Goal: Task Accomplishment & Management: Manage account settings

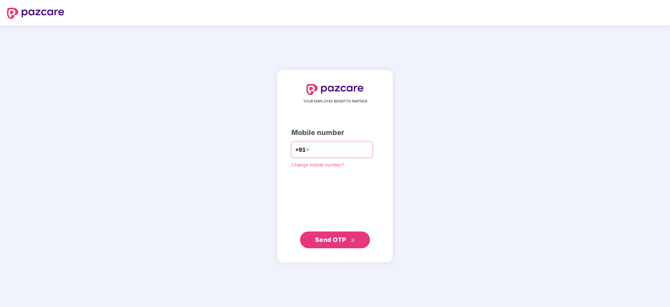
type input "**********"
click at [333, 240] on span "Send OTP" at bounding box center [330, 239] width 31 height 7
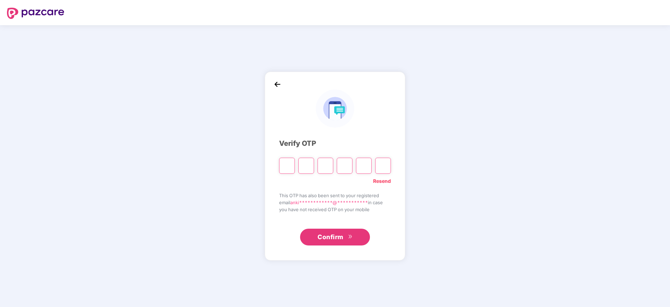
type input "*"
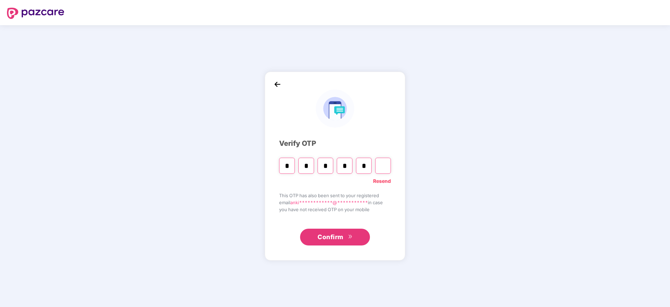
type input "*"
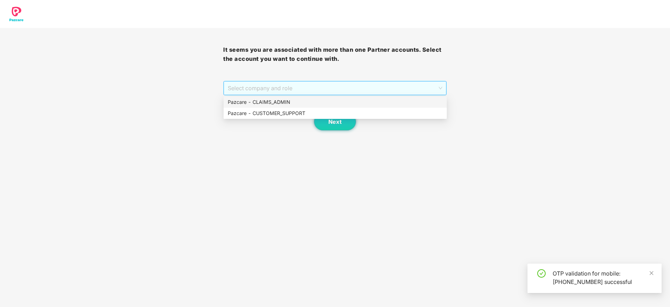
click at [313, 87] on span "Select company and role" at bounding box center [335, 87] width 214 height 13
click at [252, 114] on div "Pazcare - CUSTOMER_SUPPORT" at bounding box center [335, 113] width 215 height 8
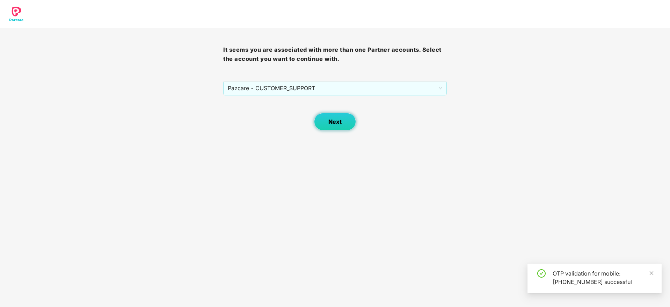
click at [333, 122] on span "Next" at bounding box center [334, 121] width 13 height 7
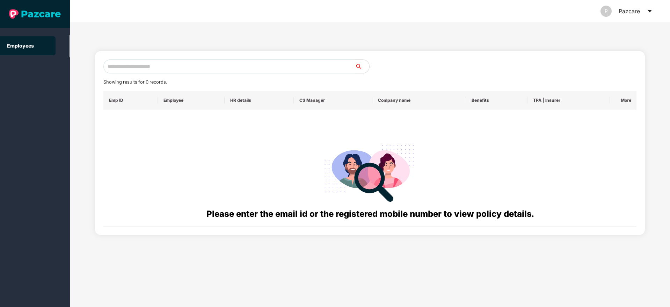
click at [649, 9] on icon "caret-down" at bounding box center [650, 11] width 6 height 6
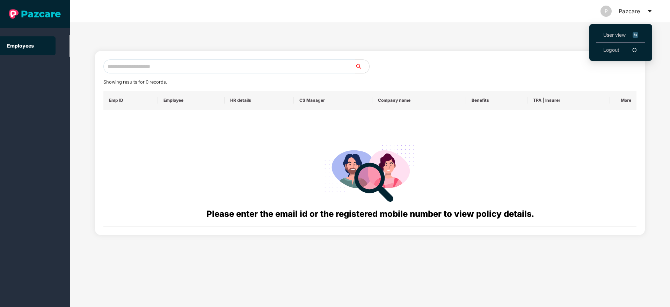
click at [614, 36] on span "User view" at bounding box center [620, 35] width 35 height 8
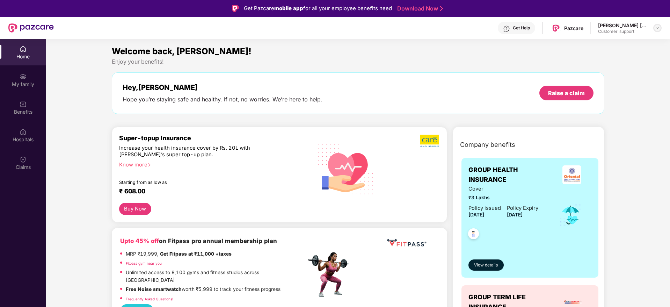
click at [658, 31] on div at bounding box center [657, 28] width 8 height 8
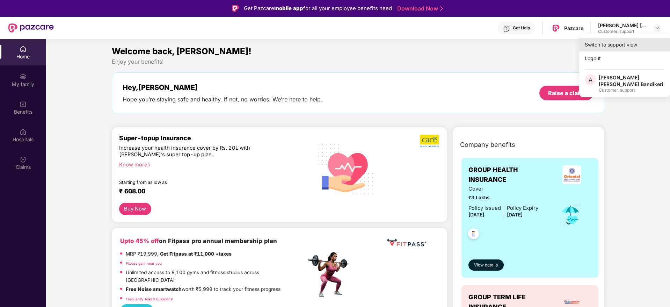
click at [602, 47] on div "Switch to support view" at bounding box center [624, 45] width 91 height 14
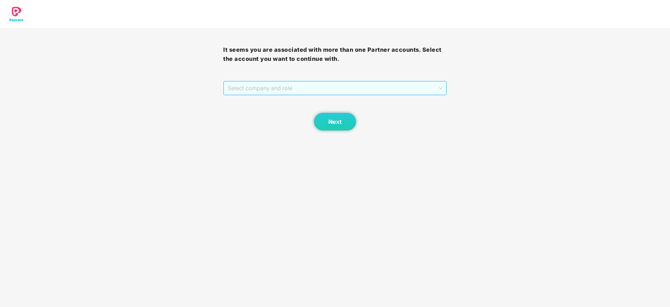
click at [424, 85] on span "Select company and role" at bounding box center [335, 87] width 214 height 13
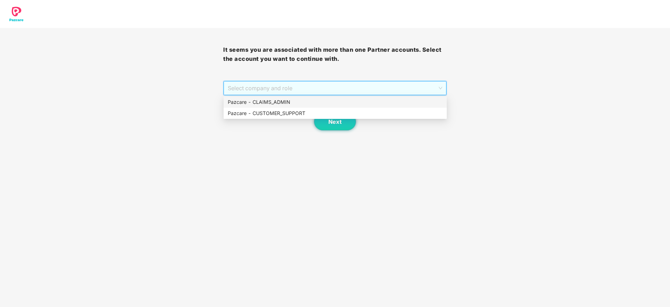
click at [267, 104] on div "Pazcare - CLAIMS_ADMIN" at bounding box center [335, 102] width 215 height 8
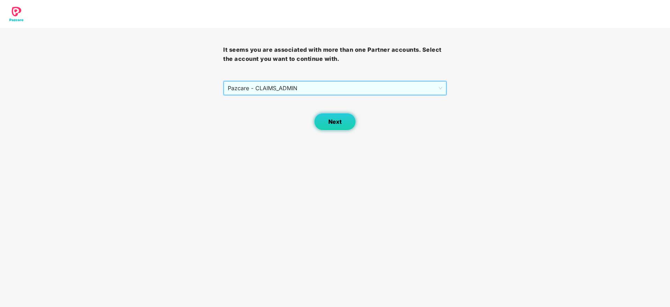
click at [333, 118] on span "Next" at bounding box center [334, 121] width 13 height 7
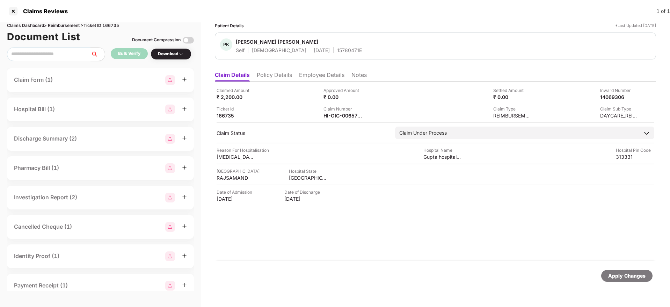
click at [339, 119] on div "Claimed Amount ₹ 2,200.00 Approved Amount ₹ 0.00 Settled Amount ₹ 0.00 Inward N…" at bounding box center [435, 171] width 441 height 179
click at [340, 119] on div "Claimed Amount ₹ 2,200.00 Approved Amount ₹ 0.00 Settled Amount ₹ 0.00 Inward N…" at bounding box center [435, 171] width 441 height 179
click at [339, 116] on div "HI-OIC-006571193(0)" at bounding box center [342, 115] width 38 height 7
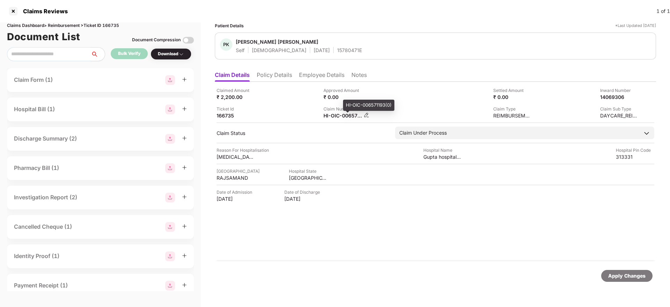
click at [339, 116] on div "HI-OIC-006571193(0)" at bounding box center [342, 115] width 38 height 7
copy div
click at [300, 103] on div "Claimed Amount ₹ 2,200.00 Approved Amount ₹ 0.00 Settled Amount ₹ 0.00 Inward N…" at bounding box center [435, 103] width 438 height 32
click at [338, 116] on div "HI-OIC-006571193(0)" at bounding box center [342, 115] width 38 height 7
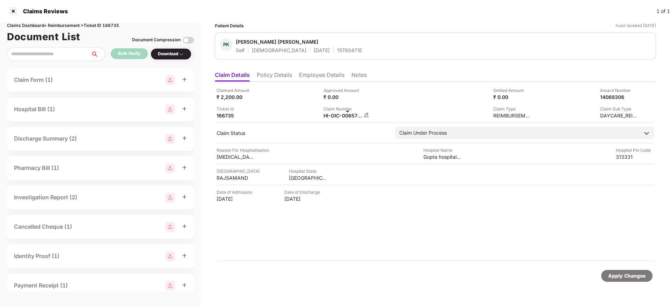
click at [338, 116] on div "HI-OIC-006571193(0)" at bounding box center [342, 115] width 38 height 7
copy div
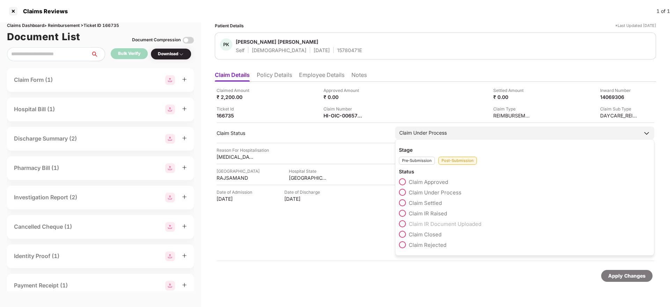
click at [403, 246] on span at bounding box center [402, 244] width 7 height 7
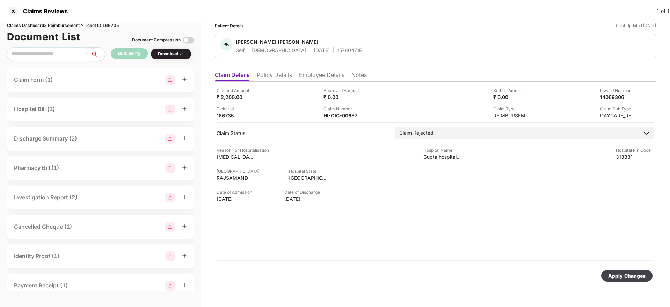
click at [631, 275] on div "Apply Changes" at bounding box center [626, 276] width 37 height 8
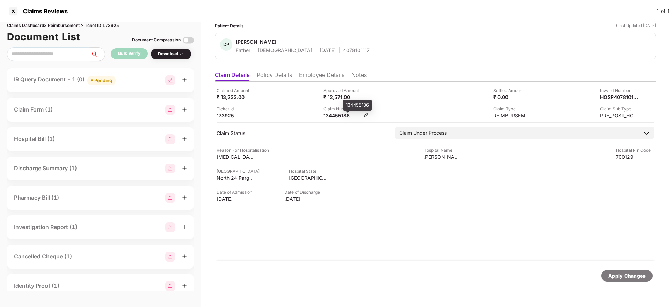
click at [334, 116] on div "134455186" at bounding box center [342, 115] width 38 height 7
copy div "134455186"
click at [278, 68] on ul "Claim Details Policy Details Employee Details Notes" at bounding box center [435, 75] width 441 height 14
click at [277, 74] on li "Policy Details" at bounding box center [274, 76] width 35 height 10
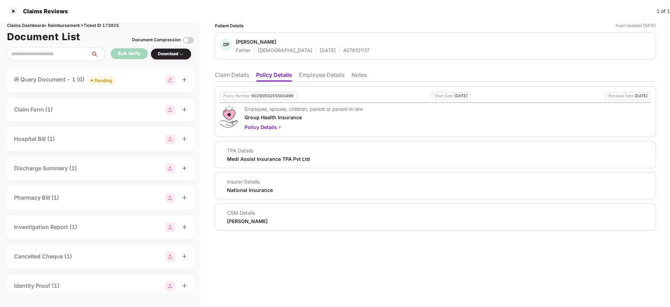
click at [234, 76] on li "Claim Details" at bounding box center [232, 76] width 34 height 10
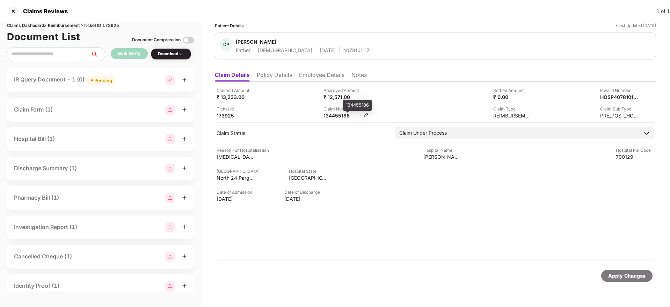
click at [333, 116] on div "134455186" at bounding box center [342, 115] width 38 height 7
copy div "134455186"
click at [328, 114] on div "134351515" at bounding box center [342, 115] width 38 height 7
click at [329, 115] on div "134351515" at bounding box center [342, 115] width 38 height 7
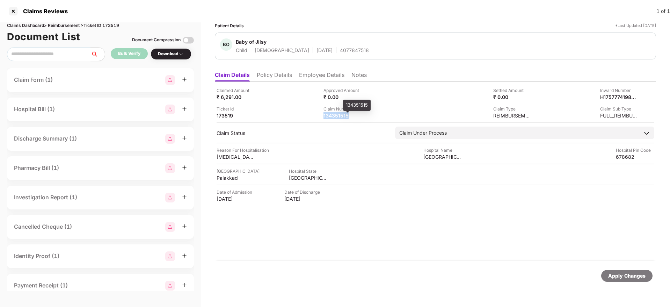
copy div "134351515"
click at [318, 110] on div "Ticket Id 174118" at bounding box center [267, 111] width 102 height 13
click at [327, 112] on div "134441914" at bounding box center [342, 115] width 38 height 7
click at [328, 113] on div "134441914" at bounding box center [342, 115] width 38 height 7
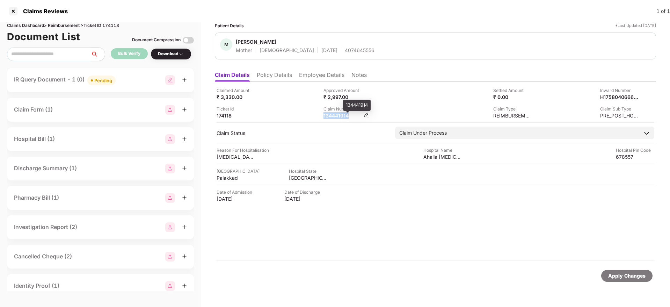
click at [328, 113] on div "134441914" at bounding box center [342, 115] width 38 height 7
copy div "134441914"
click at [278, 78] on li "Policy Details" at bounding box center [274, 76] width 35 height 10
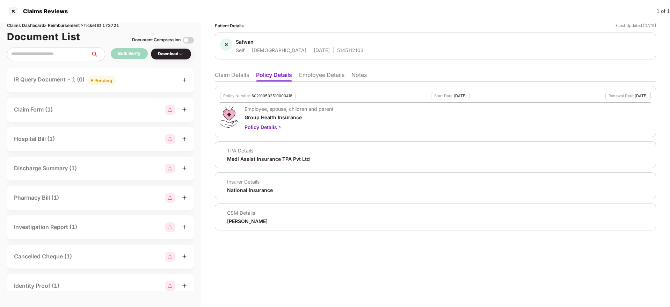
click at [230, 70] on ul "Claim Details Policy Details Employee Details Notes" at bounding box center [435, 75] width 441 height 14
click at [230, 78] on li "Claim Details" at bounding box center [232, 76] width 34 height 10
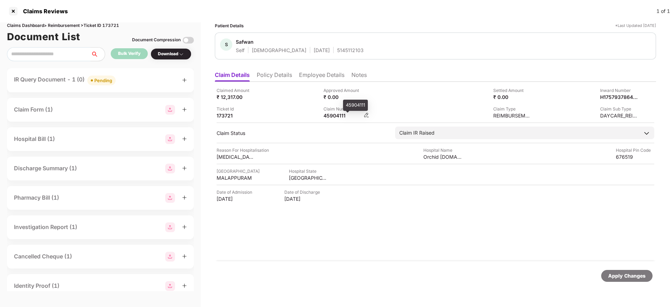
click at [335, 116] on div "45904111" at bounding box center [342, 115] width 38 height 7
copy div "45904111"
click at [297, 78] on ul "Claim Details Policy Details Employee Details Notes" at bounding box center [435, 75] width 441 height 14
drag, startPoint x: 276, startPoint y: 75, endPoint x: 259, endPoint y: 74, distance: 17.5
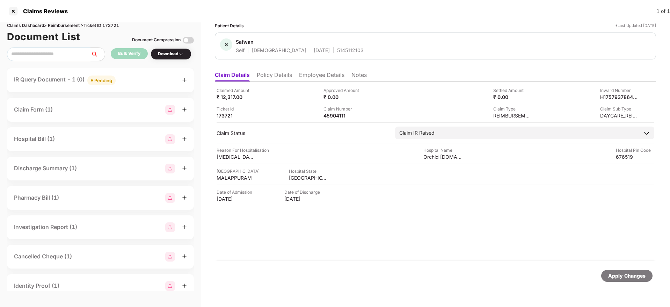
click at [275, 75] on li "Policy Details" at bounding box center [274, 76] width 35 height 10
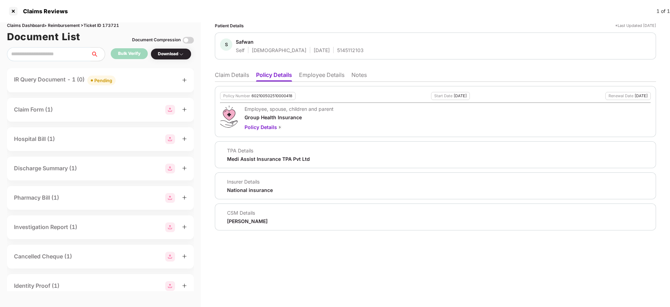
click at [242, 73] on li "Claim Details" at bounding box center [232, 76] width 34 height 10
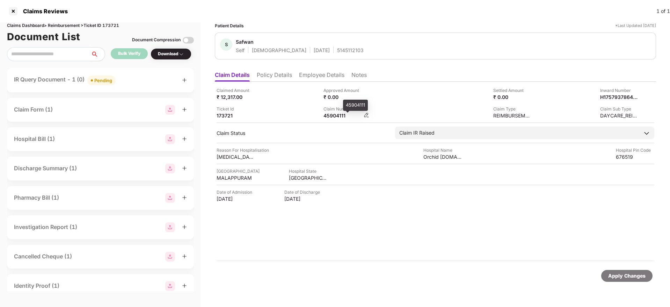
click at [334, 116] on div "45904111" at bounding box center [342, 115] width 38 height 7
copy div "45904111"
click at [275, 78] on li "Policy Details" at bounding box center [274, 76] width 35 height 10
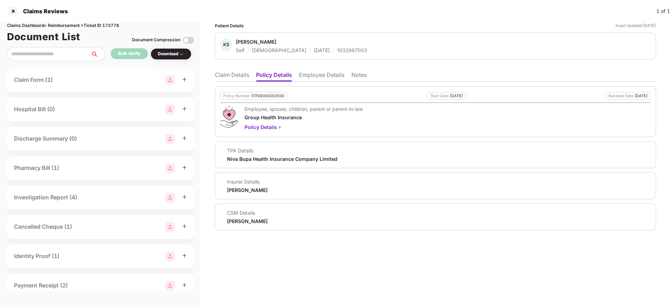
click at [231, 78] on li "Claim Details" at bounding box center [232, 76] width 34 height 10
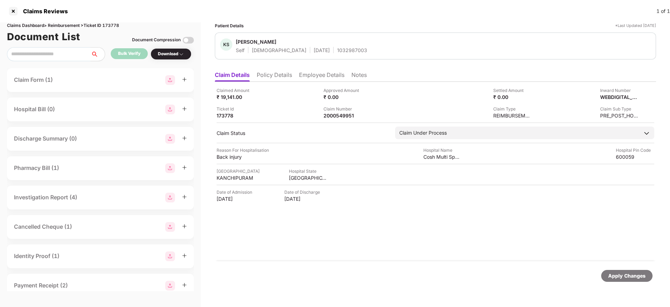
click at [337, 47] on div "1032987003" at bounding box center [352, 50] width 30 height 7
copy div "1032987003"
click at [348, 115] on div "2000549951" at bounding box center [342, 115] width 38 height 7
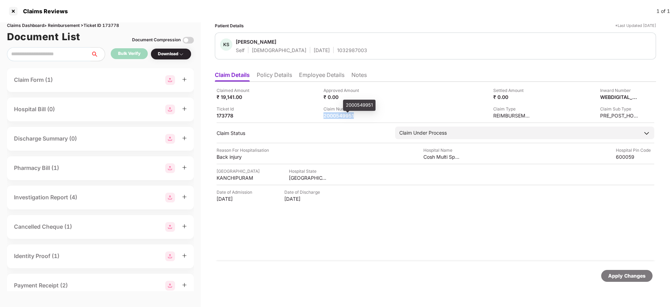
copy div "2000549951"
drag, startPoint x: 278, startPoint y: 76, endPoint x: 235, endPoint y: 76, distance: 42.6
click at [276, 76] on li "Policy Details" at bounding box center [274, 76] width 35 height 10
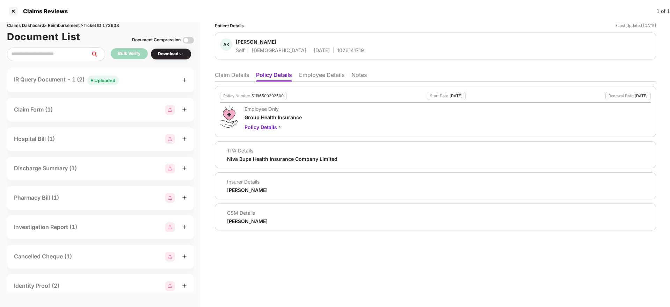
click at [232, 75] on li "Claim Details" at bounding box center [232, 76] width 34 height 10
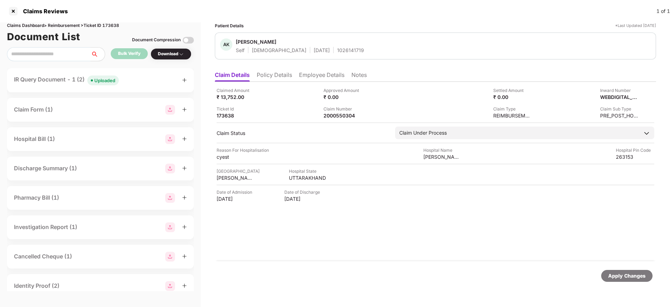
click at [315, 46] on span "[PERSON_NAME]" at bounding box center [300, 42] width 128 height 8
click at [337, 49] on div "1026141719" at bounding box center [350, 50] width 27 height 7
copy div "1026141719"
click at [336, 116] on div "2000550304" at bounding box center [342, 115] width 38 height 7
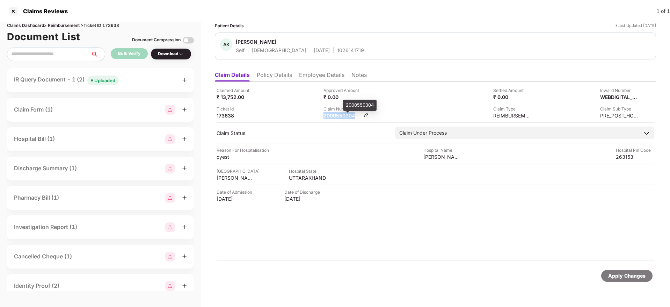
click at [335, 116] on div "2000550304" at bounding box center [342, 115] width 38 height 7
copy div "2000550304"
click at [321, 80] on li "Employee Details" at bounding box center [321, 76] width 45 height 10
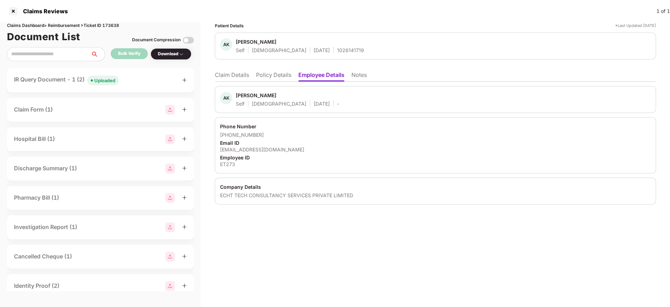
click at [242, 81] on li "Claim Details" at bounding box center [232, 76] width 34 height 10
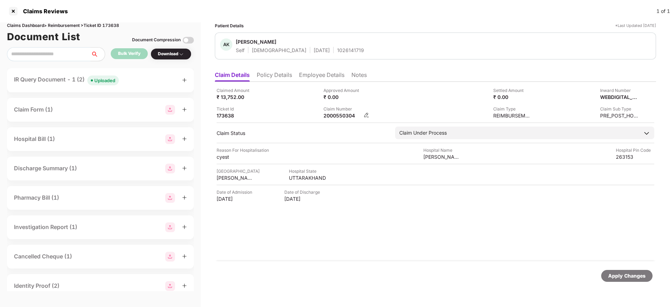
click at [345, 112] on div "Claim Number 2000550304" at bounding box center [346, 111] width 46 height 13
click at [344, 115] on div "2000550304" at bounding box center [342, 115] width 38 height 7
drag, startPoint x: 269, startPoint y: 65, endPoint x: 279, endPoint y: 82, distance: 19.6
click at [269, 68] on div "Patient Details *Last Updated 27 Sep 2025 AK Ajeet Kumar Gupta Self Male 01 Jul…" at bounding box center [435, 157] width 441 height 270
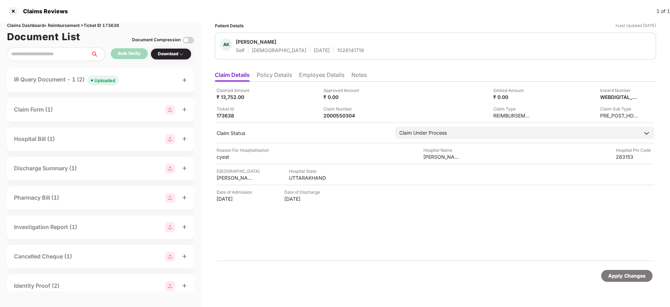
click at [279, 82] on div "Claimed Amount ₹ 13,752.00 Approved Amount ₹ 0.00 Settled Amount ₹ 0.00 Inward …" at bounding box center [435, 171] width 441 height 179
click at [279, 76] on li "Policy Details" at bounding box center [274, 76] width 35 height 10
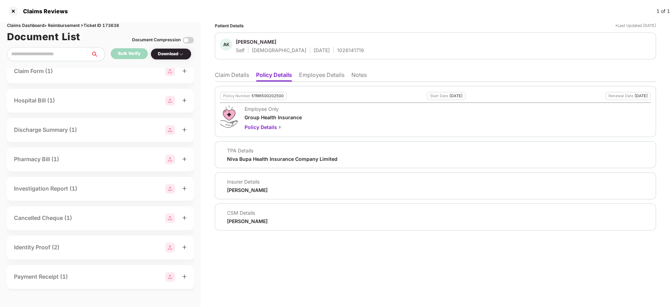
scroll to position [52, 0]
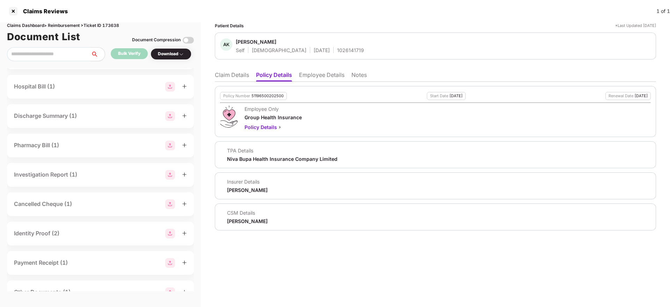
drag, startPoint x: 94, startPoint y: 207, endPoint x: 105, endPoint y: 200, distance: 13.5
click at [96, 207] on div "Cancelled Cheque (1)" at bounding box center [100, 204] width 173 height 10
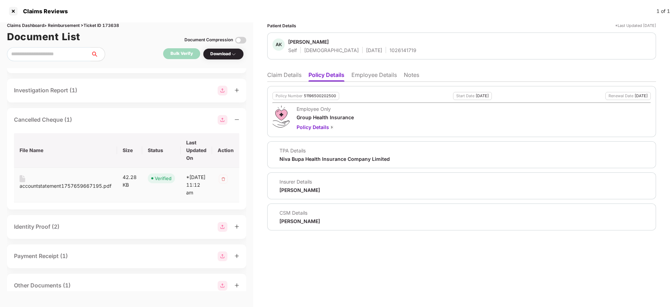
scroll to position [157, 0]
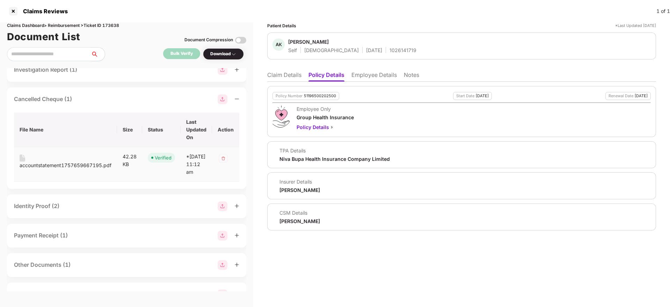
click at [72, 166] on div "accountstatement1757659667195.pdf" at bounding box center [66, 165] width 92 height 8
click at [292, 78] on li "Claim Details" at bounding box center [284, 76] width 34 height 10
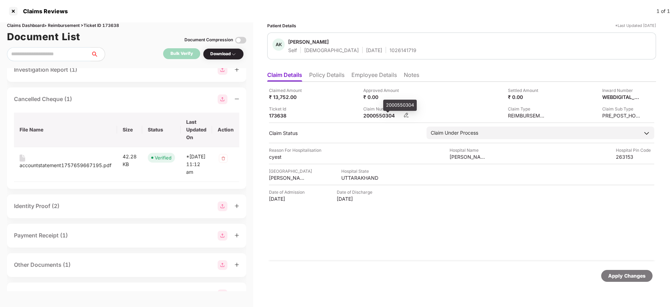
click at [379, 117] on div "2000550304" at bounding box center [382, 115] width 38 height 7
copy div "2000550304"
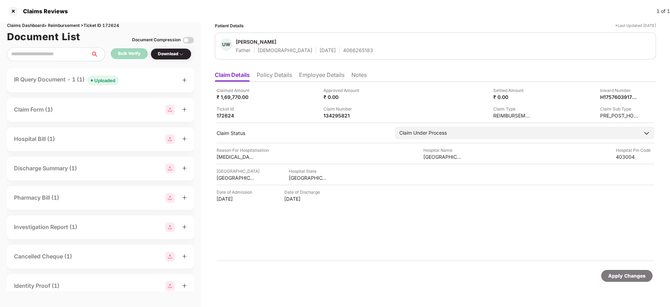
click at [135, 77] on div "IR Query Document - 1 (1) Uploaded" at bounding box center [100, 80] width 173 height 10
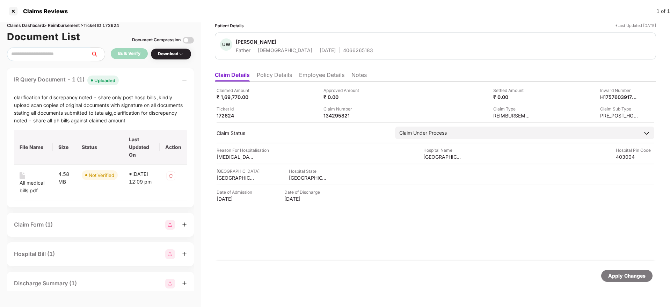
click at [128, 82] on div "IR Query Document - 1 (1) Uploaded" at bounding box center [100, 80] width 173 height 10
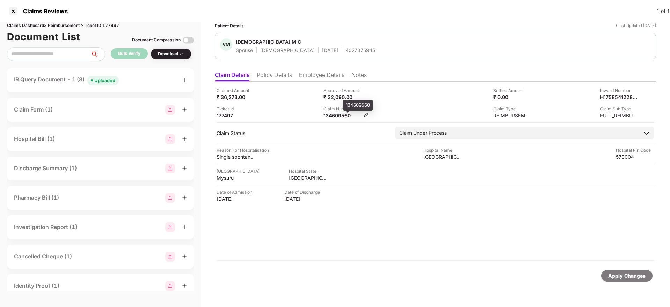
click at [336, 117] on div "134609560" at bounding box center [342, 115] width 38 height 7
copy div "134609560"
click at [135, 81] on div "IR Query Document - 1 (8) Uploaded" at bounding box center [100, 80] width 173 height 10
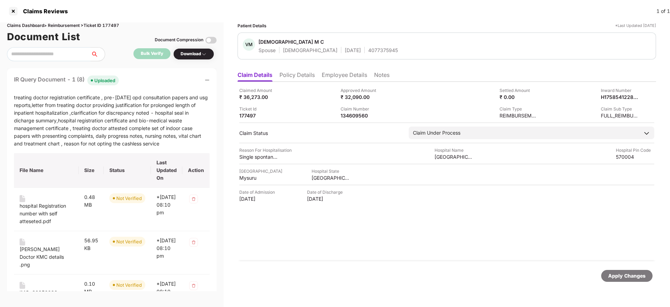
click at [135, 81] on div "IR Query Document - 1 (8) Uploaded" at bounding box center [112, 80] width 196 height 10
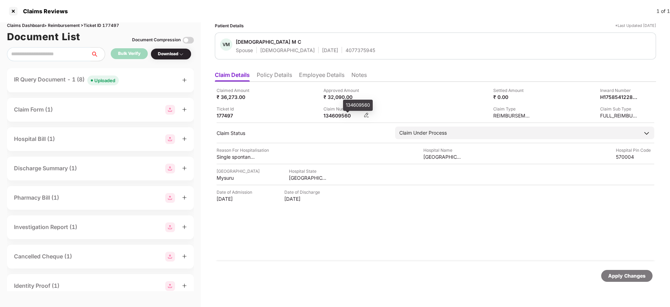
click at [329, 115] on div "134609560" at bounding box center [342, 115] width 38 height 7
copy div "134609560"
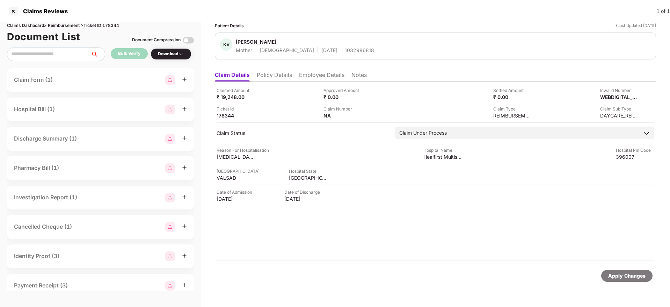
click at [280, 75] on li "Policy Details" at bounding box center [274, 76] width 35 height 10
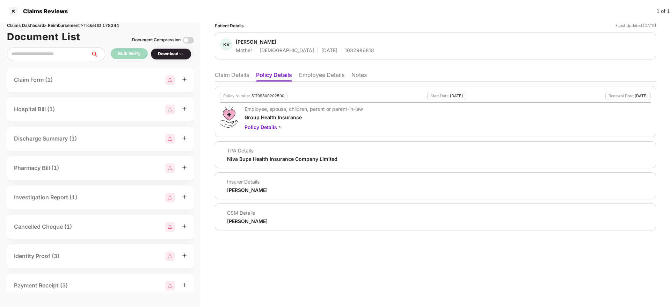
click at [325, 77] on li "Employee Details" at bounding box center [321, 76] width 45 height 10
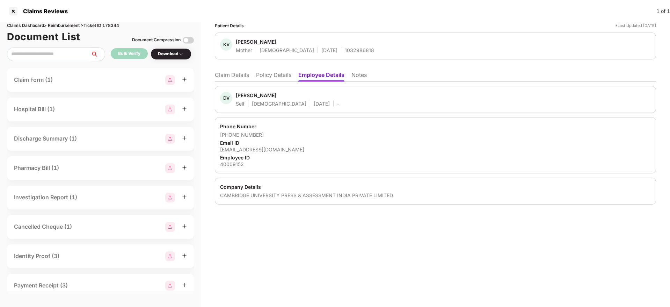
click at [272, 76] on li "Policy Details" at bounding box center [273, 76] width 35 height 10
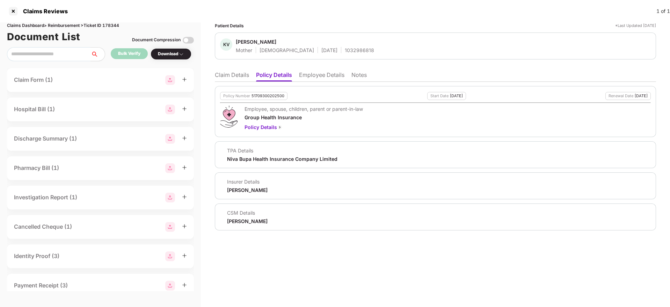
click at [324, 75] on li "Employee Details" at bounding box center [321, 76] width 45 height 10
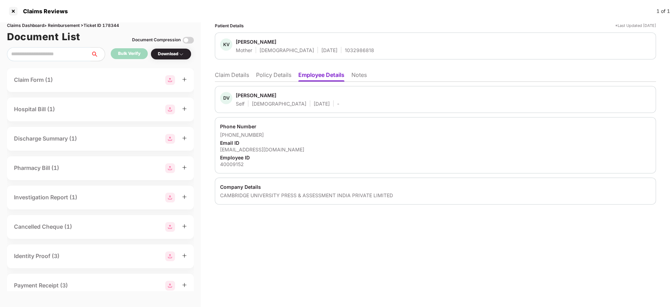
click at [271, 75] on li "Policy Details" at bounding box center [273, 76] width 35 height 10
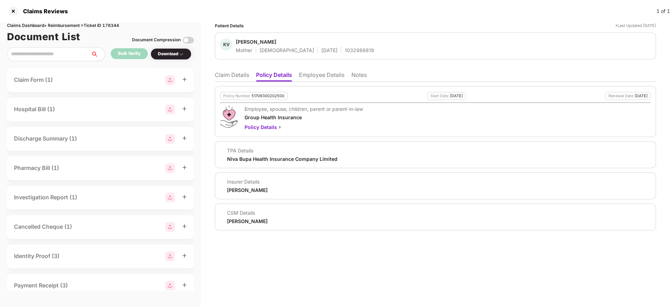
click at [345, 51] on div "1032986818" at bounding box center [359, 50] width 29 height 7
copy div "1032986818"
click at [229, 79] on li "Claim Details" at bounding box center [232, 76] width 34 height 10
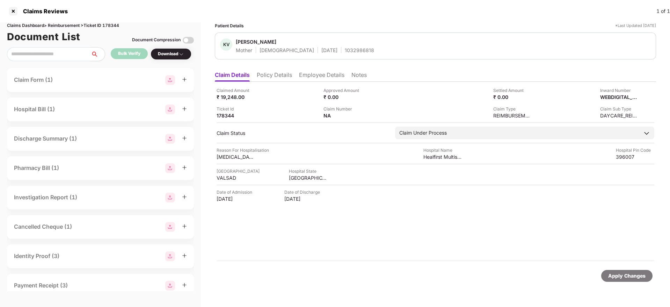
click at [317, 80] on li "Employee Details" at bounding box center [321, 76] width 45 height 10
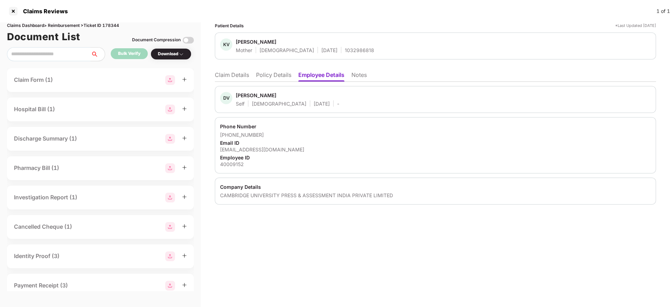
click at [275, 74] on li "Policy Details" at bounding box center [273, 76] width 35 height 10
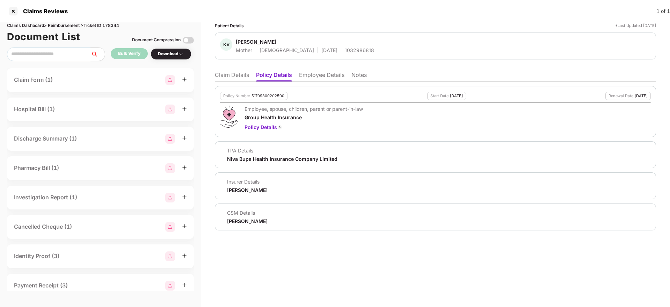
click at [345, 52] on div "1032986818" at bounding box center [359, 50] width 29 height 7
copy div "1032986818"
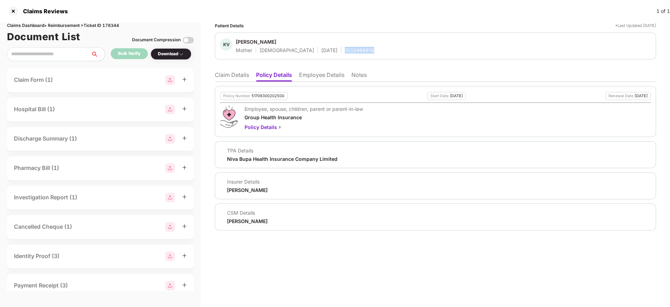
copy div "1032986818"
click at [241, 75] on li "Claim Details" at bounding box center [232, 76] width 34 height 10
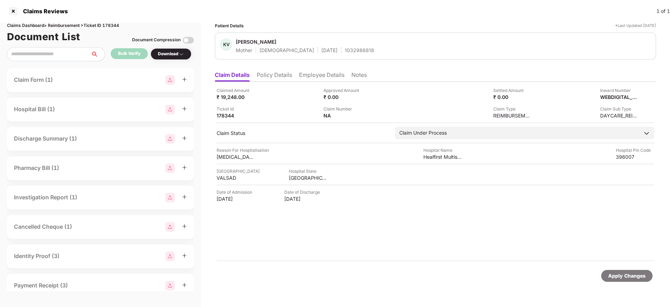
click at [274, 74] on li "Policy Details" at bounding box center [274, 76] width 35 height 10
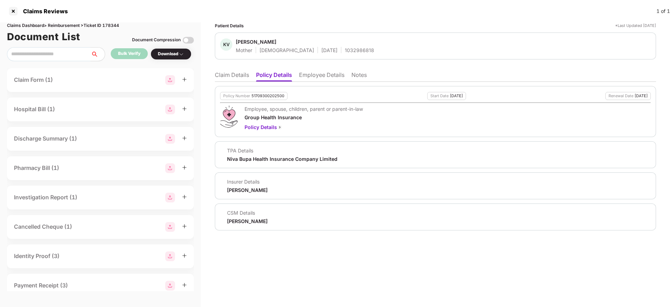
click at [320, 73] on li "Employee Details" at bounding box center [321, 76] width 45 height 10
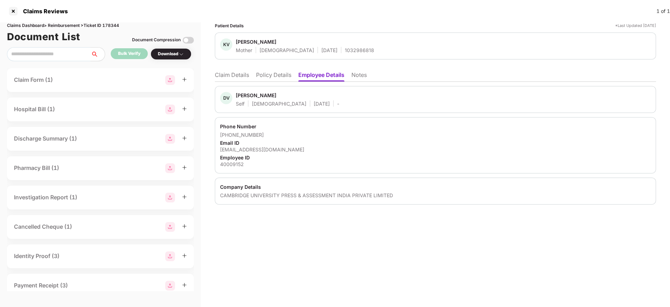
click at [274, 75] on li "Policy Details" at bounding box center [273, 76] width 35 height 10
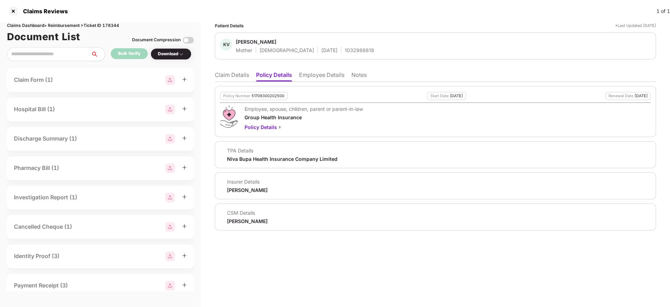
click at [227, 74] on li "Claim Details" at bounding box center [232, 76] width 34 height 10
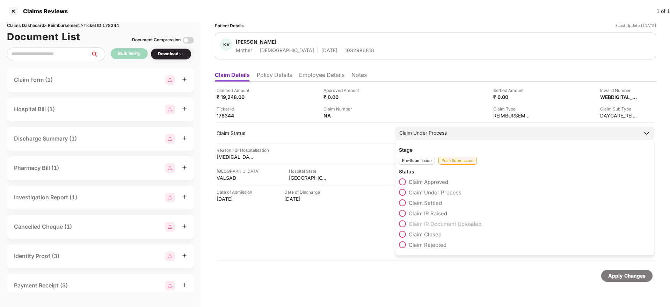
click at [401, 201] on span at bounding box center [402, 202] width 7 height 7
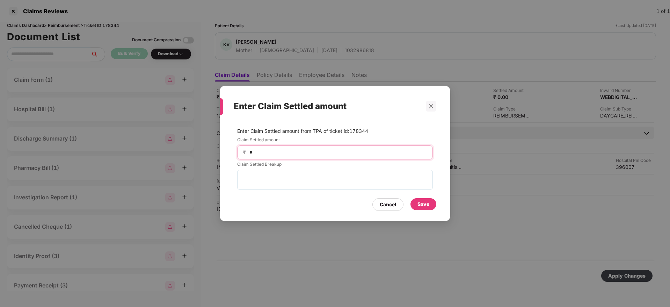
click at [297, 152] on input "*" at bounding box center [338, 151] width 178 height 7
type input "*****"
click at [432, 203] on div "Save" at bounding box center [423, 204] width 26 height 12
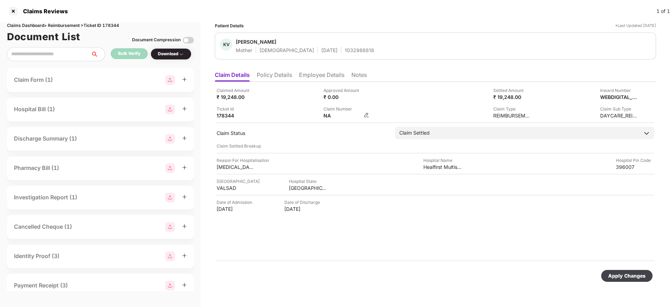
click at [365, 115] on img at bounding box center [366, 115] width 6 height 6
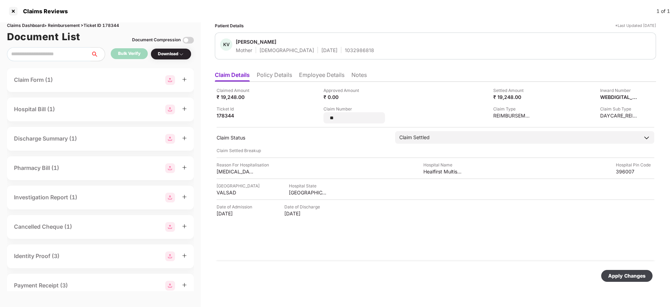
type input "*"
type input "**********"
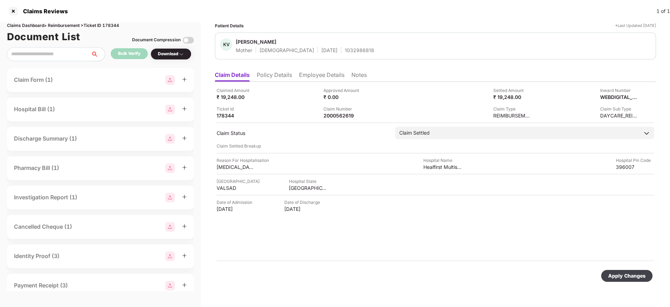
click at [630, 272] on div "Apply Changes" at bounding box center [626, 276] width 37 height 8
click at [339, 115] on div "2000562619" at bounding box center [342, 115] width 38 height 7
copy div "2000562619"
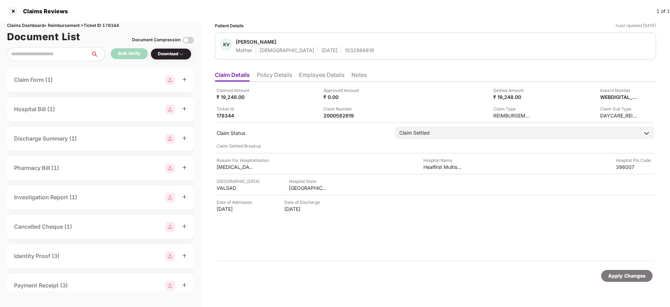
click at [313, 74] on li "Employee Details" at bounding box center [321, 76] width 45 height 10
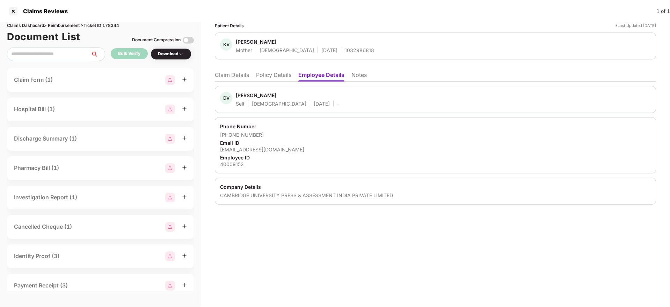
click at [280, 72] on li "Policy Details" at bounding box center [273, 76] width 35 height 10
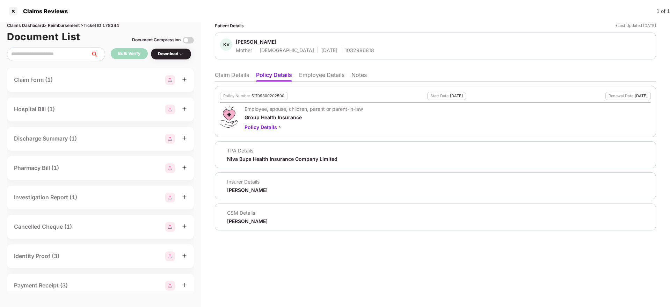
drag, startPoint x: 222, startPoint y: 73, endPoint x: 225, endPoint y: 76, distance: 4.7
click at [222, 74] on li "Claim Details" at bounding box center [232, 76] width 34 height 10
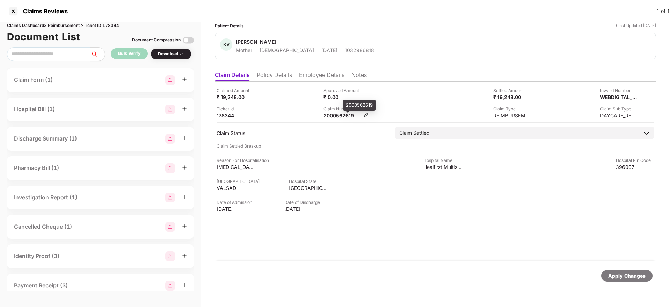
click at [329, 115] on div "2000562619" at bounding box center [342, 115] width 38 height 7
click at [330, 113] on div "2000562619" at bounding box center [342, 115] width 38 height 7
copy div "2000562619"
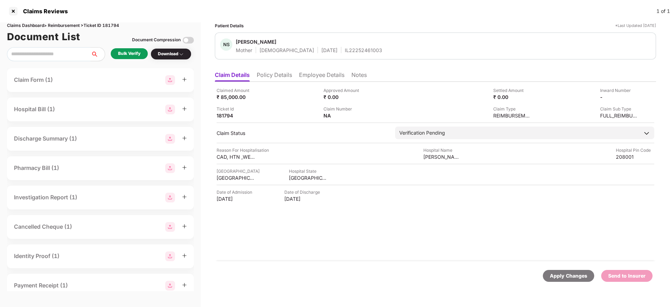
click at [284, 74] on li "Policy Details" at bounding box center [274, 76] width 35 height 10
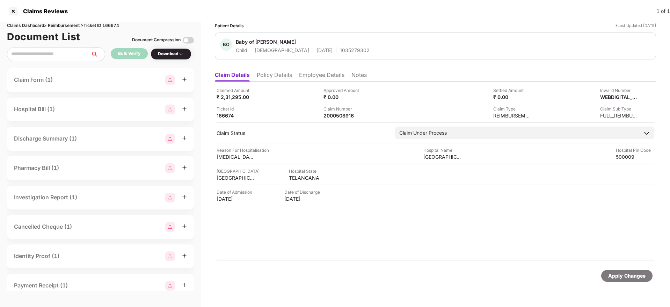
click at [270, 71] on li "Policy Details" at bounding box center [274, 76] width 35 height 10
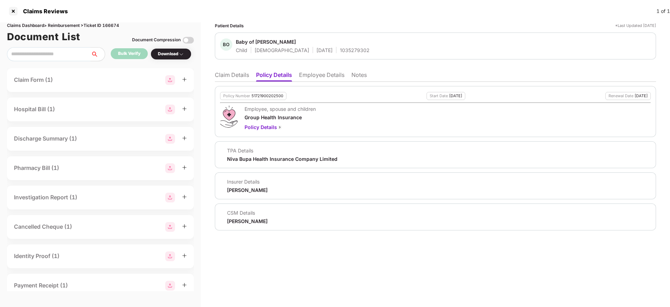
click at [222, 76] on li "Claim Details" at bounding box center [232, 76] width 34 height 10
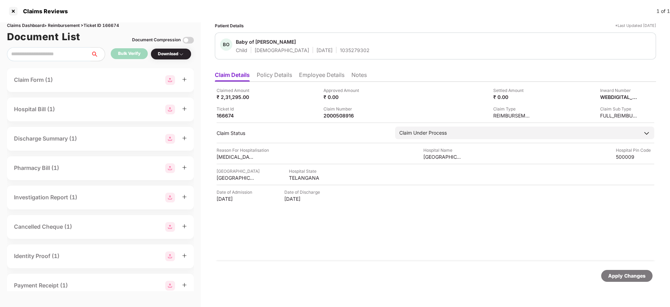
click at [340, 52] on div "1035279302" at bounding box center [355, 50] width 30 height 7
copy div "1035279302"
click at [339, 118] on div "2000508916" at bounding box center [342, 115] width 38 height 7
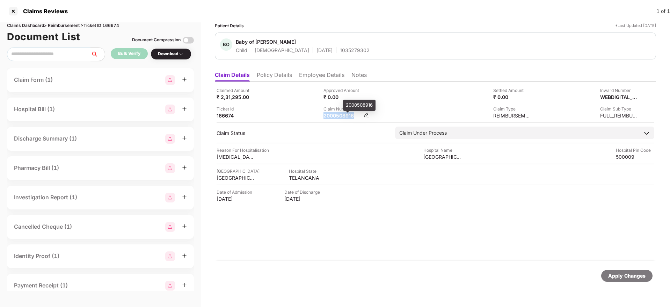
copy div "2000508916"
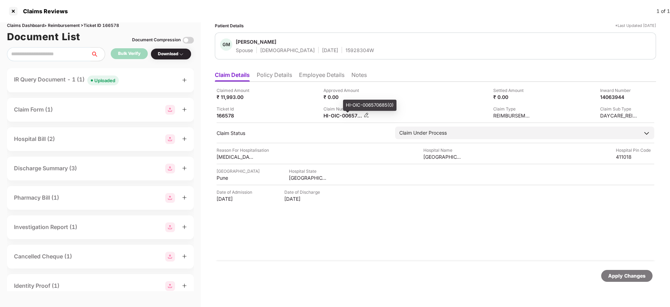
click at [343, 116] on div "HI-OIC-006570685(0)" at bounding box center [342, 115] width 38 height 7
click at [342, 116] on div "HI-OIC-006570685(0)" at bounding box center [342, 115] width 38 height 7
drag, startPoint x: 342, startPoint y: 116, endPoint x: 348, endPoint y: 112, distance: 6.6
click at [343, 115] on div "HI-OIC-006570685(0)" at bounding box center [342, 115] width 38 height 7
copy div
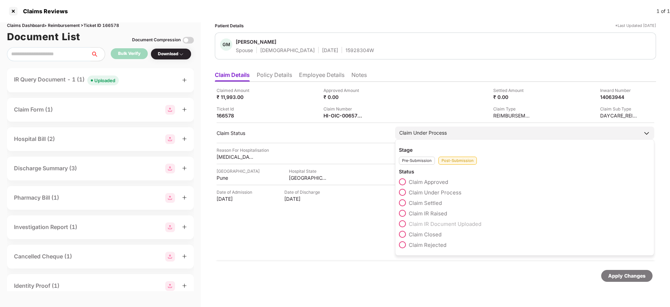
drag, startPoint x: 399, startPoint y: 244, endPoint x: 428, endPoint y: 247, distance: 28.8
click at [403, 243] on span at bounding box center [402, 244] width 7 height 7
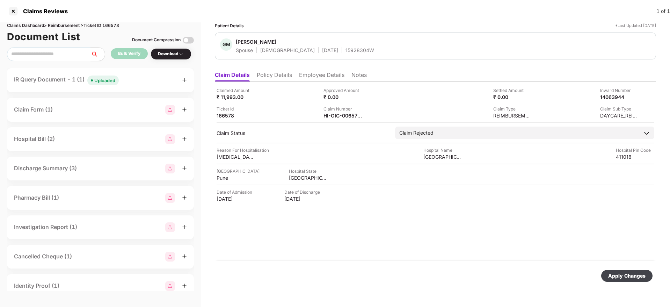
drag, startPoint x: 627, startPoint y: 275, endPoint x: 563, endPoint y: 255, distance: 67.5
click at [627, 275] on div "Apply Changes" at bounding box center [626, 276] width 37 height 8
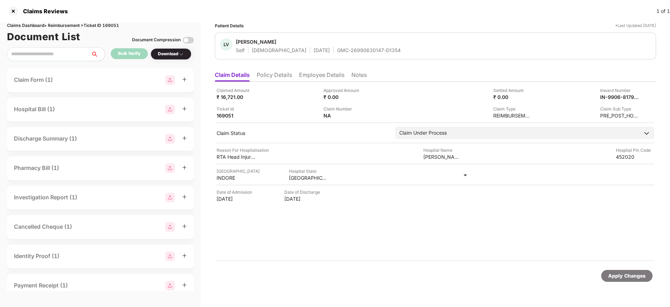
click at [271, 75] on li "Policy Details" at bounding box center [274, 76] width 35 height 10
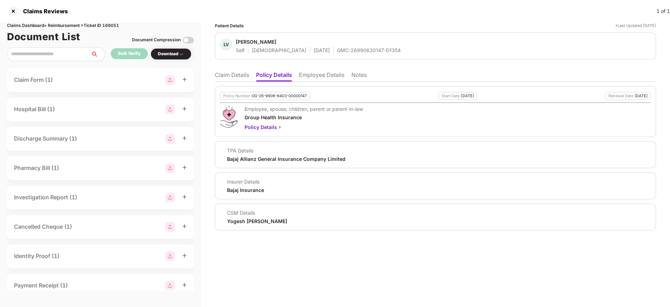
click at [226, 76] on li "Claim Details" at bounding box center [232, 76] width 34 height 10
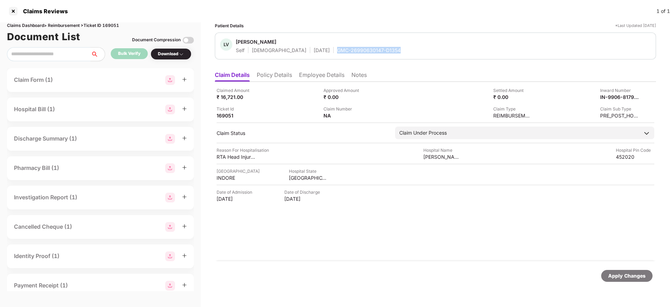
drag, startPoint x: 304, startPoint y: 50, endPoint x: 368, endPoint y: 52, distance: 64.3
click at [368, 52] on div "LV Lokendra Verma Self Male 11 Mar 1981 GMC-26990630147-D1354" at bounding box center [435, 45] width 431 height 15
copy div "GMC-26990630147-D1354"
click at [303, 101] on div "Claimed Amount ₹ 16,721.00 Approved Amount ₹ 0.00 Settled Amount ₹ 0.00 Inward …" at bounding box center [435, 103] width 438 height 32
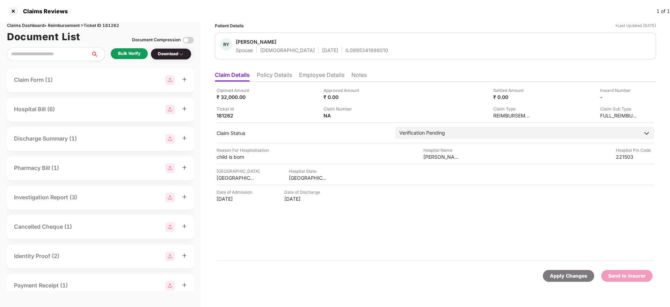
drag, startPoint x: 278, startPoint y: 76, endPoint x: 291, endPoint y: 81, distance: 13.9
click at [278, 76] on li "Policy Details" at bounding box center [274, 76] width 35 height 10
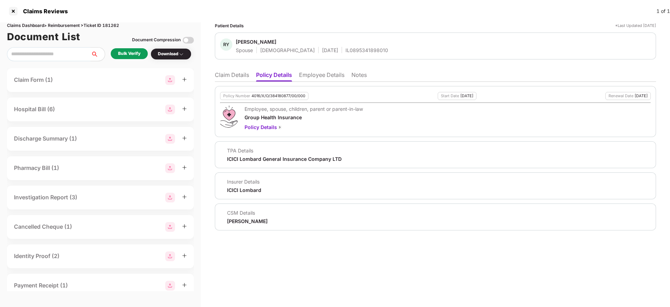
click at [328, 79] on li "Employee Details" at bounding box center [321, 76] width 45 height 10
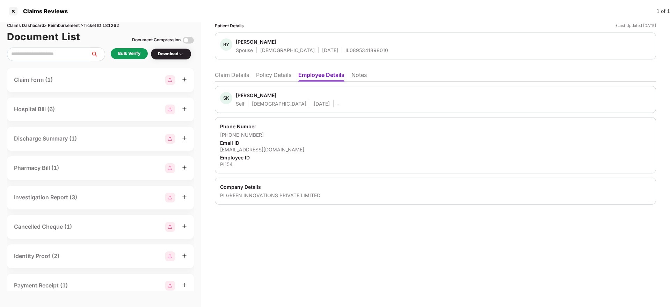
click at [271, 78] on li "Policy Details" at bounding box center [273, 76] width 35 height 10
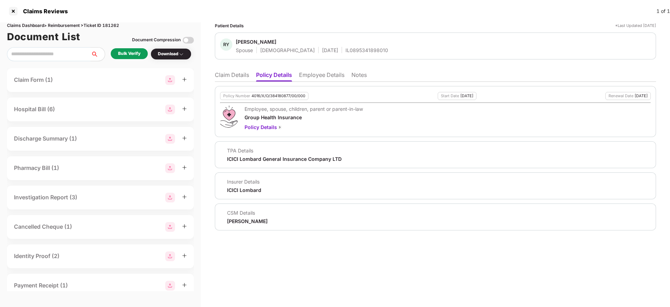
click at [225, 73] on li "Claim Details" at bounding box center [232, 76] width 34 height 10
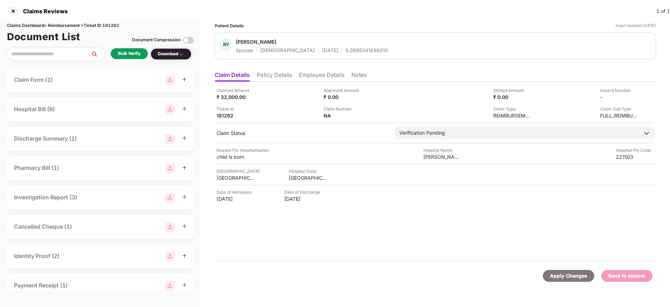
click at [141, 53] on div "Bulk Verify" at bounding box center [129, 53] width 37 height 11
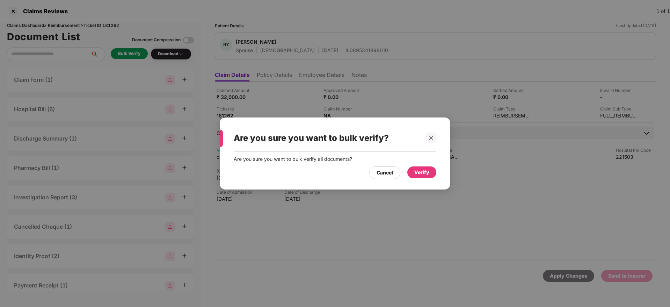
click at [422, 170] on div "Verify" at bounding box center [421, 172] width 15 height 8
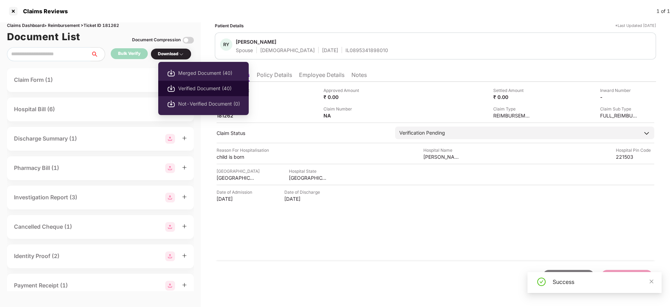
click at [197, 86] on span "Verified Document (40)" at bounding box center [209, 88] width 62 height 8
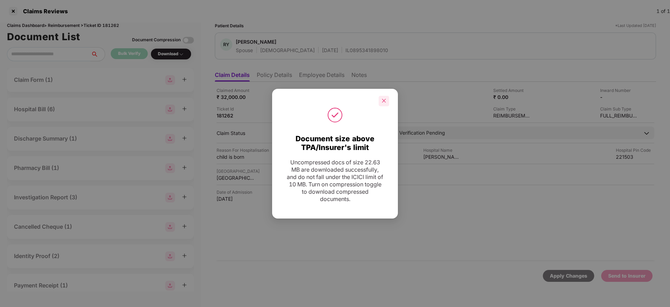
click at [383, 100] on icon "close" at bounding box center [383, 100] width 5 height 5
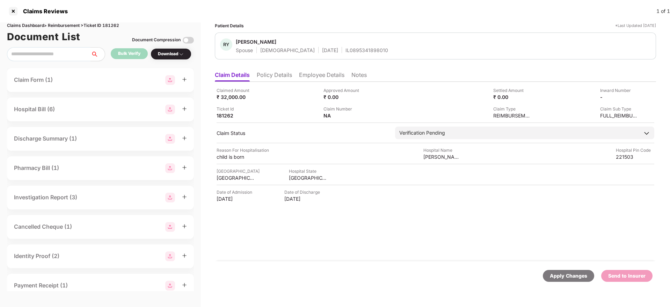
click at [115, 23] on div "Claims Dashboard > Reimbursement > Ticket ID 181262" at bounding box center [100, 25] width 187 height 7
copy div "181262"
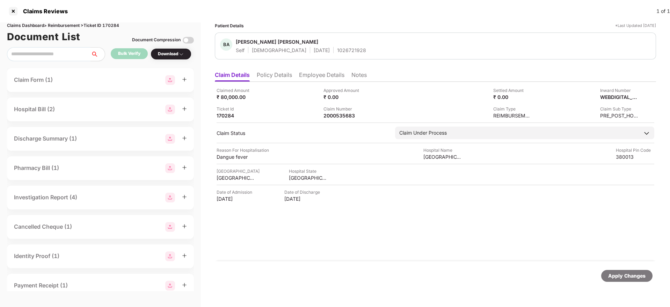
click at [280, 72] on li "Policy Details" at bounding box center [274, 76] width 35 height 10
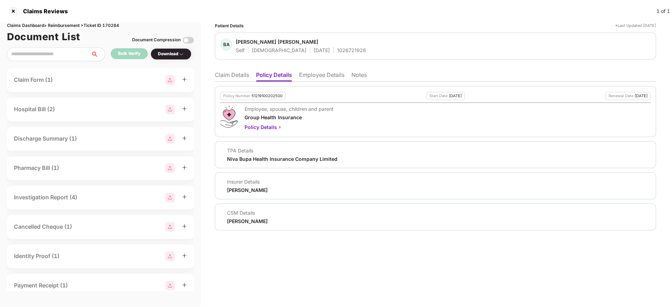
click at [315, 78] on li "Employee Details" at bounding box center [321, 76] width 45 height 10
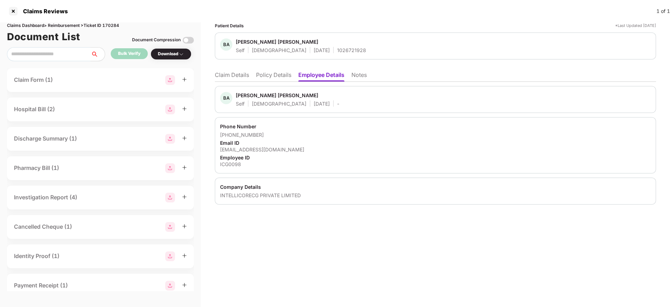
drag, startPoint x: 265, startPoint y: 76, endPoint x: 300, endPoint y: 72, distance: 34.8
click at [269, 76] on li "Policy Details" at bounding box center [273, 76] width 35 height 10
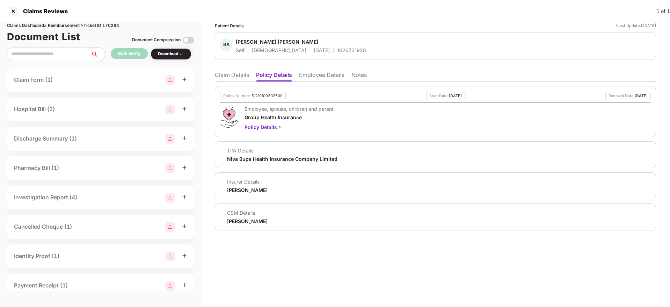
click at [314, 56] on div "[PERSON_NAME] [PERSON_NAME] Self [DEMOGRAPHIC_DATA] [DATE] 1026721928" at bounding box center [435, 45] width 441 height 27
click at [337, 52] on div "1026721928" at bounding box center [351, 50] width 29 height 7
copy div "1026721928"
click at [226, 77] on li "Claim Details" at bounding box center [232, 76] width 34 height 10
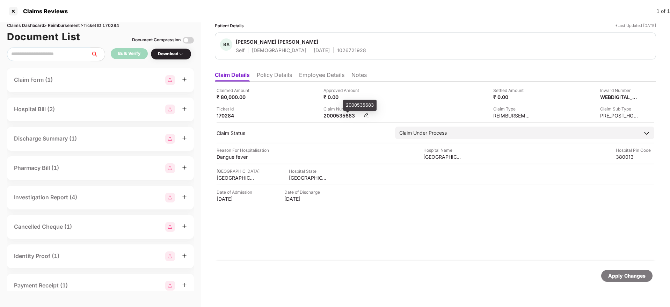
click at [340, 116] on div "2000535683" at bounding box center [342, 115] width 38 height 7
copy div "2000535683"
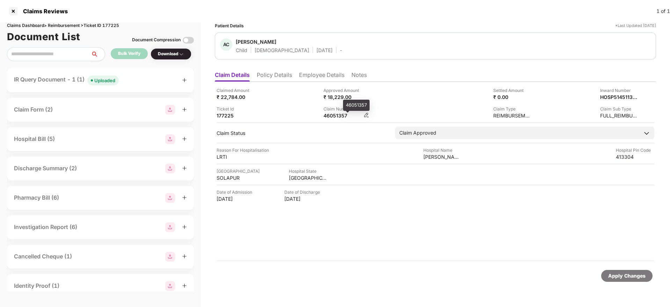
click at [329, 116] on div "46051357" at bounding box center [342, 115] width 38 height 7
copy div "46051357"
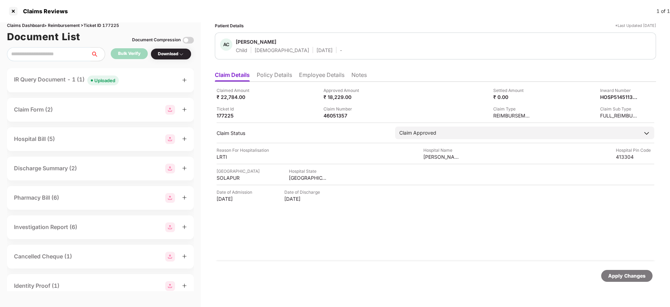
click at [114, 25] on div "Claims Dashboard > Reimbursement > Ticket ID 177225" at bounding box center [100, 25] width 187 height 7
copy div "177225"
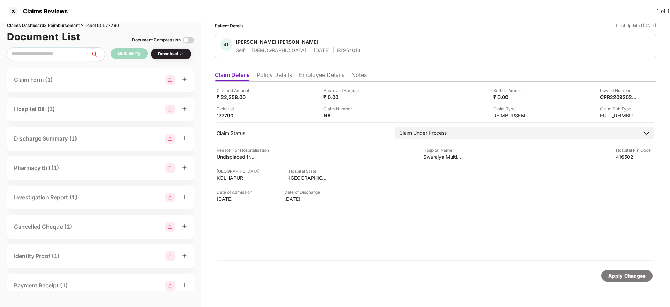
click at [273, 68] on ul "Claim Details Policy Details Employee Details Notes" at bounding box center [435, 75] width 441 height 14
click at [273, 73] on li "Policy Details" at bounding box center [274, 76] width 35 height 10
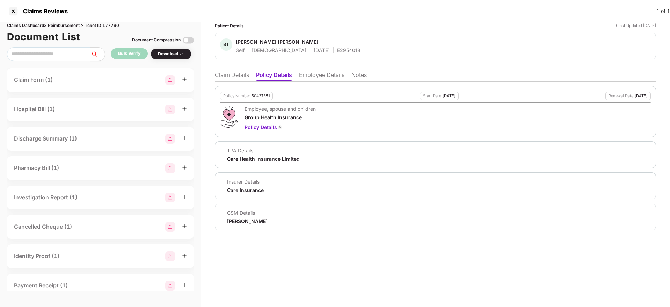
click at [258, 96] on div "50427351" at bounding box center [260, 96] width 18 height 5
copy div "50427351"
click at [222, 78] on li "Claim Details" at bounding box center [232, 76] width 34 height 10
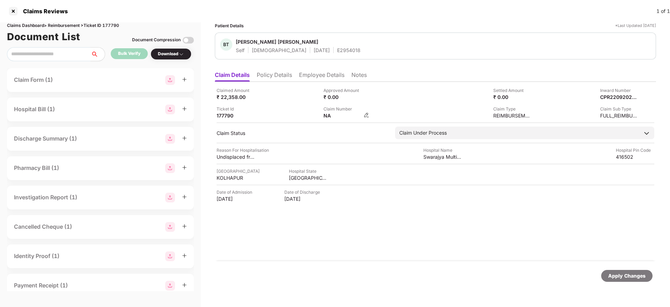
click at [366, 113] on img at bounding box center [366, 115] width 6 height 6
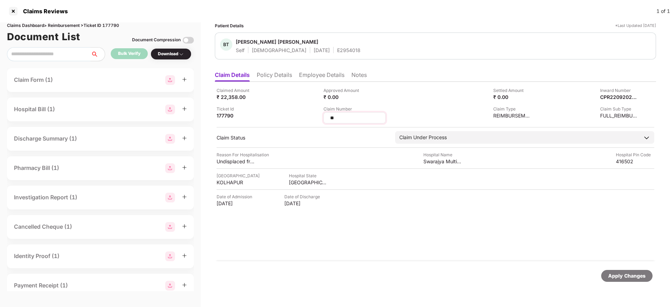
type input "*"
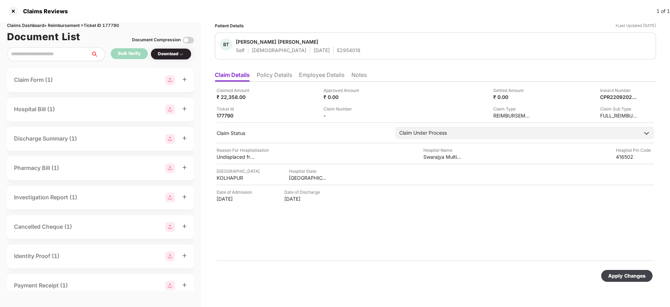
click at [366, 111] on div "Claim Number -" at bounding box center [374, 111] width 102 height 13
click at [368, 116] on img at bounding box center [366, 115] width 6 height 6
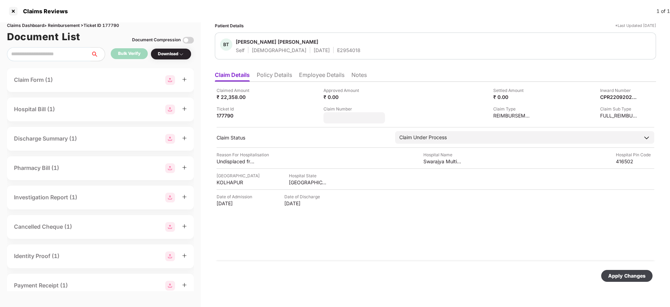
type input "********"
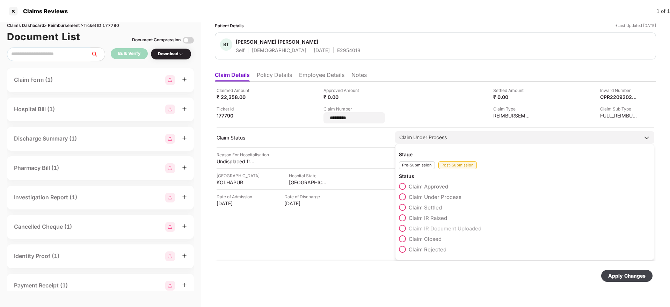
click at [406, 217] on div "Claim IR Raised" at bounding box center [524, 219] width 251 height 10
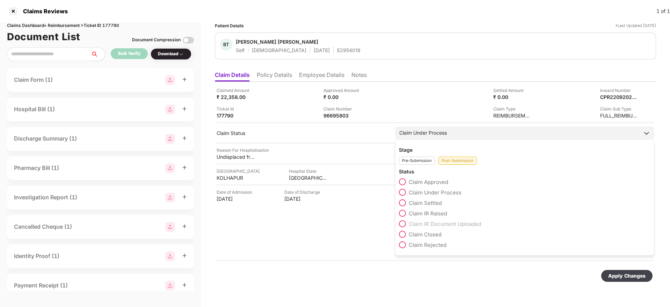
click at [405, 212] on span at bounding box center [402, 212] width 7 height 7
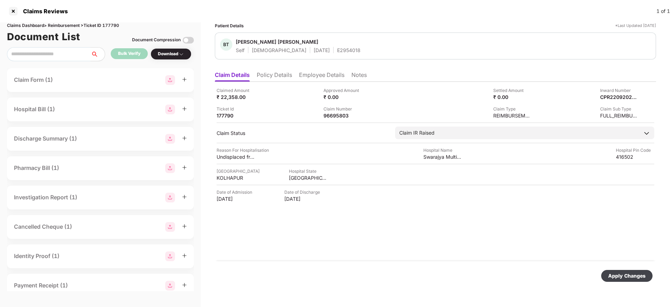
click at [620, 272] on div "Apply Changes" at bounding box center [626, 276] width 37 height 8
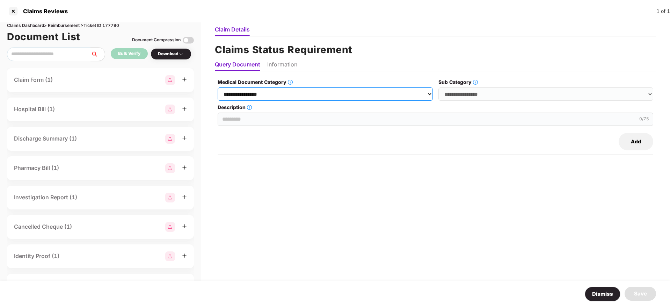
click at [301, 96] on select "**********" at bounding box center [325, 93] width 215 height 13
select select "**********"
click at [218, 87] on select "**********" at bounding box center [325, 93] width 215 height 13
click at [460, 90] on select "**********" at bounding box center [545, 93] width 215 height 13
select select "**********"
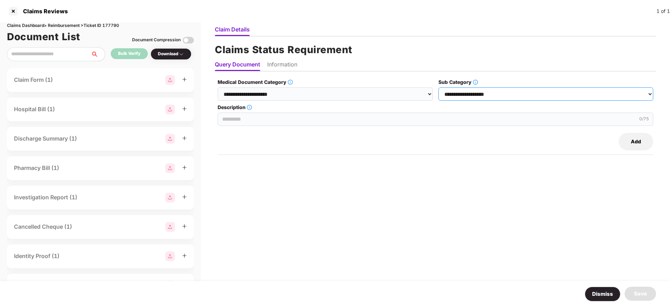
click at [439, 87] on select "**********" at bounding box center [545, 93] width 215 height 13
click at [276, 118] on input "Description" at bounding box center [435, 118] width 435 height 13
paste input "**********"
type input "**********"
click at [277, 61] on li "Information" at bounding box center [282, 66] width 30 height 10
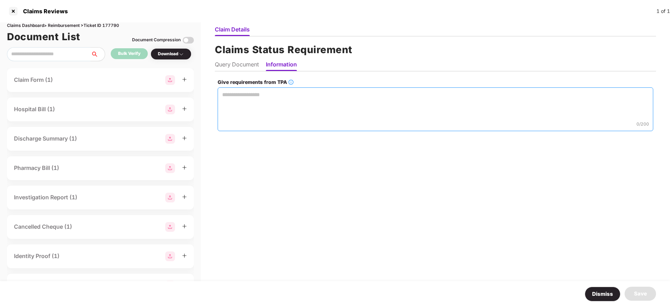
click at [258, 96] on textarea "Give requirements from TPA" at bounding box center [435, 109] width 435 height 44
paste textarea "**********"
type textarea "**********"
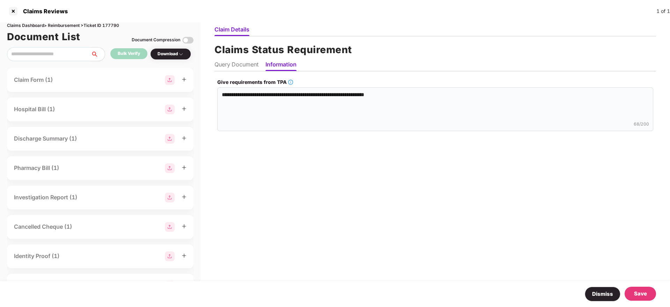
drag, startPoint x: 639, startPoint y: 294, endPoint x: 624, endPoint y: 284, distance: 18.6
click at [640, 294] on div "Save" at bounding box center [640, 293] width 13 height 8
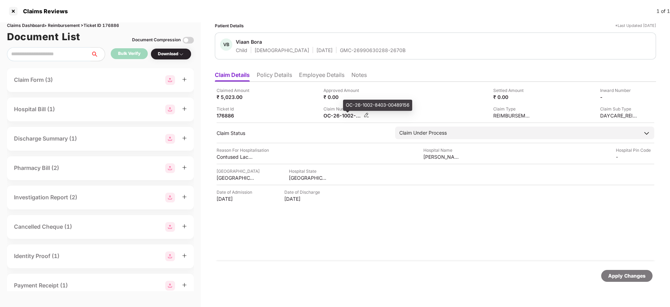
click at [330, 116] on div "OC-26-1002-8403-00489156" at bounding box center [342, 115] width 38 height 7
copy div
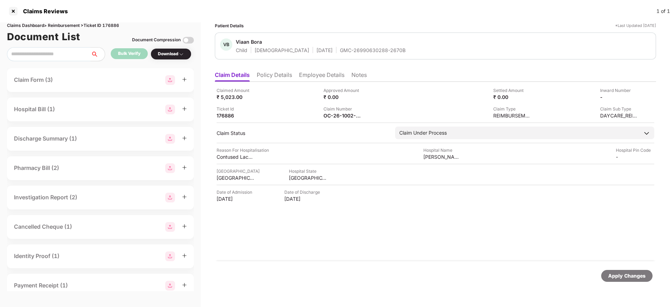
click at [299, 115] on div "Ticket Id 176886" at bounding box center [267, 111] width 102 height 13
click at [331, 118] on div "OC-26-1002-8403-00489156" at bounding box center [342, 115] width 38 height 7
click at [331, 114] on div "OC-26-1002-8403-00489156" at bounding box center [342, 115] width 38 height 7
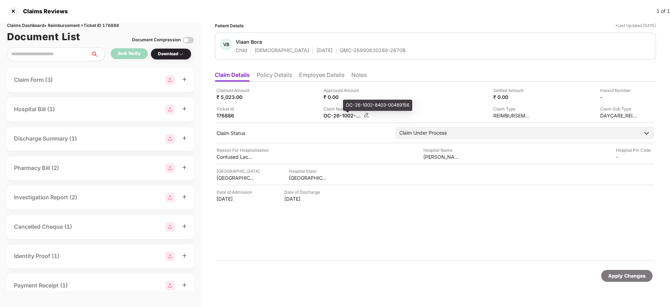
click at [331, 114] on div "OC-26-1002-8403-00489156" at bounding box center [342, 115] width 38 height 7
copy div
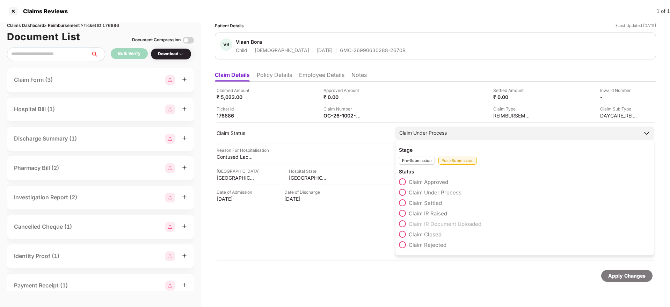
click at [406, 242] on label "Claim Rejected" at bounding box center [422, 244] width 47 height 7
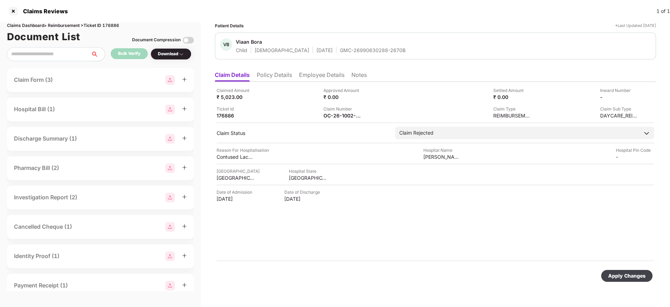
click at [624, 275] on div "Apply Changes" at bounding box center [626, 276] width 37 height 8
click at [330, 78] on li "Employee Details" at bounding box center [321, 76] width 45 height 10
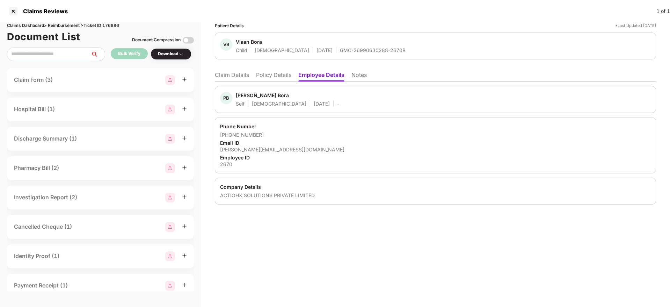
click at [269, 77] on li "Policy Details" at bounding box center [273, 76] width 35 height 10
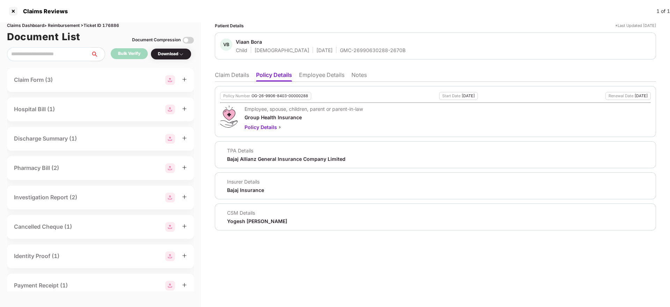
drag, startPoint x: 233, startPoint y: 74, endPoint x: 370, endPoint y: 9, distance: 152.1
click at [246, 73] on li "Claim Details" at bounding box center [232, 76] width 34 height 10
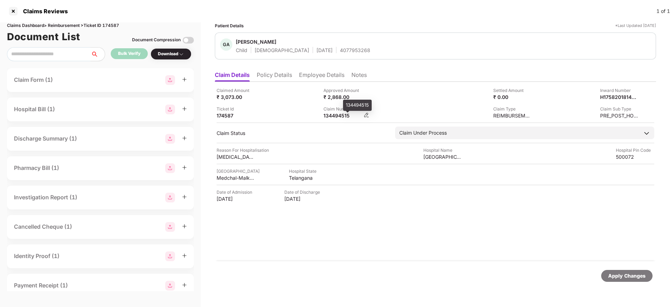
click at [340, 117] on div "134494515" at bounding box center [342, 115] width 38 height 7
copy div "134494515"
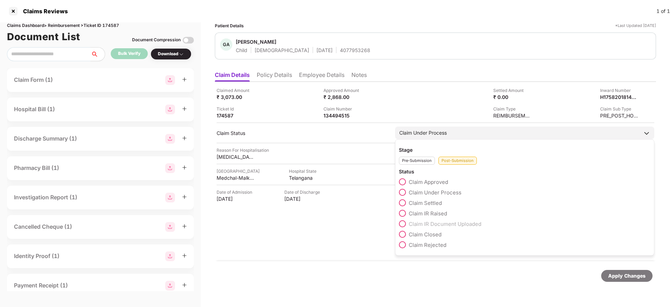
click at [404, 213] on span at bounding box center [402, 212] width 7 height 7
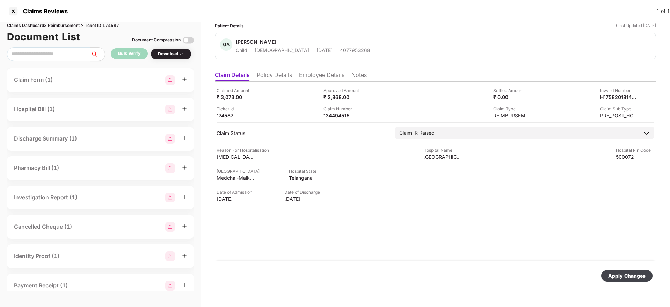
click at [625, 275] on div "Apply Changes" at bounding box center [626, 276] width 37 height 8
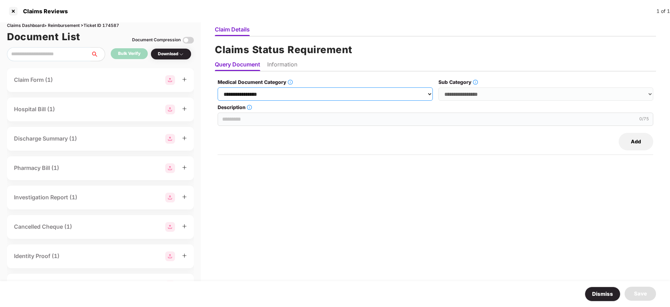
click at [270, 88] on select "**********" at bounding box center [325, 93] width 215 height 13
click at [218, 87] on select "**********" at bounding box center [325, 93] width 215 height 13
click at [459, 93] on select "**********" at bounding box center [545, 93] width 215 height 13
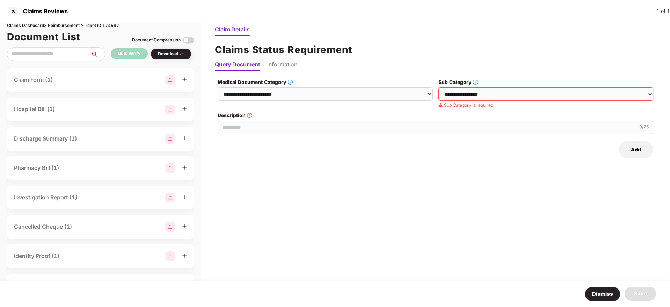
click at [279, 101] on div "**********" at bounding box center [435, 94] width 435 height 33
click at [278, 95] on select "**********" at bounding box center [325, 93] width 215 height 13
select select "**********"
click at [218, 87] on select "**********" at bounding box center [325, 93] width 215 height 13
click at [464, 90] on select "**********" at bounding box center [545, 93] width 215 height 13
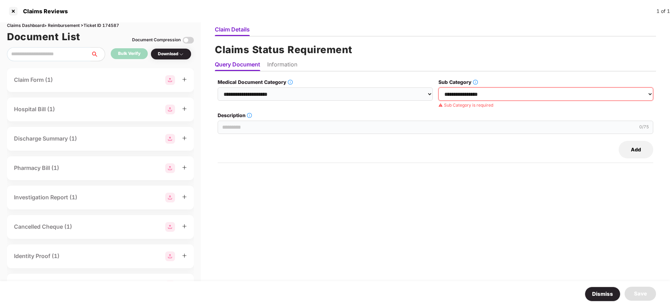
select select "**********"
click at [439, 87] on select "**********" at bounding box center [545, 93] width 215 height 13
click at [306, 122] on input "Description" at bounding box center [435, 118] width 435 height 13
type input "**********"
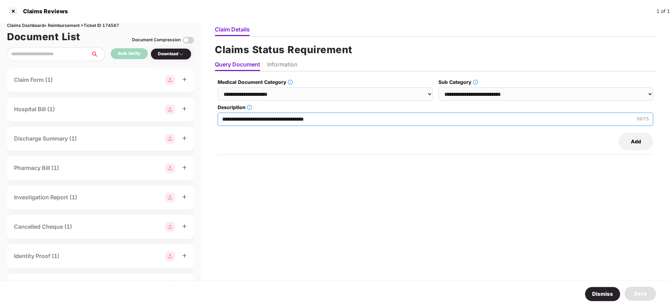
drag, startPoint x: 221, startPoint y: 117, endPoint x: 343, endPoint y: 123, distance: 121.3
click at [343, 123] on input "**********" at bounding box center [435, 118] width 435 height 13
click at [278, 70] on li "Information" at bounding box center [282, 66] width 30 height 10
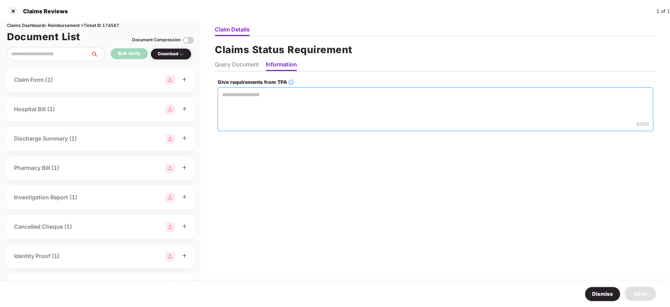
click at [255, 90] on textarea "Give requirements from TPA" at bounding box center [435, 109] width 435 height 44
paste textarea "**********"
type textarea "**********"
click at [642, 290] on div "Save" at bounding box center [640, 293] width 13 height 8
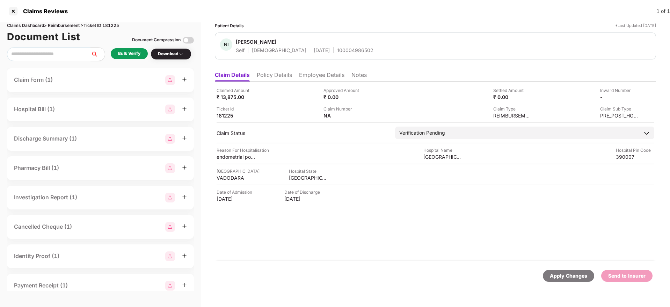
click at [271, 73] on li "Policy Details" at bounding box center [274, 76] width 35 height 10
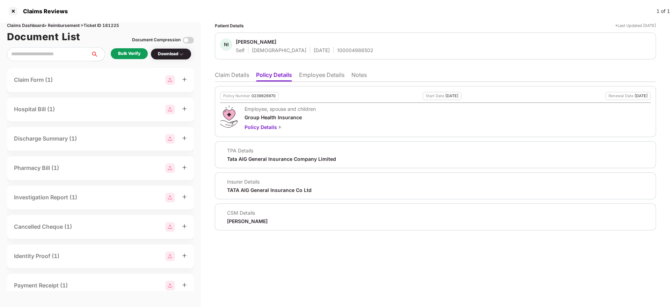
click at [320, 79] on li "Employee Details" at bounding box center [321, 76] width 45 height 10
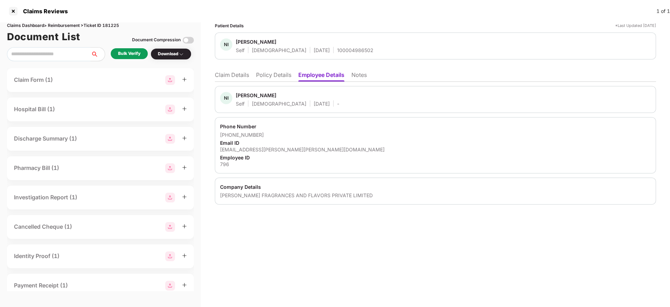
click at [279, 74] on li "Policy Details" at bounding box center [273, 76] width 35 height 10
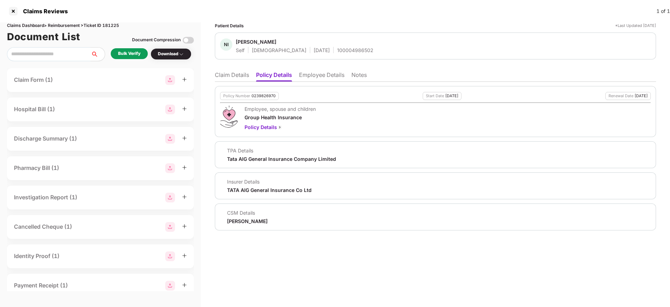
click at [239, 74] on li "Claim Details" at bounding box center [232, 76] width 34 height 10
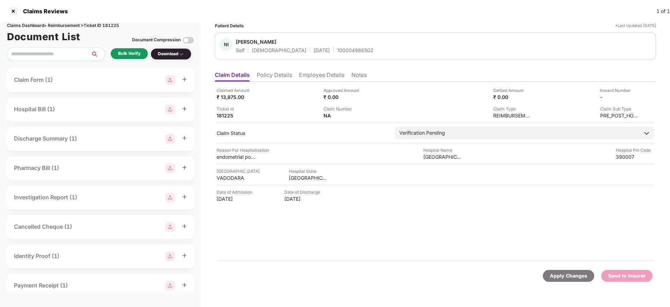
click at [123, 55] on div "Bulk Verify" at bounding box center [129, 53] width 22 height 7
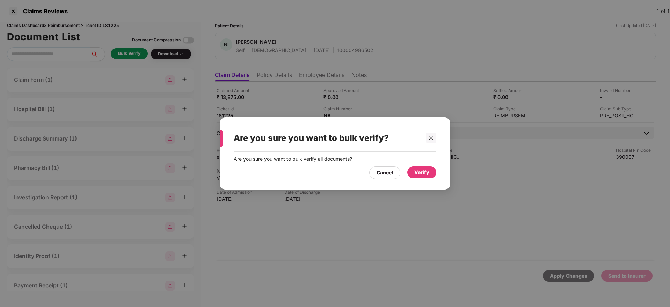
click at [417, 172] on div "Verify" at bounding box center [421, 172] width 15 height 8
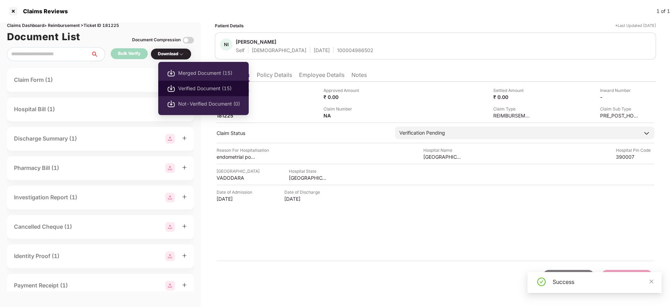
click at [203, 93] on li "Verified Document (15)" at bounding box center [203, 88] width 90 height 15
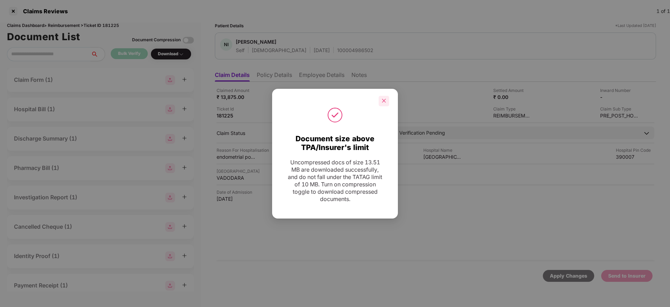
click at [383, 98] on icon "close" at bounding box center [383, 100] width 5 height 5
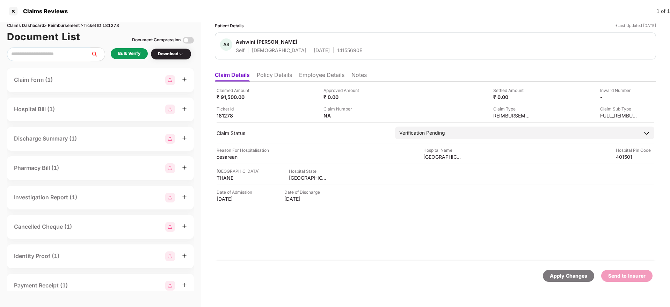
click at [275, 76] on li "Policy Details" at bounding box center [274, 76] width 35 height 10
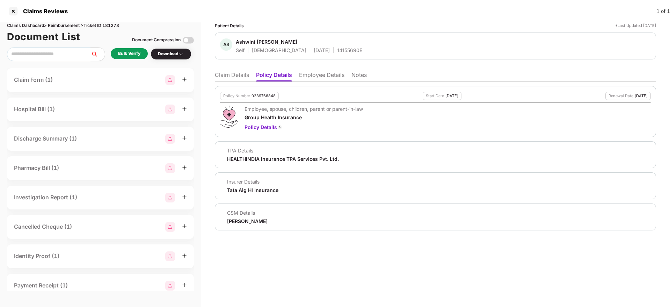
click at [313, 77] on li "Employee Details" at bounding box center [321, 76] width 45 height 10
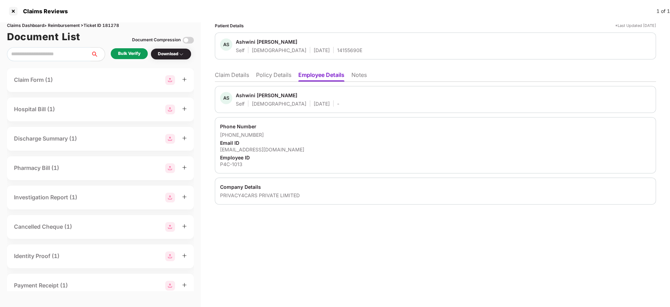
click at [266, 74] on li "Policy Details" at bounding box center [273, 76] width 35 height 10
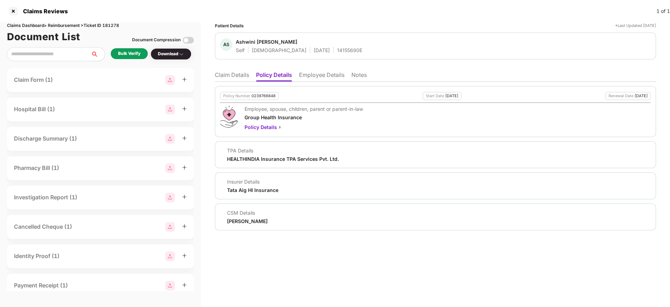
click at [230, 73] on li "Claim Details" at bounding box center [232, 76] width 34 height 10
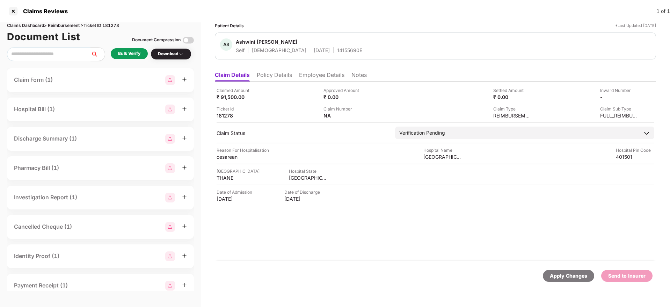
click at [136, 56] on div "Bulk Verify" at bounding box center [129, 53] width 22 height 7
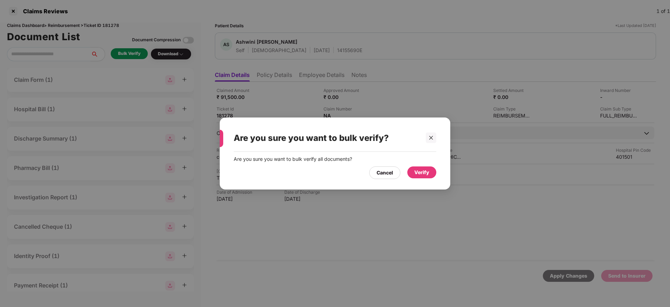
click at [432, 172] on div "Verify" at bounding box center [421, 172] width 29 height 12
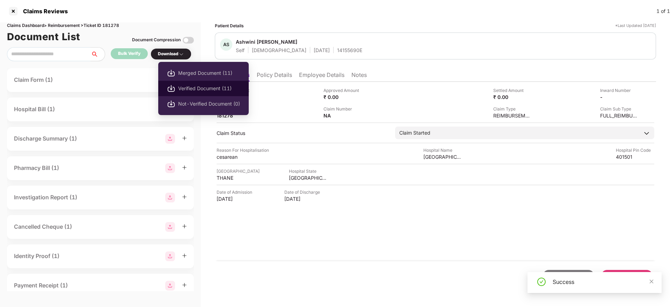
click at [189, 87] on span "Verified Document (11)" at bounding box center [209, 88] width 62 height 8
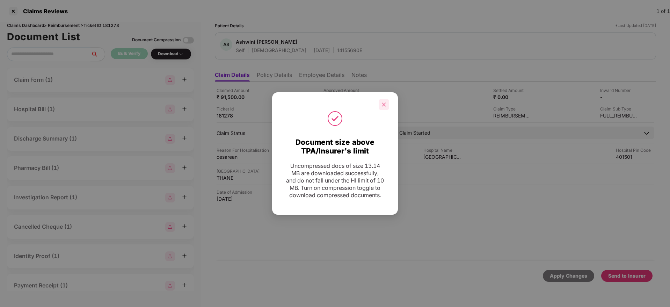
click at [387, 100] on div at bounding box center [383, 104] width 10 height 10
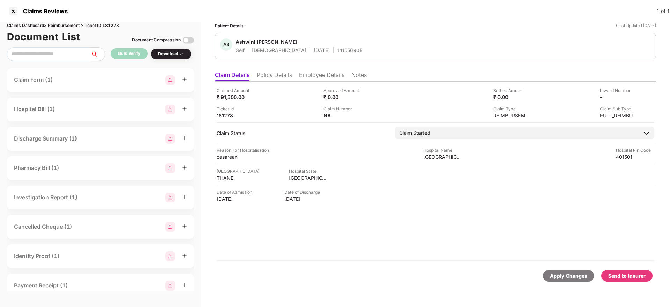
click at [628, 274] on div "Send to Insurer" at bounding box center [626, 276] width 37 height 8
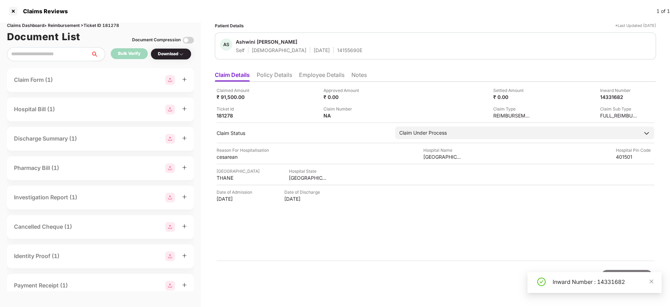
click at [281, 78] on li "Policy Details" at bounding box center [274, 76] width 35 height 10
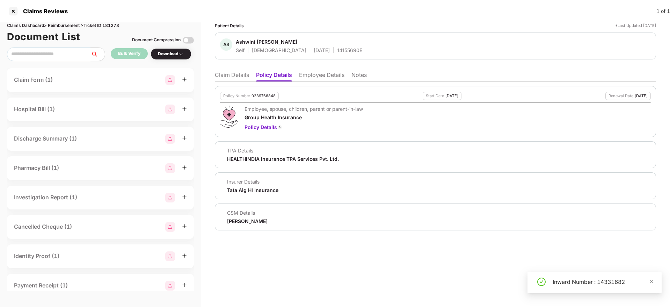
click at [318, 75] on li "Employee Details" at bounding box center [321, 76] width 45 height 10
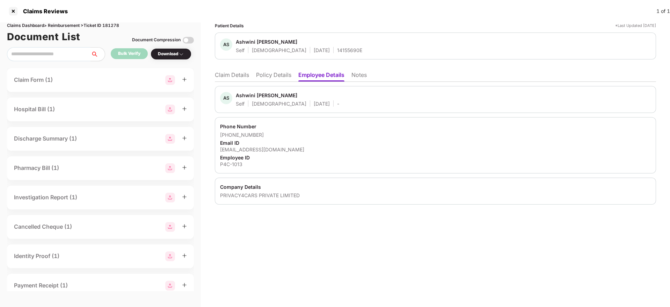
click at [269, 75] on li "Policy Details" at bounding box center [273, 76] width 35 height 10
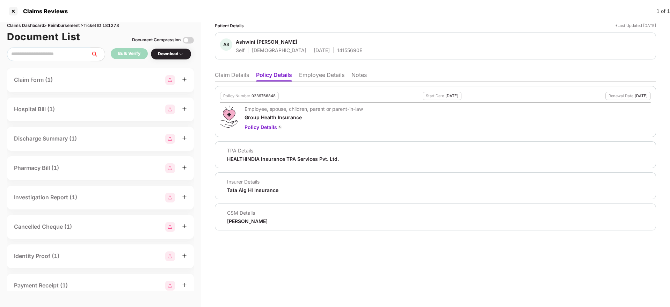
click at [238, 73] on li "Claim Details" at bounding box center [232, 76] width 34 height 10
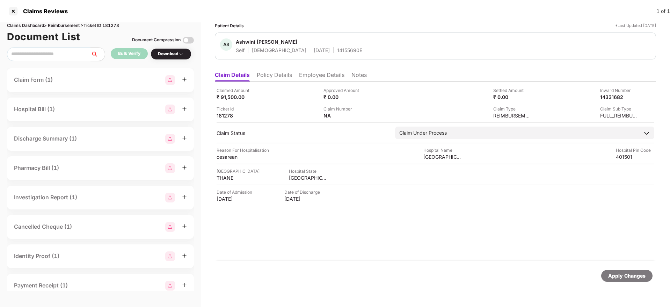
click at [288, 79] on li "Policy Details" at bounding box center [274, 76] width 35 height 10
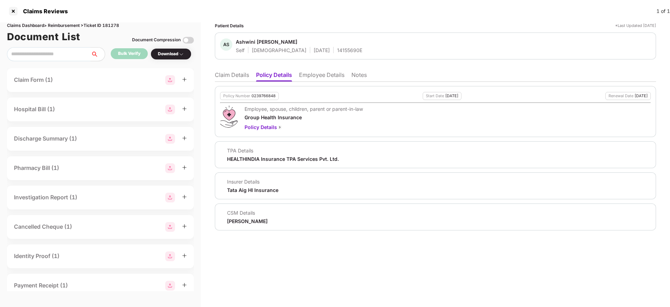
click at [220, 76] on li "Claim Details" at bounding box center [232, 76] width 34 height 10
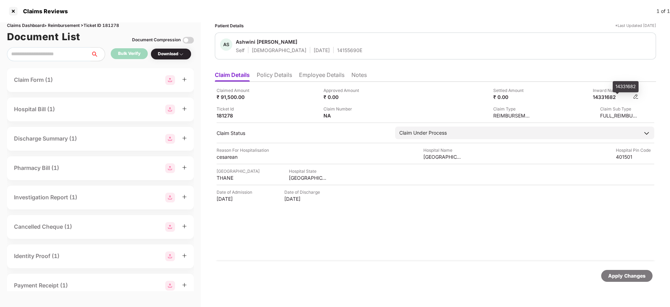
click at [612, 96] on div "14331682" at bounding box center [612, 97] width 38 height 7
click at [606, 101] on div "Claimed Amount ₹ 91,500.00 Approved Amount ₹ 0.00 Settled Amount ₹ 0.00 Inward …" at bounding box center [435, 103] width 438 height 32
copy div "14331682"
click at [337, 49] on div "14155690E" at bounding box center [349, 50] width 25 height 7
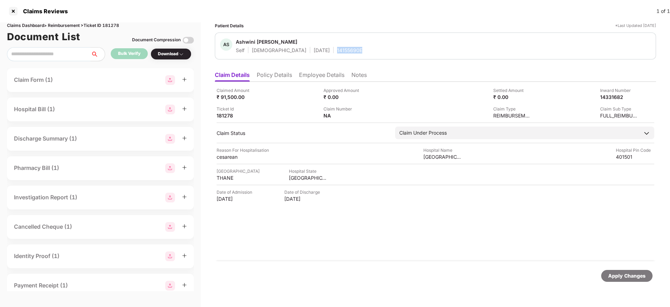
click at [337, 49] on div "14155690E" at bounding box center [349, 50] width 25 height 7
copy div "14155690E"
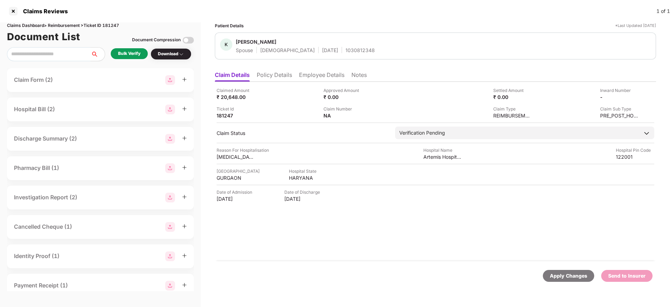
click at [283, 77] on li "Policy Details" at bounding box center [274, 76] width 35 height 10
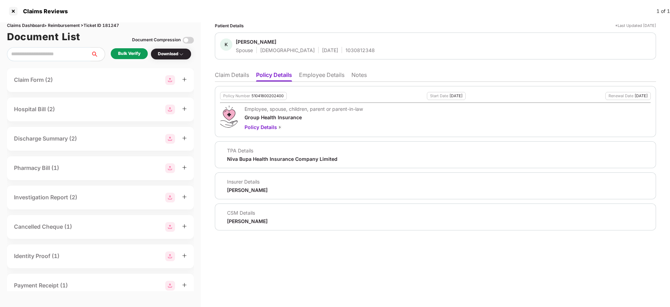
drag, startPoint x: 324, startPoint y: 73, endPoint x: 326, endPoint y: 81, distance: 8.0
click at [324, 73] on li "Employee Details" at bounding box center [321, 76] width 45 height 10
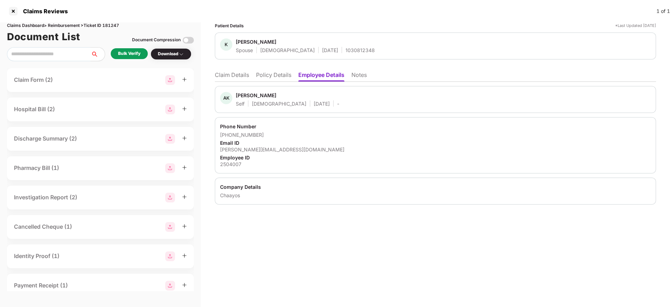
click at [283, 76] on li "Policy Details" at bounding box center [273, 76] width 35 height 10
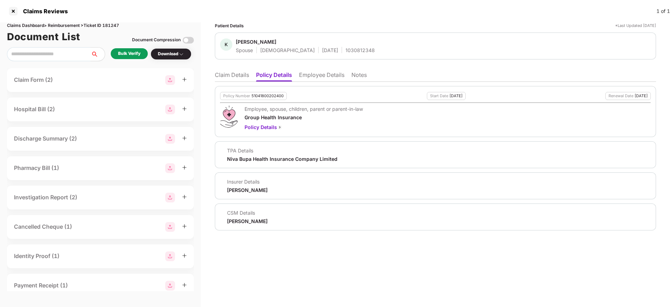
click at [230, 74] on li "Claim Details" at bounding box center [232, 76] width 34 height 10
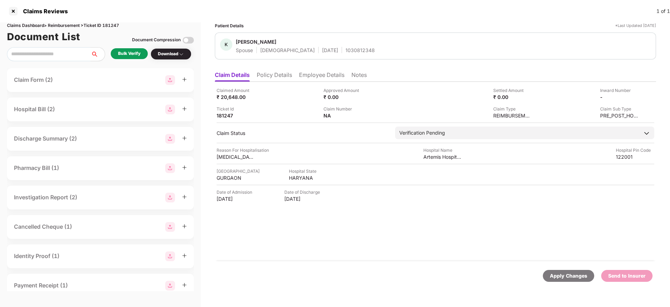
click at [115, 51] on div "Bulk Verify" at bounding box center [129, 53] width 37 height 11
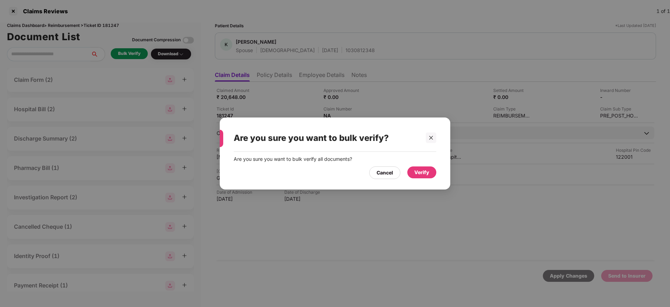
click at [415, 169] on div "Verify" at bounding box center [421, 172] width 15 height 8
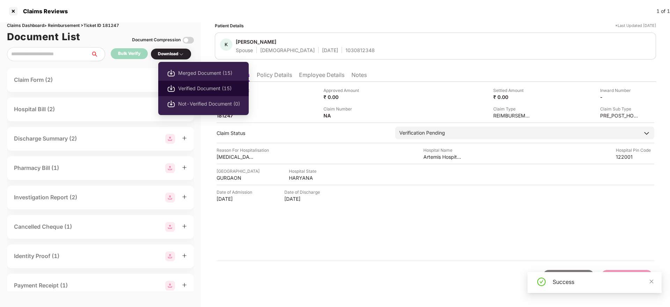
click at [186, 82] on li "Verified Document (15)" at bounding box center [203, 88] width 90 height 15
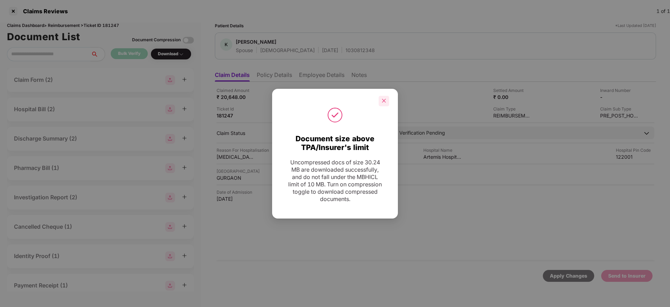
click at [384, 102] on icon "close" at bounding box center [383, 100] width 5 height 5
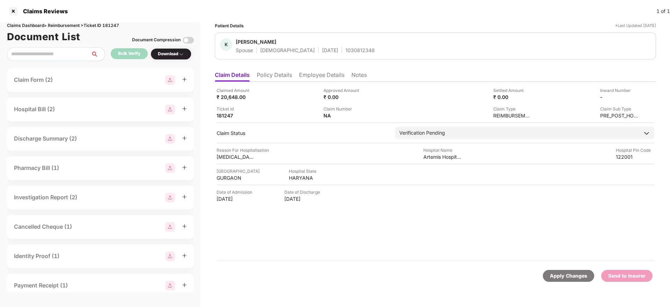
click at [281, 79] on li "Policy Details" at bounding box center [274, 76] width 35 height 10
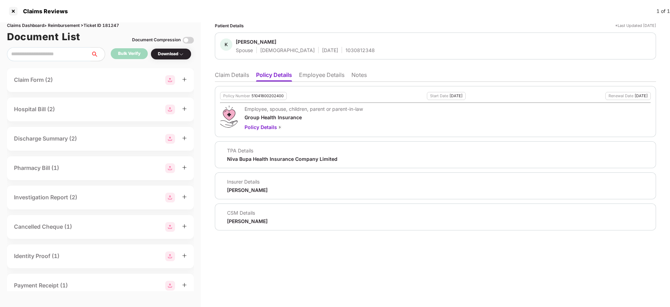
click at [345, 52] on div "1030812348" at bounding box center [359, 50] width 29 height 7
copy div "1030812348"
click at [217, 77] on li "Claim Details" at bounding box center [232, 76] width 34 height 10
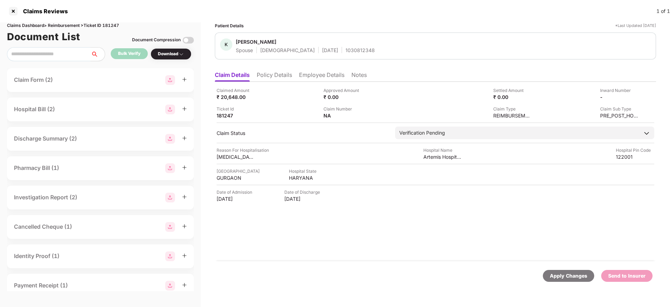
click at [320, 84] on div "Claimed Amount ₹ 20,648.00 Approved Amount ₹ 0.00 Settled Amount ₹ 0.00 Inward …" at bounding box center [435, 171] width 441 height 179
click at [319, 79] on li "Employee Details" at bounding box center [321, 76] width 45 height 10
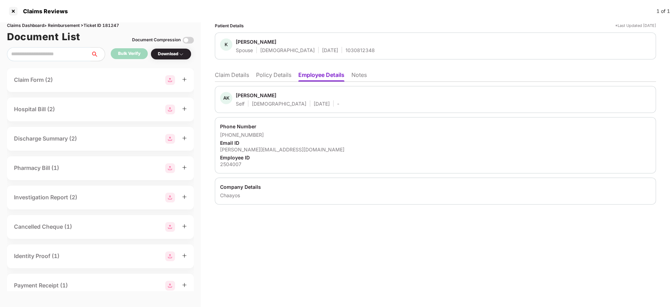
click at [255, 146] on div "akumar@chaayos.com" at bounding box center [435, 149] width 431 height 7
click at [255, 149] on div "akumar@chaayos.com" at bounding box center [435, 149] width 431 height 7
copy div "akumar@chaayos.com"
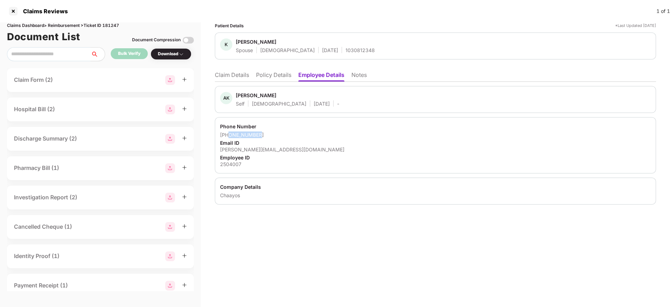
drag, startPoint x: 229, startPoint y: 133, endPoint x: 270, endPoint y: 133, distance: 40.5
click at [270, 133] on div "+918295077447" at bounding box center [435, 134] width 431 height 7
copy div "8295077447"
click at [239, 77] on li "Claim Details" at bounding box center [232, 76] width 34 height 10
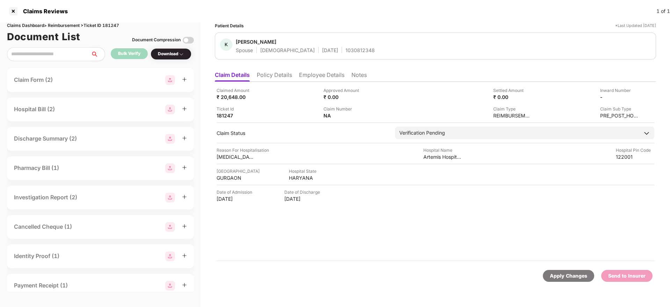
click at [226, 182] on div "Claimed Amount ₹ 20,648.00 Approved Amount ₹ 0.00 Settled Amount ₹ 0.00 Inward …" at bounding box center [435, 171] width 441 height 179
click at [225, 177] on div "GURGAON" at bounding box center [235, 177] width 38 height 7
copy div "GURGAON"
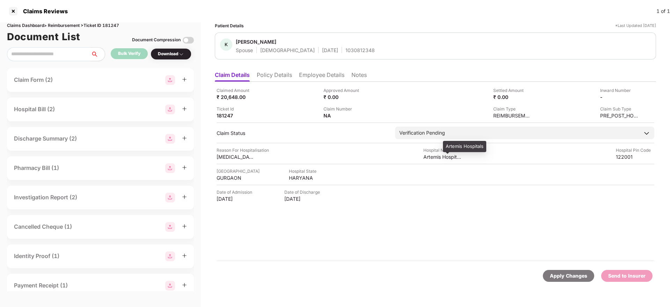
click at [437, 153] on div "Artemis Hospitals" at bounding box center [442, 156] width 38 height 7
copy div "Artemis Hospitals"
click at [223, 96] on div "₹ 20,648.00" at bounding box center [235, 97] width 38 height 7
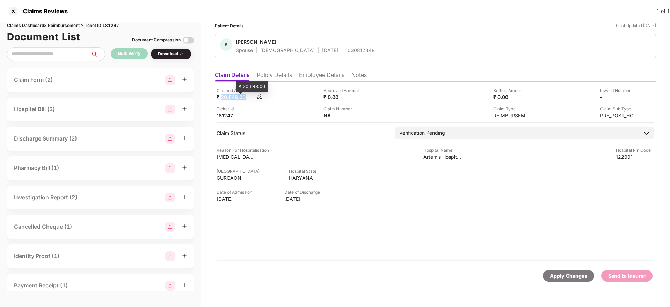
click at [223, 96] on div "₹ 20,648.00" at bounding box center [235, 97] width 38 height 7
copy div "20,648.00"
click at [285, 112] on div "Ticket Id 181247" at bounding box center [267, 111] width 102 height 13
drag, startPoint x: 290, startPoint y: 78, endPoint x: 222, endPoint y: 84, distance: 68.8
click at [289, 79] on li "Policy Details" at bounding box center [274, 76] width 35 height 10
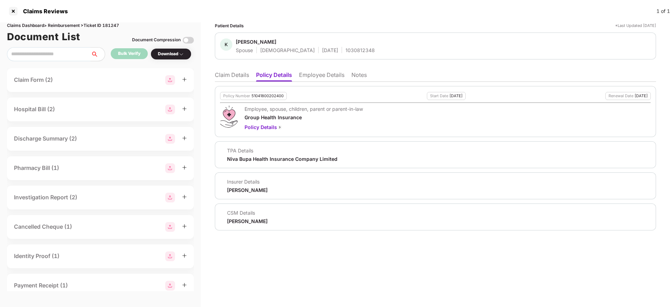
click at [223, 80] on li "Claim Details" at bounding box center [232, 76] width 34 height 10
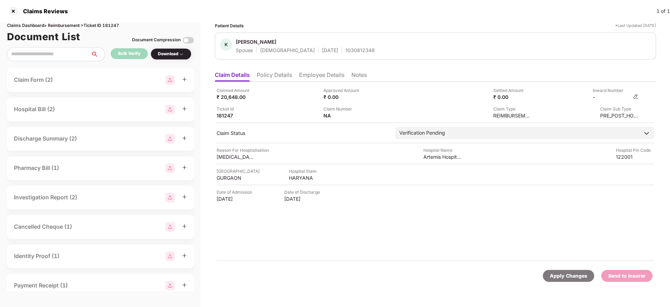
click at [636, 95] on img at bounding box center [636, 97] width 6 height 6
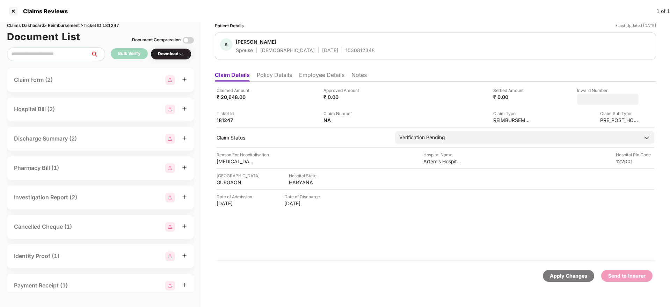
type input "**********"
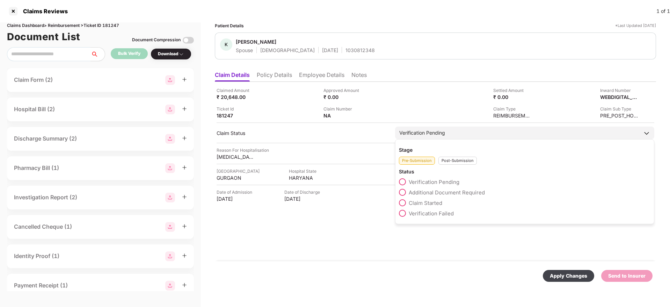
click at [448, 163] on div "Post-Submission" at bounding box center [457, 160] width 38 height 8
click at [402, 191] on span at bounding box center [402, 192] width 7 height 7
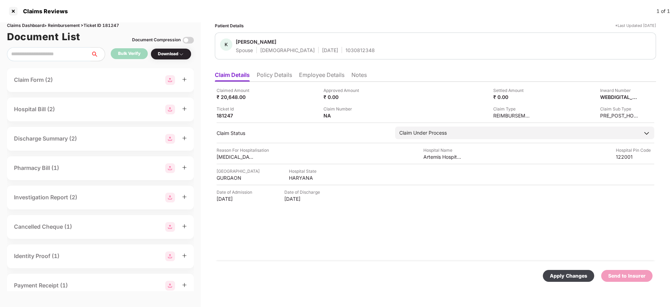
click at [561, 277] on div "Apply Changes" at bounding box center [568, 276] width 37 height 8
drag, startPoint x: 286, startPoint y: 76, endPoint x: 265, endPoint y: 76, distance: 20.6
click at [285, 76] on li "Policy Details" at bounding box center [274, 76] width 35 height 10
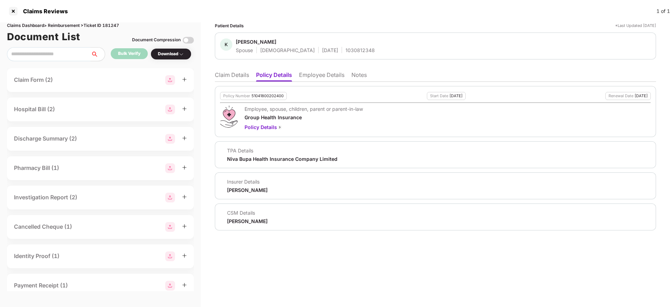
click at [234, 76] on li "Claim Details" at bounding box center [232, 76] width 34 height 10
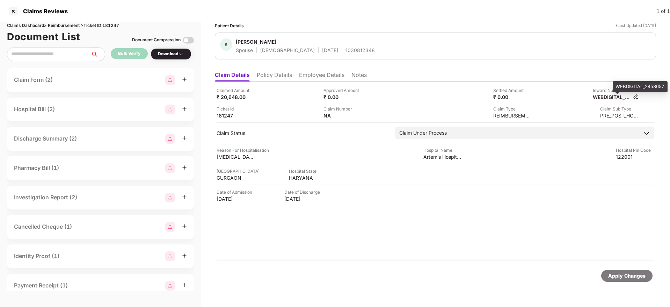
click at [613, 99] on div "WEBDIGITAL_2453657." at bounding box center [612, 97] width 38 height 7
copy div "WEBDIGITAL_2453657"
click at [345, 49] on div "1030812348" at bounding box center [359, 50] width 29 height 7
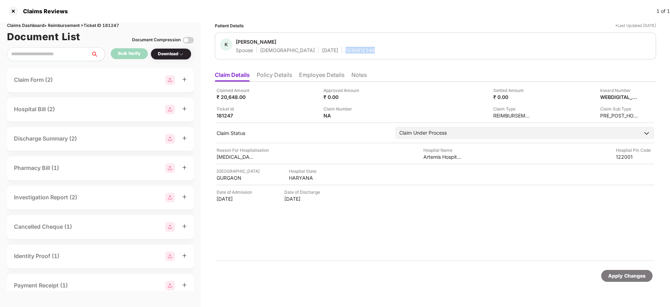
copy div "1030812348"
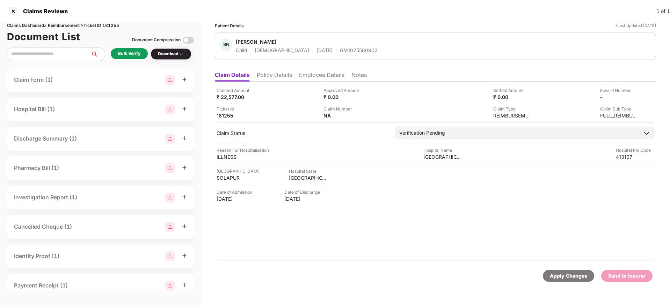
click at [270, 78] on li "Policy Details" at bounding box center [274, 76] width 35 height 10
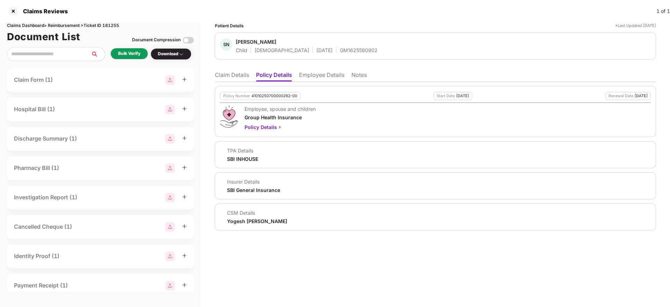
click at [318, 78] on li "Employee Details" at bounding box center [321, 76] width 45 height 10
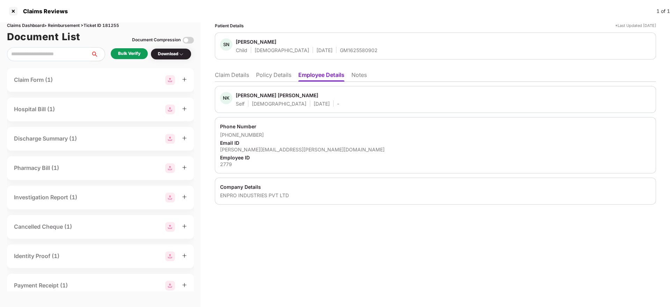
click at [280, 76] on li "Policy Details" at bounding box center [273, 76] width 35 height 10
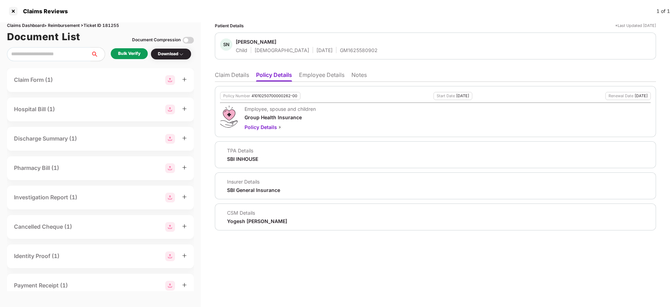
click at [236, 80] on li "Claim Details" at bounding box center [232, 76] width 34 height 10
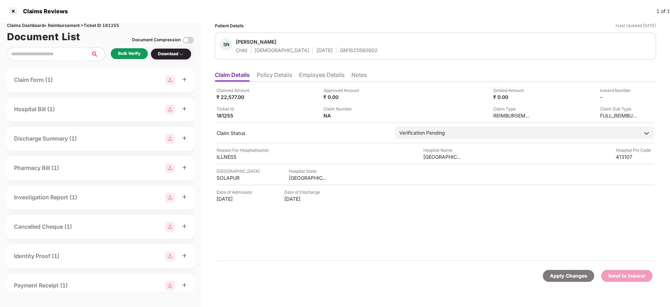
click at [136, 54] on div "Bulk Verify" at bounding box center [129, 53] width 22 height 7
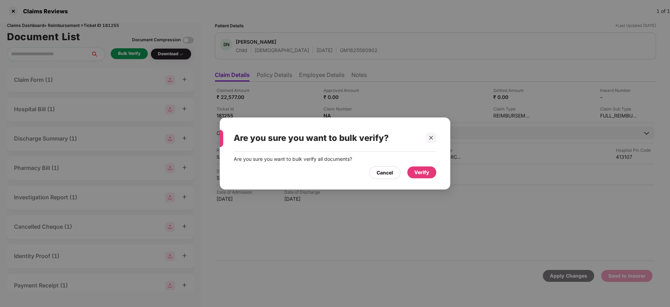
click at [421, 171] on div "Verify" at bounding box center [421, 172] width 15 height 8
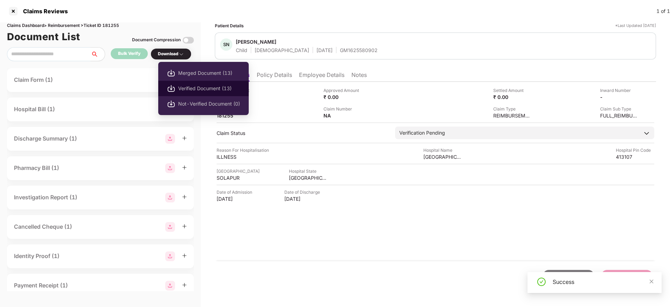
click at [184, 88] on span "Verified Document (13)" at bounding box center [209, 88] width 62 height 8
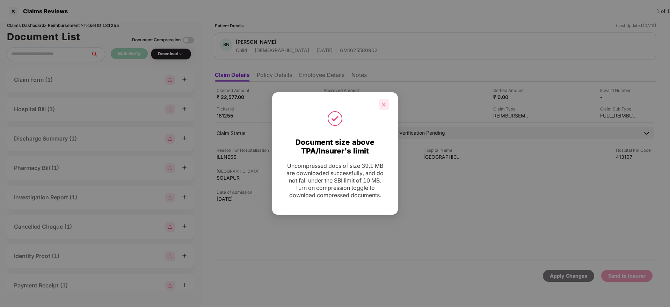
click at [384, 103] on icon "close" at bounding box center [384, 104] width 4 height 4
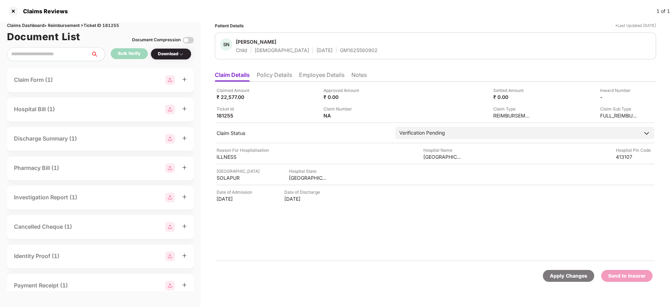
click at [274, 72] on li "Policy Details" at bounding box center [274, 76] width 35 height 10
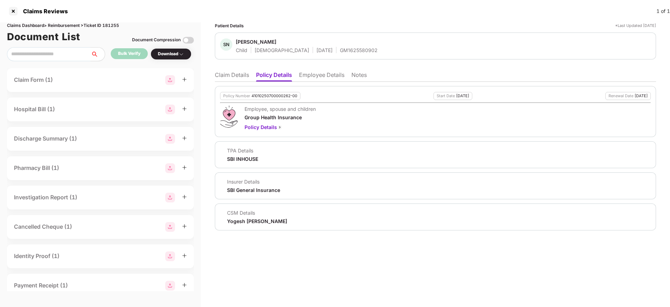
click at [235, 77] on li "Claim Details" at bounding box center [232, 76] width 34 height 10
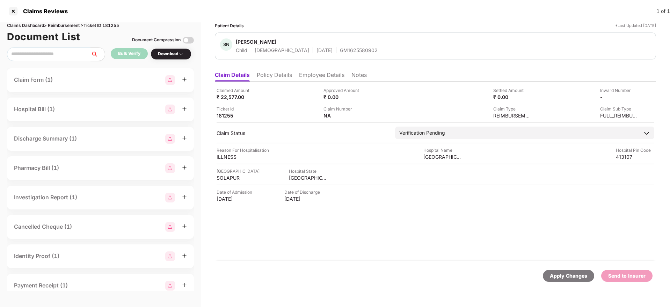
click at [329, 74] on li "Employee Details" at bounding box center [321, 76] width 45 height 10
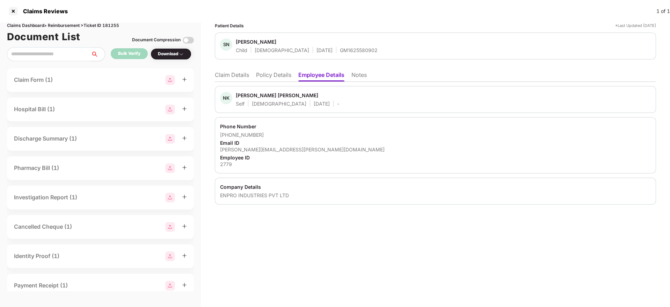
click at [278, 76] on li "Policy Details" at bounding box center [273, 76] width 35 height 10
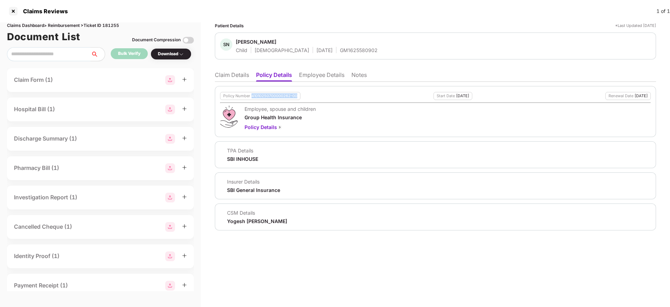
drag, startPoint x: 250, startPoint y: 94, endPoint x: 300, endPoint y: 96, distance: 50.4
click at [300, 96] on div "Policy Number 41010250700000262-00 Start Date 27 Jul 2025 Renewal Date 26 Jul 2…" at bounding box center [435, 96] width 431 height 8
copy div "41010250700000262-00"
click at [329, 72] on li "Employee Details" at bounding box center [321, 76] width 45 height 10
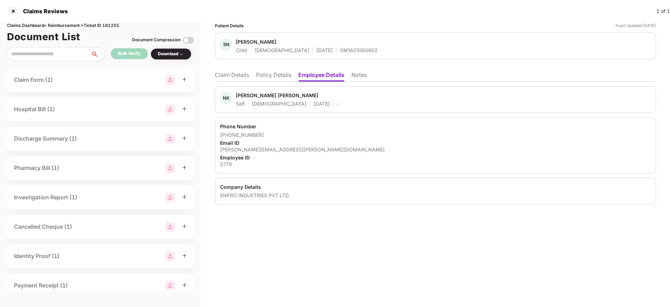
click at [229, 165] on div "2779" at bounding box center [435, 164] width 431 height 7
copy div "2779"
click at [271, 76] on li "Policy Details" at bounding box center [273, 76] width 35 height 10
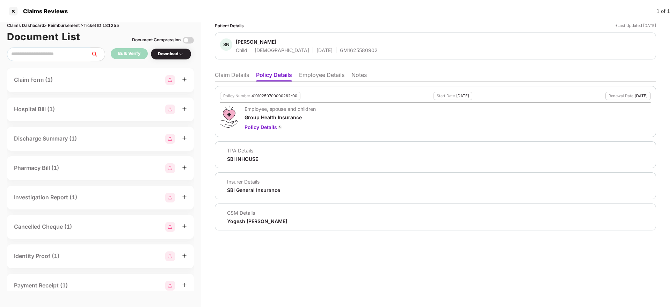
click at [236, 75] on li "Claim Details" at bounding box center [232, 76] width 34 height 10
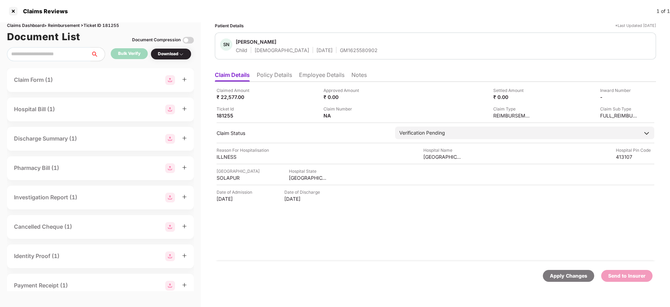
click at [285, 74] on li "Policy Details" at bounding box center [274, 76] width 35 height 10
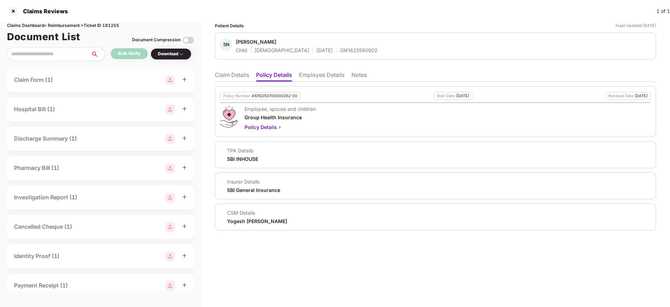
click at [230, 74] on li "Claim Details" at bounding box center [232, 76] width 34 height 10
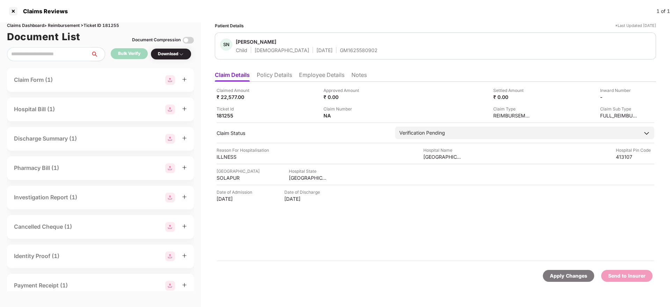
click at [266, 71] on li "Policy Details" at bounding box center [274, 76] width 35 height 10
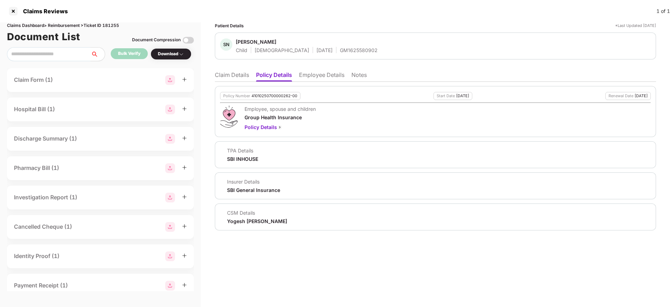
click at [232, 78] on li "Claim Details" at bounding box center [232, 76] width 34 height 10
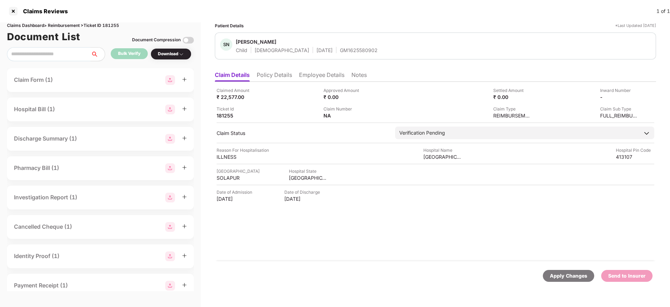
click at [331, 74] on li "Employee Details" at bounding box center [321, 76] width 45 height 10
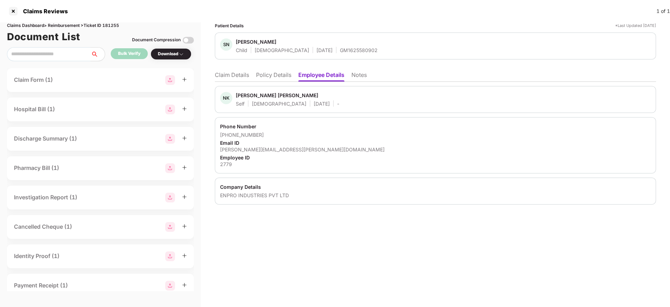
click at [279, 77] on li "Policy Details" at bounding box center [273, 76] width 35 height 10
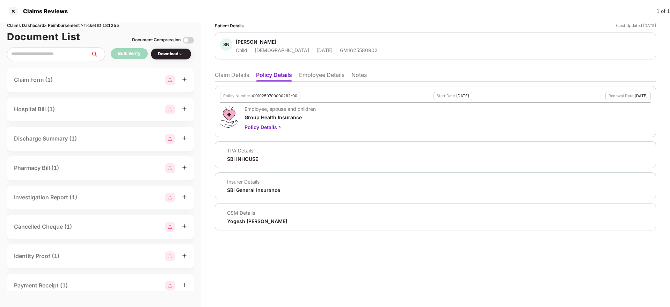
drag, startPoint x: 321, startPoint y: 73, endPoint x: 318, endPoint y: 83, distance: 10.8
click at [321, 73] on li "Employee Details" at bounding box center [321, 76] width 45 height 10
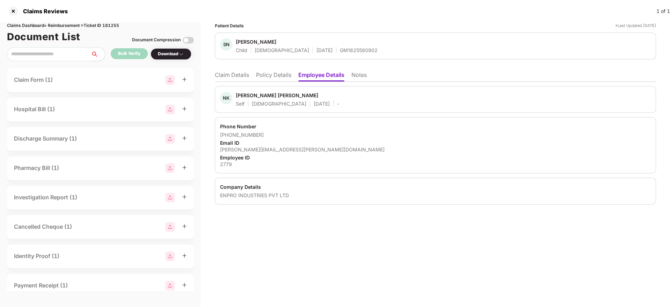
click at [220, 162] on div "2779" at bounding box center [435, 164] width 431 height 7
copy div "2779"
drag, startPoint x: 242, startPoint y: 76, endPoint x: 196, endPoint y: 108, distance: 55.6
click at [240, 76] on li "Claim Details" at bounding box center [232, 76] width 34 height 10
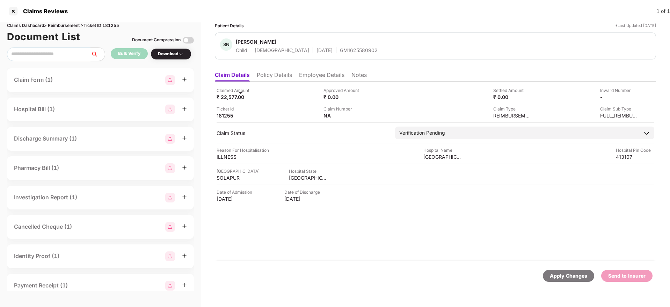
click at [340, 51] on div "GM1625580902" at bounding box center [359, 50] width 38 height 7
copy div "GM1625580902"
click at [325, 77] on li "Employee Details" at bounding box center [321, 76] width 45 height 10
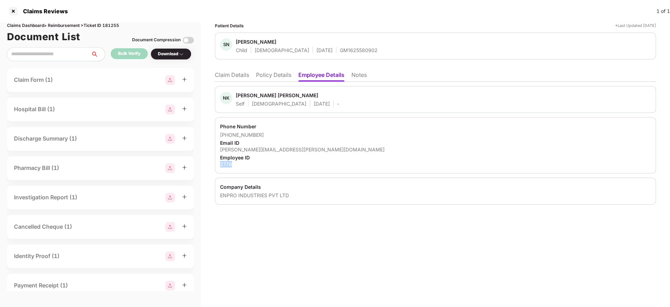
drag, startPoint x: 218, startPoint y: 165, endPoint x: 235, endPoint y: 166, distance: 17.5
click at [235, 166] on div "Phone Number +919764368616 Email ID nilesh.sathe@enproindia.com Employee ID 2779" at bounding box center [435, 145] width 441 height 56
copy div "2779"
click at [307, 166] on div "2779" at bounding box center [435, 164] width 431 height 7
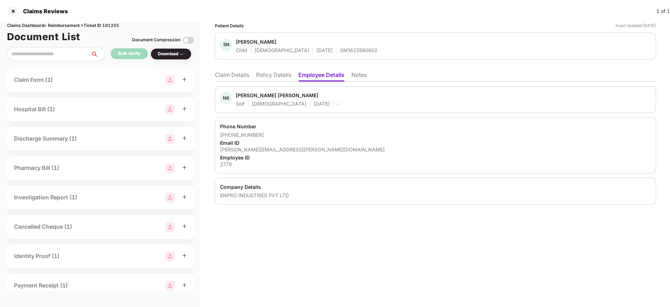
click at [277, 73] on li "Policy Details" at bounding box center [273, 76] width 35 height 10
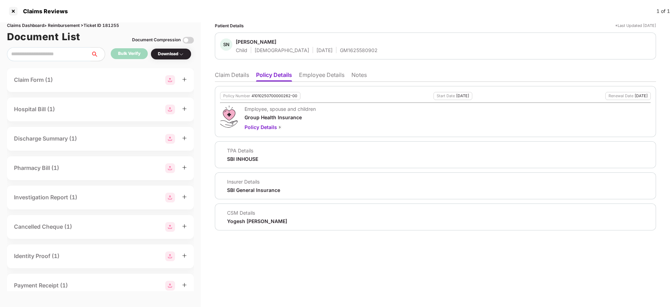
click at [223, 73] on li "Claim Details" at bounding box center [232, 76] width 34 height 10
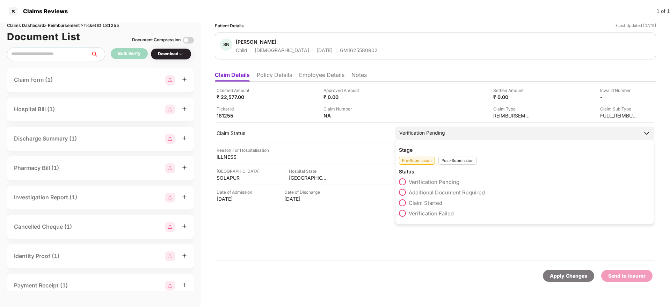
click at [407, 203] on label "Claim Started" at bounding box center [420, 202] width 43 height 7
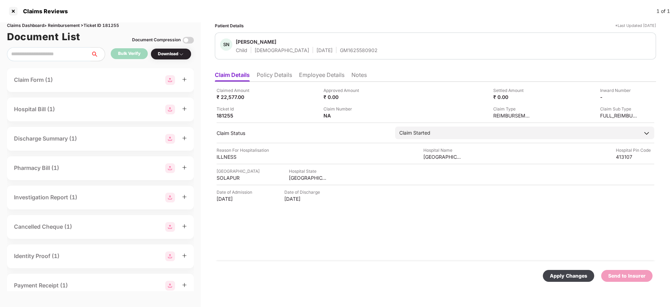
click at [566, 275] on div "Apply Changes" at bounding box center [568, 276] width 37 height 8
click at [277, 72] on li "Policy Details" at bounding box center [274, 76] width 35 height 10
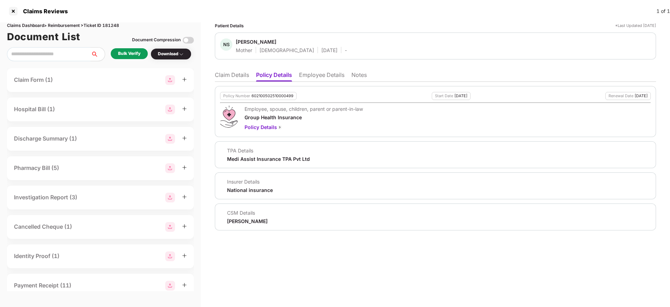
click at [324, 78] on li "Employee Details" at bounding box center [321, 76] width 45 height 10
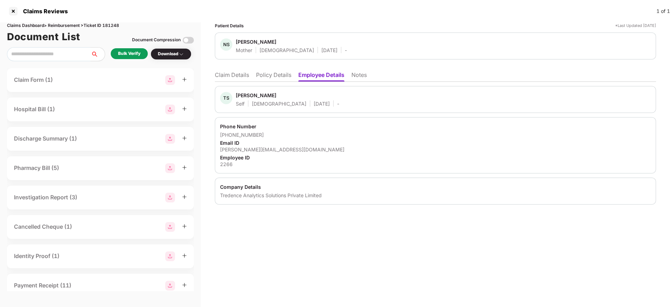
drag, startPoint x: 260, startPoint y: 79, endPoint x: 265, endPoint y: 85, distance: 8.0
click at [261, 79] on li "Policy Details" at bounding box center [273, 76] width 35 height 10
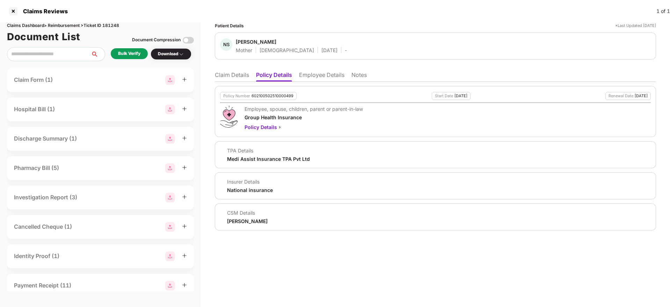
click at [225, 74] on li "Claim Details" at bounding box center [232, 76] width 34 height 10
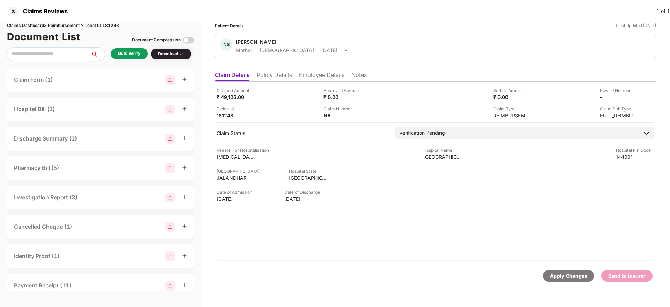
click at [266, 81] on li "Policy Details" at bounding box center [274, 76] width 35 height 10
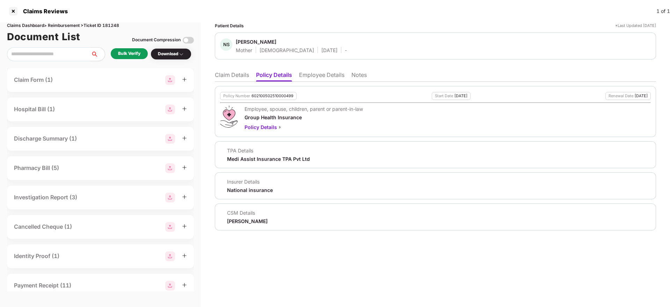
click at [221, 75] on li "Claim Details" at bounding box center [232, 76] width 34 height 10
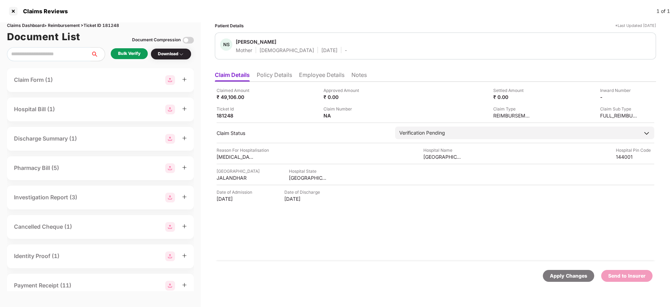
click at [273, 70] on ul "Claim Details Policy Details Employee Details Notes" at bounding box center [435, 75] width 441 height 14
click at [282, 73] on li "Policy Details" at bounding box center [274, 76] width 35 height 10
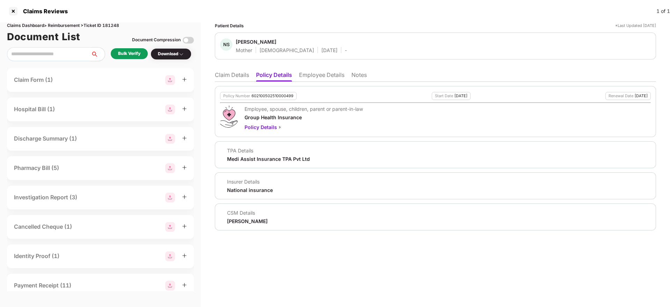
click at [227, 78] on li "Claim Details" at bounding box center [232, 76] width 34 height 10
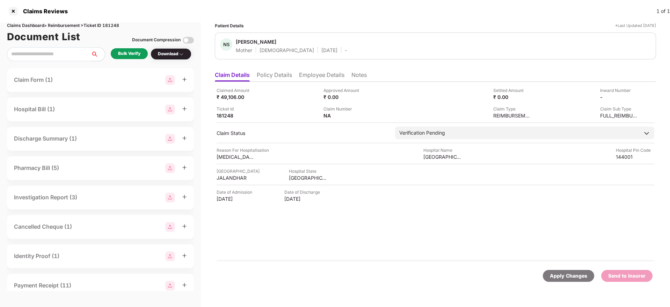
click at [120, 51] on div "Bulk Verify" at bounding box center [129, 53] width 22 height 7
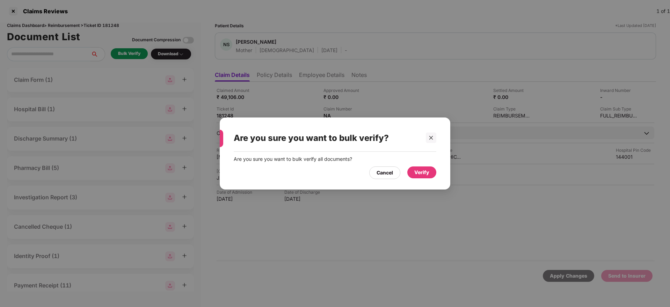
click div "Verify"
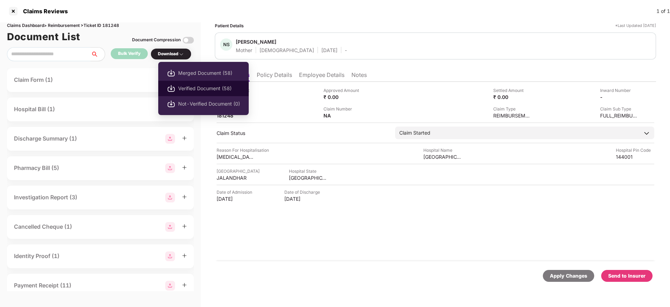
click span "Verified Document (58)"
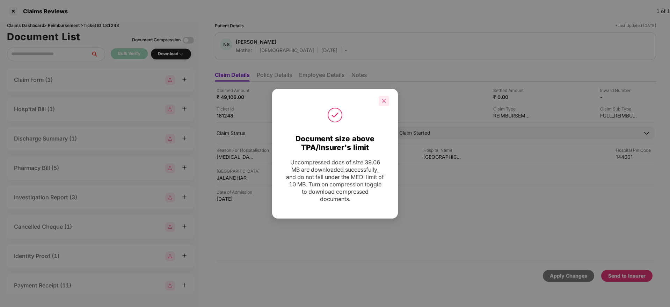
click icon "close"
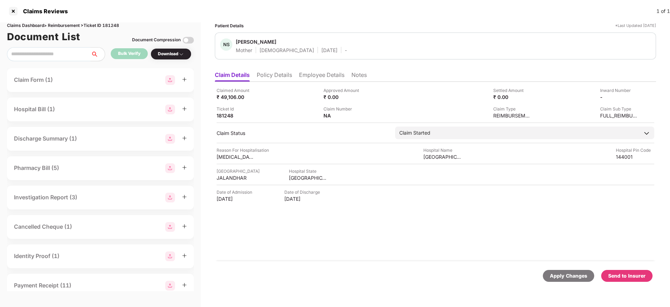
click li "Policy Details"
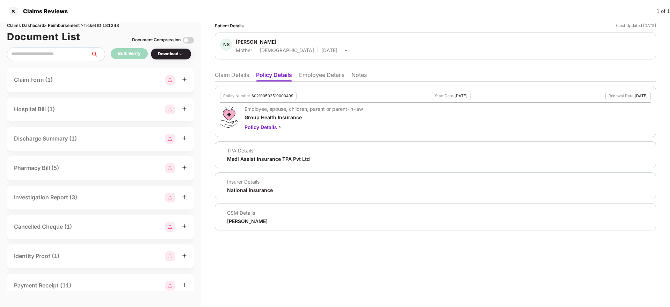
click li "Employee Details"
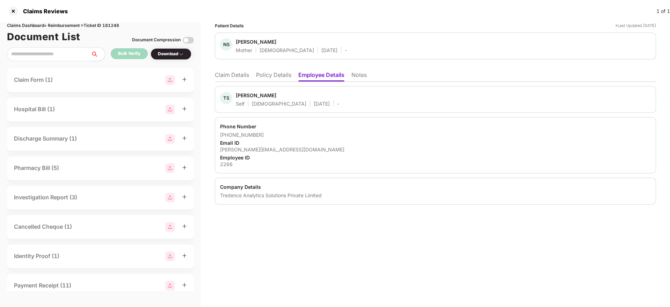
click div "tania.sharma@tredence.com"
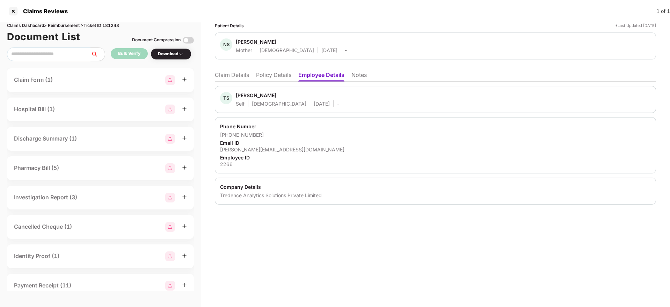
click li "Policy Details"
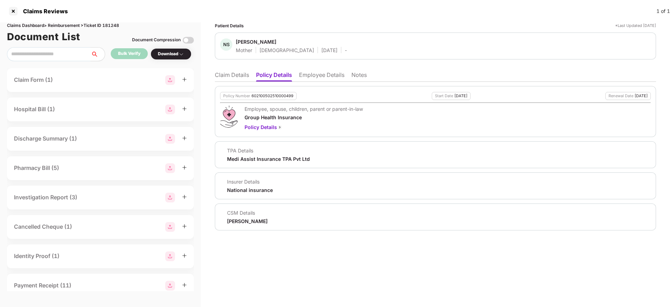
click li "Claim Details"
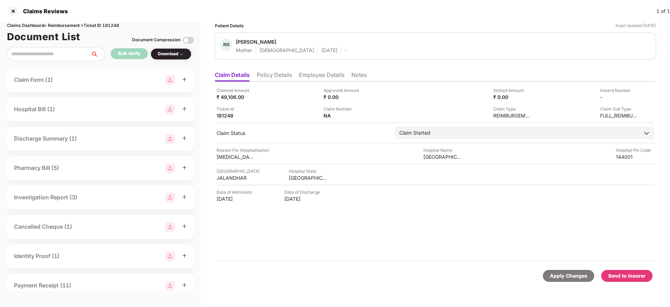
click li "Policy Details"
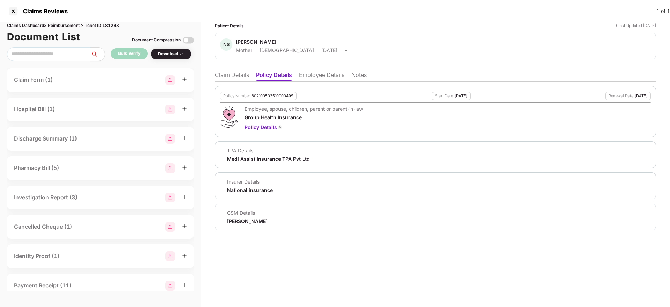
click li "Claim Details"
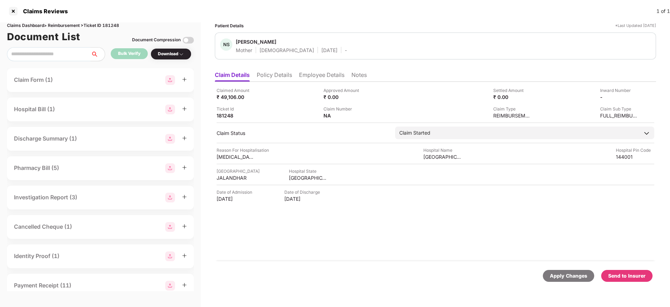
drag, startPoint x: 272, startPoint y: 74, endPoint x: 290, endPoint y: 81, distance: 19.1
click li "Policy Details"
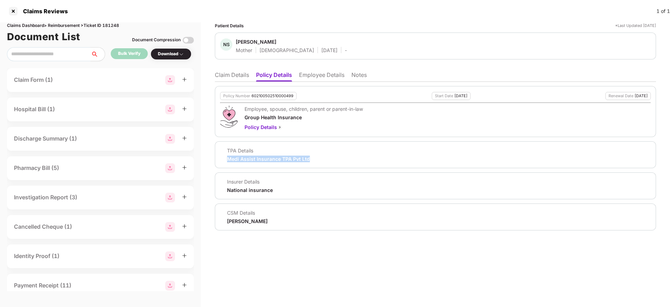
drag, startPoint x: 222, startPoint y: 157, endPoint x: 310, endPoint y: 159, distance: 88.3
click div "TPA Details Medi Assist Insurance TPA Pvt Ltd"
copy div "Medi Assist Insurance TPA Pvt Ltd"
click li "Claim Details"
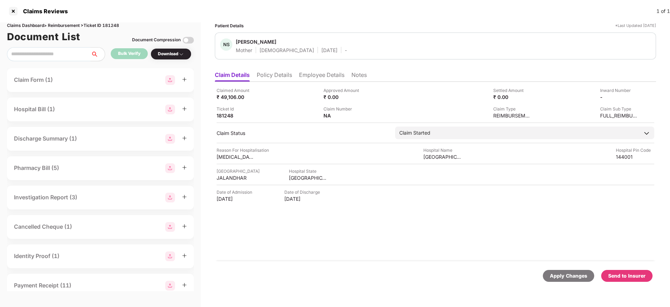
drag, startPoint x: 216, startPoint y: 197, endPoint x: 256, endPoint y: 199, distance: 39.8
click div "Claimed Amount ₹ 49,106.00 Approved Amount ₹ 0.00 Settled Amount ₹ 0.00 Inward …"
copy div "16 Sep 2025"
click li "Employee Details"
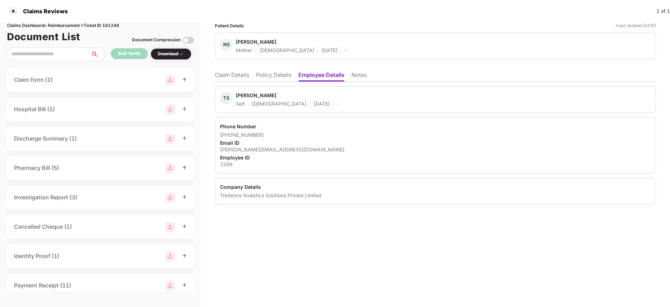
click li "Policy Details"
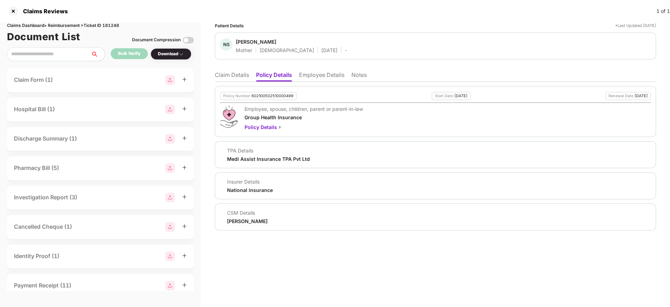
click li "Claim Details"
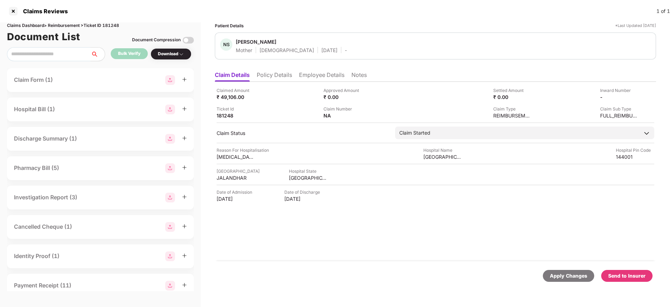
click li "Policy Details"
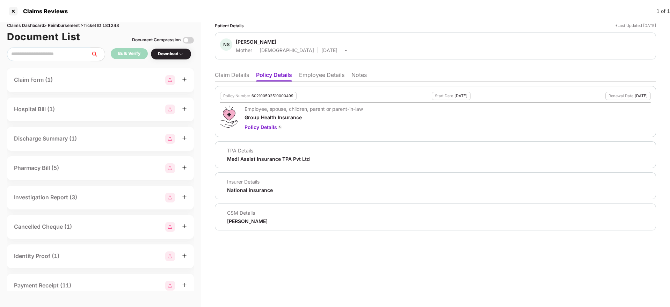
click li "Claim Details"
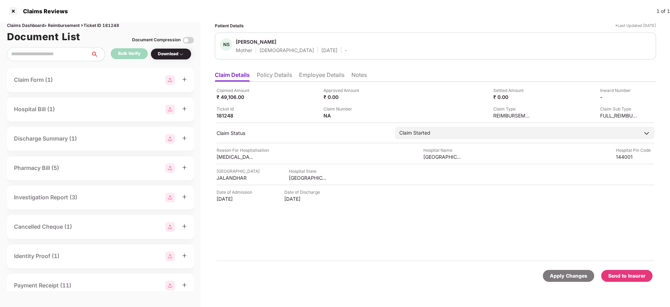
click li "Policy Details"
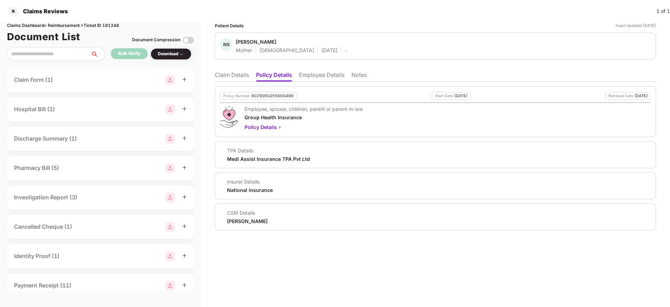
click li "Claim Details"
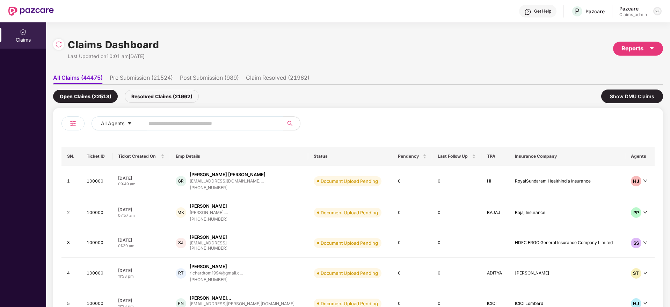
click at [655, 9] on img at bounding box center [657, 11] width 6 height 6
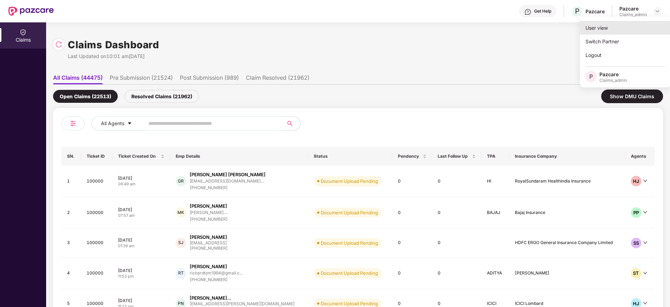
click at [592, 27] on div "User view" at bounding box center [625, 28] width 91 height 14
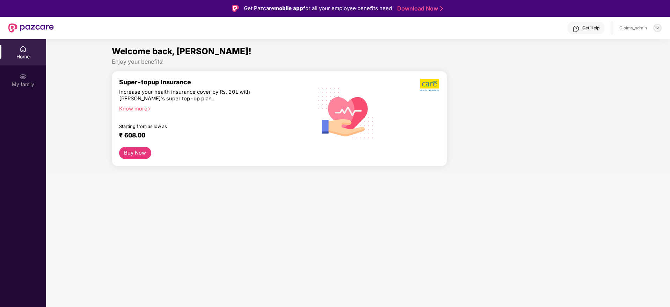
click at [655, 26] on img at bounding box center [657, 28] width 6 height 6
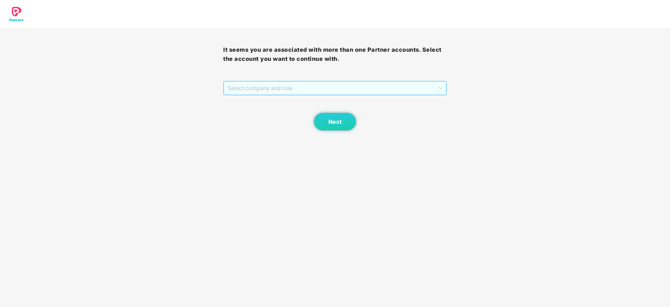
drag, startPoint x: 249, startPoint y: 90, endPoint x: 255, endPoint y: 102, distance: 13.9
click at [249, 89] on span "Select company and role" at bounding box center [335, 87] width 214 height 13
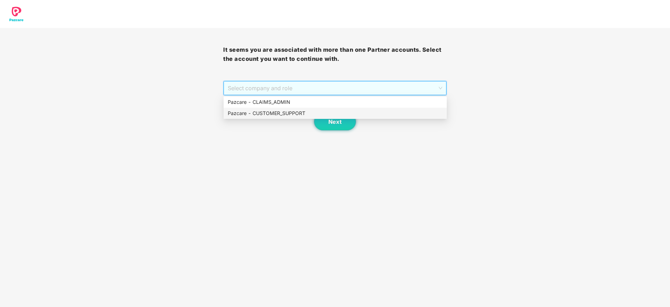
click at [258, 115] on div "Pazcare - CUSTOMER_SUPPORT" at bounding box center [335, 113] width 215 height 8
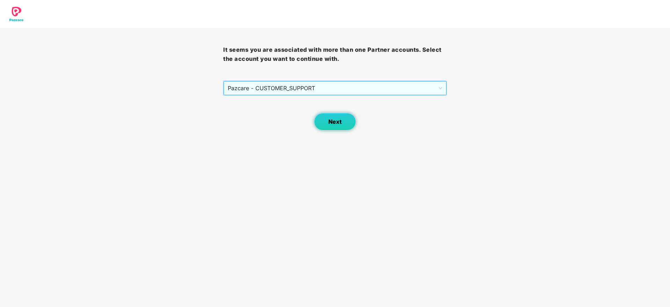
click at [336, 118] on span "Next" at bounding box center [334, 121] width 13 height 7
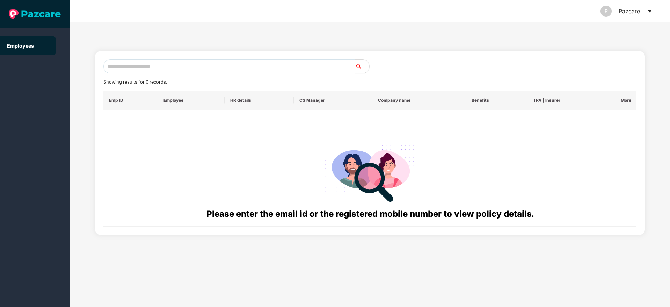
click at [163, 70] on input "text" at bounding box center [229, 66] width 252 height 14
paste input "**********"
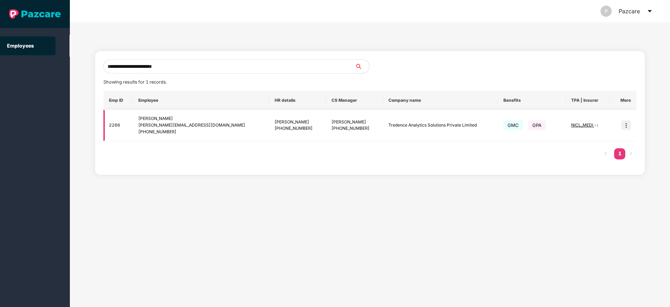
type input "**********"
click at [628, 125] on img at bounding box center [626, 125] width 10 height 10
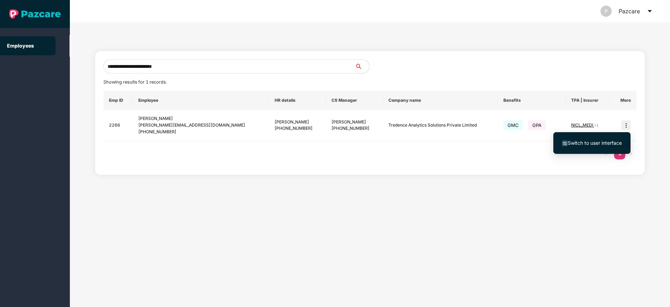
click at [593, 141] on span "Switch to user interface" at bounding box center [594, 143] width 54 height 6
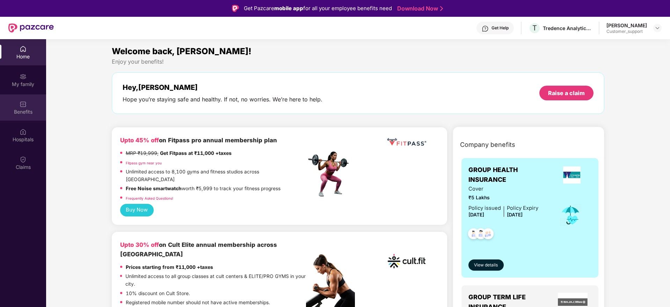
click at [17, 114] on div "Benefits" at bounding box center [23, 111] width 46 height 7
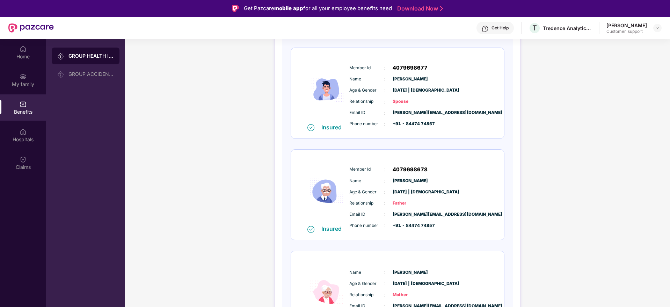
scroll to position [249, 0]
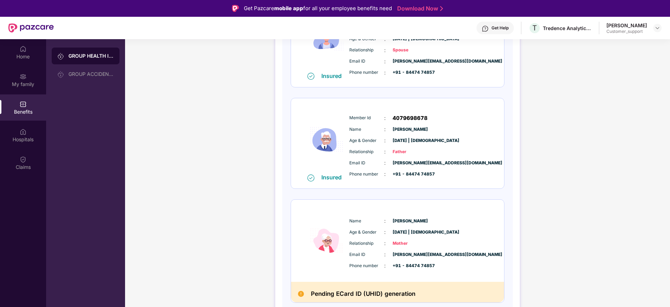
click at [501, 30] on div "Get Help" at bounding box center [499, 28] width 17 height 6
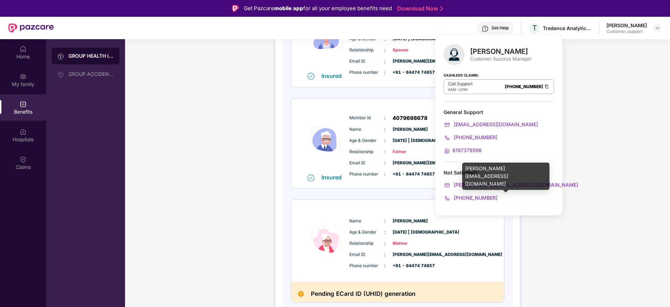
click at [489, 169] on div "ronak.majalkar@pazcare.com" at bounding box center [505, 175] width 87 height 27
click at [490, 168] on div "ronak.majalkar@pazcare.com" at bounding box center [505, 175] width 87 height 27
copy div "ronak.majalkar@pazcare.com"
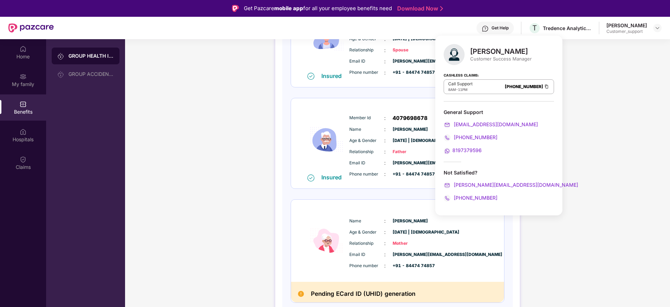
drag, startPoint x: 466, startPoint y: 198, endPoint x: 479, endPoint y: 201, distance: 13.5
click at [479, 201] on div "Ronak Shashikant Majalkar Customer Success Manager Cashless Claims: Call Suppor…" at bounding box center [498, 125] width 127 height 179
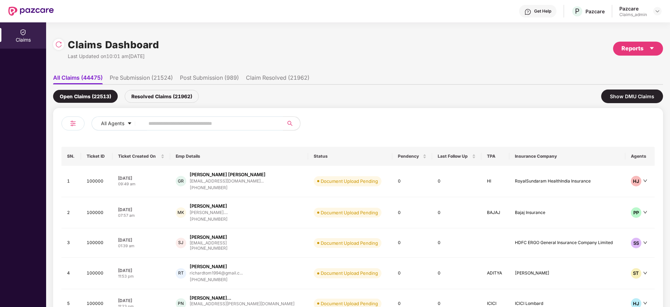
click at [650, 10] on div "Pazcare Claims_admin" at bounding box center [640, 11] width 42 height 12
click at [654, 12] on div at bounding box center [657, 11] width 8 height 8
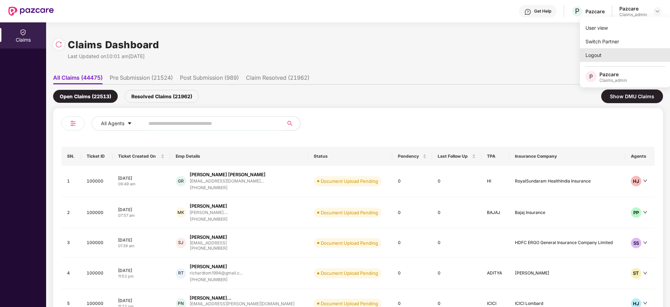
click at [602, 54] on div "Logout" at bounding box center [625, 55] width 91 height 14
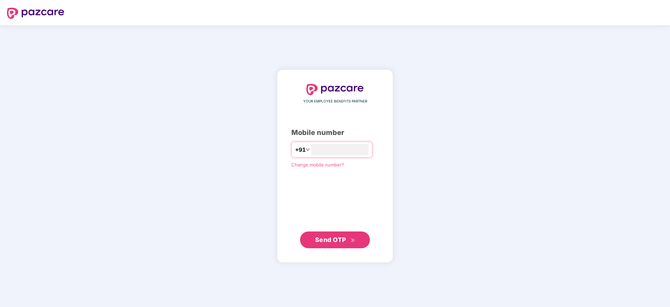
type input "**********"
click at [320, 244] on button "Send OTP" at bounding box center [335, 239] width 70 height 17
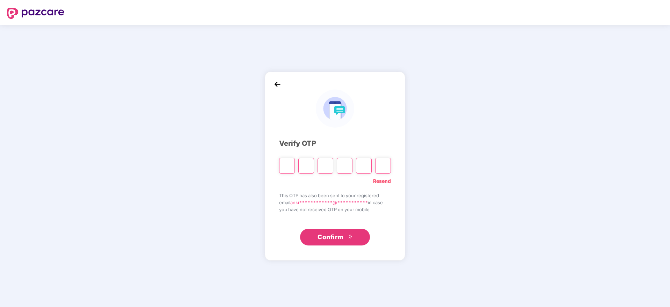
type input "*"
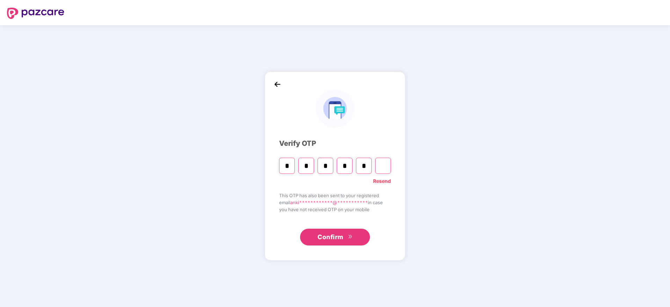
type input "*"
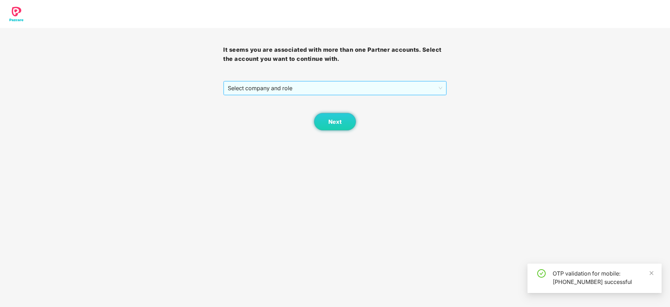
click at [330, 93] on span "Select company and role" at bounding box center [335, 87] width 214 height 13
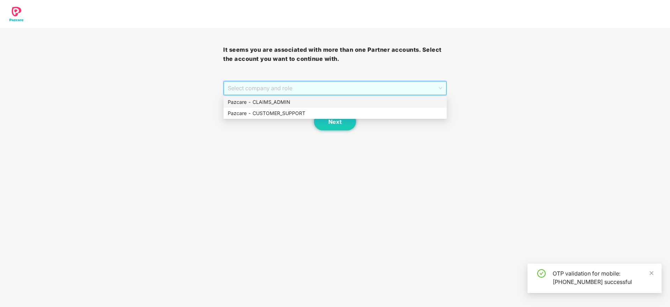
click at [271, 100] on div "Pazcare - CLAIMS_ADMIN" at bounding box center [335, 102] width 215 height 8
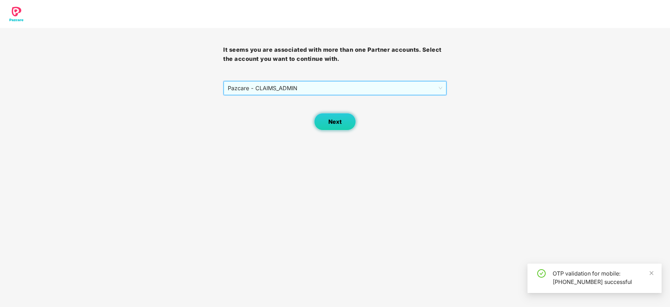
click at [348, 123] on button "Next" at bounding box center [335, 121] width 42 height 17
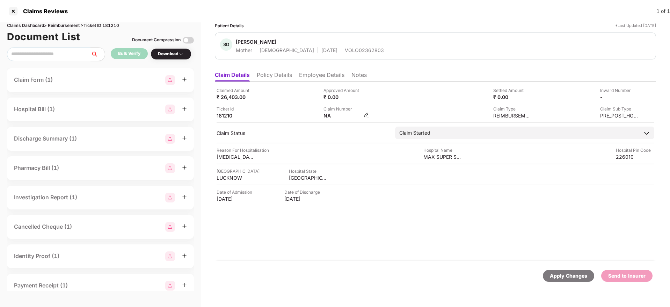
click at [367, 117] on img at bounding box center [366, 115] width 6 height 6
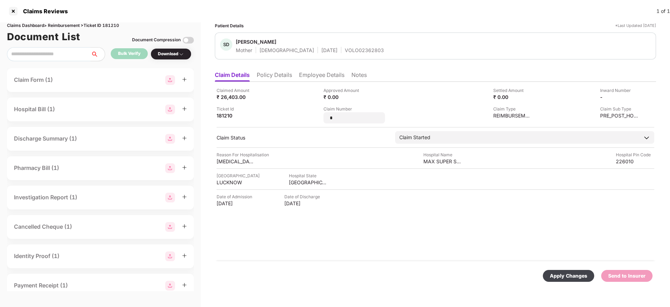
type input "*"
type input "*********"
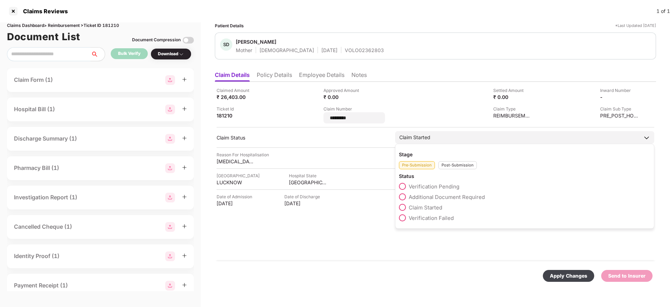
click at [450, 166] on div "Stage Pre-Submission Post-Submission Status Verification Pending Additional Doc…" at bounding box center [524, 186] width 259 height 85
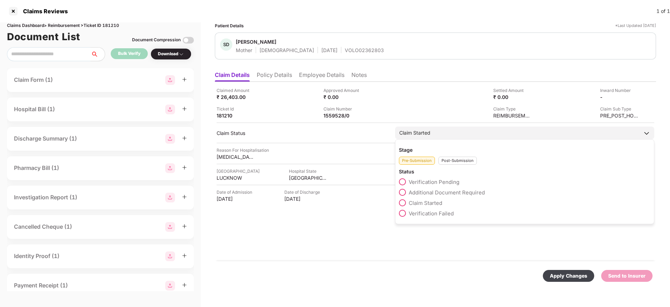
click at [444, 157] on div "Post-Submission" at bounding box center [457, 160] width 38 height 8
click at [407, 190] on label "Claim Under Process" at bounding box center [430, 192] width 63 height 7
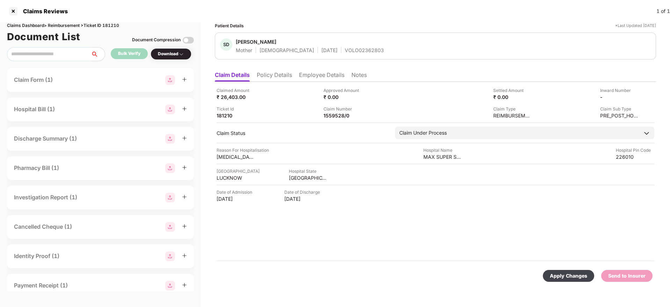
click at [565, 270] on div "Apply Changes" at bounding box center [568, 276] width 51 height 12
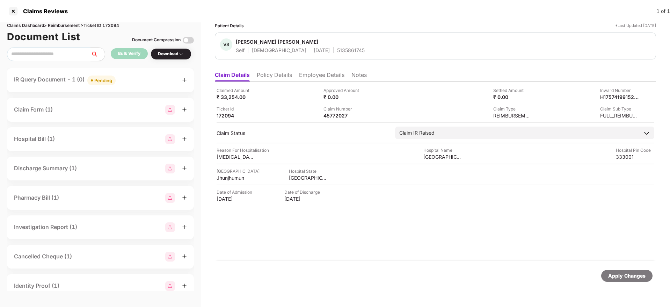
click at [270, 76] on li "Policy Details" at bounding box center [274, 76] width 35 height 10
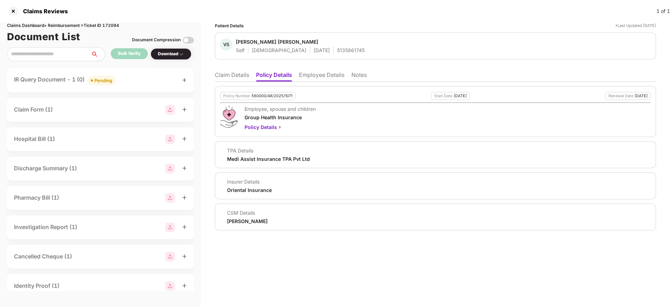
click at [233, 72] on li "Claim Details" at bounding box center [232, 76] width 34 height 10
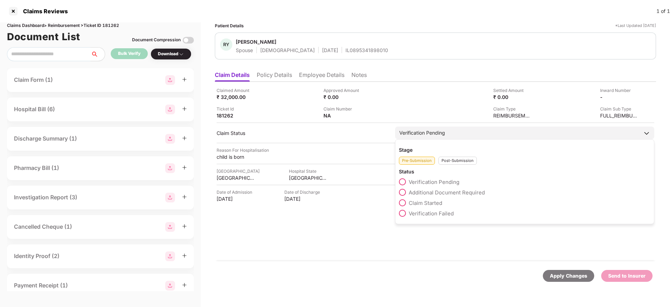
click at [404, 202] on span at bounding box center [402, 202] width 7 height 7
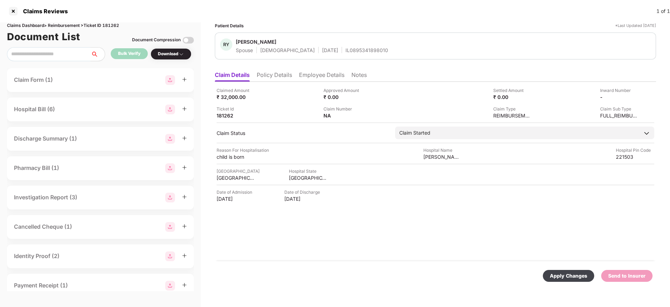
click at [553, 276] on div "Apply Changes" at bounding box center [568, 276] width 37 height 8
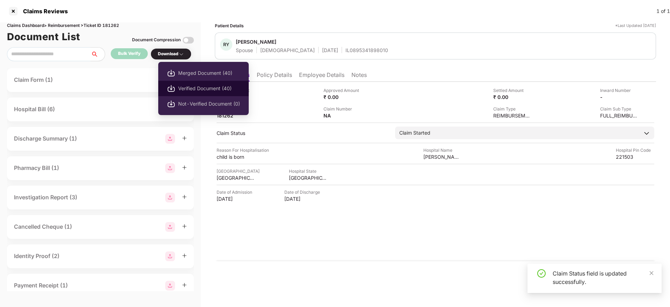
click at [191, 87] on span "Verified Document (40)" at bounding box center [209, 88] width 62 height 8
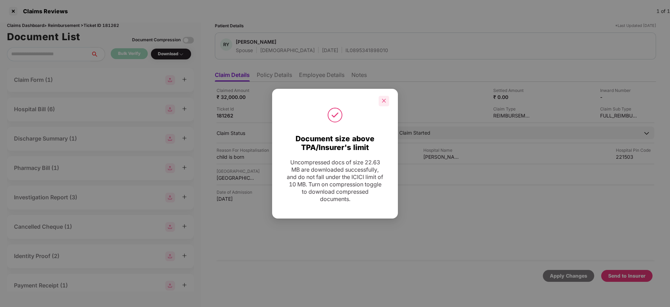
click at [386, 100] on icon "close" at bounding box center [383, 100] width 5 height 5
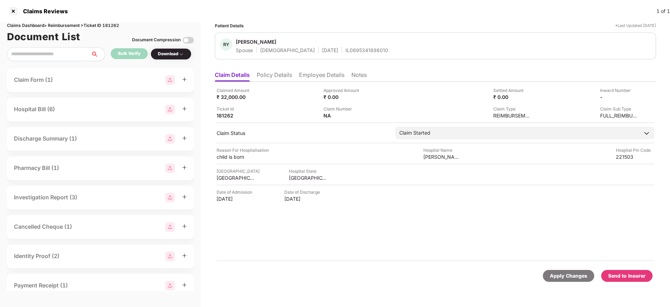
click at [636, 281] on div "Apply Changes Send to Insurer" at bounding box center [435, 275] width 441 height 29
click at [623, 275] on div "Send to Insurer" at bounding box center [626, 276] width 37 height 8
click at [619, 275] on div "Send to Insurer" at bounding box center [626, 276] width 37 height 8
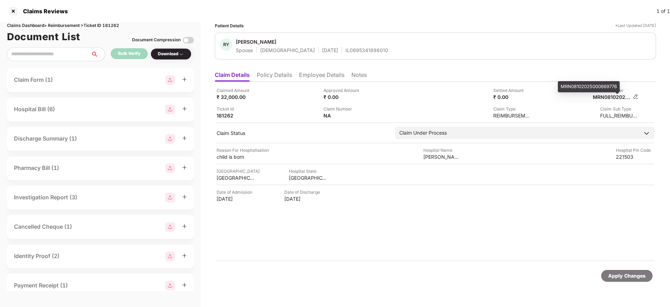
click at [601, 96] on div "MRN08102025000669776" at bounding box center [612, 97] width 38 height 7
copy div "MRN08102025000669776"
click at [345, 53] on div "IL0895341898010" at bounding box center [366, 50] width 43 height 7
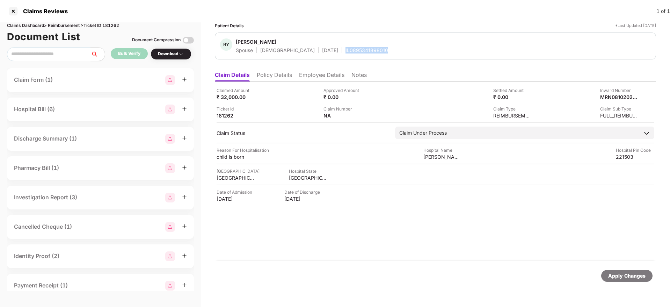
copy div "IL0895341898010"
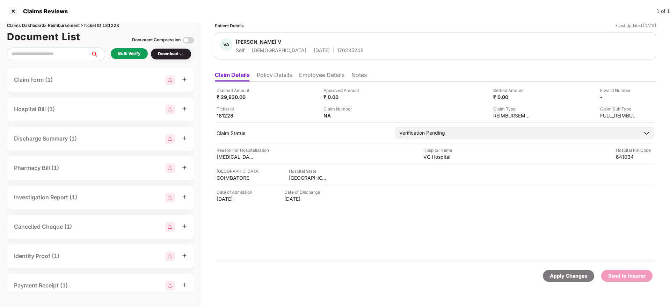
click at [283, 75] on li "Policy Details" at bounding box center [274, 76] width 35 height 10
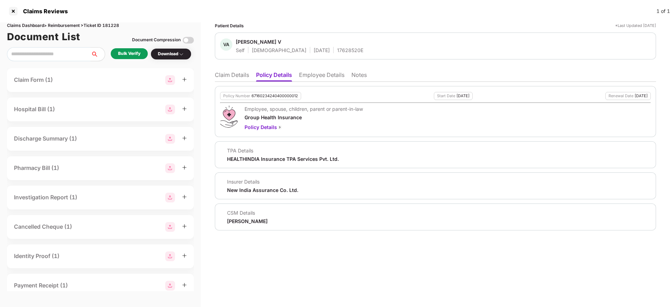
click at [311, 78] on li "Employee Details" at bounding box center [321, 76] width 45 height 10
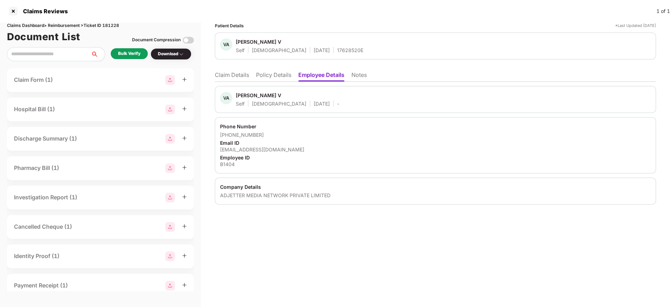
click at [271, 75] on li "Policy Details" at bounding box center [273, 76] width 35 height 10
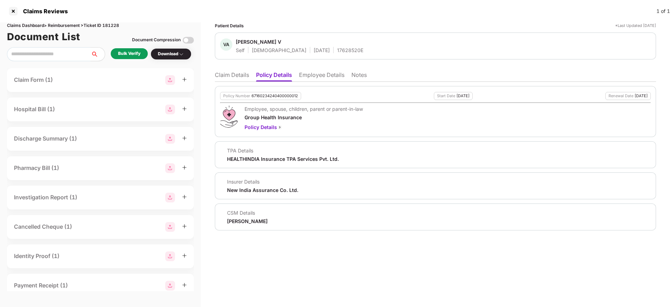
click at [230, 75] on li "Claim Details" at bounding box center [232, 76] width 34 height 10
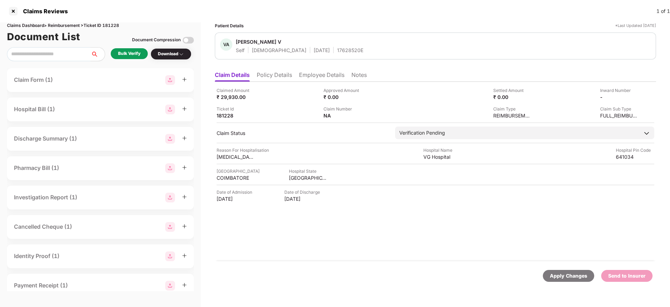
click at [326, 75] on li "Employee Details" at bounding box center [321, 76] width 45 height 10
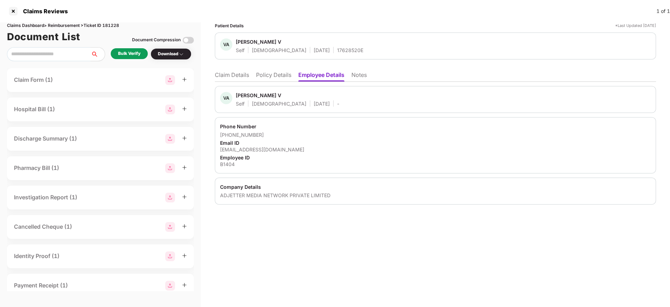
click at [263, 73] on li "Policy Details" at bounding box center [273, 76] width 35 height 10
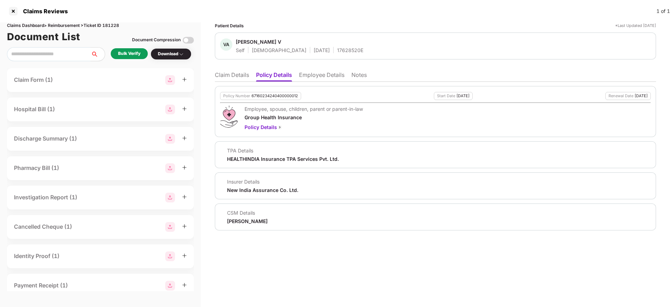
click at [241, 77] on li "Claim Details" at bounding box center [232, 76] width 34 height 10
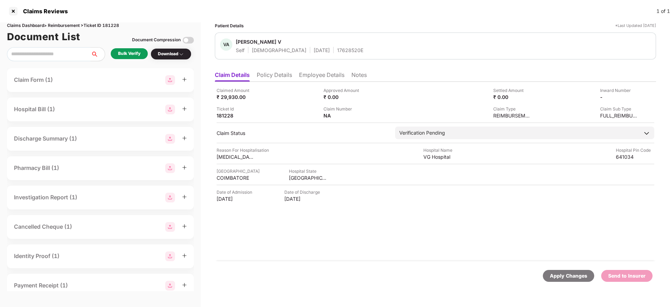
click at [139, 56] on div "Bulk Verify" at bounding box center [129, 53] width 22 height 7
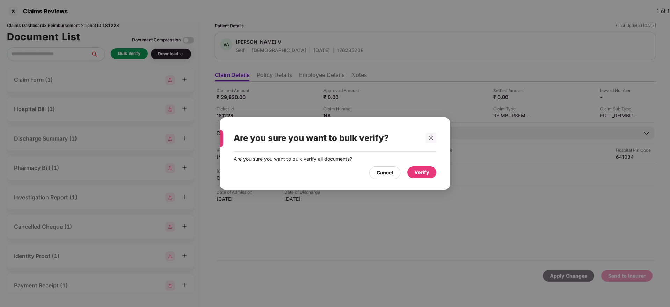
click at [422, 174] on div "Verify" at bounding box center [421, 172] width 15 height 8
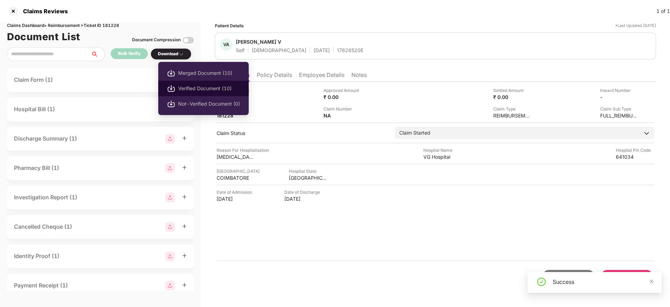
click at [188, 87] on span "Verified Document (10)" at bounding box center [209, 88] width 62 height 8
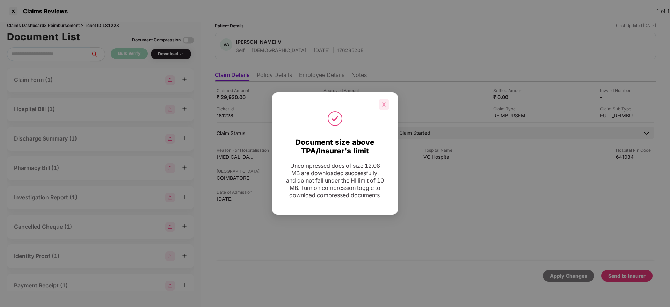
click at [380, 103] on div at bounding box center [383, 104] width 10 height 10
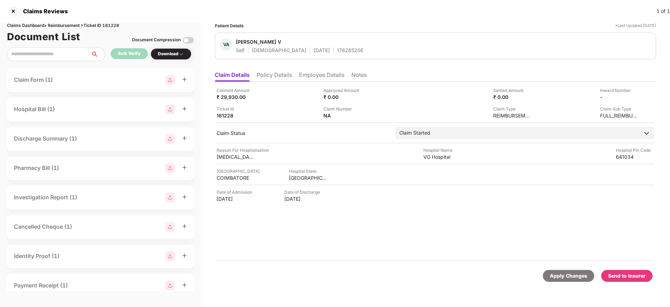
drag, startPoint x: 628, startPoint y: 272, endPoint x: 553, endPoint y: 249, distance: 78.5
click at [627, 272] on div "Send to Insurer" at bounding box center [626, 276] width 37 height 8
click at [282, 73] on li "Policy Details" at bounding box center [274, 76] width 35 height 10
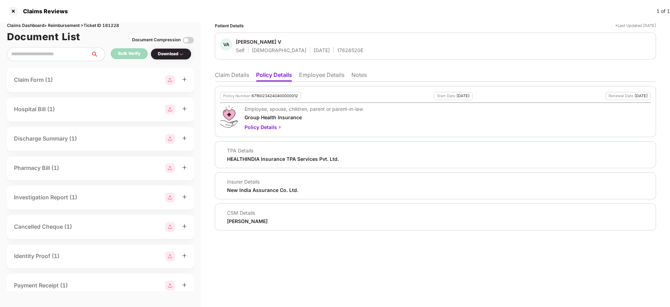
click at [335, 74] on li "Employee Details" at bounding box center [321, 76] width 45 height 10
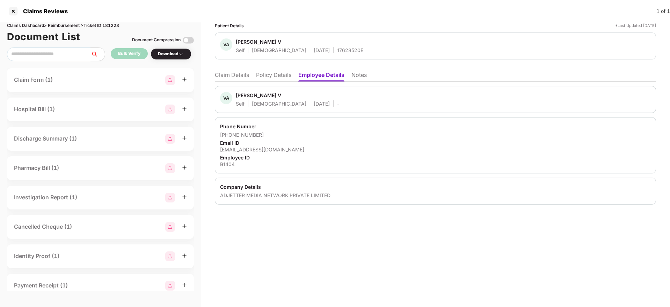
click at [277, 74] on li "Policy Details" at bounding box center [273, 76] width 35 height 10
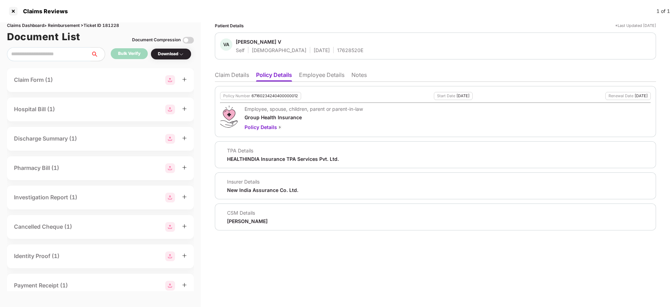
click at [219, 71] on li "Claim Details" at bounding box center [232, 76] width 34 height 10
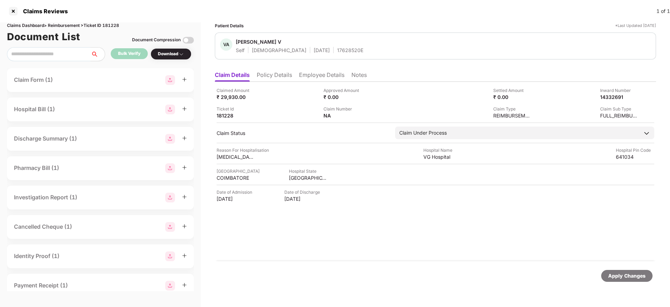
click at [314, 78] on li "Employee Details" at bounding box center [321, 76] width 45 height 10
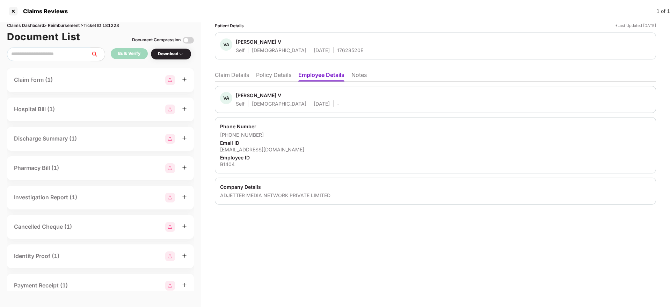
click at [276, 77] on li "Policy Details" at bounding box center [273, 76] width 35 height 10
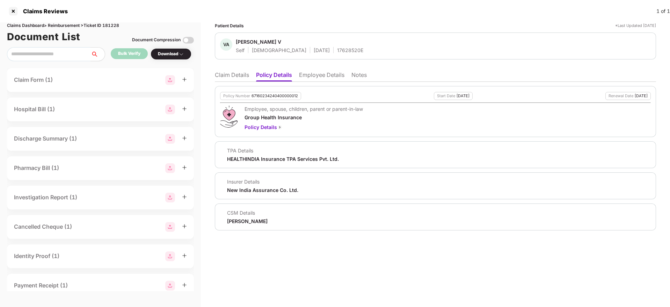
click at [220, 76] on li "Claim Details" at bounding box center [232, 76] width 34 height 10
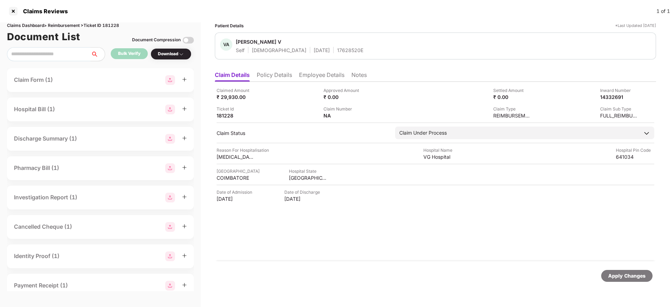
click at [291, 75] on li "Policy Details" at bounding box center [274, 76] width 35 height 10
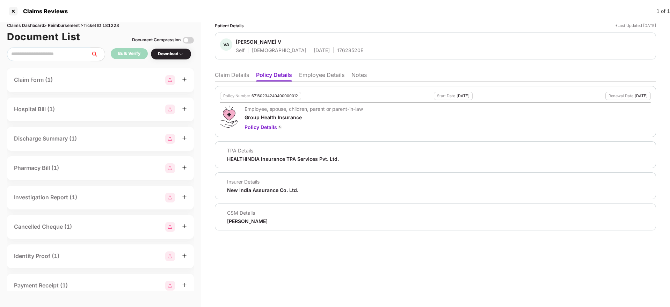
click at [222, 80] on li "Claim Details" at bounding box center [232, 76] width 34 height 10
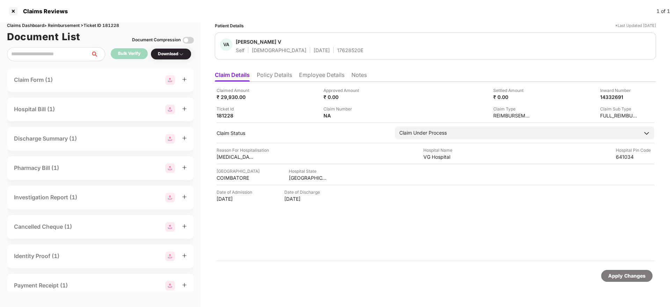
click at [281, 71] on li "Policy Details" at bounding box center [274, 76] width 35 height 10
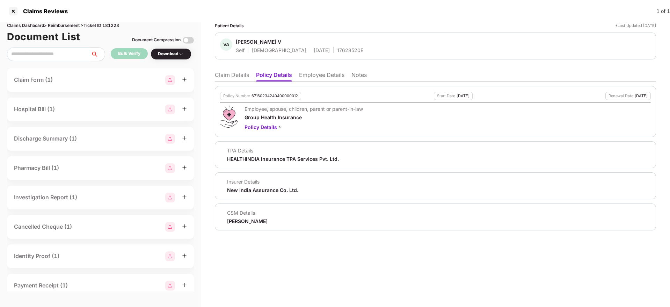
click at [223, 74] on li "Claim Details" at bounding box center [232, 76] width 34 height 10
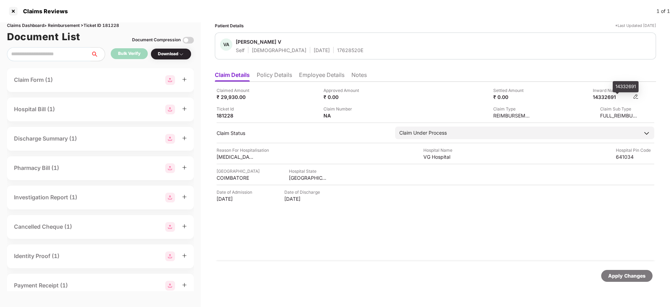
click at [604, 97] on div "14332691" at bounding box center [612, 97] width 38 height 7
copy div "14332691"
click at [337, 51] on div "17628520E" at bounding box center [350, 50] width 26 height 7
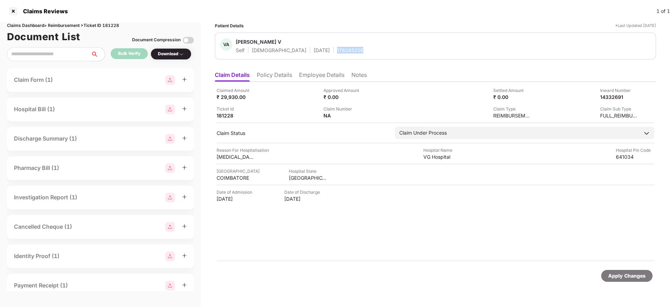
copy div "17628520E"
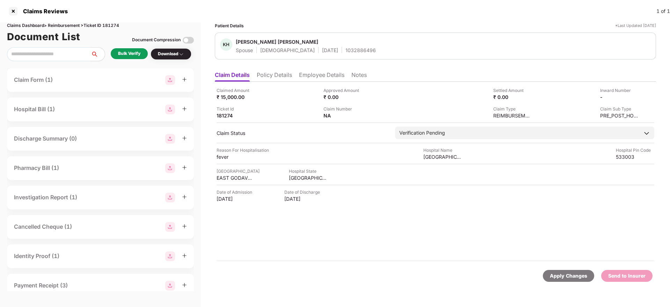
click at [272, 73] on li "Policy Details" at bounding box center [274, 76] width 35 height 10
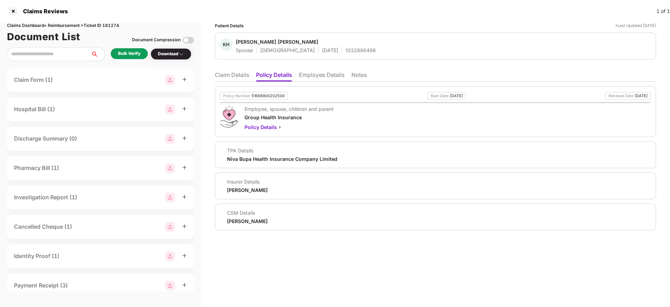
click at [318, 77] on li "Employee Details" at bounding box center [321, 76] width 45 height 10
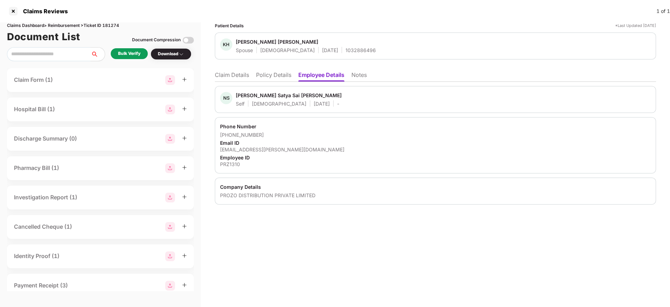
click at [283, 74] on li "Policy Details" at bounding box center [273, 76] width 35 height 10
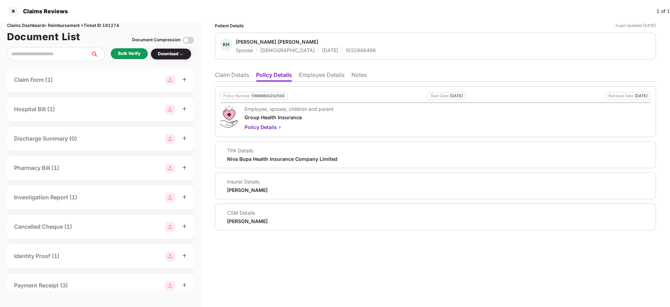
click at [223, 74] on li "Claim Details" at bounding box center [232, 76] width 34 height 10
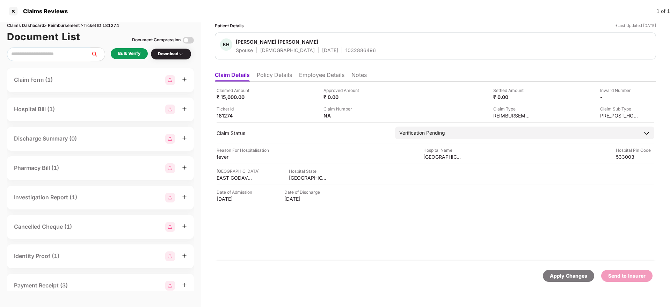
click at [134, 52] on div "Bulk Verify" at bounding box center [129, 53] width 22 height 7
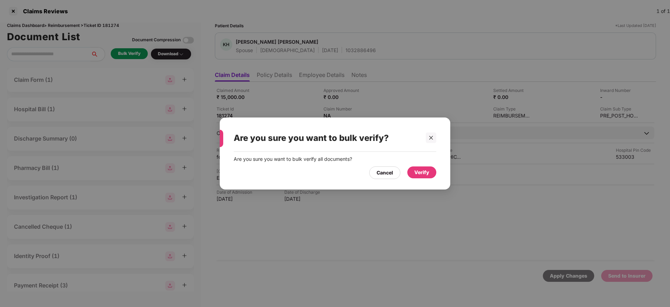
click at [419, 173] on div "Verify" at bounding box center [421, 172] width 15 height 8
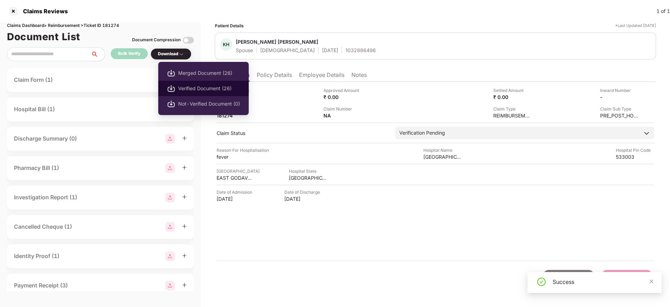
click at [182, 84] on li "Verified Document (26)" at bounding box center [203, 88] width 90 height 15
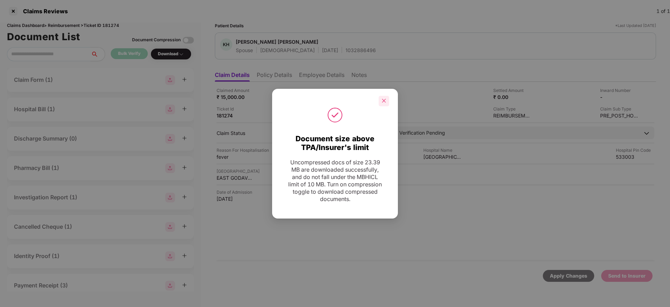
click at [385, 103] on div at bounding box center [383, 101] width 10 height 10
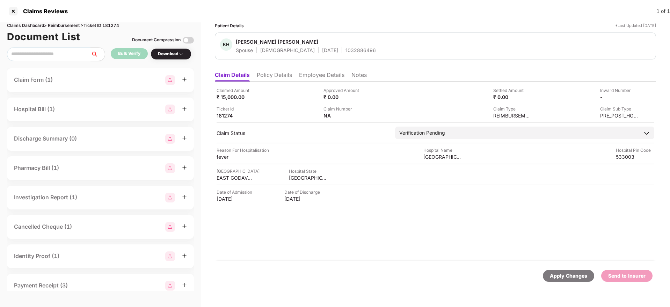
click at [278, 73] on li "Policy Details" at bounding box center [274, 76] width 35 height 10
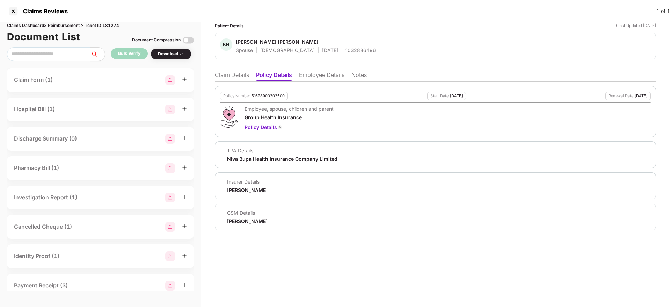
click at [227, 76] on li "Claim Details" at bounding box center [232, 76] width 34 height 10
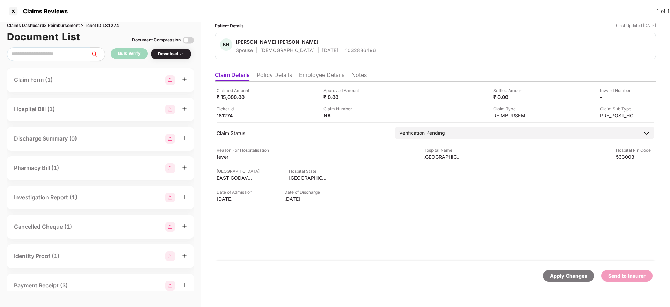
click at [345, 49] on div "1032886496" at bounding box center [360, 50] width 30 height 7
copy div "1032886496"
click at [313, 75] on li "Employee Details" at bounding box center [321, 76] width 45 height 10
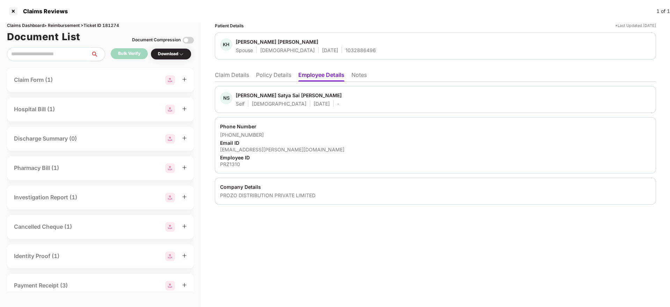
click at [254, 149] on div "sai.anusha@prozo.com" at bounding box center [435, 149] width 431 height 7
copy div "sai.anusha@prozo.com"
drag, startPoint x: 229, startPoint y: 135, endPoint x: 256, endPoint y: 133, distance: 27.0
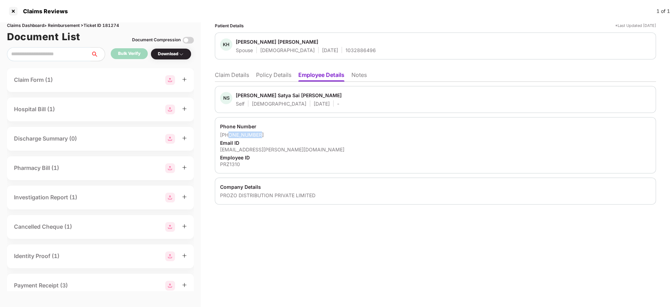
click at [256, 133] on div "+917013979818" at bounding box center [435, 134] width 431 height 7
copy div "7013979818"
click at [246, 76] on li "Claim Details" at bounding box center [232, 76] width 34 height 10
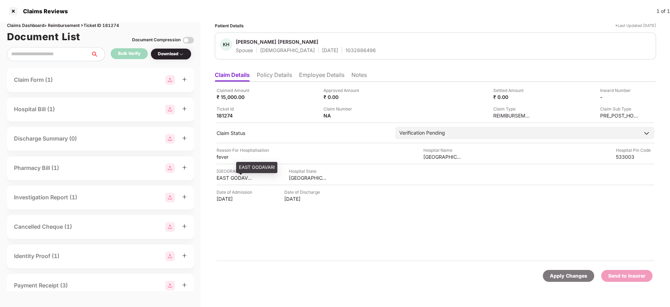
click at [233, 177] on div "EAST GODAVARI" at bounding box center [235, 177] width 38 height 7
copy div "EAST GODAVARI"
click at [431, 158] on div "Innodaya Hospital" at bounding box center [442, 156] width 38 height 7
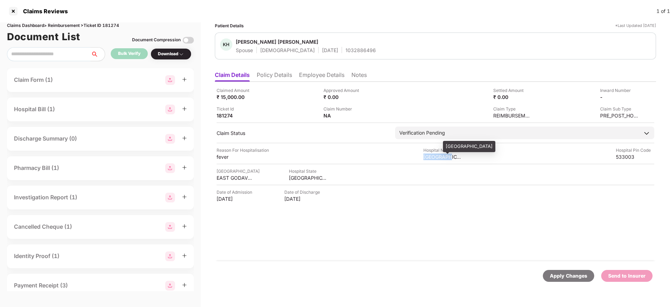
click at [431, 158] on div "Innodaya Hospital" at bounding box center [442, 156] width 38 height 7
copy div "Innodaya Hospital"
click at [638, 95] on img at bounding box center [636, 97] width 6 height 6
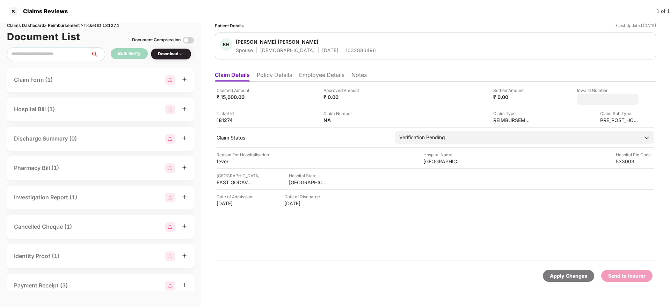
type input "**********"
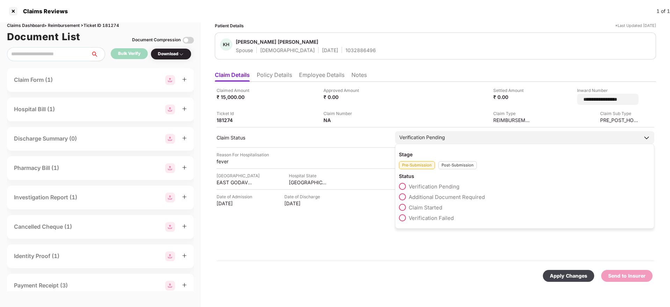
click at [454, 165] on div "Stage Pre-Submission Post-Submission Status Verification Pending Additional Doc…" at bounding box center [524, 186] width 259 height 85
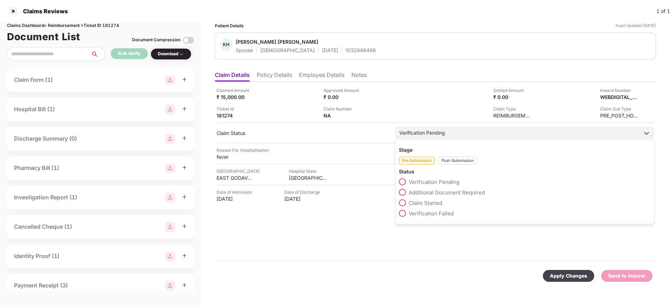
click at [449, 161] on div "Post-Submission" at bounding box center [457, 160] width 38 height 8
click at [405, 194] on span at bounding box center [402, 192] width 7 height 7
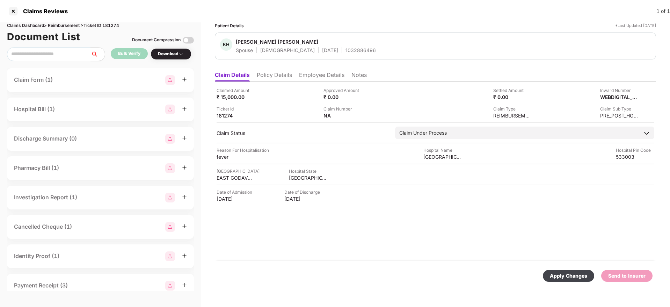
click at [570, 274] on div "Apply Changes" at bounding box center [568, 276] width 37 height 8
click at [288, 79] on li "Policy Details" at bounding box center [274, 76] width 35 height 10
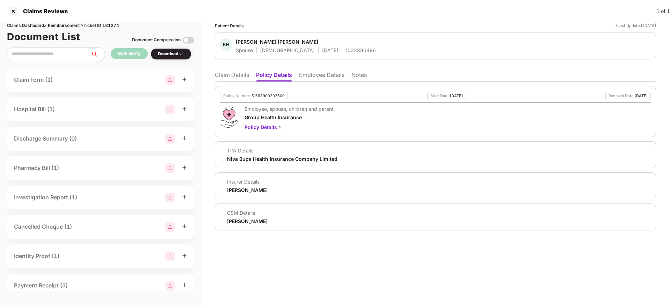
click at [225, 80] on li "Claim Details" at bounding box center [232, 76] width 34 height 10
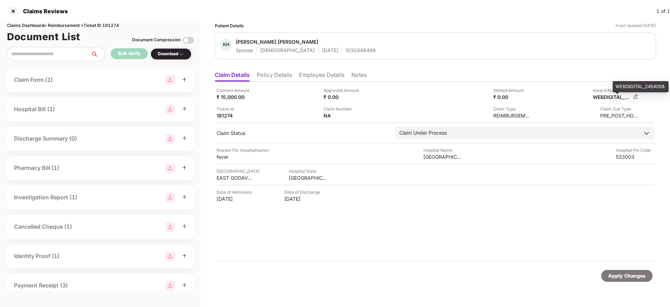
click at [601, 96] on div "WEBDIGITAL_2454058." at bounding box center [612, 97] width 38 height 7
copy div "WEBDIGITAL_2454058"
click at [345, 50] on div "1032886496" at bounding box center [360, 50] width 30 height 7
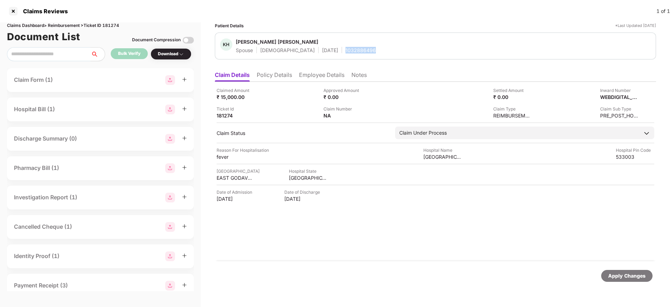
copy div "1032886496"
click at [286, 76] on li "Policy Details" at bounding box center [274, 76] width 35 height 10
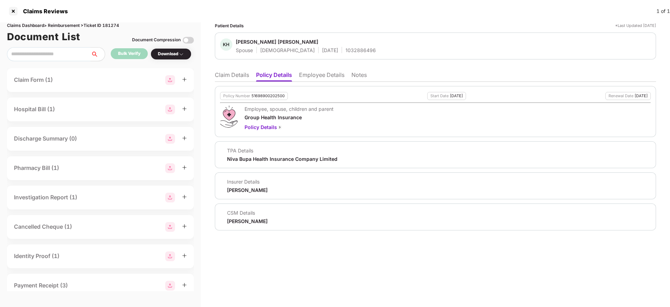
click at [212, 78] on div "Patient Details *Last Updated 08 Oct 2025 KH Kante Hari Prasad Spouse Male 15 A…" at bounding box center [435, 164] width 469 height 284
click at [233, 76] on li "Claim Details" at bounding box center [232, 76] width 34 height 10
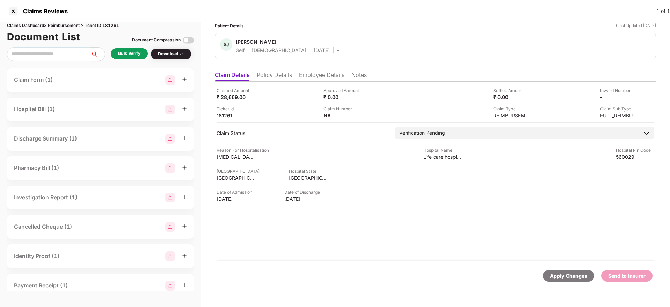
drag, startPoint x: 280, startPoint y: 73, endPoint x: 285, endPoint y: 81, distance: 9.6
click at [281, 73] on li "Policy Details" at bounding box center [274, 76] width 35 height 10
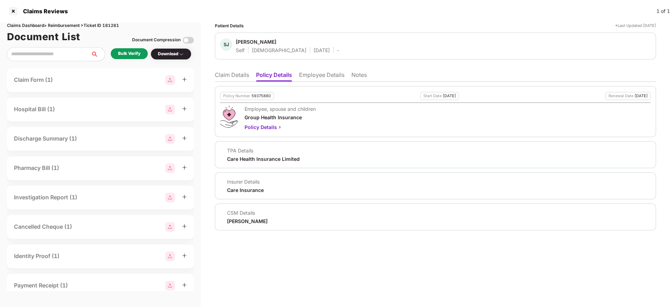
drag, startPoint x: 313, startPoint y: 76, endPoint x: 315, endPoint y: 79, distance: 4.1
click at [314, 76] on li "Employee Details" at bounding box center [321, 76] width 45 height 10
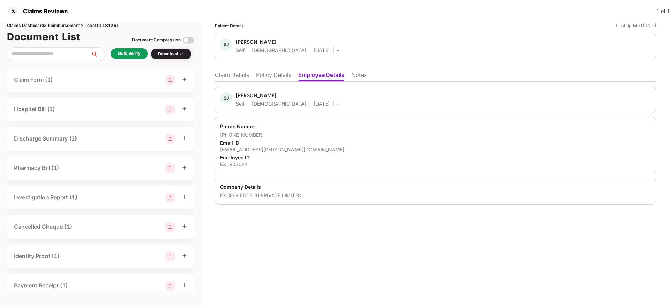
click at [274, 77] on li "Policy Details" at bounding box center [273, 76] width 35 height 10
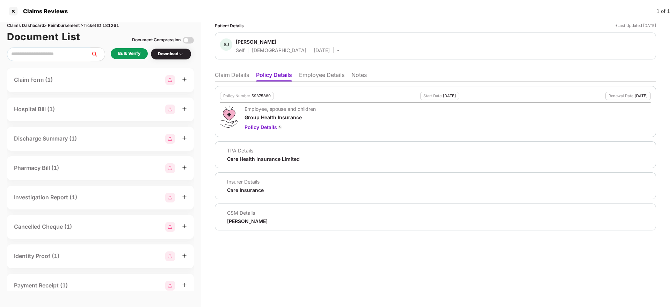
click at [317, 71] on li "Employee Details" at bounding box center [321, 76] width 45 height 10
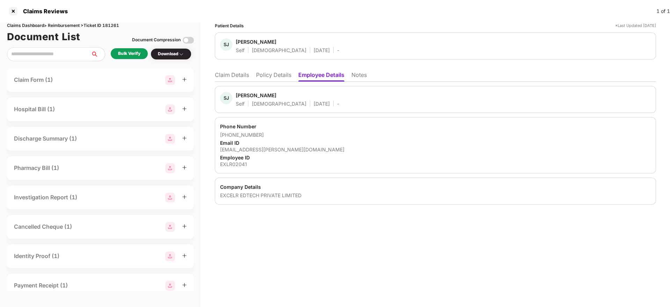
click at [250, 146] on div "stephy.john@excelr.com" at bounding box center [435, 149] width 431 height 7
copy div "stephy.john@excelr.com"
click at [277, 76] on li "Policy Details" at bounding box center [273, 76] width 35 height 10
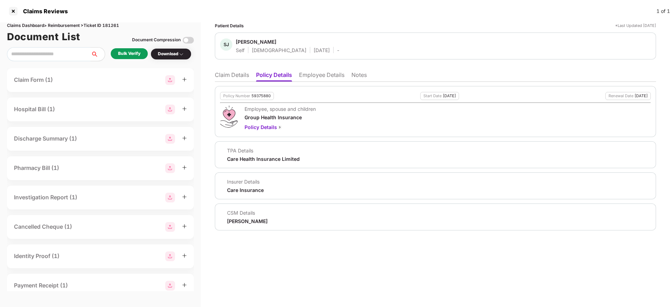
click at [229, 74] on li "Claim Details" at bounding box center [232, 76] width 34 height 10
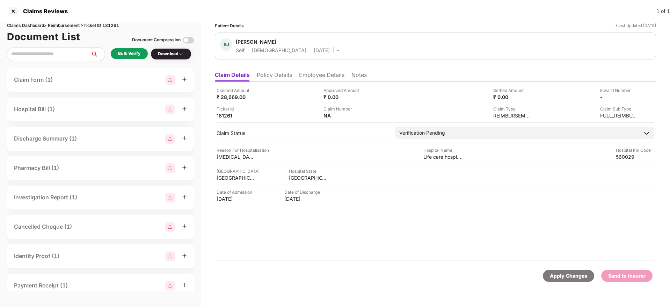
click at [277, 79] on li "Policy Details" at bounding box center [274, 76] width 35 height 10
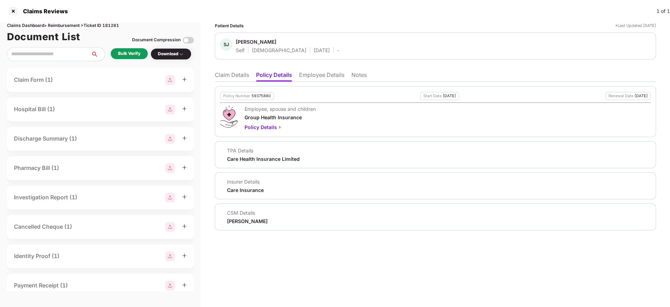
click at [232, 75] on li "Claim Details" at bounding box center [232, 76] width 34 height 10
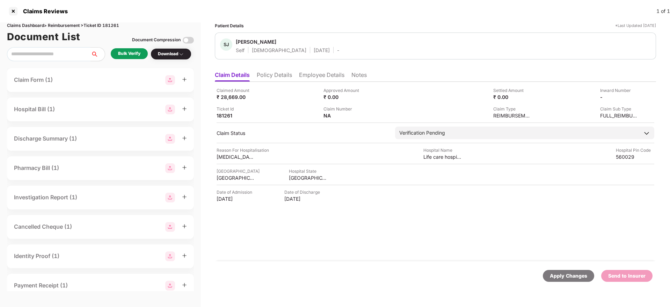
click at [274, 77] on li "Policy Details" at bounding box center [274, 76] width 35 height 10
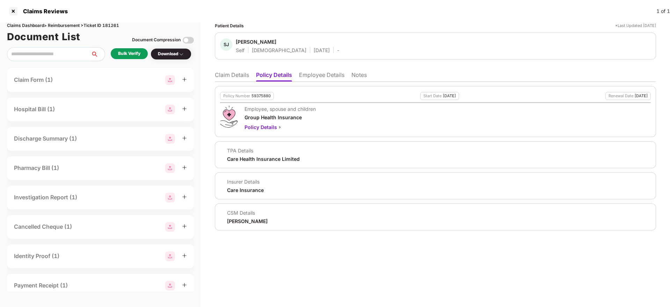
click at [227, 79] on li "Claim Details" at bounding box center [232, 76] width 34 height 10
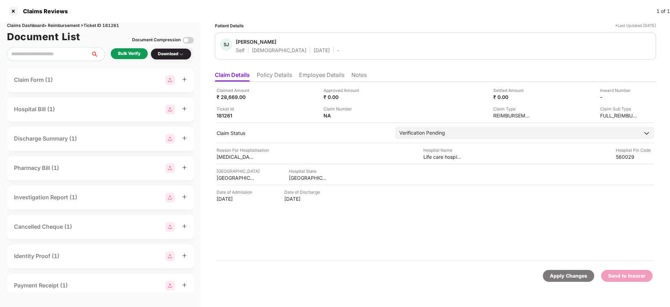
click at [135, 59] on div "Bulk Verify" at bounding box center [129, 54] width 37 height 12
click at [142, 52] on div "Bulk Verify" at bounding box center [129, 53] width 37 height 11
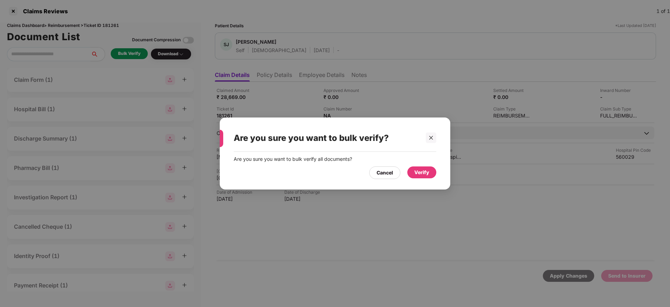
click at [426, 174] on div "Verify" at bounding box center [421, 172] width 15 height 8
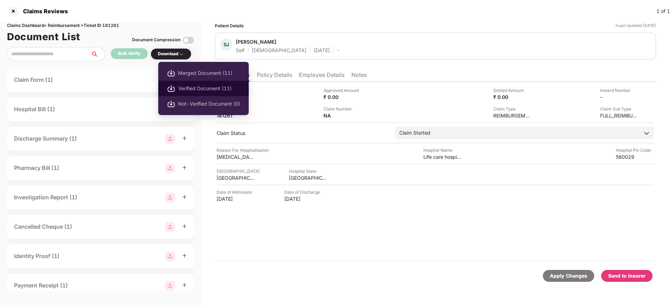
click at [188, 87] on span "Verified Document (11)" at bounding box center [209, 88] width 62 height 8
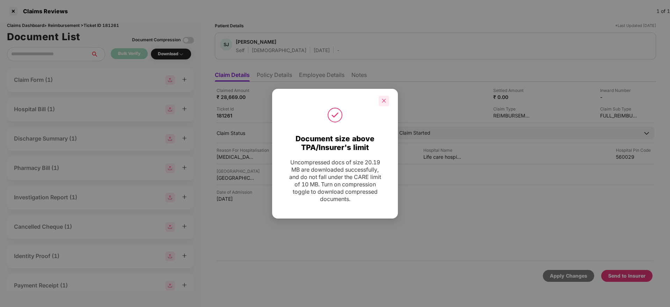
click at [385, 101] on icon "close" at bounding box center [383, 100] width 5 height 5
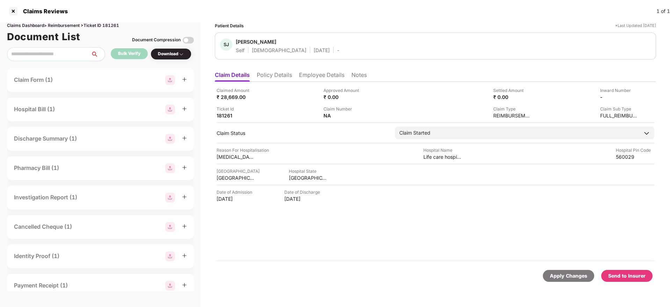
click at [281, 80] on li "Policy Details" at bounding box center [274, 76] width 35 height 10
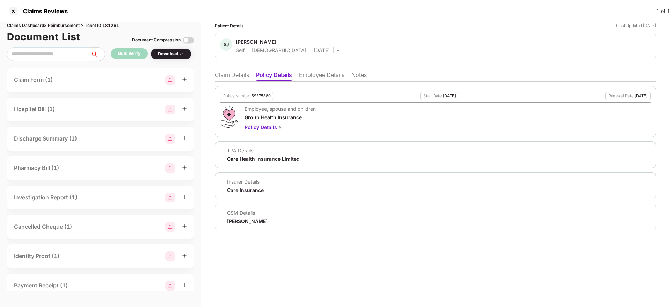
click at [226, 78] on li "Claim Details" at bounding box center [232, 76] width 34 height 10
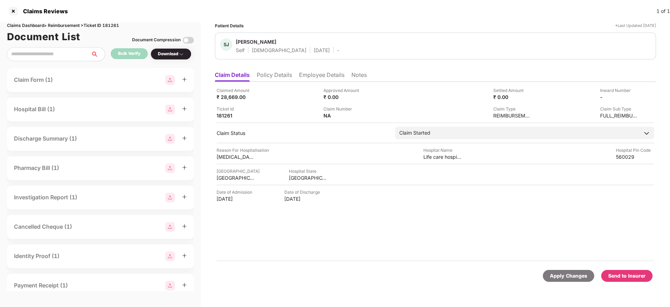
click at [274, 74] on li "Policy Details" at bounding box center [274, 76] width 35 height 10
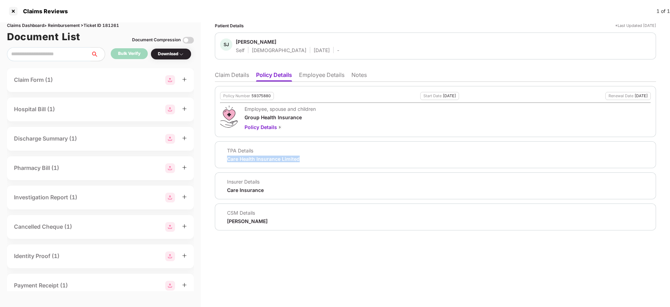
drag, startPoint x: 284, startPoint y: 157, endPoint x: 307, endPoint y: 152, distance: 23.5
click at [305, 156] on div "TPA Details Care Health Insurance Limited" at bounding box center [435, 154] width 431 height 15
copy div "Care Health Insurance Limited"
click at [231, 78] on li "Claim Details" at bounding box center [232, 76] width 34 height 10
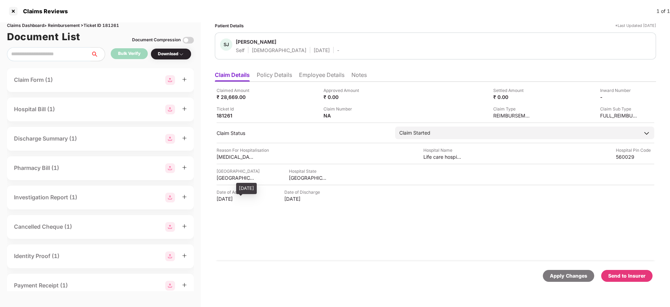
drag, startPoint x: 218, startPoint y: 200, endPoint x: 254, endPoint y: 200, distance: 36.3
click at [254, 200] on div "Patient Details *Last Updated 08 Oct 2025 SJ Stephy John Self Female 02 Aug 199…" at bounding box center [435, 164] width 469 height 284
copy div "25 Sep 2025"
click at [267, 76] on li "Policy Details" at bounding box center [274, 76] width 35 height 10
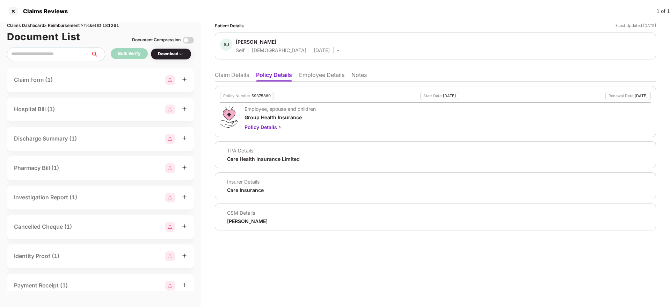
click at [223, 78] on li "Claim Details" at bounding box center [232, 76] width 34 height 10
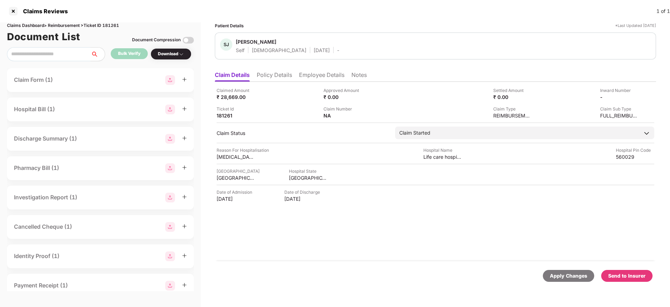
drag, startPoint x: 278, startPoint y: 77, endPoint x: 278, endPoint y: 83, distance: 6.6
click at [278, 77] on li "Policy Details" at bounding box center [274, 76] width 35 height 10
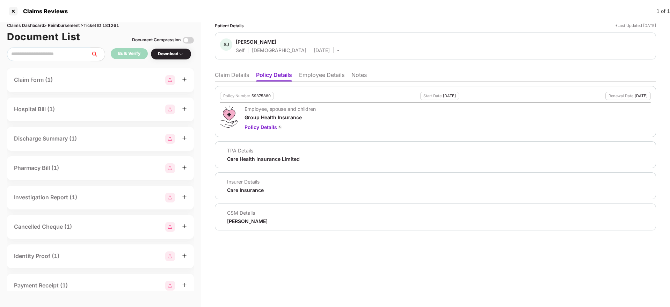
click at [231, 77] on li "Claim Details" at bounding box center [232, 76] width 34 height 10
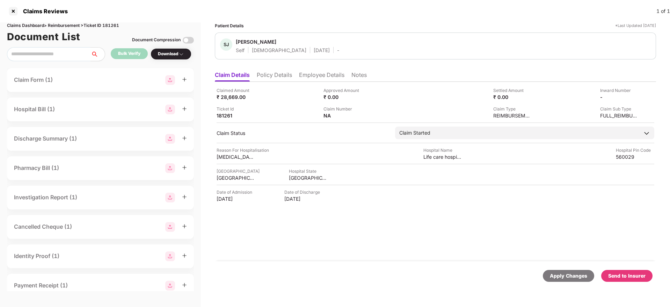
click at [268, 77] on li "Policy Details" at bounding box center [274, 76] width 35 height 10
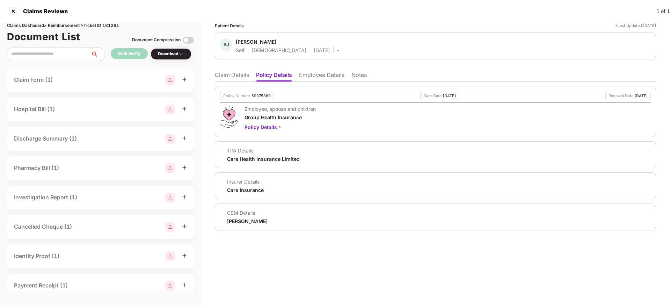
click at [236, 76] on li "Claim Details" at bounding box center [232, 76] width 34 height 10
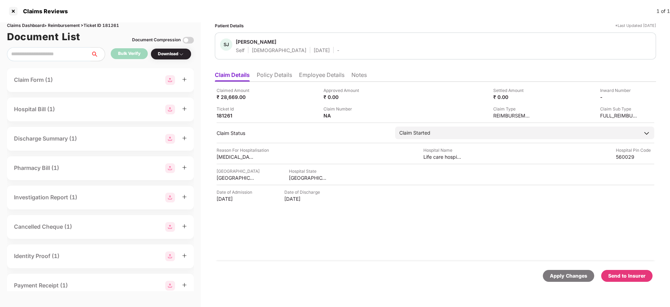
click at [313, 74] on li "Employee Details" at bounding box center [321, 76] width 45 height 10
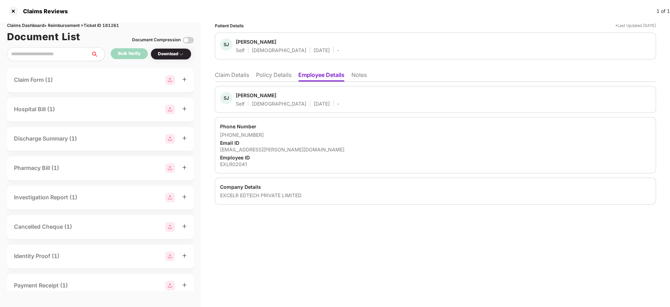
click at [270, 73] on li "Policy Details" at bounding box center [273, 76] width 35 height 10
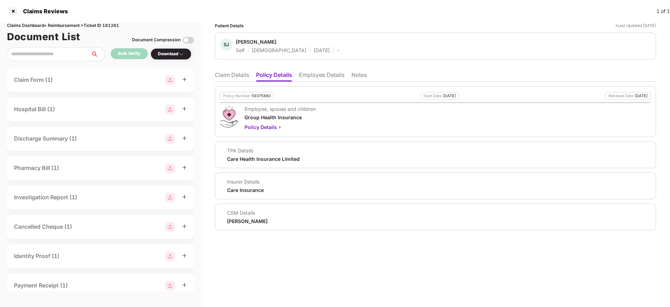
click at [224, 78] on li "Claim Details" at bounding box center [232, 76] width 34 height 10
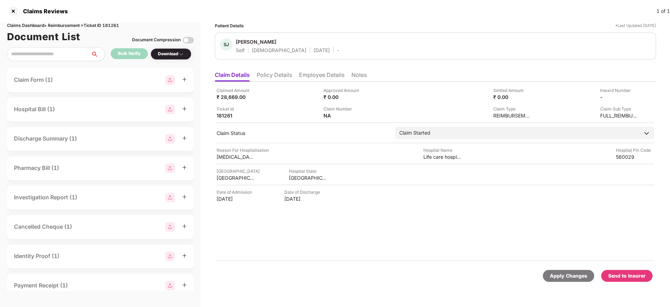
click at [283, 73] on li "Policy Details" at bounding box center [274, 76] width 35 height 10
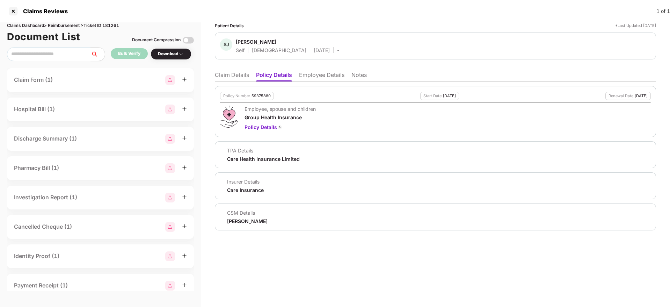
click at [229, 79] on li "Claim Details" at bounding box center [232, 76] width 34 height 10
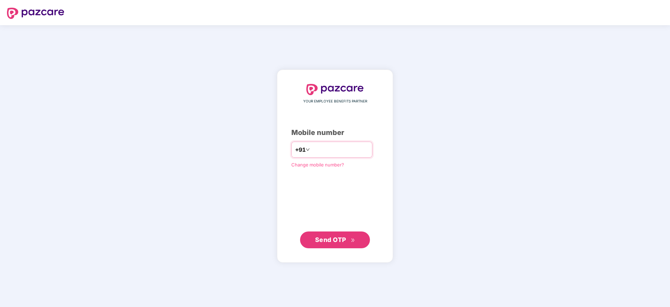
type input "**********"
click at [319, 240] on span "Send OTP" at bounding box center [330, 238] width 31 height 7
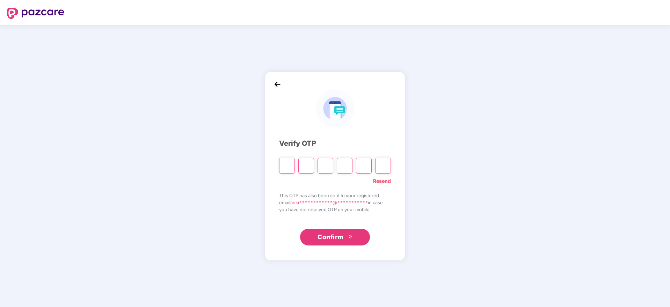
type input "*"
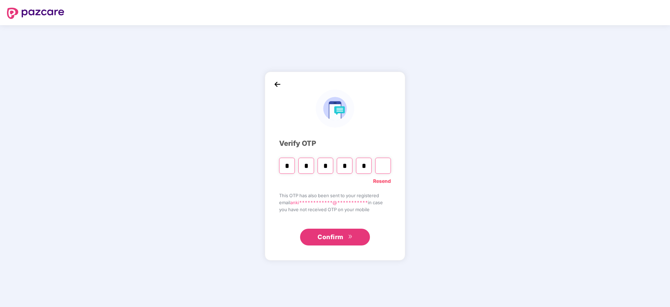
type input "*"
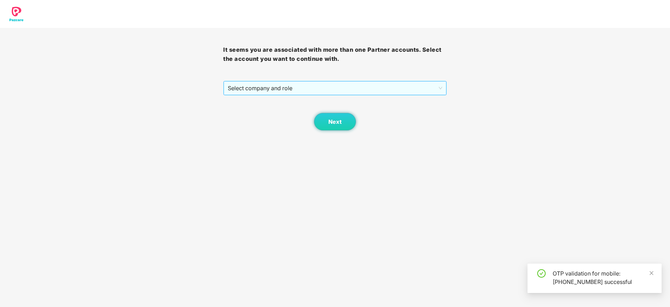
click at [306, 91] on span "Select company and role" at bounding box center [335, 87] width 214 height 13
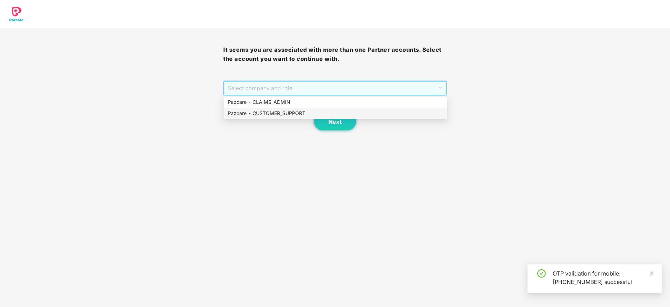
click at [274, 115] on div "Pazcare - CUSTOMER_SUPPORT" at bounding box center [335, 113] width 215 height 8
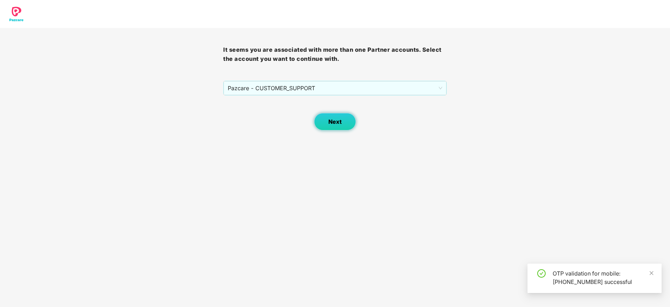
click at [333, 123] on span "Next" at bounding box center [334, 121] width 13 height 7
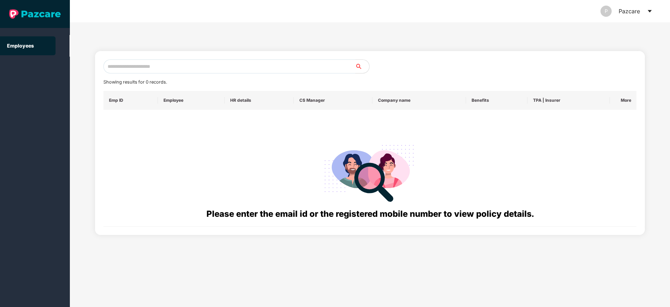
click at [150, 71] on input "text" at bounding box center [229, 66] width 252 height 14
paste input "**********"
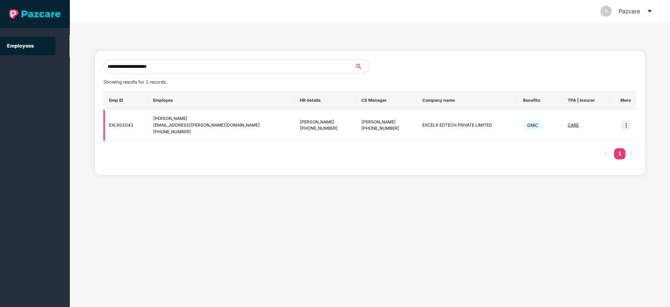
type input "**********"
click at [622, 124] on img at bounding box center [626, 125] width 10 height 10
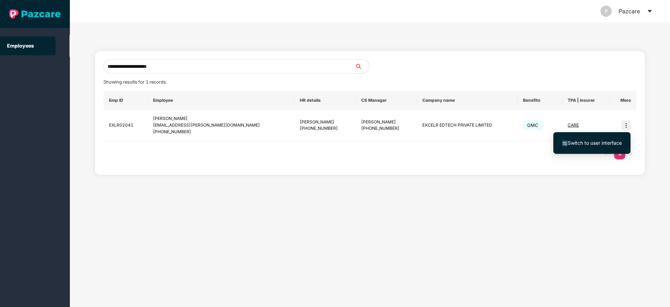
click at [596, 138] on li "Switch to user interface" at bounding box center [591, 142] width 77 height 15
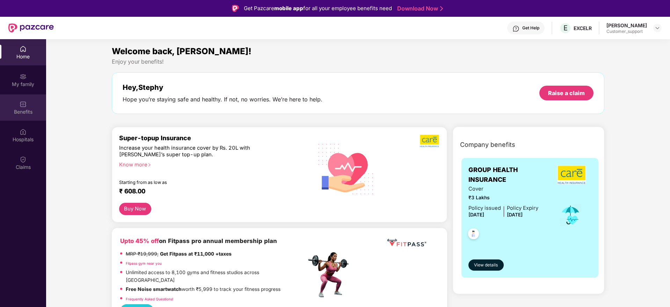
click at [21, 112] on div "Benefits" at bounding box center [23, 111] width 46 height 7
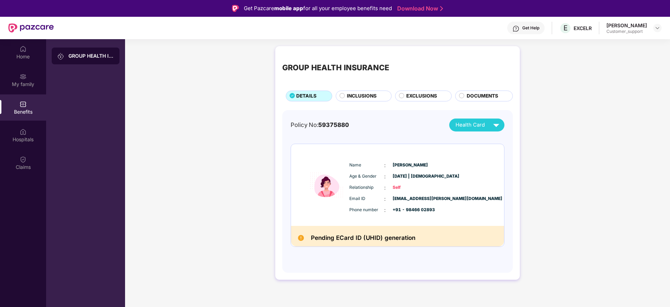
click at [532, 20] on div "Get Help E EXCELR [PERSON_NAME] Customer_support" at bounding box center [358, 28] width 608 height 22
click at [533, 25] on div "Get Help" at bounding box center [530, 28] width 17 height 6
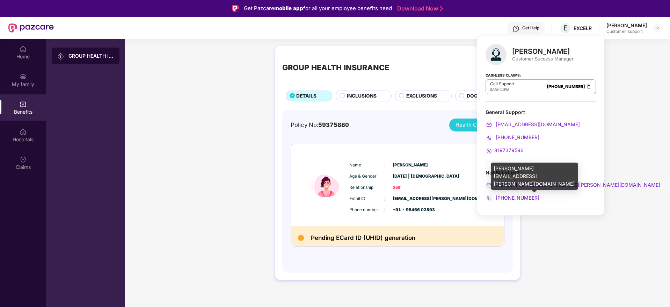
click at [525, 170] on div "[PERSON_NAME][EMAIL_ADDRESS][PERSON_NAME][DOMAIN_NAME]" at bounding box center [534, 175] width 87 height 27
click at [525, 170] on div "sugandha.singh@pazcare.com" at bounding box center [534, 175] width 87 height 27
copy div "sugandha.singh@pazcare.com"
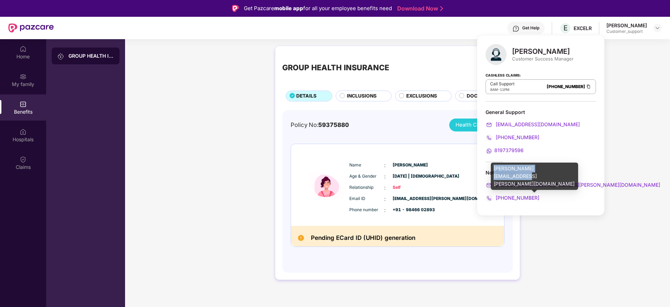
copy div "sugandha.singh@pazcare.com"
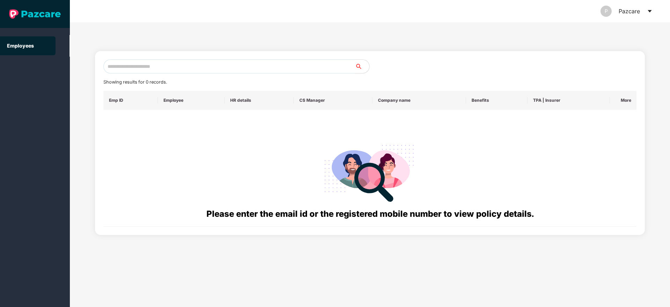
click at [111, 65] on input "text" at bounding box center [229, 66] width 252 height 14
paste input "**********"
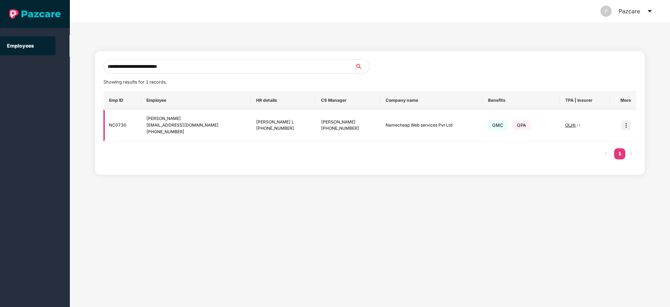
type input "**********"
click at [626, 125] on img at bounding box center [626, 125] width 10 height 10
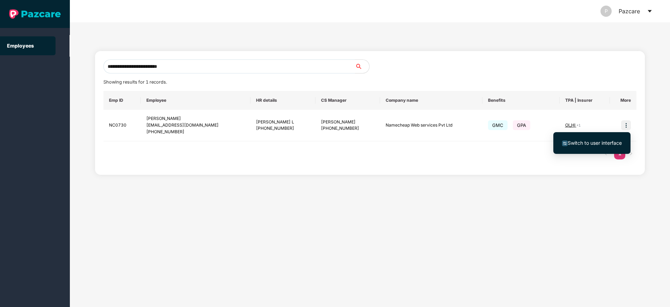
click at [601, 144] on span "Switch to user interface" at bounding box center [594, 143] width 54 height 6
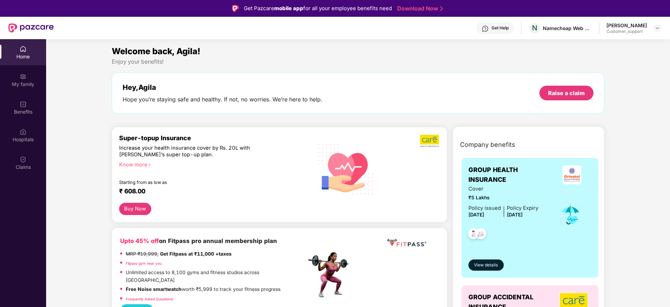
drag, startPoint x: 20, startPoint y: 106, endPoint x: 51, endPoint y: 112, distance: 32.4
click at [20, 106] on img at bounding box center [23, 104] width 7 height 7
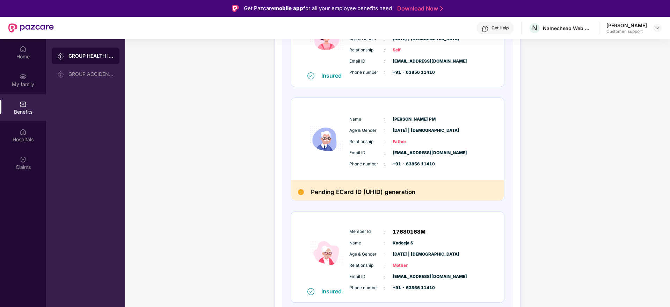
scroll to position [95, 0]
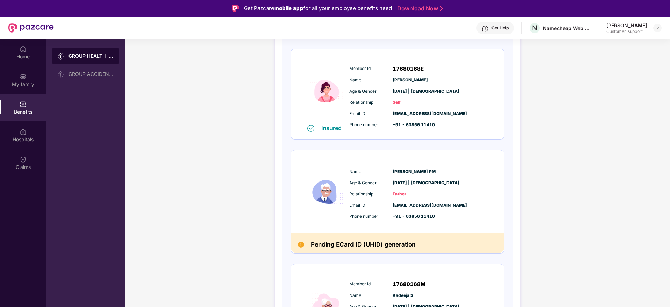
click at [497, 28] on div "Get Help" at bounding box center [499, 28] width 17 height 6
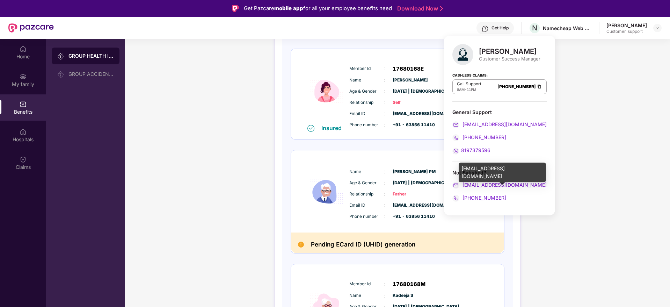
click at [487, 170] on div "marrisha.gupta@pazcare.com" at bounding box center [501, 172] width 87 height 20
click at [487, 169] on div "marrisha.gupta@pazcare.com" at bounding box center [501, 172] width 87 height 20
copy div "marrisha.gupta@pazcare.com"
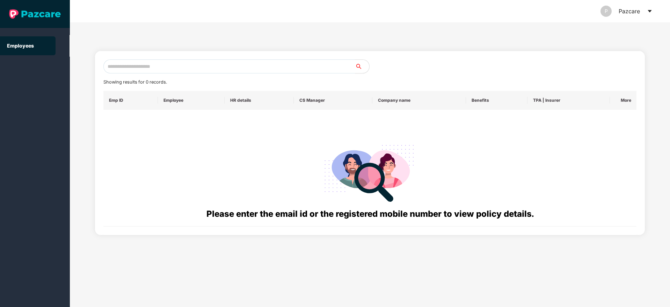
click at [646, 11] on div "P Pazcare" at bounding box center [626, 11] width 52 height 22
click at [648, 10] on icon "caret-down" at bounding box center [649, 11] width 4 height 2
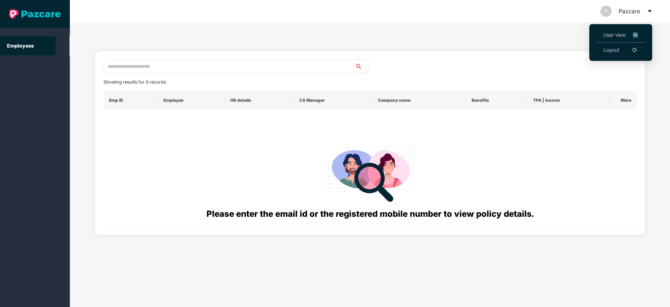
click at [607, 33] on span "User view" at bounding box center [620, 35] width 35 height 8
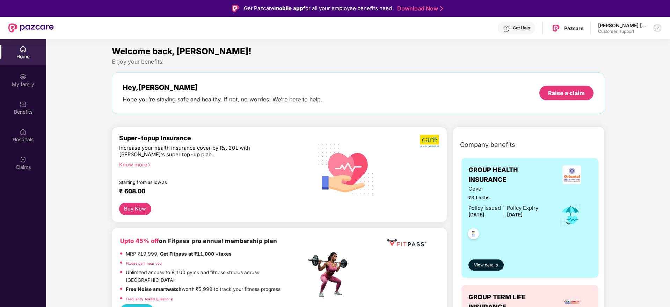
click at [657, 30] on img at bounding box center [657, 28] width 6 height 6
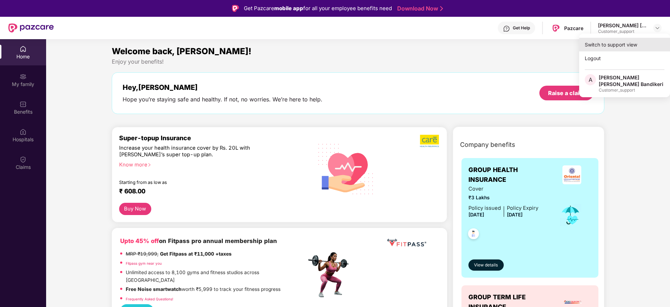
click at [598, 43] on div "Switch to support view" at bounding box center [624, 45] width 91 height 14
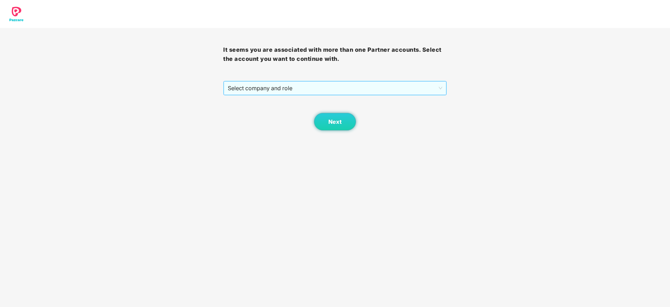
click at [325, 86] on span "Select company and role" at bounding box center [335, 87] width 214 height 13
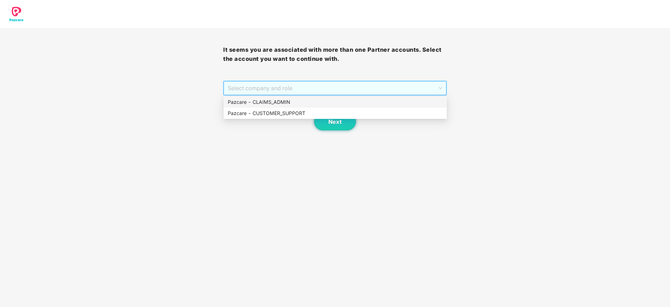
click at [275, 102] on div "Pazcare - CLAIMS_ADMIN" at bounding box center [335, 102] width 215 height 8
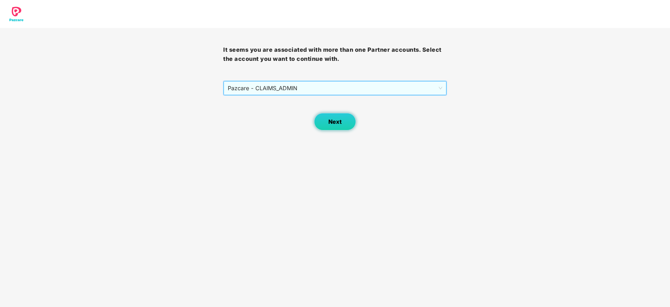
click at [337, 123] on span "Next" at bounding box center [334, 121] width 13 height 7
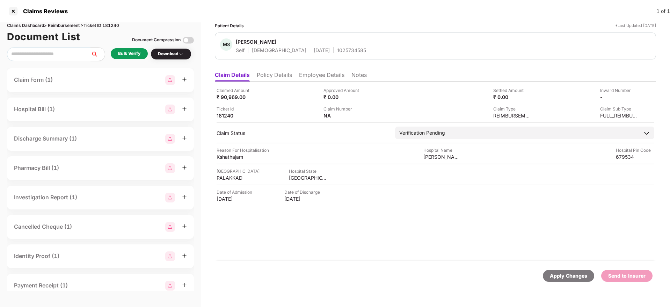
click at [267, 74] on li "Policy Details" at bounding box center [274, 76] width 35 height 10
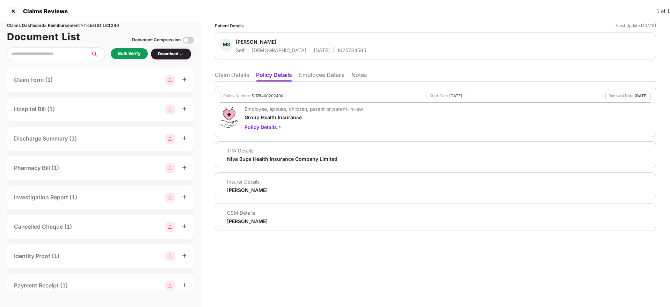
click at [315, 72] on li "Employee Details" at bounding box center [321, 76] width 45 height 10
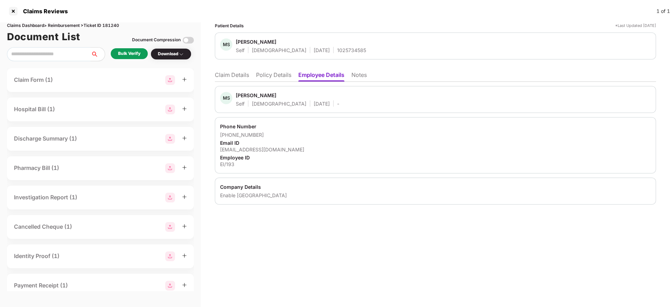
click at [282, 76] on li "Policy Details" at bounding box center [273, 76] width 35 height 10
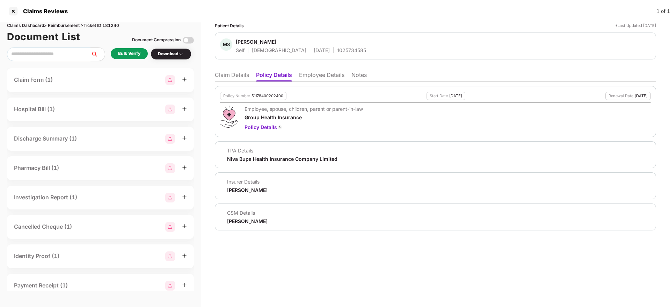
click at [237, 75] on li "Claim Details" at bounding box center [232, 76] width 34 height 10
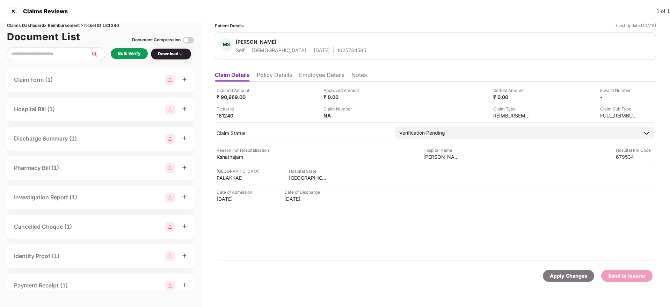
click at [133, 58] on div "Bulk Verify" at bounding box center [129, 53] width 37 height 11
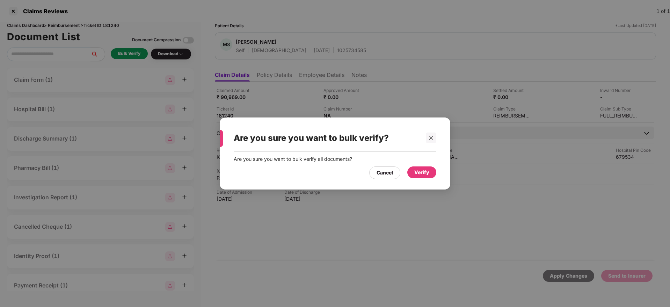
click at [424, 173] on div "Verify" at bounding box center [421, 172] width 15 height 8
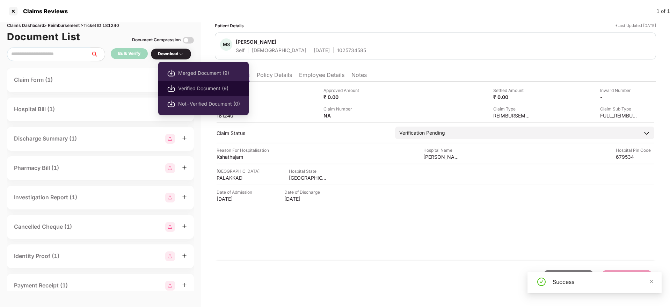
click at [182, 89] on span "Verified Document (9)" at bounding box center [209, 88] width 62 height 8
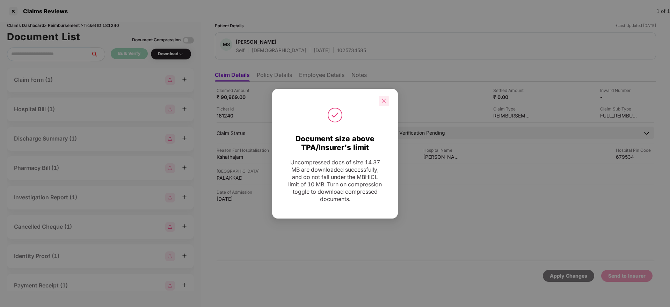
click at [387, 98] on div at bounding box center [383, 101] width 10 height 10
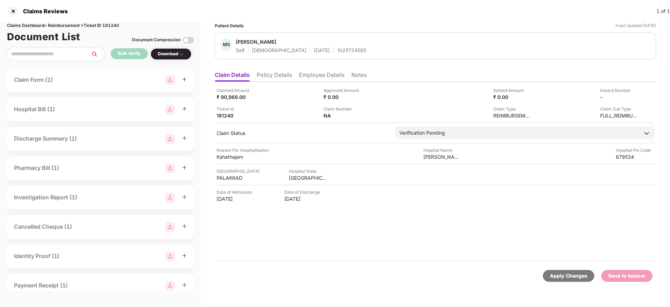
click at [280, 73] on li "Policy Details" at bounding box center [274, 76] width 35 height 10
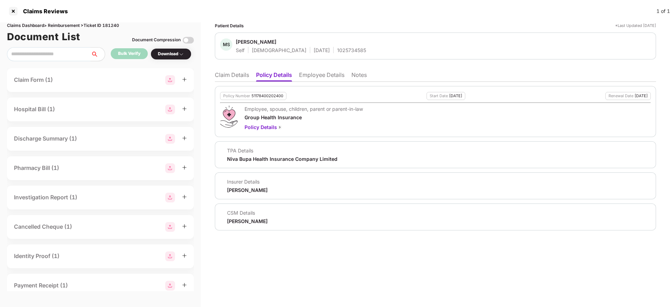
click at [233, 74] on li "Claim Details" at bounding box center [232, 76] width 34 height 10
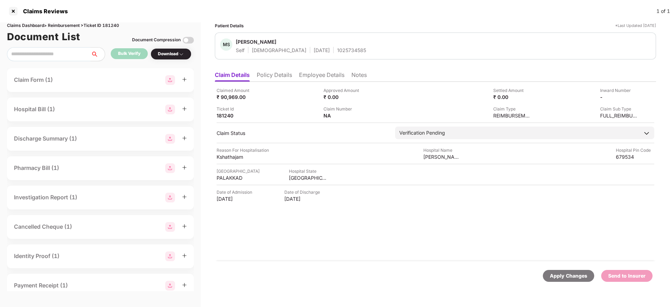
click at [386, 26] on div "Patient Details *Last Updated 05 Oct 2025" at bounding box center [435, 25] width 441 height 7
click at [266, 80] on li "Policy Details" at bounding box center [274, 76] width 35 height 10
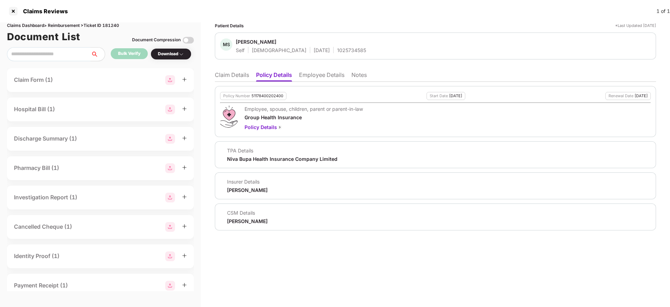
click at [224, 75] on li "Claim Details" at bounding box center [232, 76] width 34 height 10
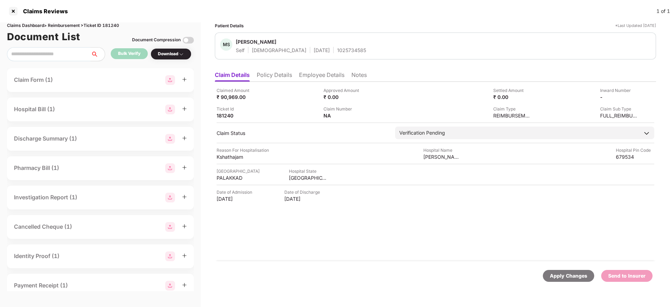
click at [320, 44] on span "Manju Sharma" at bounding box center [301, 42] width 130 height 8
click at [321, 50] on div "Manju Sharma Self Female 18 Nov 1981 1025734585" at bounding box center [301, 45] width 130 height 15
click at [337, 53] on div "1025734585" at bounding box center [351, 50] width 29 height 7
click at [337, 52] on div "1025734585" at bounding box center [351, 50] width 29 height 7
click at [317, 74] on li "Employee Details" at bounding box center [321, 76] width 45 height 10
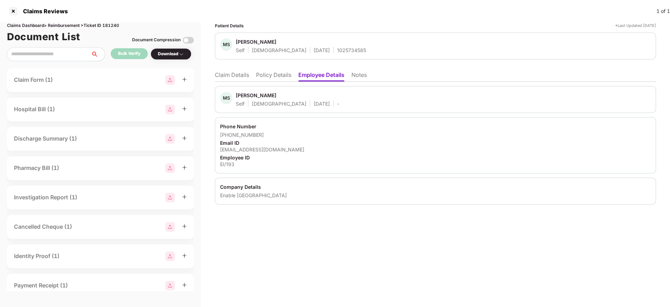
click at [242, 153] on div "Phone Number +917003358489 Email ID manju@enableindia.org Employee ID EI/193" at bounding box center [435, 145] width 441 height 56
click at [246, 151] on div "manju@enableindia.org" at bounding box center [435, 149] width 431 height 7
click at [248, 151] on div "manju@enableindia.org" at bounding box center [435, 149] width 431 height 7
copy div "manju@enableindia.org"
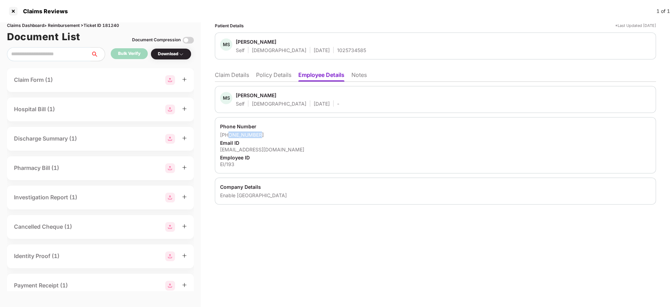
drag, startPoint x: 229, startPoint y: 133, endPoint x: 264, endPoint y: 133, distance: 35.3
click at [264, 133] on div "+917003358489" at bounding box center [435, 134] width 431 height 7
copy div "7003358489"
click at [223, 67] on div "Patient Details *Last Updated 05 Oct 2025 MS Manju Sharma Self Female 18 Nov 19…" at bounding box center [435, 113] width 441 height 182
click at [226, 78] on li "Claim Details" at bounding box center [232, 76] width 34 height 10
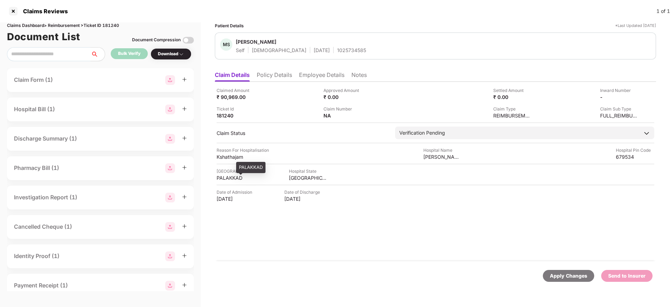
click at [227, 177] on div "PALAKKAD" at bounding box center [235, 177] width 38 height 7
copy div "PALAKKAD"
click at [432, 155] on div "Vaidyamadham Vaidyasala and Nursing Home" at bounding box center [442, 156] width 38 height 7
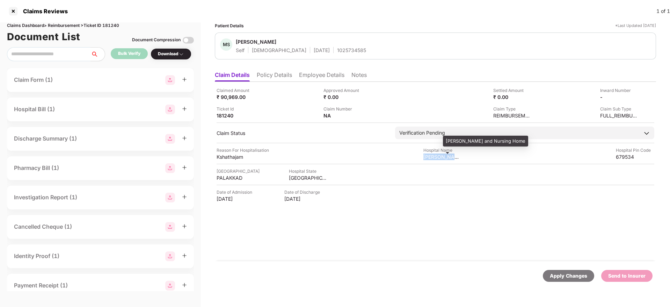
click at [432, 155] on div "Vaidyamadham Vaidyasala and Nursing Home" at bounding box center [442, 156] width 38 height 7
copy div "Vaidyamadham Vaidyasala and Nursing Home"
click at [280, 70] on ul "Claim Details Policy Details Employee Details Notes" at bounding box center [435, 75] width 441 height 14
drag, startPoint x: 280, startPoint y: 70, endPoint x: 280, endPoint y: 74, distance: 3.8
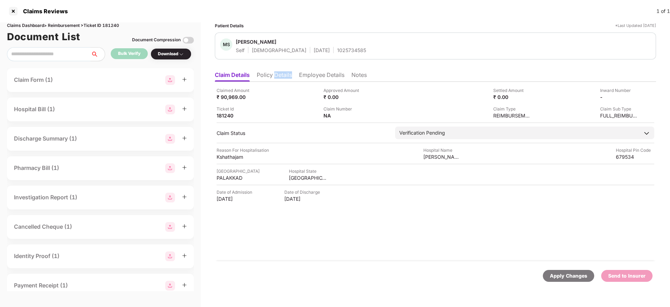
click at [280, 70] on ul "Claim Details Policy Details Employee Details Notes" at bounding box center [435, 75] width 441 height 14
click at [280, 74] on li "Policy Details" at bounding box center [274, 76] width 35 height 10
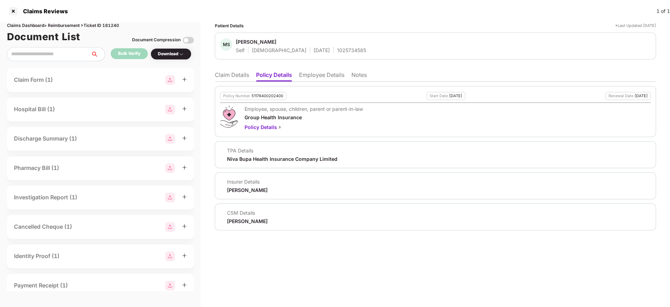
click at [228, 72] on li "Claim Details" at bounding box center [232, 76] width 34 height 10
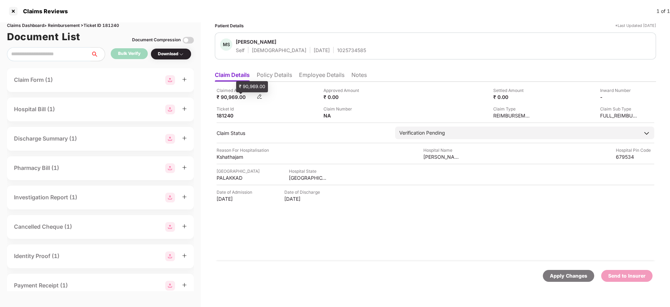
click at [233, 98] on div "₹ 90,969.00" at bounding box center [235, 97] width 38 height 7
copy div "90,969.00"
click at [273, 76] on li "Policy Details" at bounding box center [274, 76] width 35 height 10
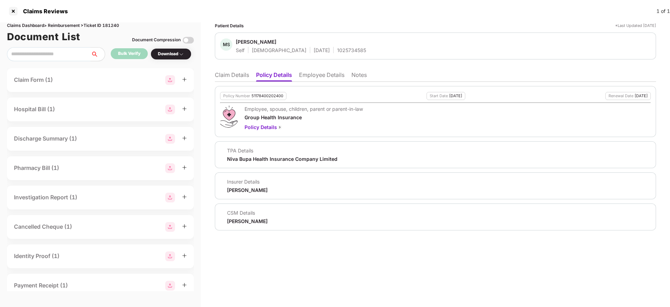
click at [241, 82] on div "Policy Number 51178400202400 Start Date 16 Dec 2024 Renewal Date 15 Dec 2025 Em…" at bounding box center [435, 156] width 441 height 148
click at [236, 73] on li "Claim Details" at bounding box center [232, 76] width 34 height 10
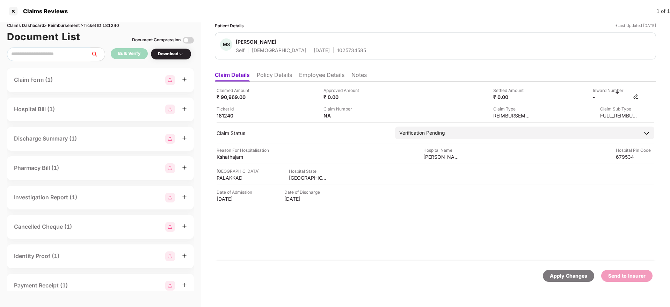
click at [636, 97] on img at bounding box center [636, 97] width 6 height 6
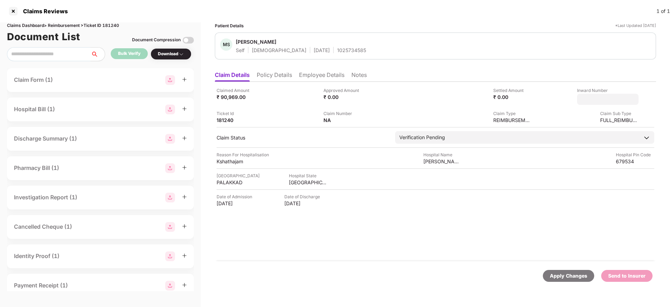
type input "**********"
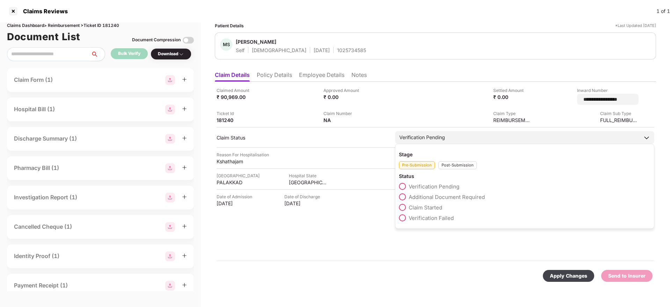
click at [458, 166] on div "Stage Pre-Submission Post-Submission Status Verification Pending Additional Doc…" at bounding box center [524, 186] width 259 height 85
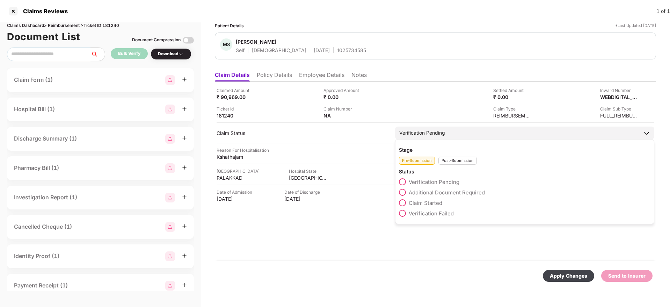
click at [456, 160] on div "Post-Submission" at bounding box center [457, 160] width 38 height 8
click at [405, 191] on span at bounding box center [402, 192] width 7 height 7
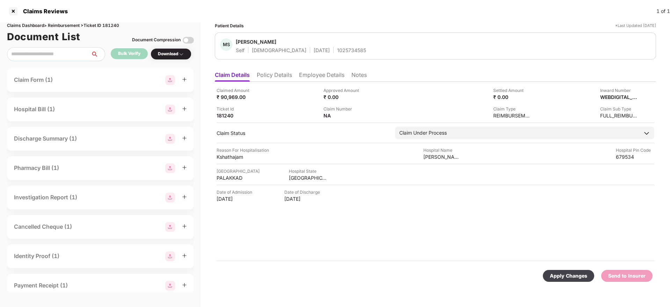
click at [553, 272] on div "Apply Changes" at bounding box center [568, 276] width 37 height 8
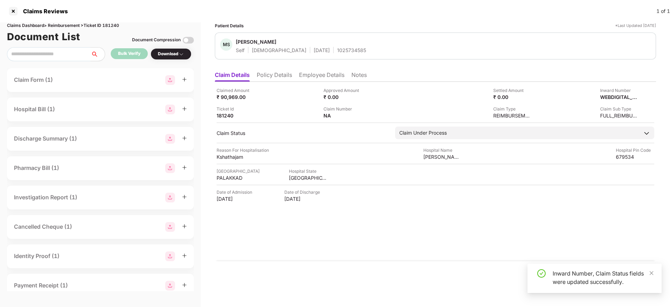
click at [275, 74] on li "Policy Details" at bounding box center [274, 76] width 35 height 10
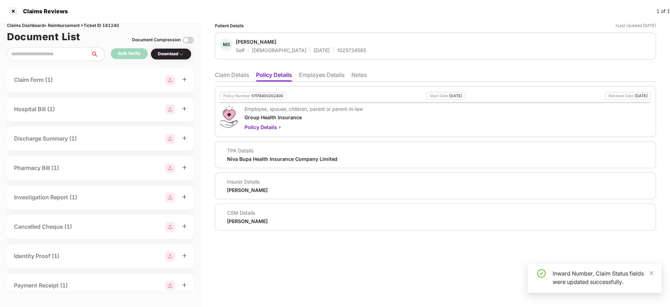
click at [238, 76] on li "Claim Details" at bounding box center [232, 76] width 34 height 10
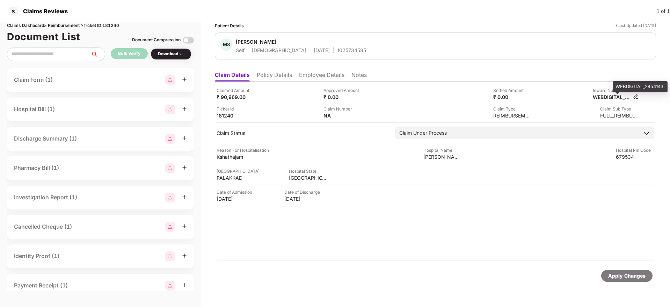
click at [612, 96] on div "WEBDIGITAL_2454143." at bounding box center [612, 97] width 38 height 7
copy div "WEBDIGITAL_2454143"
click at [337, 49] on div "1025734585" at bounding box center [351, 50] width 29 height 7
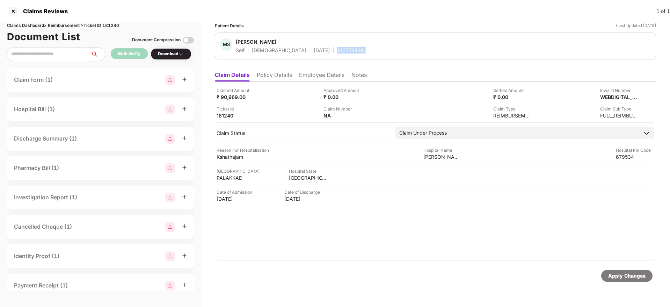
copy div "1025734585"
click at [285, 75] on li "Policy Details" at bounding box center [274, 76] width 35 height 10
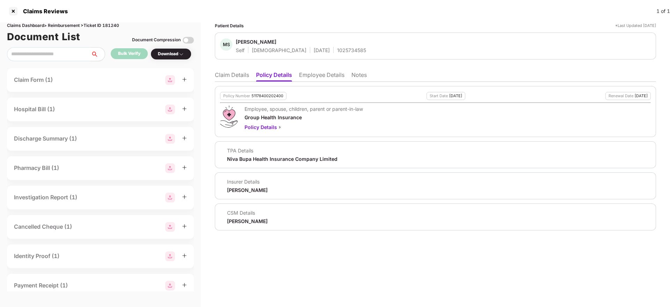
click at [244, 76] on li "Claim Details" at bounding box center [232, 76] width 34 height 10
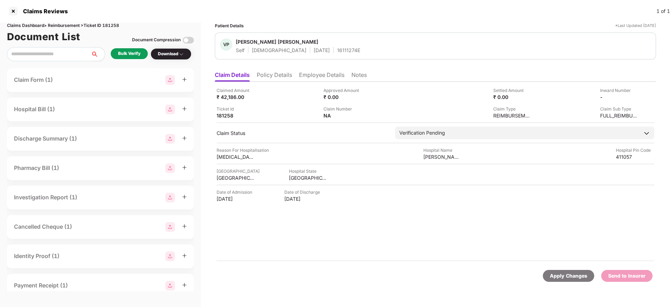
click at [286, 70] on ul "Claim Details Policy Details Employee Details Notes" at bounding box center [435, 75] width 441 height 14
click at [286, 78] on li "Policy Details" at bounding box center [274, 76] width 35 height 10
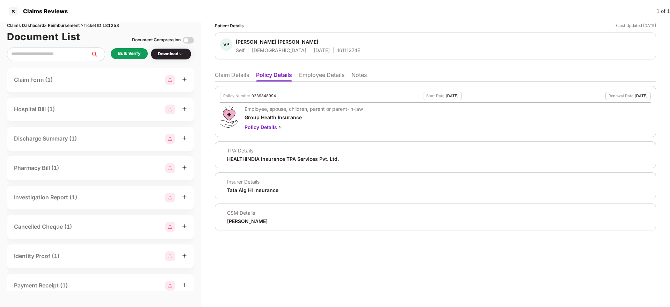
click at [326, 79] on li "Employee Details" at bounding box center [321, 76] width 45 height 10
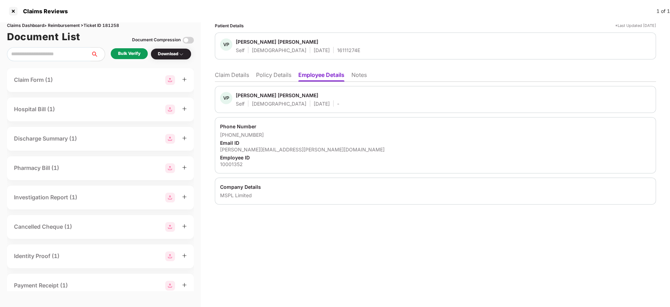
click at [279, 73] on li "Policy Details" at bounding box center [273, 76] width 35 height 10
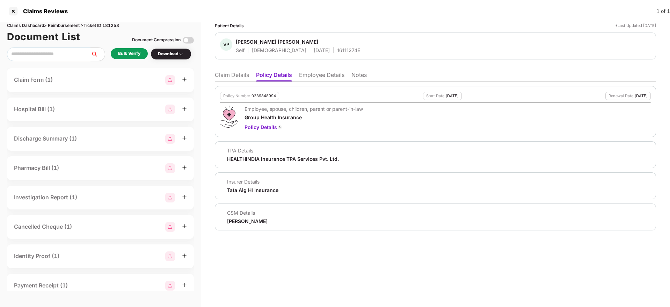
click at [235, 72] on li "Claim Details" at bounding box center [232, 76] width 34 height 10
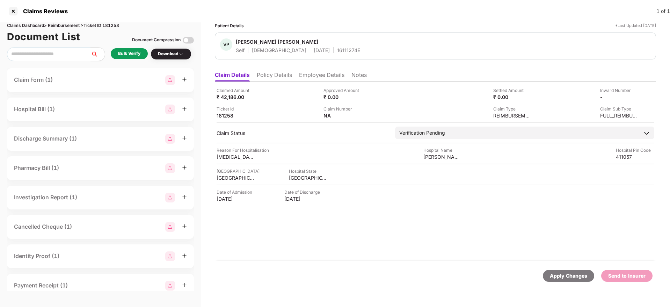
click at [131, 58] on div "Bulk Verify" at bounding box center [129, 53] width 37 height 11
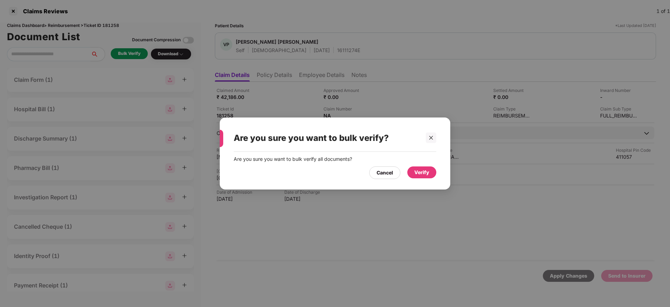
click at [423, 169] on div "Verify" at bounding box center [421, 172] width 15 height 8
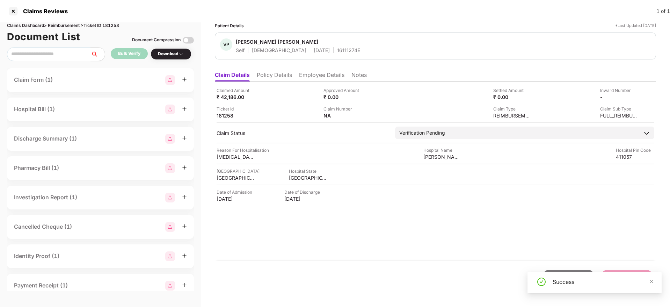
click at [279, 77] on li "Policy Details" at bounding box center [274, 76] width 35 height 10
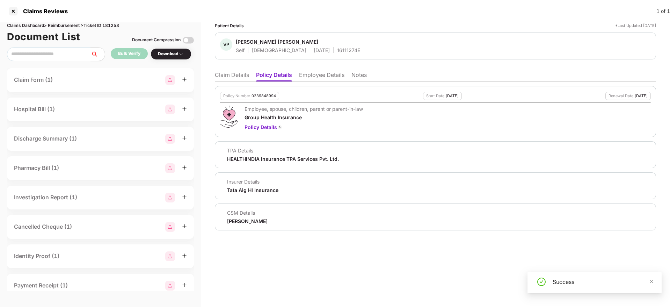
click at [234, 79] on li "Claim Details" at bounding box center [232, 76] width 34 height 10
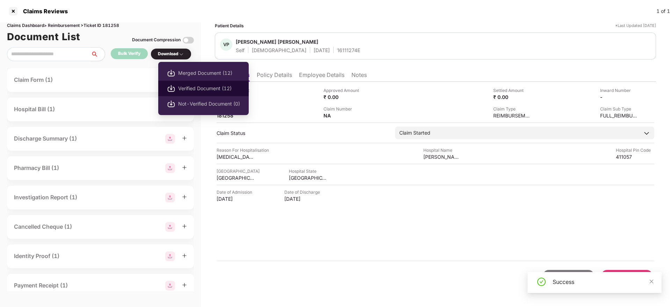
click at [185, 83] on li "Verified Document (12)" at bounding box center [203, 88] width 90 height 15
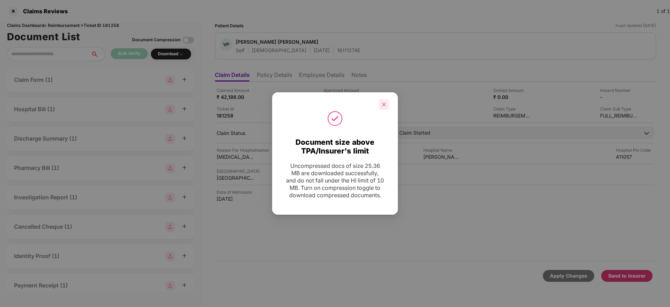
click at [385, 102] on icon "close" at bounding box center [383, 104] width 5 height 5
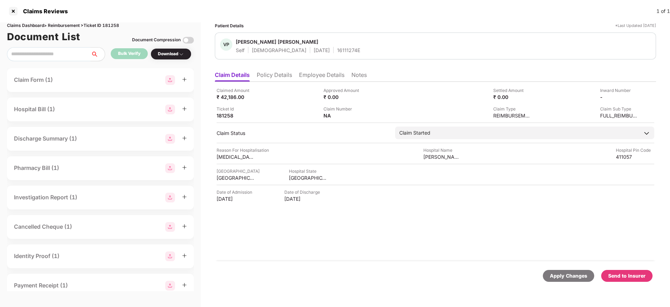
click at [616, 272] on div "Send to Insurer" at bounding box center [626, 276] width 37 height 8
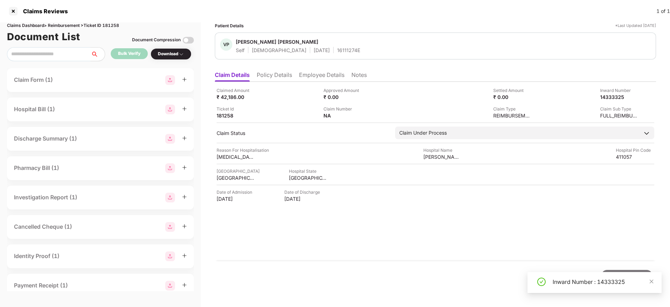
click at [288, 79] on li "Policy Details" at bounding box center [274, 76] width 35 height 10
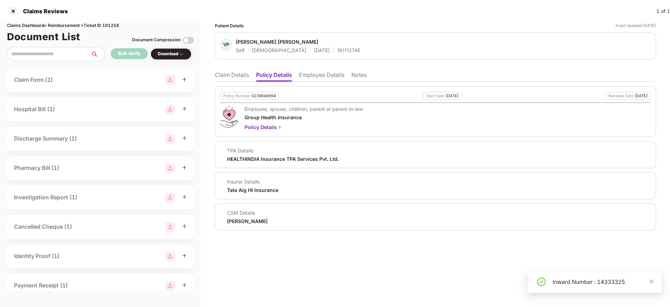
click at [237, 79] on li "Claim Details" at bounding box center [232, 76] width 34 height 10
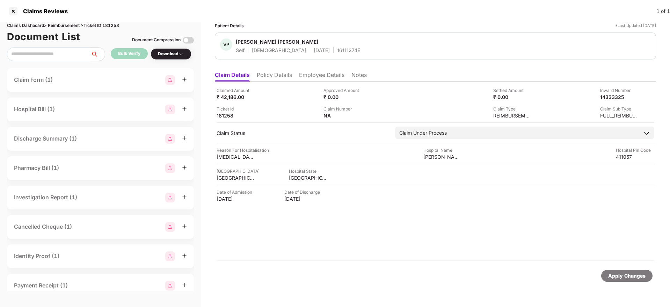
drag, startPoint x: 278, startPoint y: 76, endPoint x: 269, endPoint y: 78, distance: 8.6
click at [277, 76] on li "Policy Details" at bounding box center [274, 76] width 35 height 10
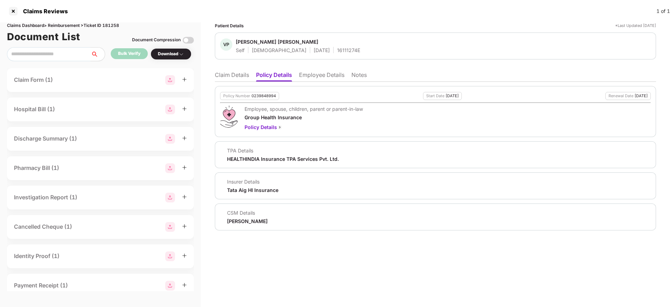
click at [230, 78] on li "Claim Details" at bounding box center [232, 76] width 34 height 10
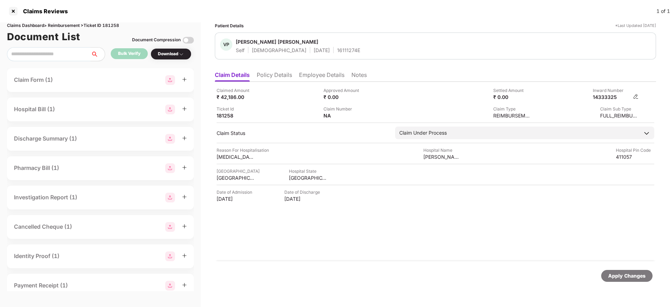
click at [608, 97] on div "14333325" at bounding box center [612, 97] width 38 height 7
copy div "14333325"
click at [337, 49] on div "16111274E" at bounding box center [348, 50] width 23 height 7
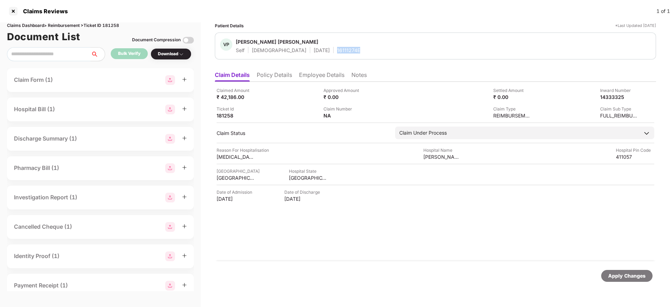
copy div "16111274E"
click at [274, 95] on div "Claimed Amount ₹ 42,186.00" at bounding box center [267, 93] width 102 height 13
click at [259, 80] on li "Policy Details" at bounding box center [274, 76] width 35 height 10
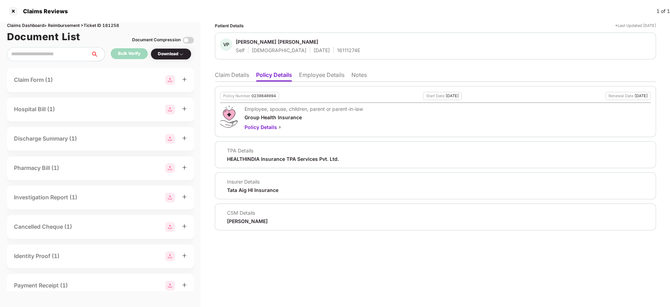
click at [269, 75] on li "Policy Details" at bounding box center [274, 76] width 36 height 10
click at [233, 76] on li "Claim Details" at bounding box center [232, 76] width 34 height 10
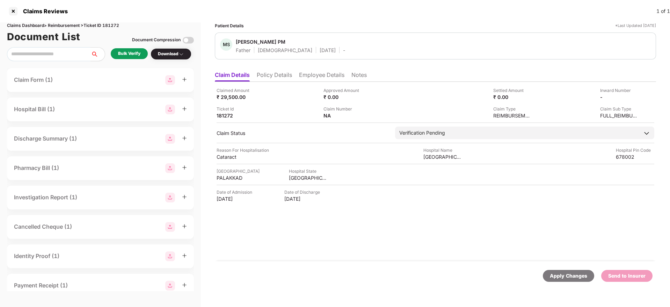
click at [276, 77] on li "Policy Details" at bounding box center [274, 76] width 35 height 10
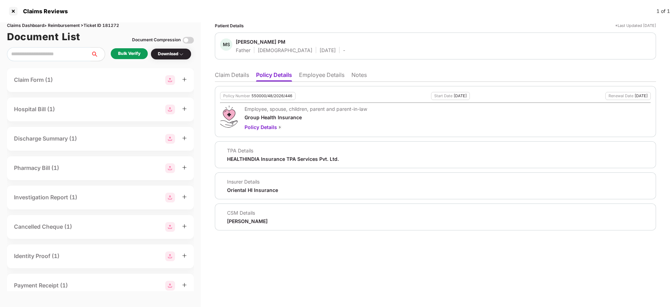
click at [324, 79] on li "Employee Details" at bounding box center [321, 76] width 45 height 10
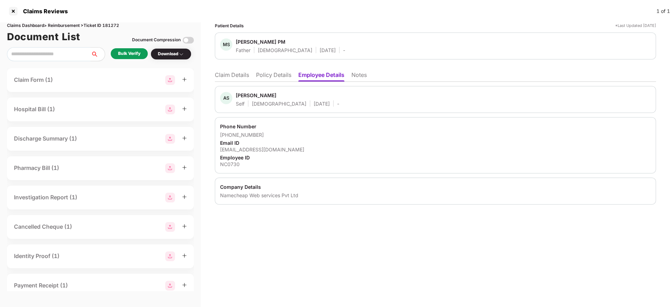
click at [260, 150] on div "[EMAIL_ADDRESS][DOMAIN_NAME]" at bounding box center [435, 149] width 431 height 7
copy div "[EMAIL_ADDRESS][DOMAIN_NAME]"
click at [282, 71] on ul "Claim Details Policy Details Employee Details Notes" at bounding box center [435, 75] width 441 height 14
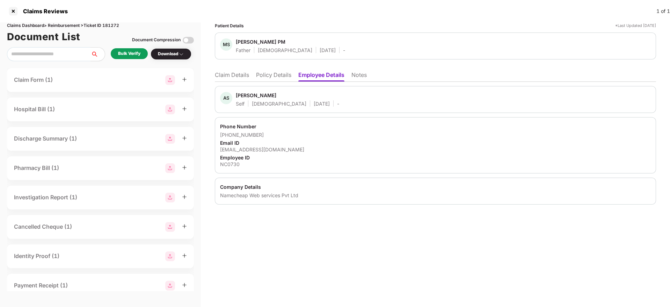
click at [278, 80] on li "Policy Details" at bounding box center [273, 76] width 35 height 10
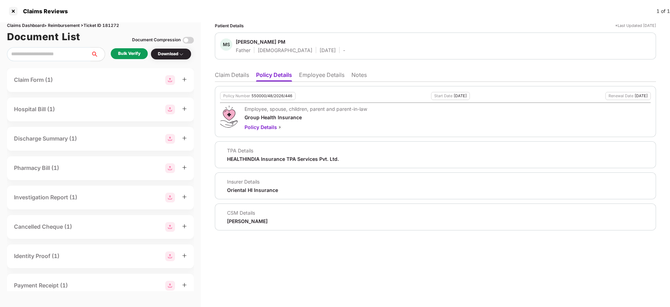
click at [230, 72] on li "Claim Details" at bounding box center [232, 76] width 34 height 10
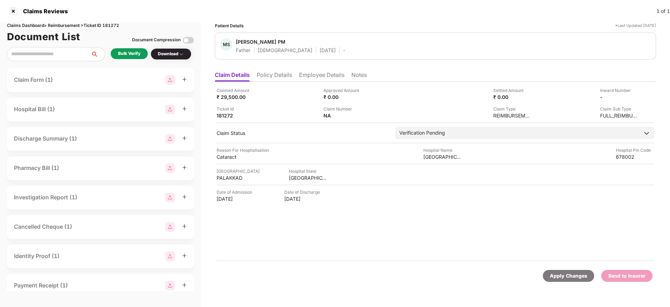
drag, startPoint x: 267, startPoint y: 77, endPoint x: 253, endPoint y: 81, distance: 14.9
click at [266, 78] on li "Policy Details" at bounding box center [274, 76] width 35 height 10
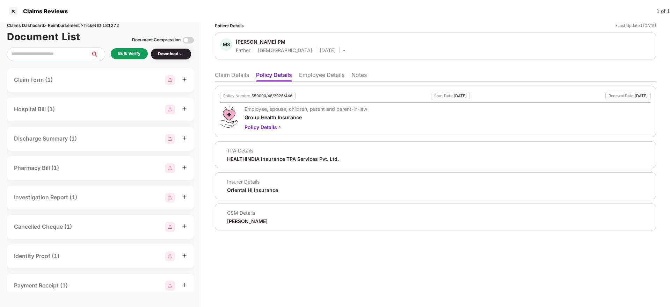
click at [134, 57] on div "Bulk Verify" at bounding box center [129, 53] width 37 height 11
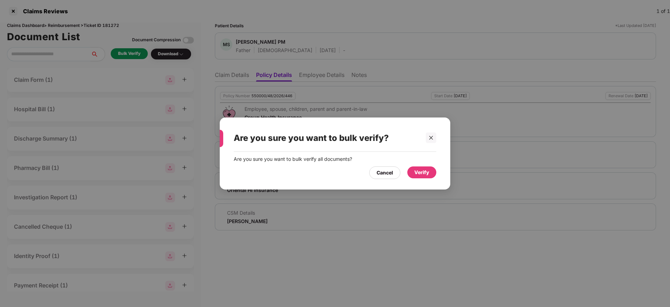
drag, startPoint x: 417, startPoint y: 169, endPoint x: 413, endPoint y: 178, distance: 9.5
click at [416, 169] on div "Verify" at bounding box center [421, 172] width 15 height 8
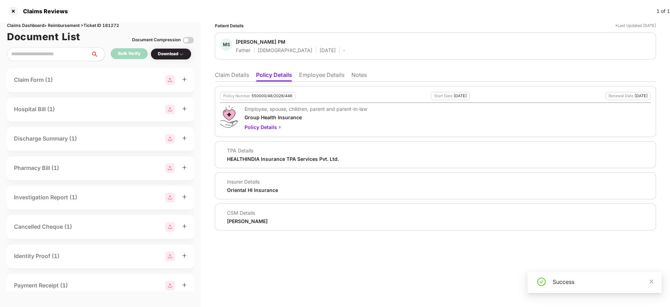
click at [225, 79] on li "Claim Details" at bounding box center [232, 76] width 34 height 10
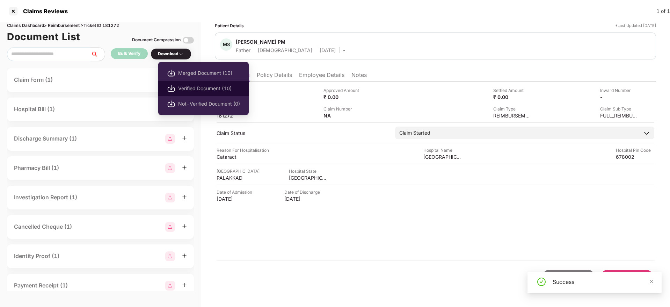
click at [185, 88] on span "Verified Document (10)" at bounding box center [209, 88] width 62 height 8
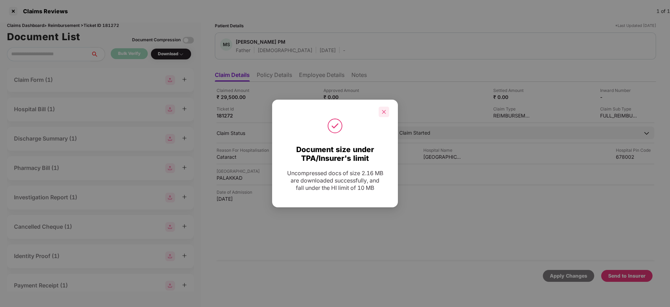
click at [386, 110] on icon "close" at bounding box center [383, 111] width 5 height 5
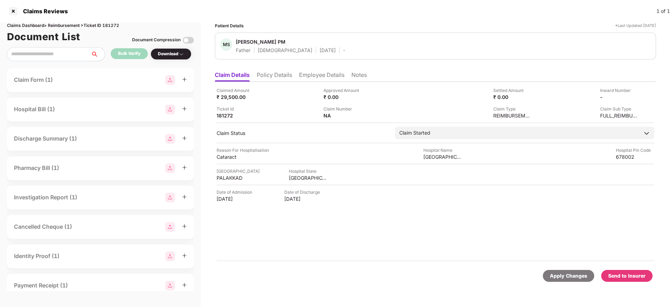
click at [282, 71] on ul "Claim Details Policy Details Employee Details Notes" at bounding box center [435, 75] width 441 height 14
click at [282, 73] on li "Policy Details" at bounding box center [274, 76] width 35 height 10
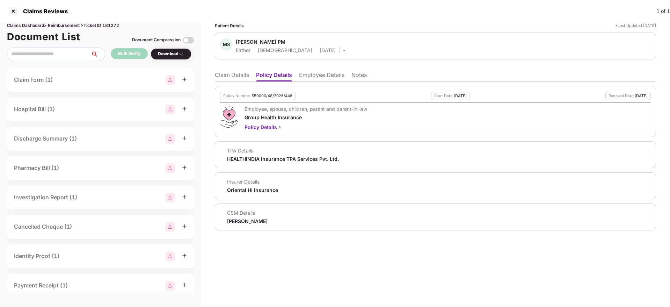
click at [311, 73] on li "Employee Details" at bounding box center [321, 76] width 45 height 10
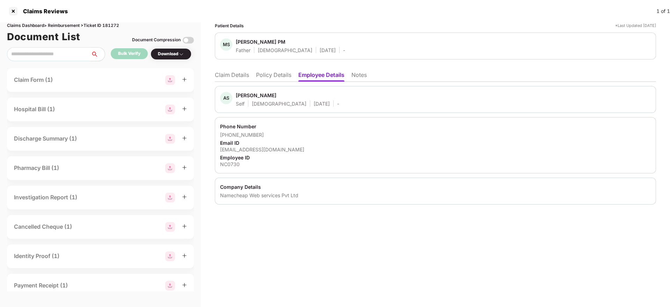
click at [270, 75] on li "Policy Details" at bounding box center [273, 76] width 35 height 10
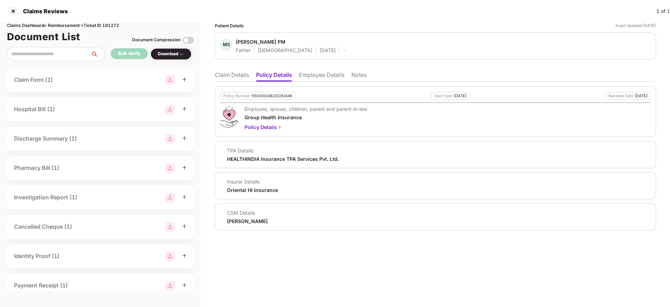
click at [229, 75] on li "Claim Details" at bounding box center [232, 76] width 34 height 10
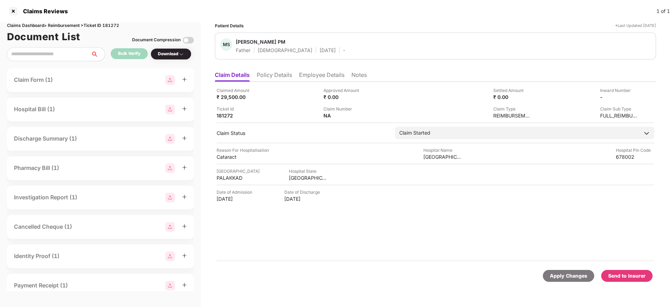
click at [283, 73] on li "Policy Details" at bounding box center [274, 76] width 35 height 10
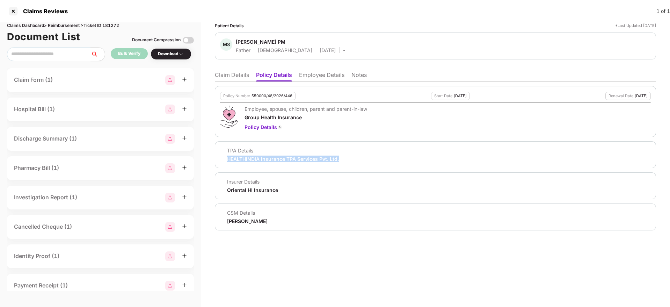
drag, startPoint x: 227, startPoint y: 160, endPoint x: 341, endPoint y: 157, distance: 113.9
click at [341, 157] on div "TPA Details HEALTHINDIA Insurance TPA Services Pvt. Ltd." at bounding box center [435, 154] width 431 height 15
copy div "HEALTHINDIA Insurance TPA Services Pvt. Ltd."
click at [230, 74] on li "Claim Details" at bounding box center [232, 76] width 34 height 10
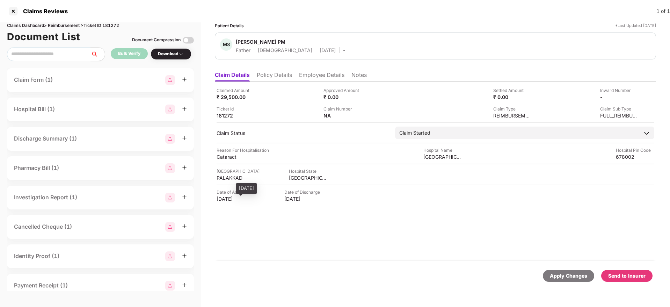
drag, startPoint x: 218, startPoint y: 201, endPoint x: 247, endPoint y: 196, distance: 29.7
click at [247, 196] on div "[DATE]" at bounding box center [235, 198] width 38 height 7
copy div "[DATE]"
click at [258, 72] on li "Policy Details" at bounding box center [274, 76] width 35 height 10
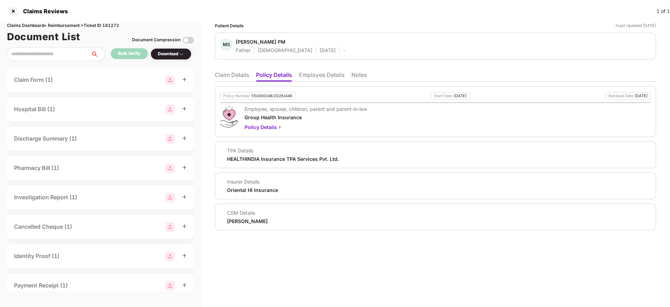
click at [230, 78] on li "Claim Details" at bounding box center [232, 76] width 34 height 10
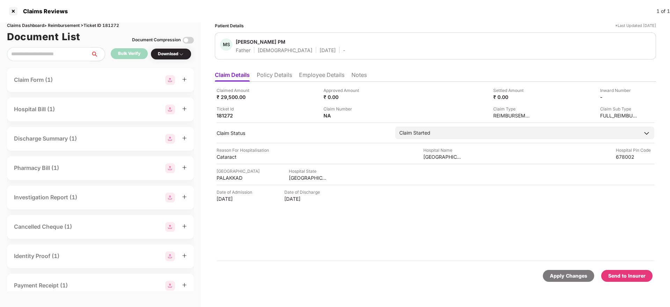
click at [311, 80] on li "Employee Details" at bounding box center [321, 76] width 45 height 10
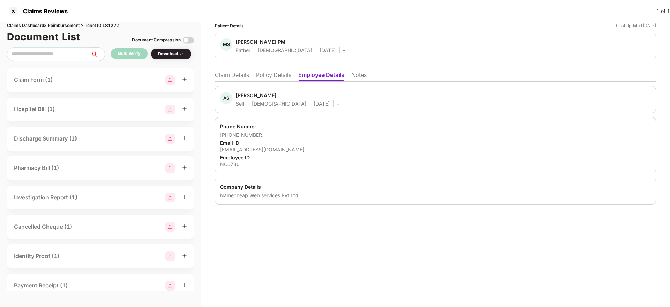
click at [286, 80] on li "Policy Details" at bounding box center [273, 76] width 35 height 10
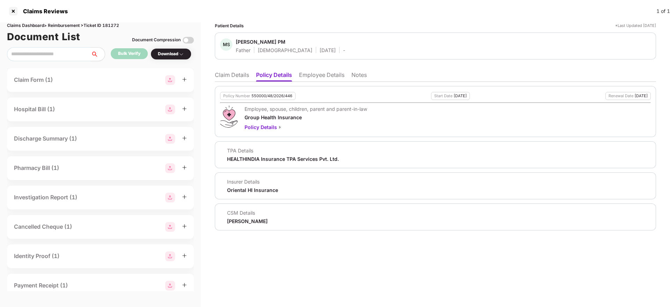
drag, startPoint x: 222, startPoint y: 78, endPoint x: 229, endPoint y: 79, distance: 7.1
click at [222, 77] on li "Claim Details" at bounding box center [232, 76] width 34 height 10
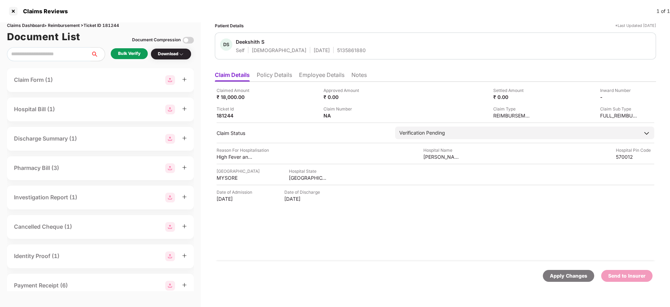
click at [271, 79] on li "Policy Details" at bounding box center [274, 76] width 35 height 10
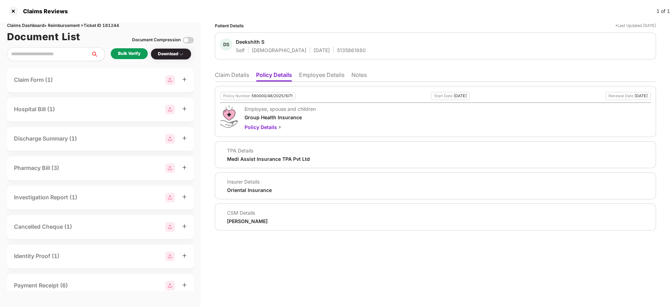
click at [318, 73] on li "Employee Details" at bounding box center [321, 76] width 45 height 10
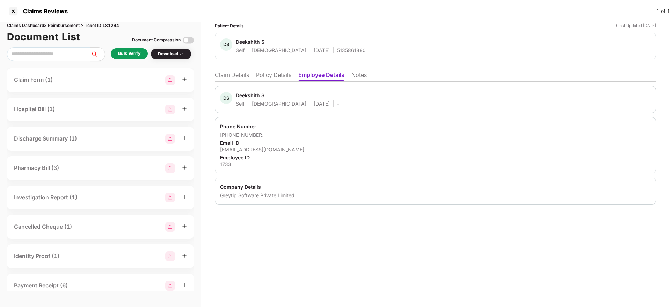
click at [285, 78] on li "Policy Details" at bounding box center [273, 76] width 35 height 10
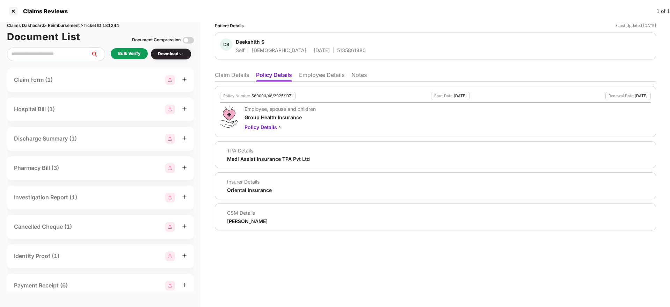
click at [235, 76] on li "Claim Details" at bounding box center [232, 76] width 34 height 10
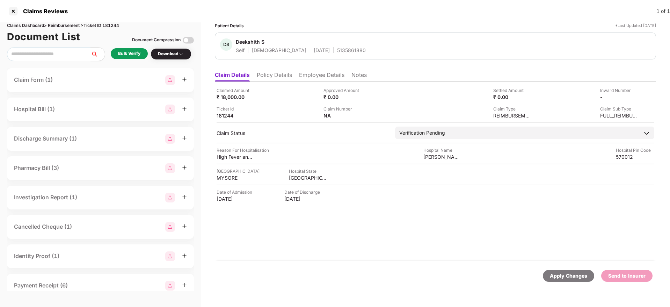
click at [275, 79] on li "Policy Details" at bounding box center [274, 76] width 35 height 10
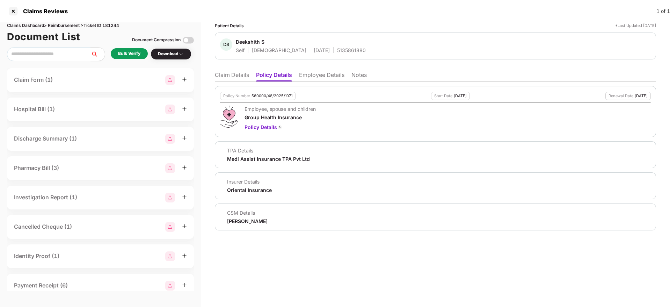
click at [317, 78] on li "Employee Details" at bounding box center [321, 76] width 45 height 10
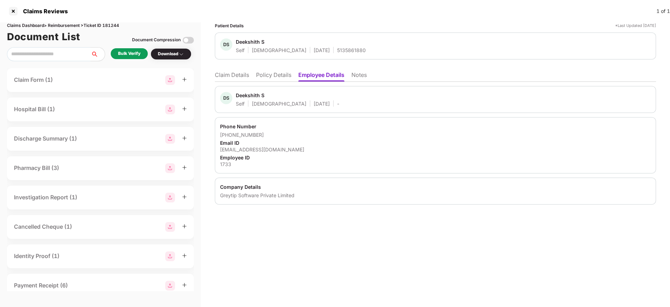
click at [275, 75] on li "Policy Details" at bounding box center [273, 76] width 35 height 10
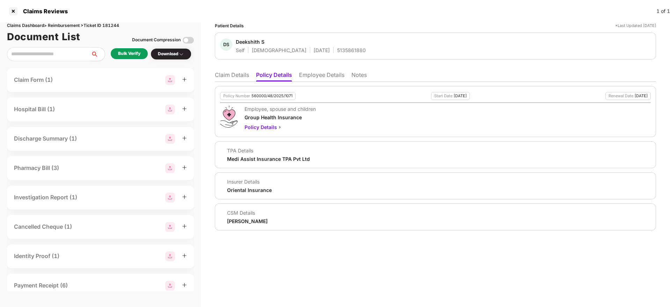
click at [244, 74] on li "Claim Details" at bounding box center [232, 76] width 34 height 10
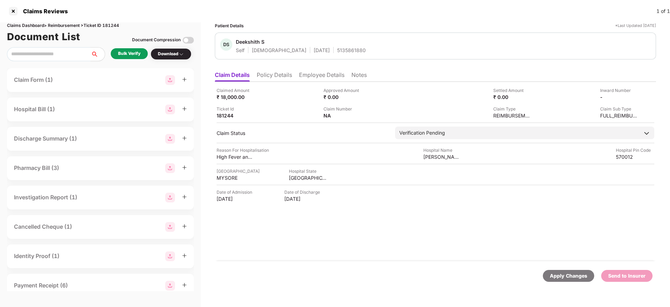
click at [135, 45] on div "Document Compression" at bounding box center [163, 39] width 62 height 15
click at [134, 50] on div "Bulk Verify" at bounding box center [129, 53] width 37 height 11
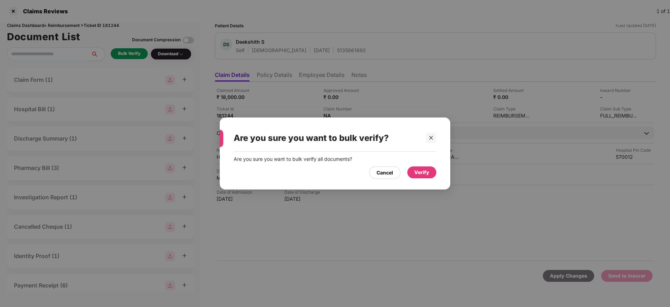
click at [420, 171] on div "Verify" at bounding box center [421, 172] width 15 height 8
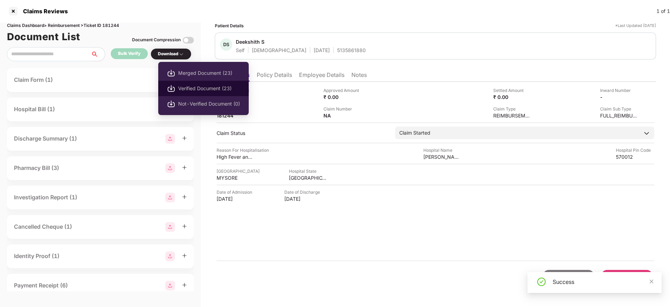
click at [188, 87] on span "Verified Document (23)" at bounding box center [209, 88] width 62 height 8
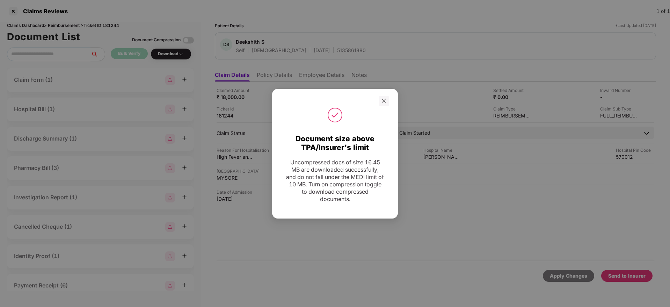
drag, startPoint x: 381, startPoint y: 100, endPoint x: 403, endPoint y: 122, distance: 31.1
click at [382, 100] on icon "close" at bounding box center [383, 100] width 5 height 5
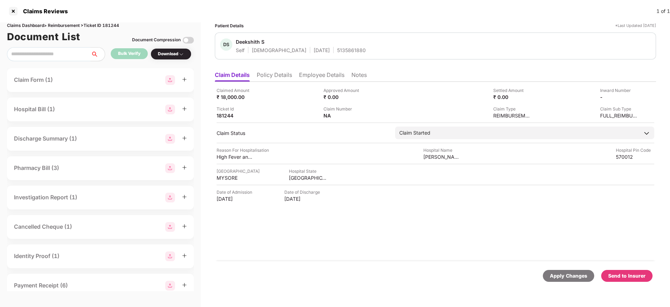
click at [618, 273] on div "Send to Insurer" at bounding box center [626, 276] width 37 height 8
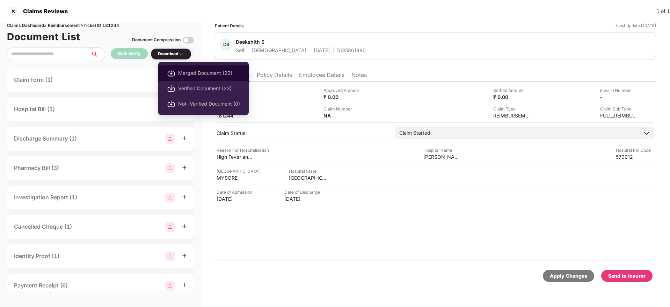
click at [195, 74] on span "Merged Document (23)" at bounding box center [209, 73] width 62 height 8
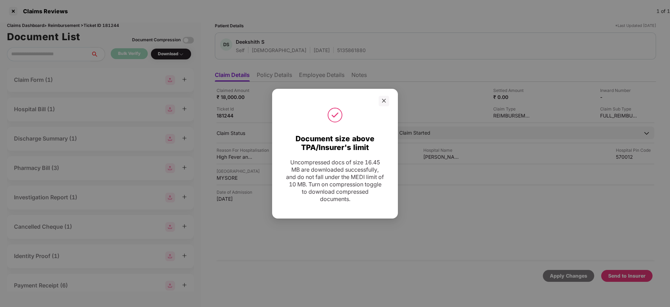
drag, startPoint x: 382, startPoint y: 103, endPoint x: 333, endPoint y: 94, distance: 49.6
click at [382, 103] on icon "close" at bounding box center [383, 100] width 5 height 5
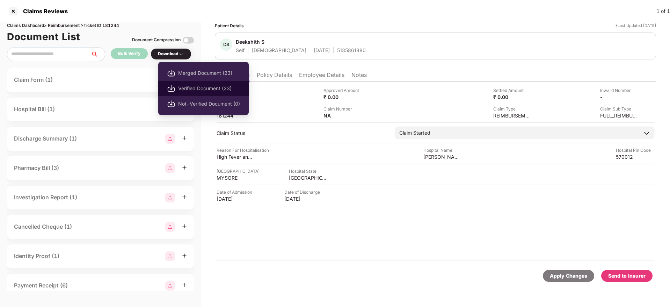
click at [179, 92] on span "Verified Document (23)" at bounding box center [209, 88] width 62 height 8
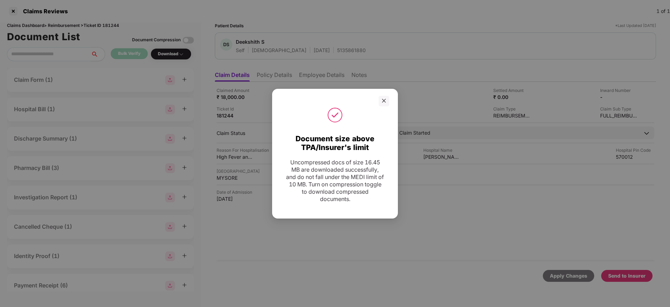
drag, startPoint x: 384, startPoint y: 100, endPoint x: 405, endPoint y: 121, distance: 30.1
click at [384, 100] on icon "close" at bounding box center [383, 100] width 5 height 5
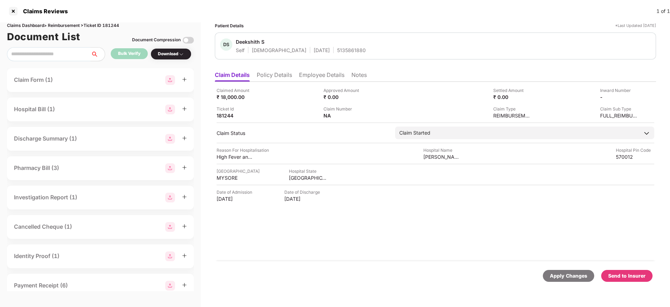
click at [619, 272] on div "Send to Insurer" at bounding box center [626, 276] width 37 height 8
click at [272, 77] on li "Policy Details" at bounding box center [274, 76] width 35 height 10
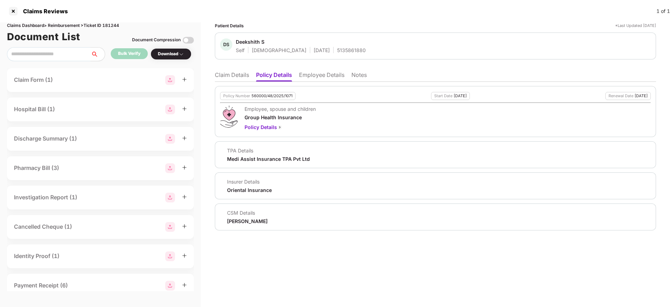
click at [238, 74] on li "Claim Details" at bounding box center [232, 76] width 34 height 10
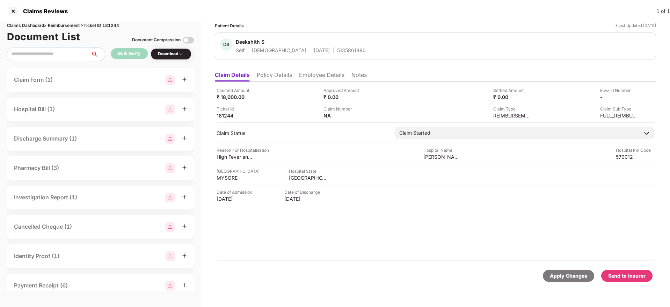
click at [266, 76] on li "Policy Details" at bounding box center [274, 76] width 35 height 10
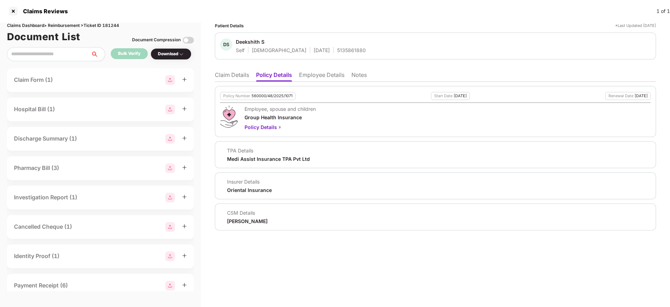
drag, startPoint x: 313, startPoint y: 77, endPoint x: 313, endPoint y: 83, distance: 5.9
click at [313, 78] on li "Employee Details" at bounding box center [321, 76] width 45 height 10
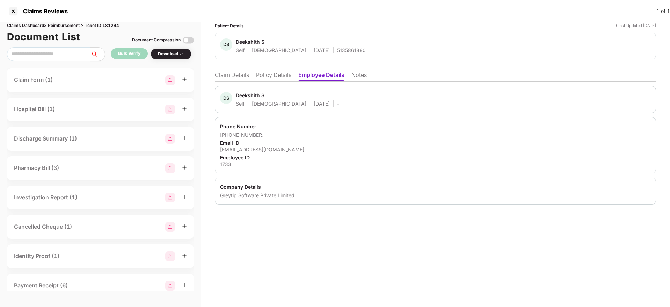
click at [274, 77] on li "Policy Details" at bounding box center [273, 76] width 35 height 10
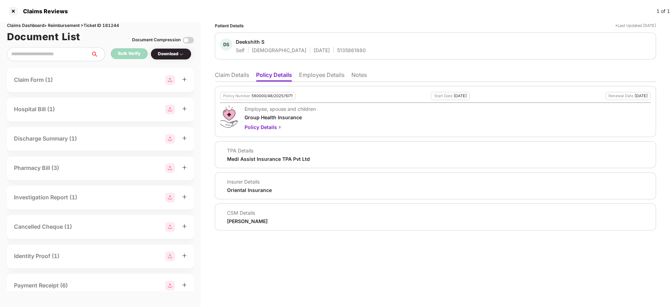
click at [319, 77] on li "Employee Details" at bounding box center [321, 76] width 45 height 10
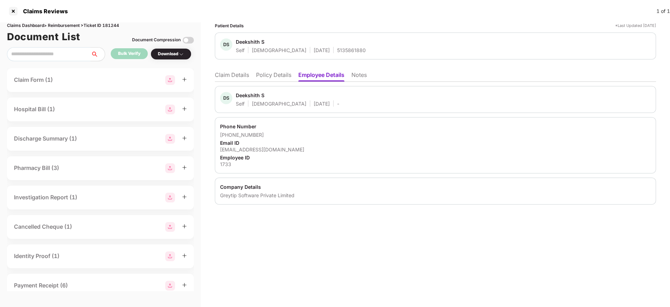
click at [226, 162] on div "1733" at bounding box center [435, 164] width 431 height 7
copy div "1733"
click at [241, 79] on li "Claim Details" at bounding box center [232, 76] width 34 height 10
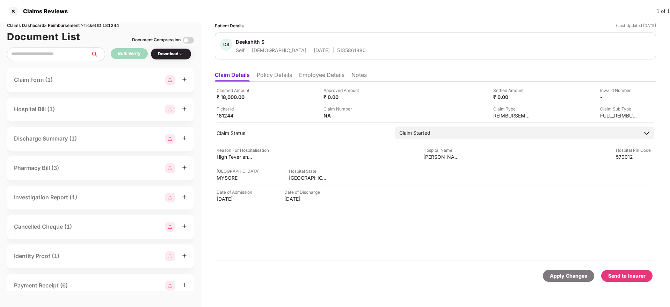
drag, startPoint x: 277, startPoint y: 76, endPoint x: 270, endPoint y: 80, distance: 7.8
click at [277, 76] on li "Policy Details" at bounding box center [274, 76] width 35 height 10
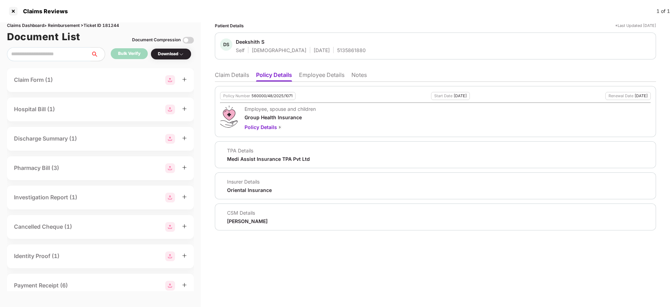
click at [237, 80] on li "Claim Details" at bounding box center [232, 76] width 34 height 10
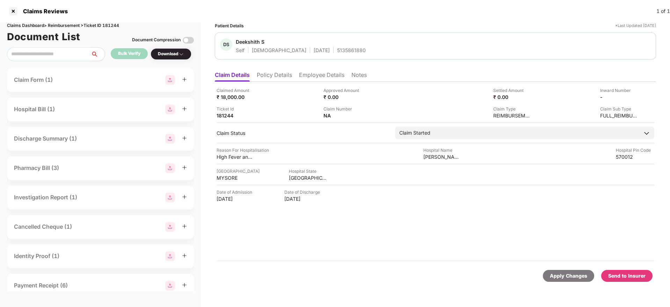
click at [620, 275] on div "Send to Insurer" at bounding box center [626, 276] width 37 height 8
click at [633, 272] on div "Send to Insurer" at bounding box center [626, 276] width 37 height 8
click at [274, 76] on li "Policy Details" at bounding box center [274, 76] width 35 height 10
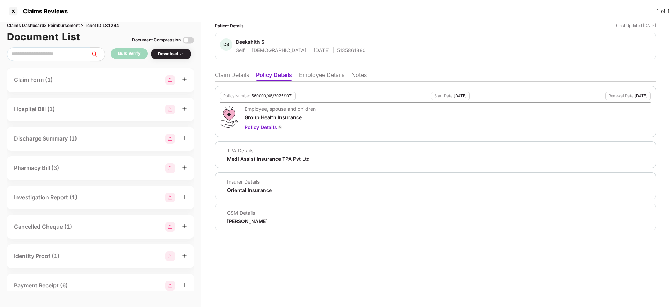
click at [225, 76] on li "Claim Details" at bounding box center [232, 76] width 34 height 10
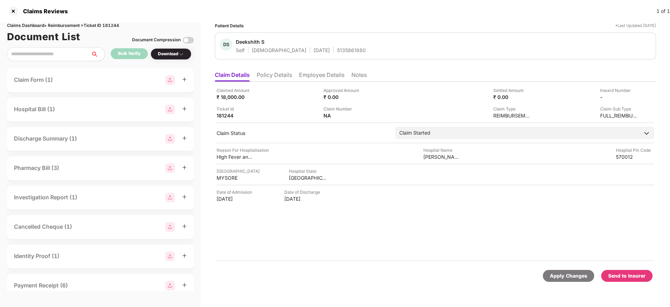
click at [113, 26] on div "Claims Dashboard > Reimbursement > Ticket ID 181244" at bounding box center [100, 25] width 187 height 7
copy div "181244"
click at [278, 74] on li "Policy Details" at bounding box center [274, 76] width 35 height 10
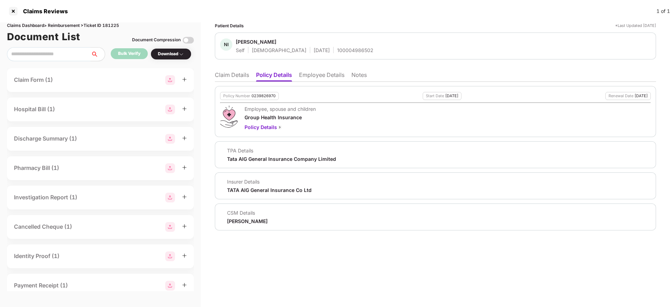
click at [310, 75] on li "Employee Details" at bounding box center [321, 76] width 45 height 10
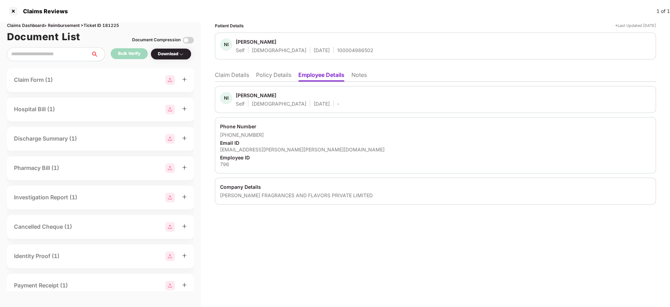
click at [282, 73] on li "Policy Details" at bounding box center [273, 76] width 35 height 10
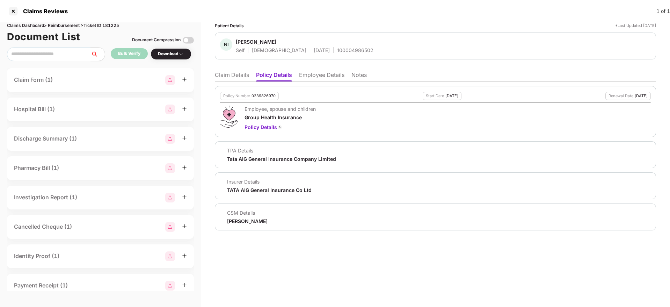
click at [237, 78] on li "Claim Details" at bounding box center [232, 76] width 34 height 10
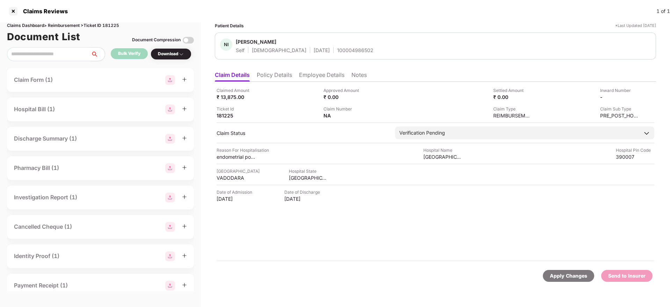
click at [279, 82] on div "Claimed Amount ₹ 13,875.00 Approved Amount ₹ 0.00 Settled Amount ₹ 0.00 Inward …" at bounding box center [435, 171] width 441 height 179
drag, startPoint x: 277, startPoint y: 79, endPoint x: 281, endPoint y: 79, distance: 3.8
click at [281, 79] on li "Policy Details" at bounding box center [274, 76] width 35 height 10
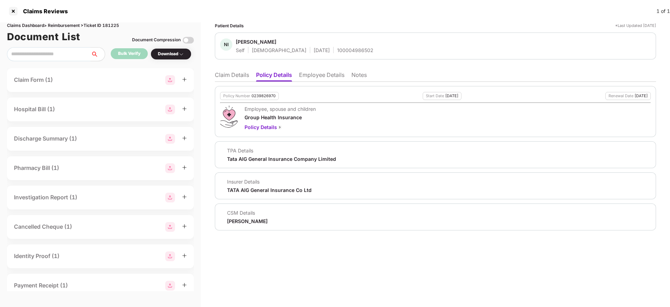
click at [230, 78] on li "Claim Details" at bounding box center [232, 76] width 34 height 10
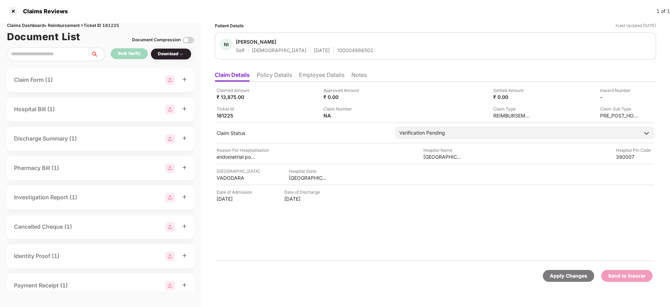
click at [273, 80] on li "Policy Details" at bounding box center [274, 76] width 35 height 10
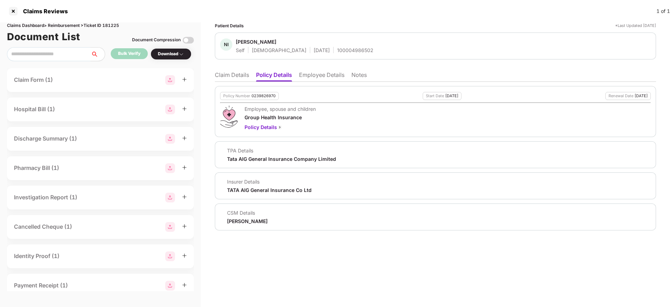
click at [228, 76] on li "Claim Details" at bounding box center [232, 76] width 34 height 10
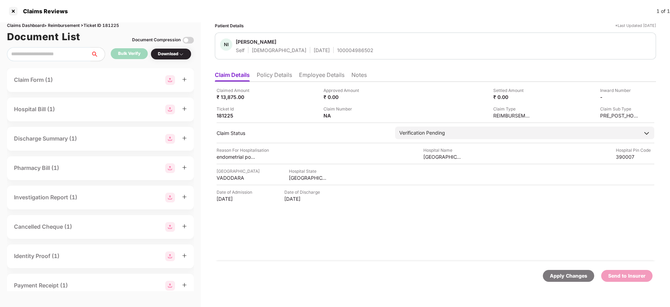
click at [337, 49] on div "100004986502" at bounding box center [355, 50] width 36 height 7
drag, startPoint x: 321, startPoint y: 49, endPoint x: 324, endPoint y: 49, distance: 3.5
click at [337, 49] on div "100004986502" at bounding box center [355, 50] width 36 height 7
copy div "100004986502"
click at [286, 78] on li "Policy Details" at bounding box center [274, 76] width 35 height 10
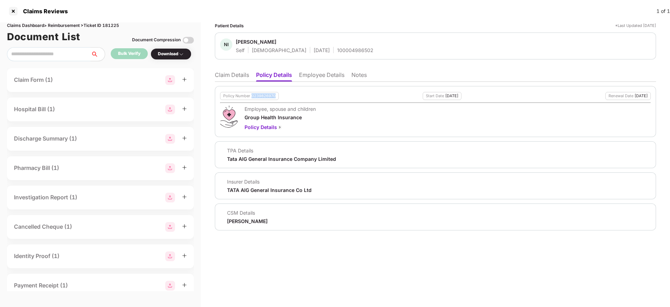
drag, startPoint x: 251, startPoint y: 95, endPoint x: 280, endPoint y: 95, distance: 28.6
click at [280, 95] on div "Policy Number 0239826970 Start Date [DATE] Renewal Date [DATE]" at bounding box center [435, 96] width 431 height 8
copy div "0239826970"
click at [319, 74] on li "Employee Details" at bounding box center [321, 76] width 45 height 10
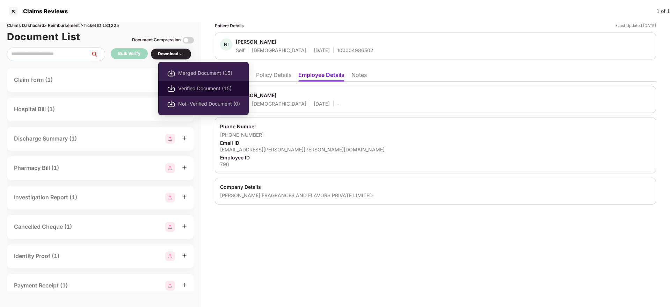
click at [188, 88] on span "Verified Document (15)" at bounding box center [209, 88] width 62 height 8
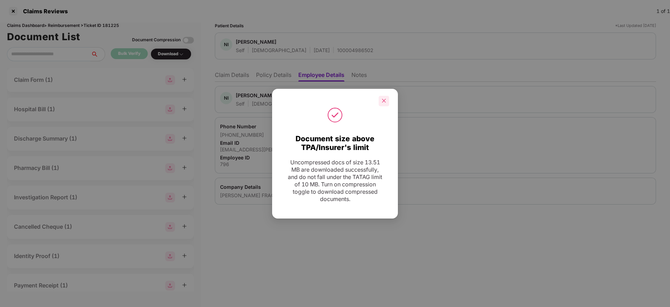
click at [383, 104] on div at bounding box center [383, 101] width 10 height 10
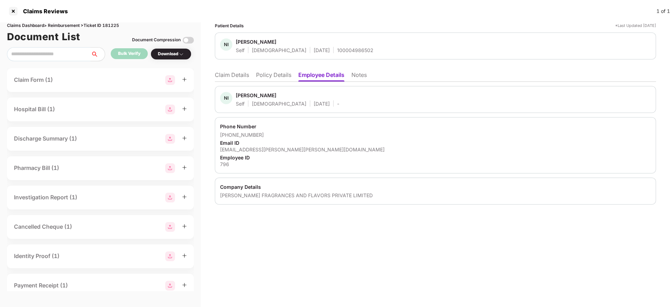
drag, startPoint x: 420, startPoint y: 16, endPoint x: 393, endPoint y: 15, distance: 26.9
click at [420, 16] on div "Claims Reviews 1 of 1" at bounding box center [335, 11] width 670 height 22
click at [271, 75] on li "Policy Details" at bounding box center [273, 76] width 35 height 10
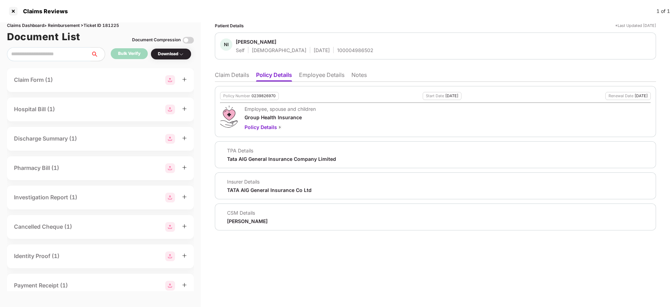
click at [233, 73] on li "Claim Details" at bounding box center [232, 76] width 34 height 10
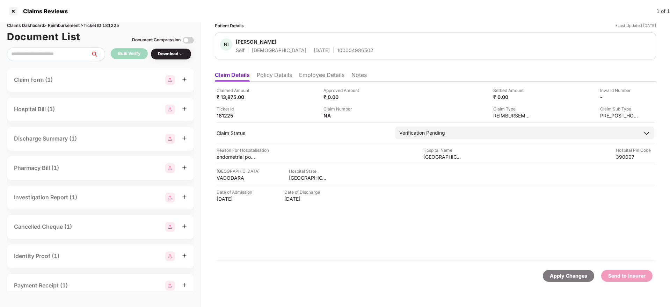
click at [281, 69] on ul "Claim Details Policy Details Employee Details Notes" at bounding box center [435, 75] width 441 height 14
click at [291, 75] on li "Policy Details" at bounding box center [274, 76] width 35 height 10
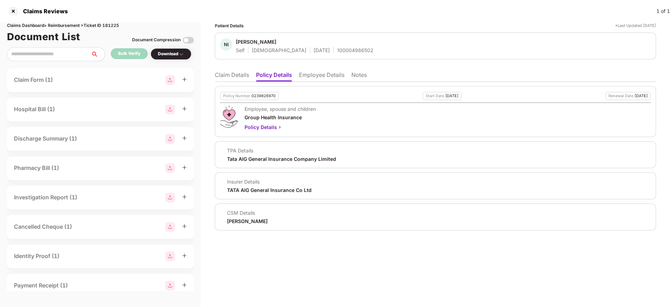
click at [231, 77] on li "Claim Details" at bounding box center [232, 76] width 34 height 10
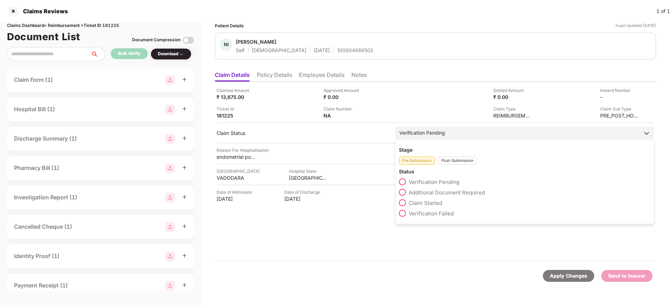
click at [407, 203] on label "Claim Started" at bounding box center [420, 202] width 43 height 7
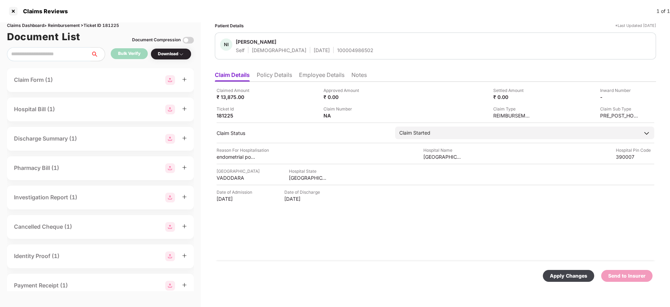
click at [565, 277] on div "Apply Changes" at bounding box center [568, 276] width 37 height 8
click at [272, 71] on li "Policy Details" at bounding box center [274, 76] width 35 height 10
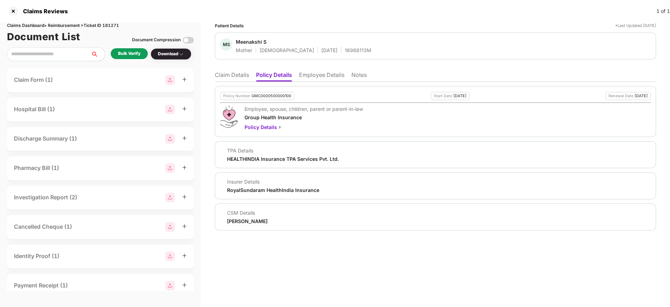
click at [319, 79] on li "Employee Details" at bounding box center [321, 76] width 45 height 10
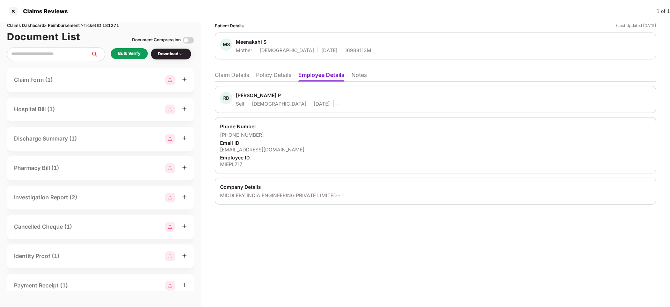
click at [266, 71] on li "Policy Details" at bounding box center [273, 76] width 35 height 10
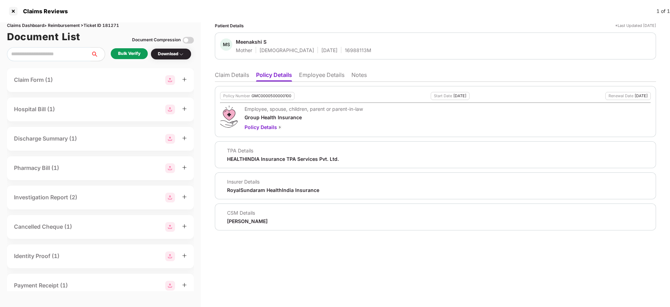
click at [312, 77] on li "Employee Details" at bounding box center [321, 76] width 45 height 10
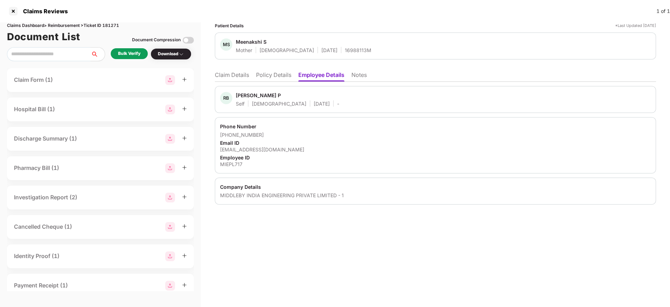
click at [277, 73] on li "Policy Details" at bounding box center [273, 76] width 35 height 10
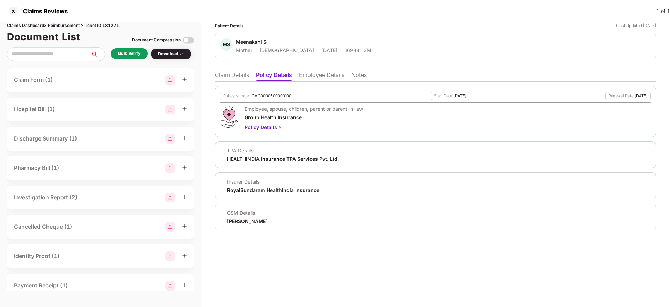
drag, startPoint x: 220, startPoint y: 76, endPoint x: 220, endPoint y: 80, distance: 3.9
click at [220, 76] on li "Claim Details" at bounding box center [232, 76] width 34 height 10
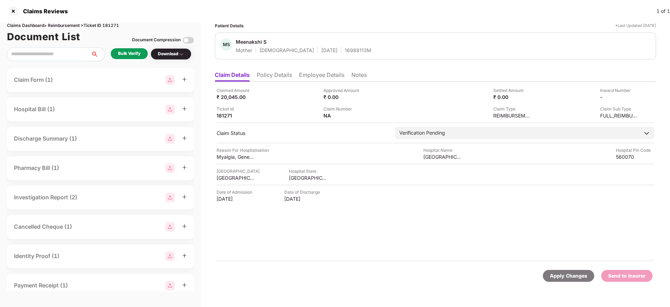
click at [125, 49] on div "Bulk Verify" at bounding box center [129, 53] width 37 height 11
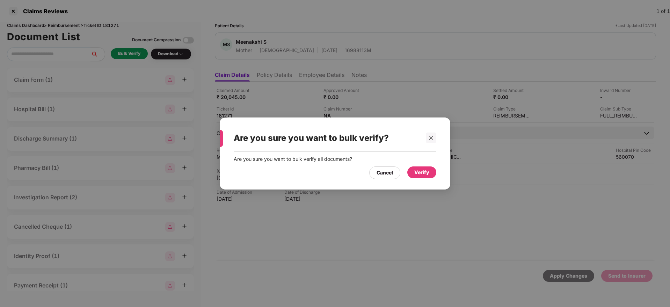
click at [422, 170] on div "Verify" at bounding box center [421, 172] width 15 height 8
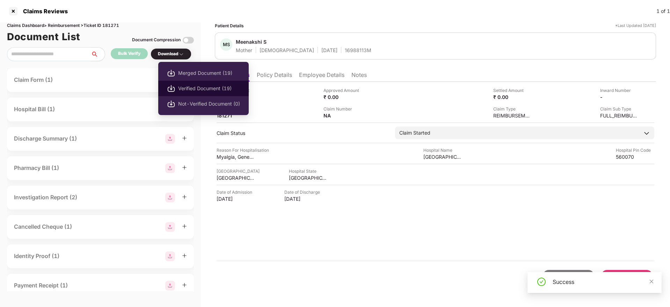
click at [211, 89] on span "Verified Document (19)" at bounding box center [209, 88] width 62 height 8
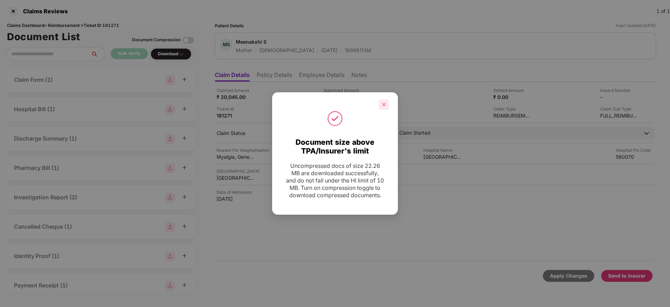
click at [379, 99] on div at bounding box center [383, 104] width 10 height 10
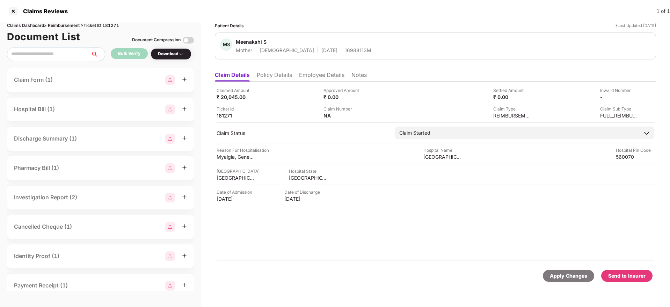
click at [279, 73] on li "Policy Details" at bounding box center [274, 76] width 35 height 10
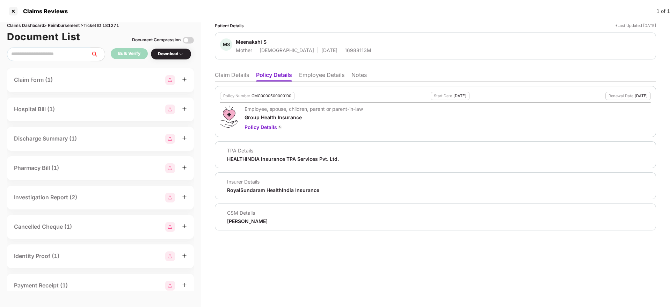
click at [234, 71] on li "Claim Details" at bounding box center [232, 76] width 34 height 10
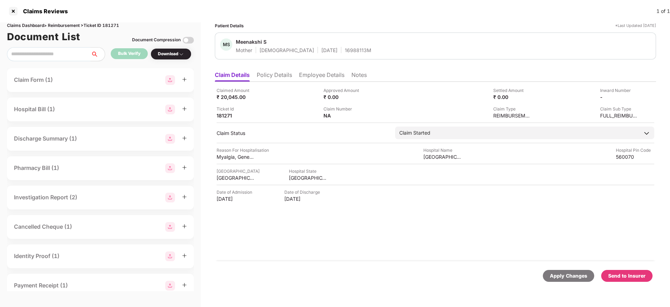
click at [273, 78] on li "Policy Details" at bounding box center [274, 76] width 35 height 10
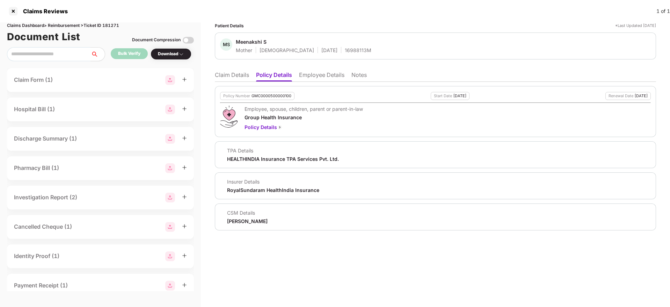
click at [226, 76] on li "Claim Details" at bounding box center [232, 76] width 34 height 10
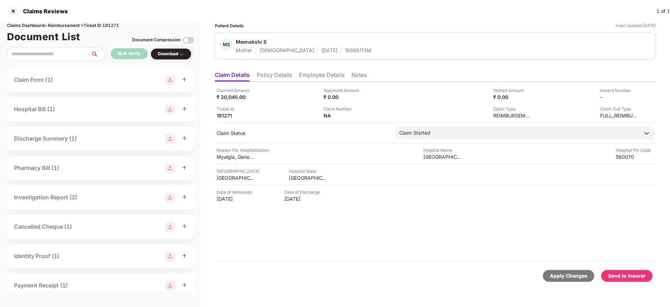
click at [627, 279] on div "Send to Insurer" at bounding box center [626, 276] width 37 height 8
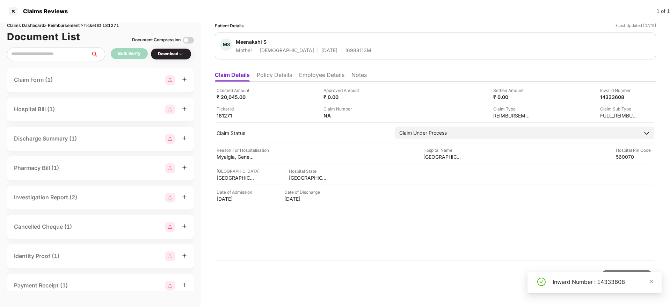
click at [271, 72] on li "Policy Details" at bounding box center [274, 76] width 35 height 10
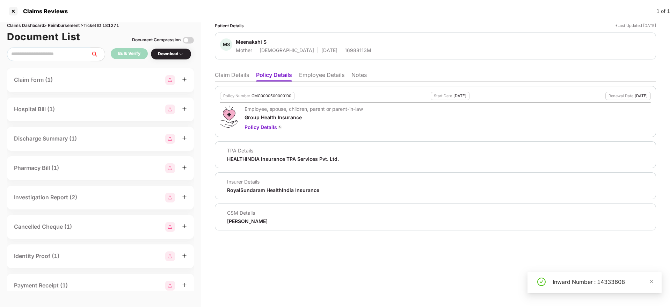
click at [312, 75] on li "Employee Details" at bounding box center [321, 76] width 45 height 10
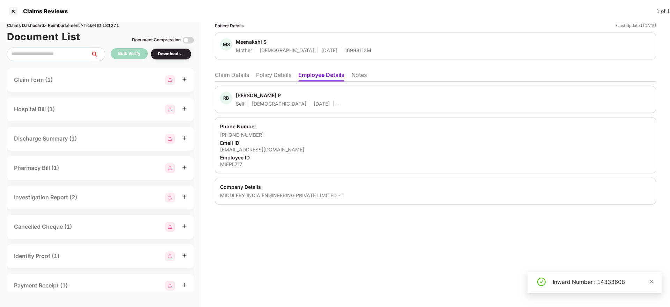
click at [273, 79] on li "Policy Details" at bounding box center [273, 76] width 35 height 10
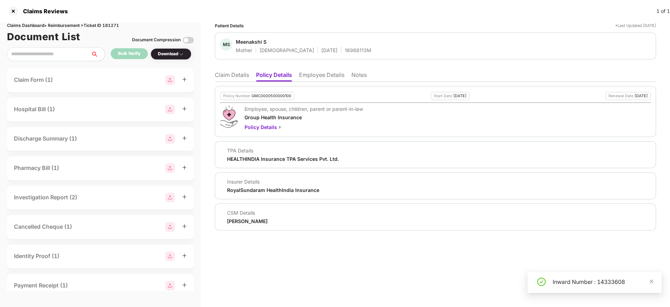
click at [219, 76] on li "Claim Details" at bounding box center [232, 76] width 34 height 10
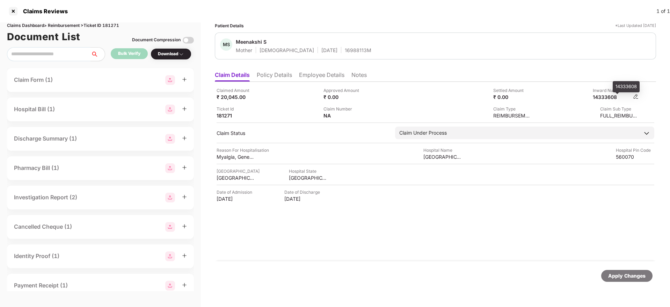
click at [610, 97] on div "14333608" at bounding box center [612, 97] width 38 height 7
click at [609, 98] on div "14333608" at bounding box center [612, 97] width 38 height 7
copy div "14333608"
click at [345, 47] on div "16988113M" at bounding box center [358, 50] width 27 height 7
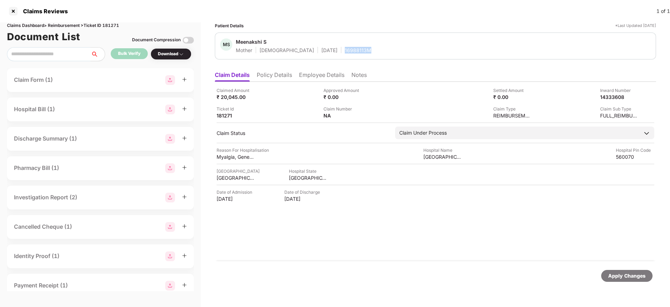
copy div "16988113M"
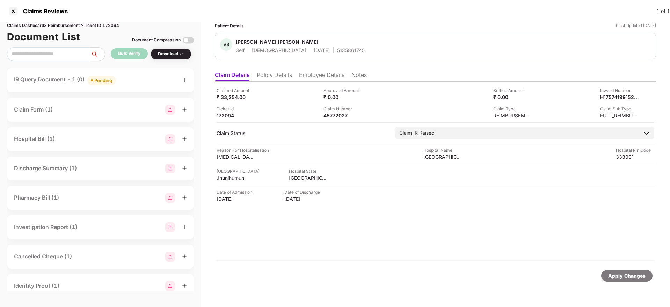
click at [139, 81] on div "IR Query Document - 1 (0) Pending" at bounding box center [100, 80] width 173 height 10
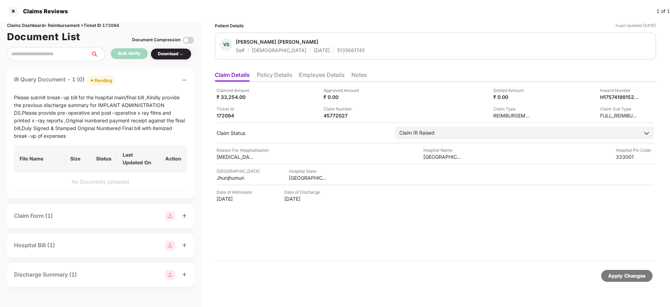
click at [286, 77] on li "Policy Details" at bounding box center [274, 76] width 35 height 10
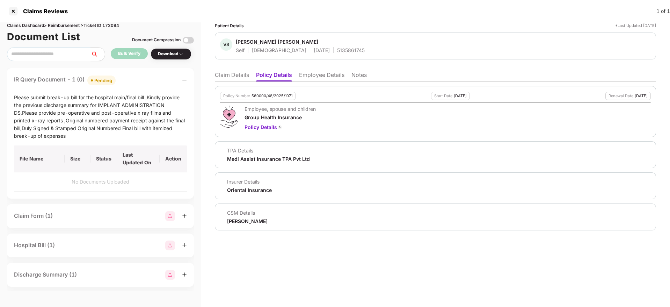
click at [232, 75] on li "Claim Details" at bounding box center [232, 76] width 34 height 10
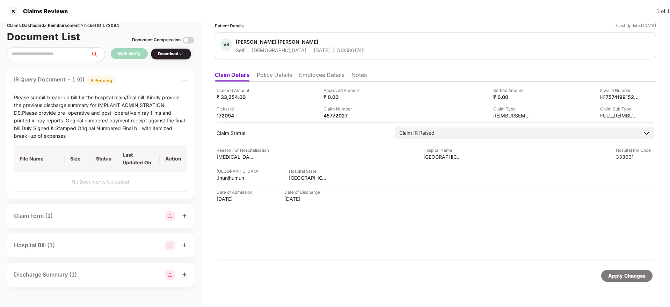
click at [131, 75] on div "IR Query Document - 1 (0) Pending" at bounding box center [100, 80] width 173 height 10
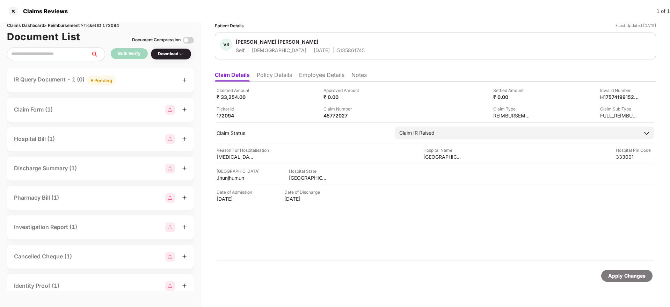
click at [316, 77] on li "Employee Details" at bounding box center [321, 76] width 45 height 10
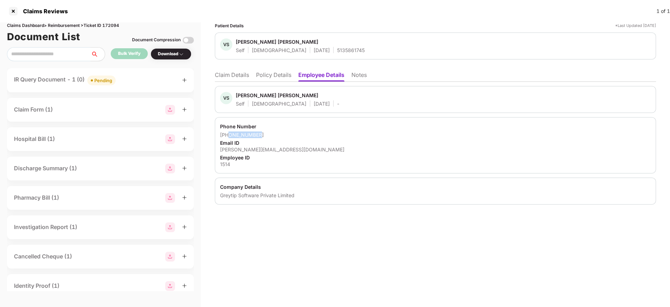
drag, startPoint x: 229, startPoint y: 136, endPoint x: 259, endPoint y: 136, distance: 30.4
click at [259, 136] on div "+919988662797" at bounding box center [435, 134] width 431 height 7
copy div "9988662797"
click at [141, 82] on div "IR Query Document - 1 (0) Pending" at bounding box center [100, 80] width 173 height 10
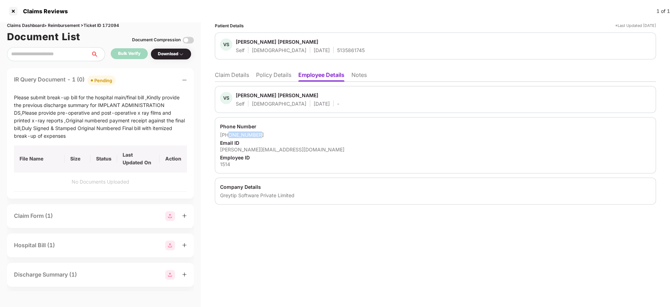
drag, startPoint x: 228, startPoint y: 135, endPoint x: 258, endPoint y: 135, distance: 29.7
click at [258, 135] on div "+919988662797" at bounding box center [435, 134] width 431 height 7
copy div "9988662797"
click at [229, 77] on li "Claim Details" at bounding box center [232, 76] width 34 height 10
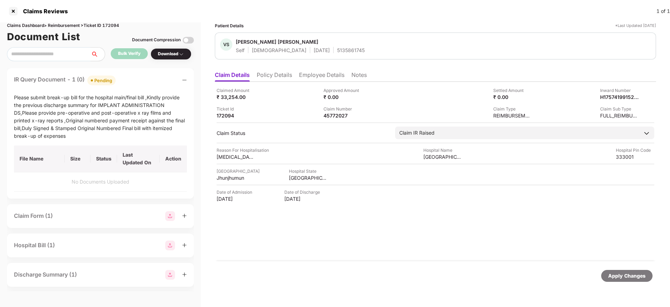
click at [279, 73] on li "Policy Details" at bounding box center [274, 76] width 35 height 10
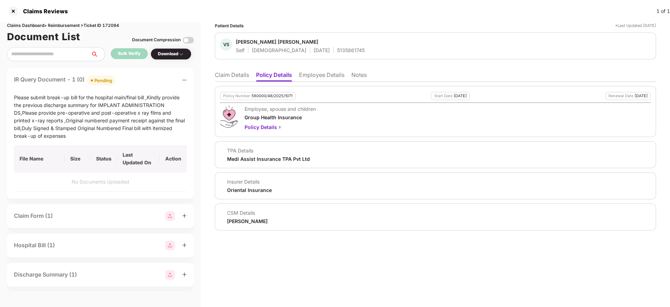
click at [231, 76] on li "Claim Details" at bounding box center [232, 76] width 34 height 10
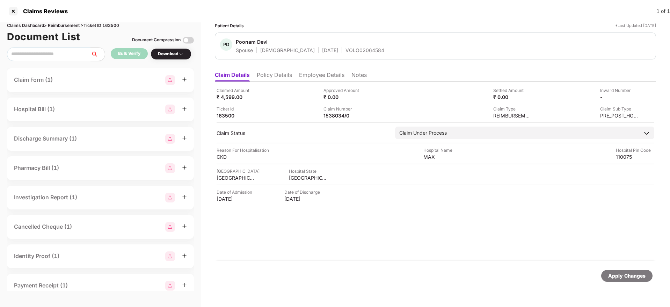
click at [278, 79] on li "Policy Details" at bounding box center [274, 76] width 35 height 10
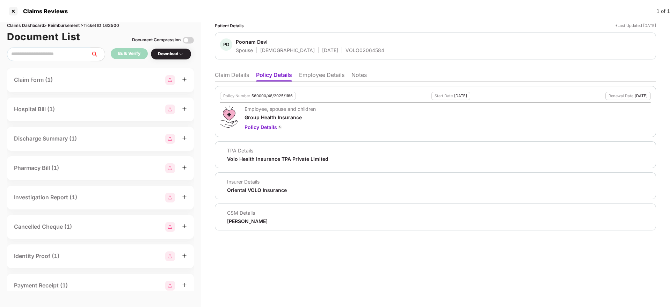
click at [230, 80] on li "Claim Details" at bounding box center [232, 76] width 34 height 10
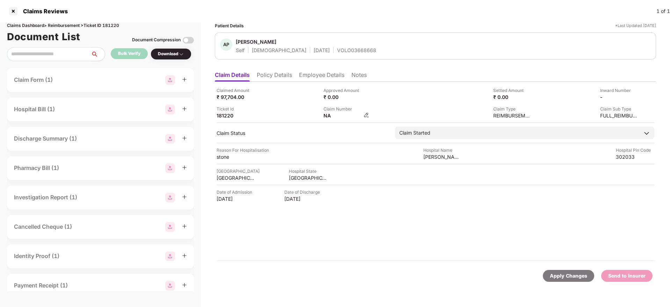
click at [367, 117] on img at bounding box center [366, 115] width 6 height 6
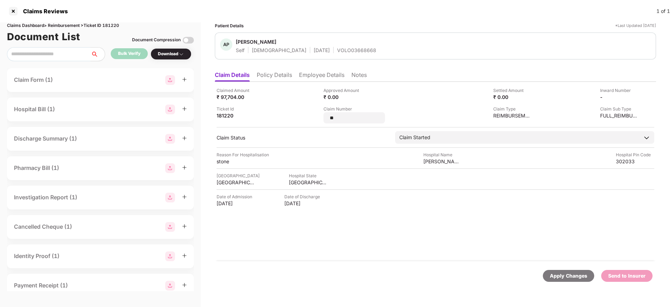
type input "*"
type input "*******"
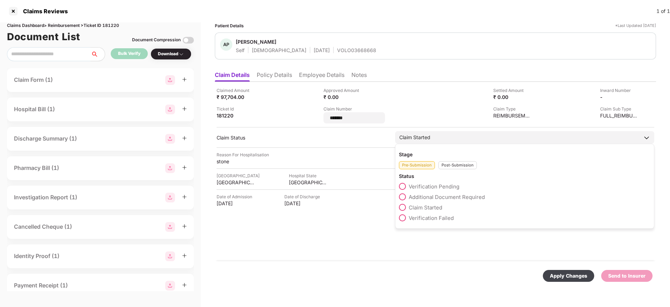
click at [448, 163] on div "Post-Submission" at bounding box center [457, 165] width 38 height 8
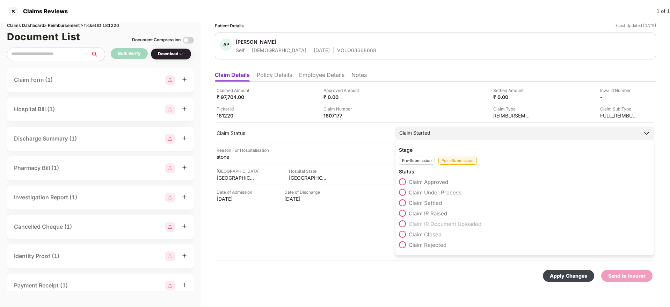
click at [407, 190] on label "Claim Under Process" at bounding box center [430, 192] width 63 height 7
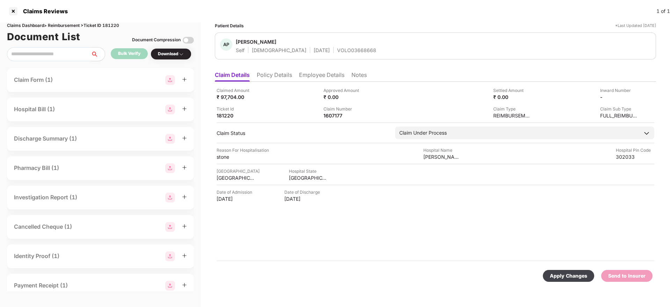
click at [566, 277] on div "Apply Changes" at bounding box center [568, 276] width 37 height 8
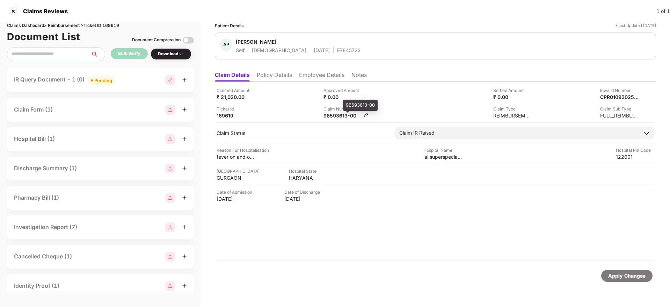
click at [326, 116] on div "96593613-00" at bounding box center [342, 115] width 38 height 7
click at [282, 81] on div "Claim Details Policy Details Employee Details Notes Claimed Amount ₹ 21,020.00 …" at bounding box center [435, 180] width 441 height 225
click at [273, 75] on li "Policy Details" at bounding box center [274, 76] width 35 height 10
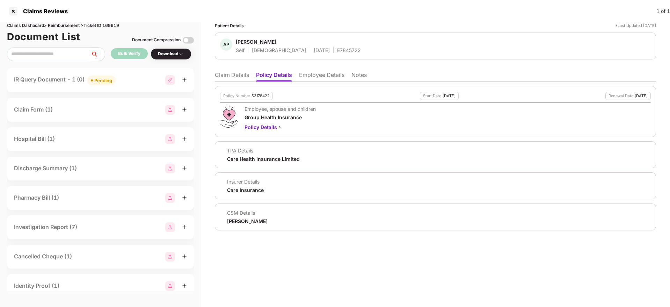
click at [258, 94] on div "53178422" at bounding box center [260, 96] width 18 height 5
copy div "53178422"
click at [337, 51] on div "E7845722" at bounding box center [349, 50] width 24 height 7
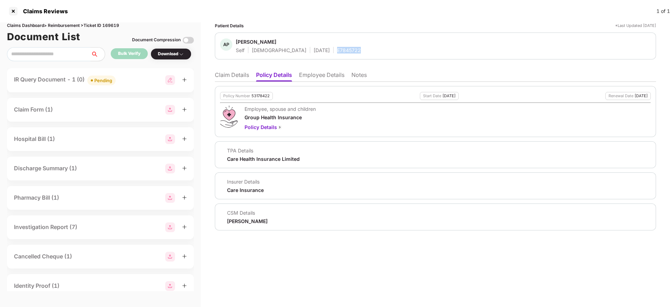
copy div "E7845722"
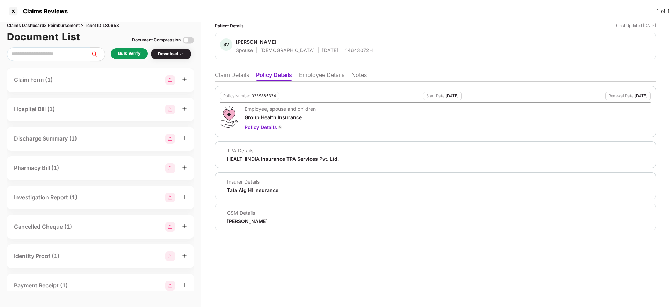
click at [234, 76] on li "Claim Details" at bounding box center [232, 76] width 34 height 10
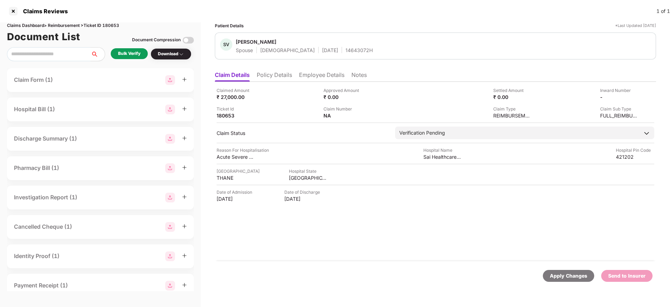
click at [278, 77] on li "Policy Details" at bounding box center [274, 76] width 35 height 10
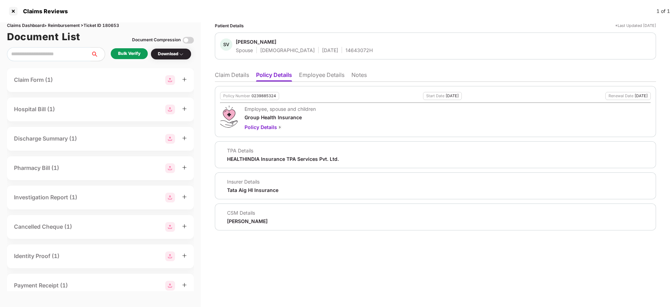
drag, startPoint x: 222, startPoint y: 77, endPoint x: 227, endPoint y: 79, distance: 5.5
click at [222, 77] on li "Claim Details" at bounding box center [232, 76] width 34 height 10
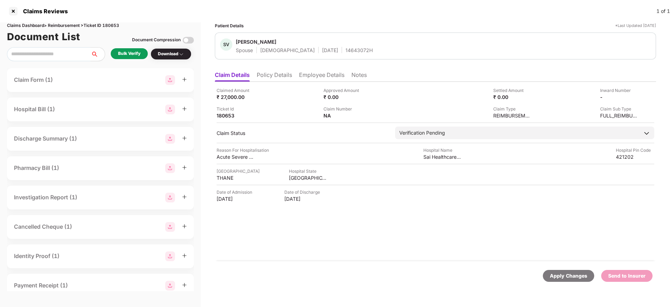
click at [270, 72] on li "Policy Details" at bounding box center [274, 76] width 35 height 10
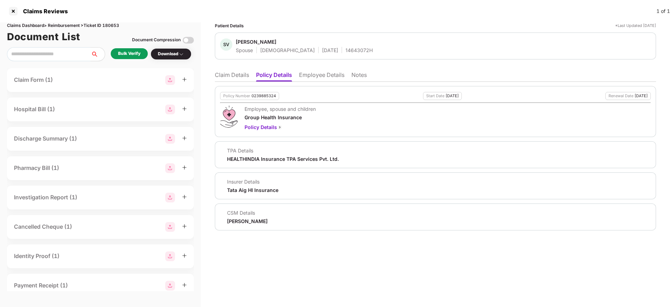
click at [229, 80] on li "Claim Details" at bounding box center [232, 76] width 34 height 10
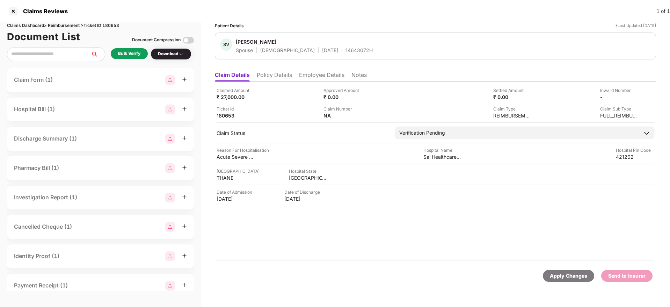
click at [269, 78] on li "Policy Details" at bounding box center [274, 76] width 35 height 10
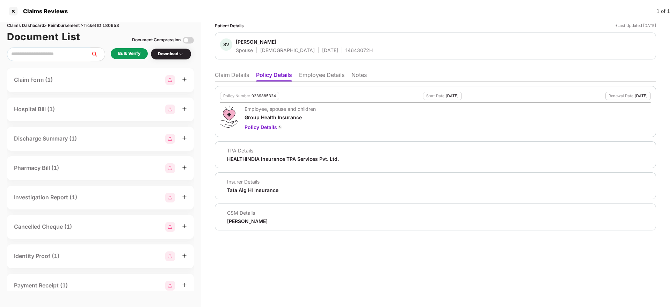
click at [231, 75] on li "Claim Details" at bounding box center [232, 76] width 34 height 10
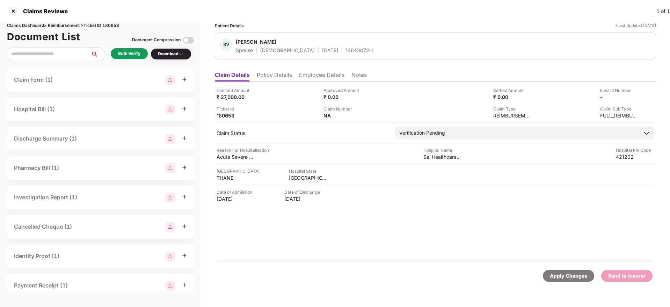
click at [271, 72] on li "Policy Details" at bounding box center [274, 76] width 35 height 10
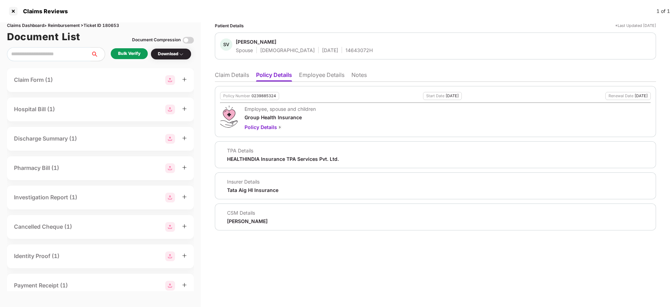
click at [237, 74] on li "Claim Details" at bounding box center [232, 76] width 34 height 10
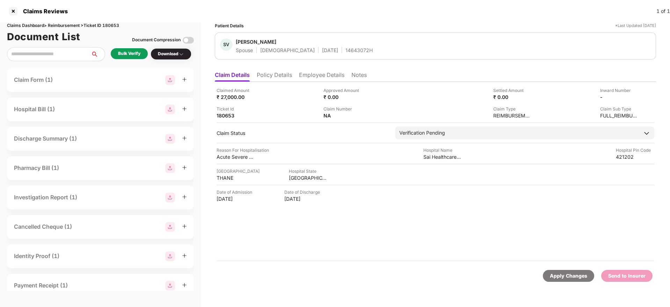
click at [136, 54] on div "Bulk Verify" at bounding box center [129, 53] width 22 height 7
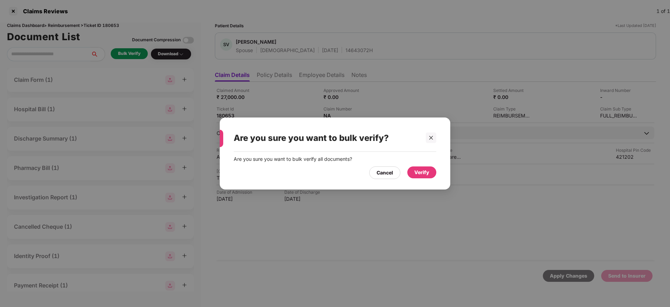
drag, startPoint x: 425, startPoint y: 173, endPoint x: 331, endPoint y: 133, distance: 101.4
click at [425, 172] on div "Verify" at bounding box center [421, 172] width 15 height 8
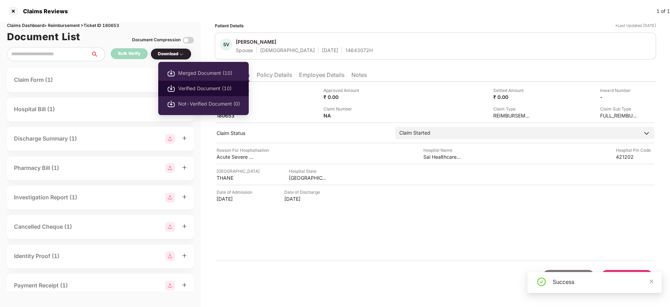
click at [172, 87] on img at bounding box center [171, 88] width 8 height 8
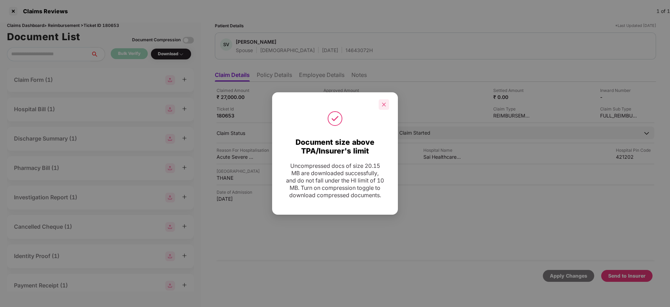
click at [382, 102] on icon "close" at bounding box center [383, 104] width 5 height 5
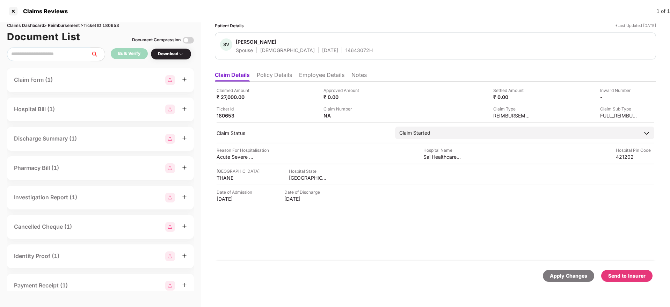
click at [624, 273] on div "Send to Insurer" at bounding box center [626, 276] width 37 height 8
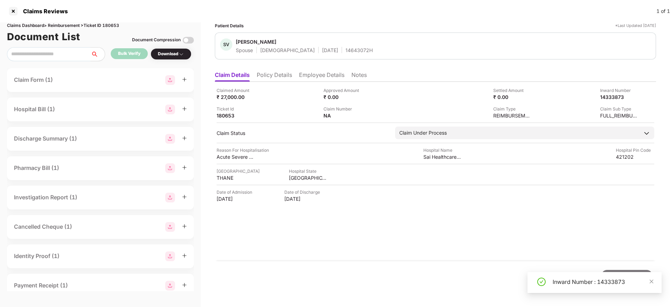
click at [277, 79] on li "Policy Details" at bounding box center [274, 76] width 35 height 10
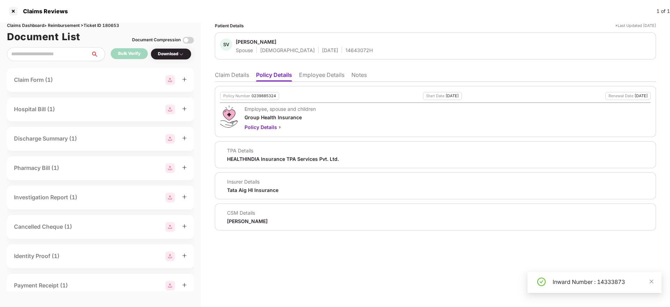
click at [226, 79] on li "Claim Details" at bounding box center [232, 76] width 34 height 10
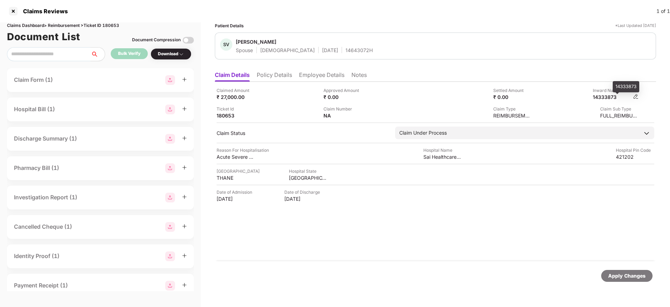
click at [609, 96] on div "14333873" at bounding box center [612, 97] width 38 height 7
click at [608, 97] on div "14333873" at bounding box center [612, 97] width 38 height 7
copy div "14333873"
click at [345, 52] on div "14643072H" at bounding box center [358, 50] width 27 height 7
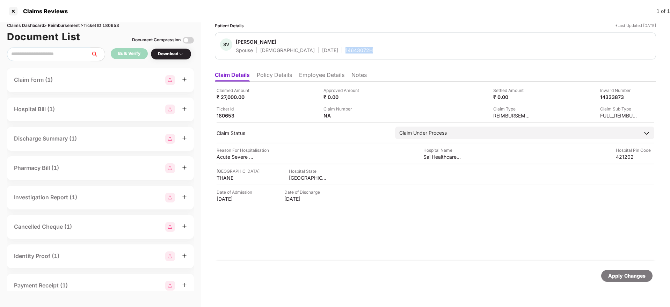
click at [345, 52] on div "14643072H" at bounding box center [358, 50] width 27 height 7
copy div "14643072H"
click at [270, 75] on li "Policy Details" at bounding box center [274, 76] width 35 height 10
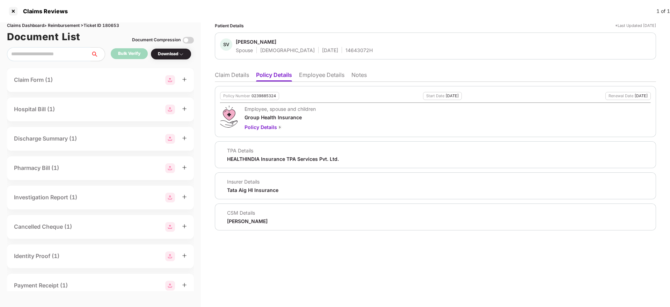
click at [238, 78] on li "Claim Details" at bounding box center [232, 76] width 34 height 10
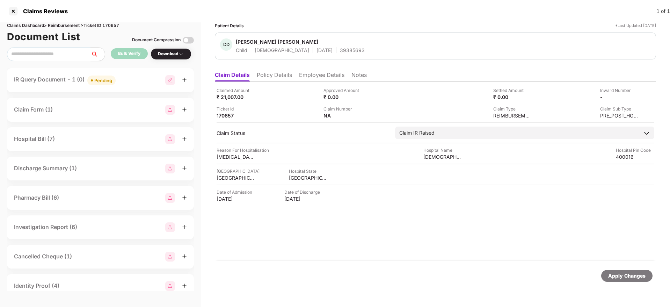
click at [277, 79] on li "Policy Details" at bounding box center [274, 76] width 35 height 10
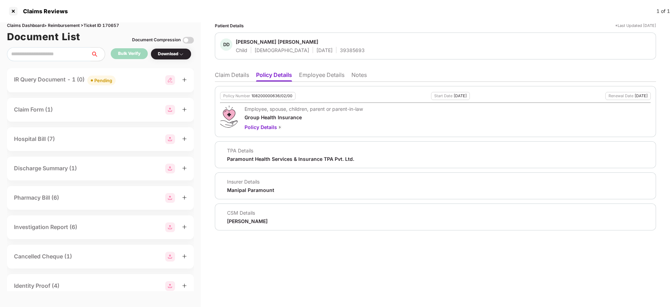
click at [227, 77] on li "Claim Details" at bounding box center [232, 76] width 34 height 10
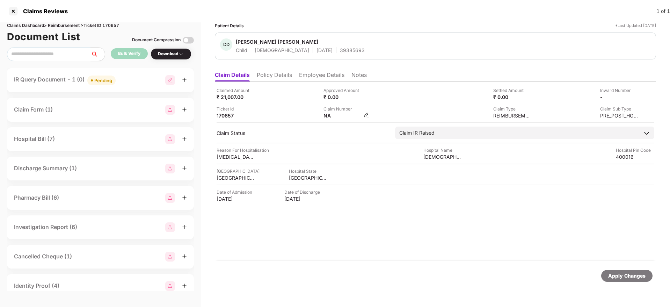
click at [364, 116] on img at bounding box center [366, 115] width 6 height 6
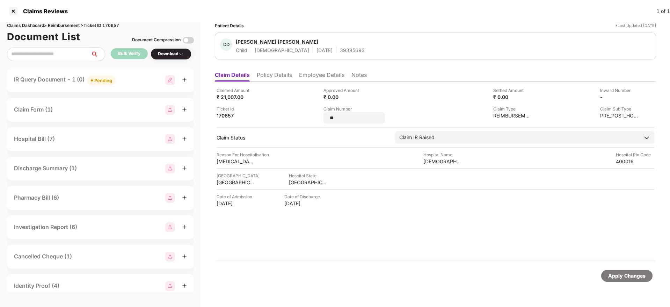
type input "*"
type input "*******"
click at [392, 190] on div "Claimed Amount ₹ 21,007.00 Approved Amount ₹ 0.00 Settled Amount ₹ 0.00 Inward …" at bounding box center [435, 171] width 441 height 179
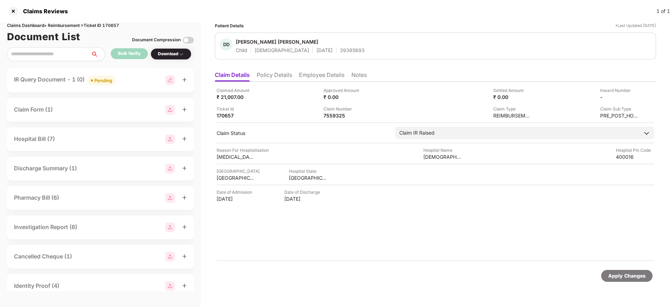
click at [130, 84] on div "IR Query Document - 1 (0) Pending" at bounding box center [100, 80] width 173 height 10
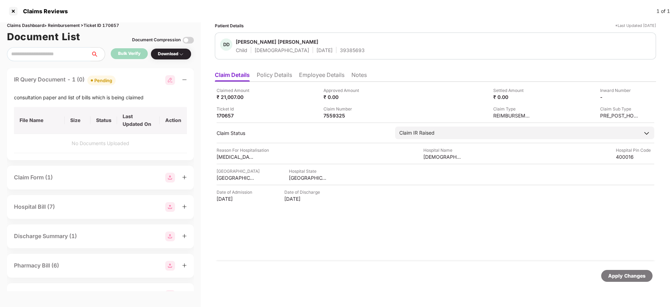
click at [132, 81] on div "IR Query Document - 1 (0) Pending" at bounding box center [100, 80] width 173 height 10
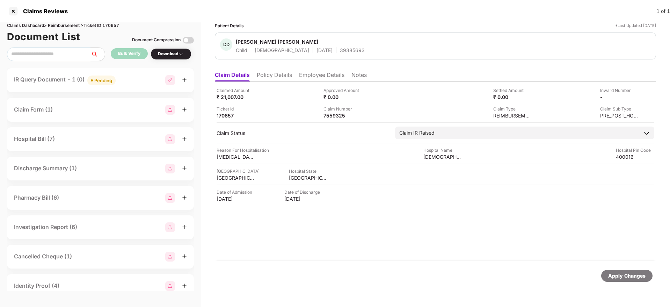
click at [127, 81] on div "IR Query Document - 1 (0) Pending" at bounding box center [100, 80] width 173 height 10
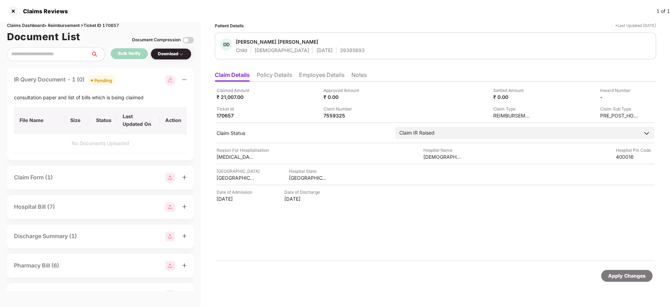
click at [275, 70] on ul "Claim Details Policy Details Employee Details Notes" at bounding box center [435, 75] width 441 height 14
click at [275, 71] on li "Policy Details" at bounding box center [274, 76] width 35 height 10
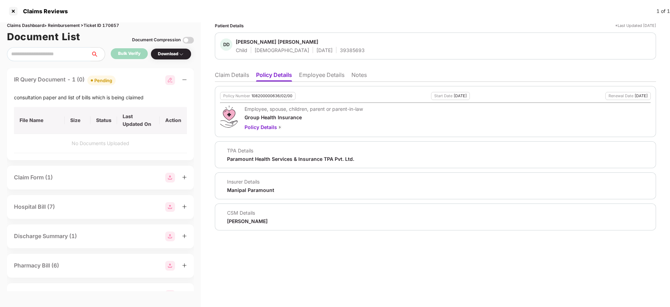
click at [262, 94] on div "108200000636/02/00" at bounding box center [271, 96] width 41 height 5
click at [262, 95] on div "108200000636/02/00" at bounding box center [271, 96] width 41 height 5
copy div "108200000636/02/00"
click at [327, 74] on li "Employee Details" at bounding box center [321, 76] width 45 height 10
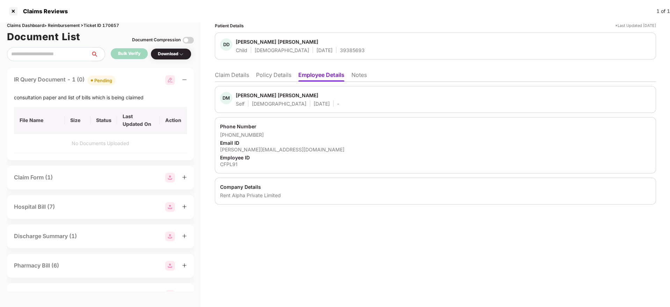
click at [224, 161] on div "CFPL91" at bounding box center [435, 164] width 431 height 7
copy div "CFPL91"
click at [222, 78] on li "Claim Details" at bounding box center [232, 76] width 34 height 10
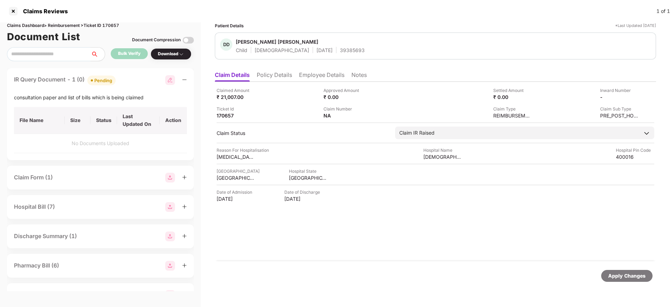
click at [284, 74] on li "Policy Details" at bounding box center [274, 76] width 35 height 10
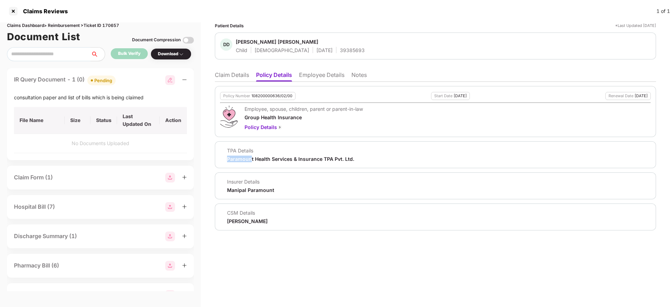
drag, startPoint x: 224, startPoint y: 162, endPoint x: 252, endPoint y: 159, distance: 28.1
click at [252, 159] on div "TPA Details Paramount Health Services & Insurance TPA Pvt. Ltd." at bounding box center [435, 154] width 441 height 27
copy div "Paramoun"
copy div "Paramount"
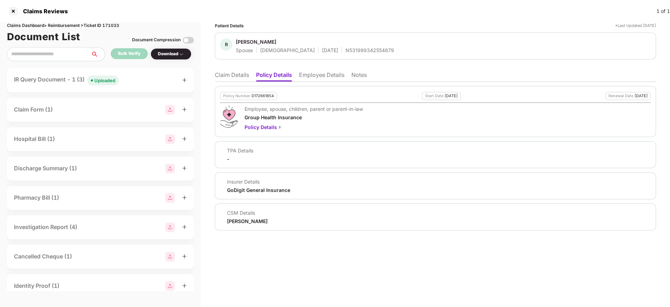
click at [242, 73] on li "Claim Details" at bounding box center [232, 76] width 34 height 10
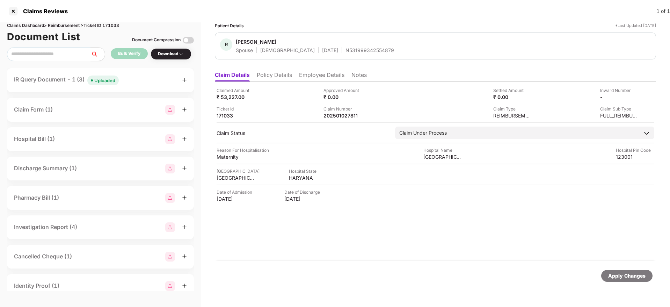
click at [128, 82] on div "IR Query Document - 1 (3) Uploaded" at bounding box center [100, 80] width 173 height 10
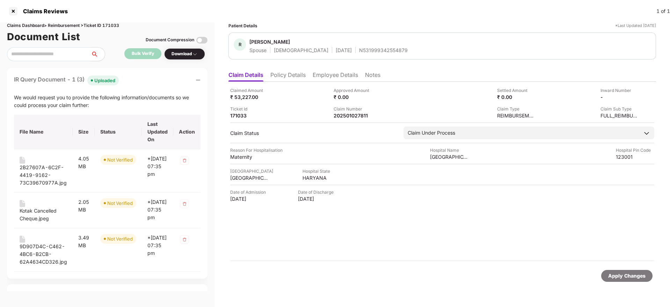
click at [294, 73] on li "Policy Details" at bounding box center [287, 76] width 35 height 10
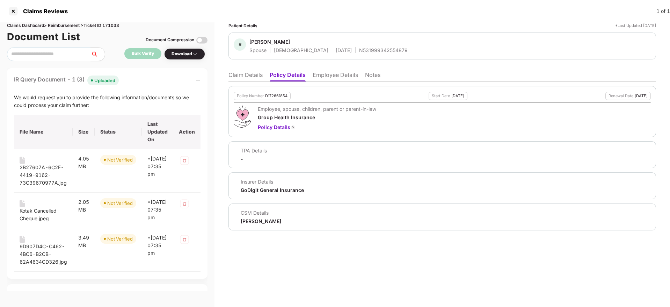
click at [239, 76] on li "Claim Details" at bounding box center [245, 76] width 34 height 10
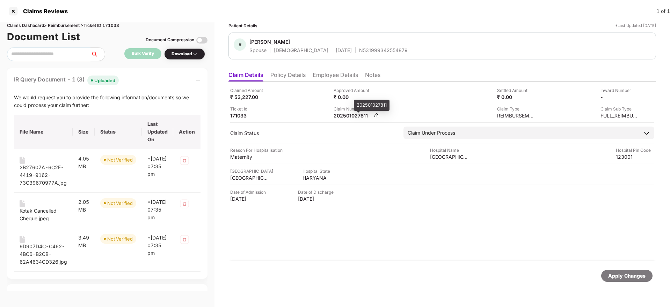
click at [345, 112] on div "202501027811" at bounding box center [352, 115] width 38 height 7
copy div "202501027811"
click at [300, 107] on div "Ticket Id 171033" at bounding box center [279, 111] width 98 height 13
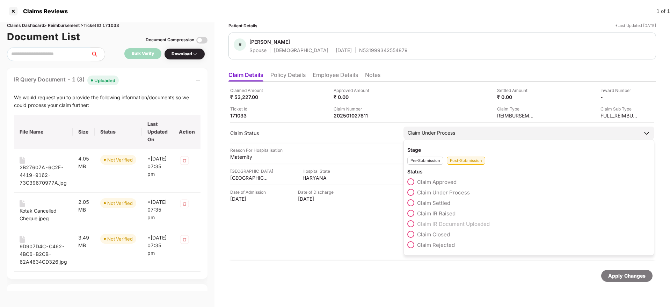
click at [413, 201] on span at bounding box center [410, 202] width 7 height 7
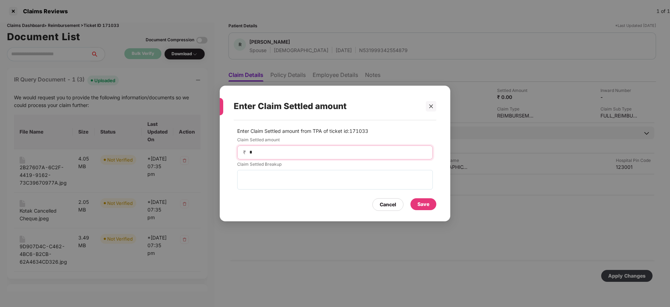
click at [286, 149] on input "*" at bounding box center [338, 151] width 178 height 7
type input "*****"
click at [429, 202] on div "Save" at bounding box center [423, 204] width 26 height 12
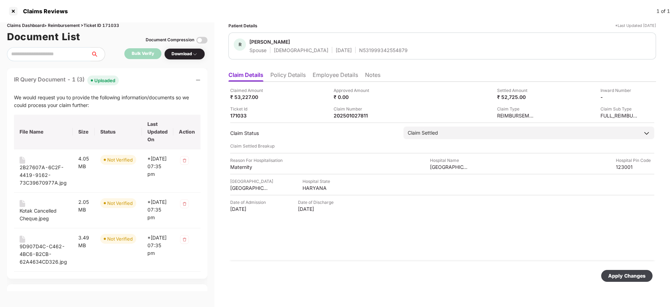
click at [618, 271] on div "Apply Changes" at bounding box center [626, 276] width 51 height 12
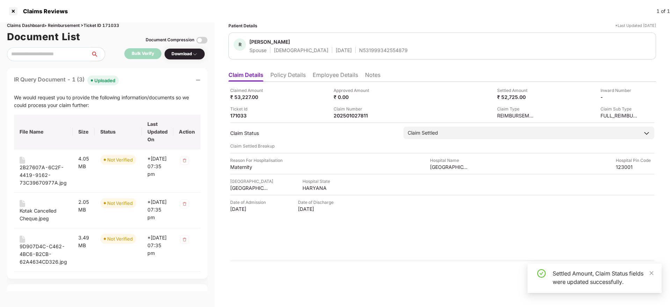
click at [139, 78] on div "IR Query Document - 1 (3) Uploaded" at bounding box center [107, 80] width 186 height 10
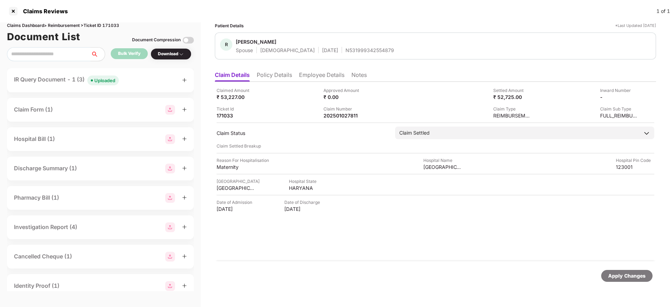
click at [331, 119] on div "Claimed Amount ₹ 53,227.00 Approved Amount ₹ 0.00 Settled Amount ₹ 52,725.00 In…" at bounding box center [435, 171] width 441 height 179
click at [331, 118] on div "202501027811" at bounding box center [342, 115] width 38 height 7
copy div "202501027811"
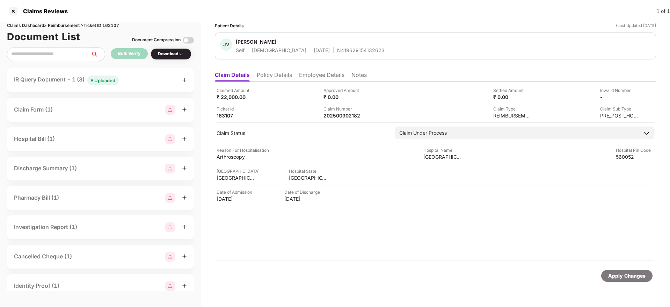
click at [269, 76] on li "Policy Details" at bounding box center [274, 76] width 35 height 10
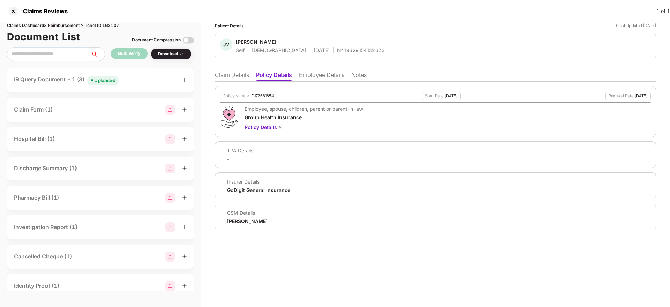
click at [227, 75] on li "Claim Details" at bounding box center [232, 76] width 34 height 10
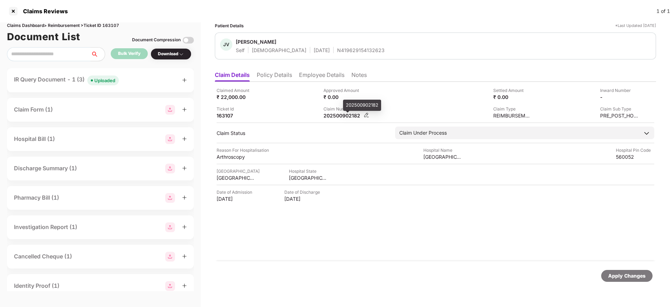
click at [340, 112] on div "202500902182" at bounding box center [342, 115] width 38 height 7
click at [337, 117] on div "202500902182" at bounding box center [342, 115] width 38 height 7
copy div "202500902182"
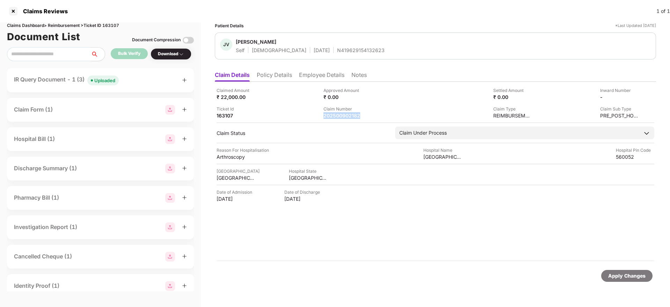
copy div "202500902182"
click at [277, 78] on li "Policy Details" at bounding box center [274, 76] width 35 height 10
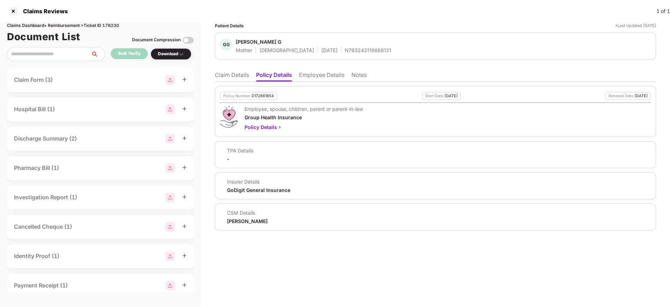
click at [238, 75] on li "Claim Details" at bounding box center [232, 76] width 34 height 10
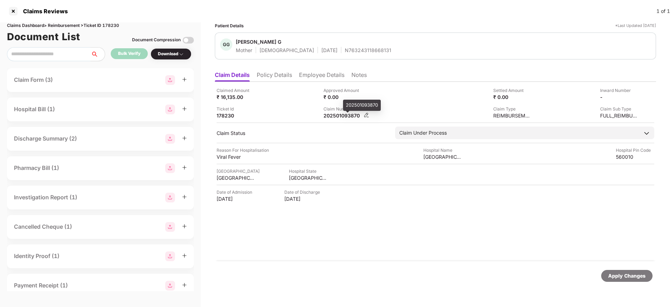
click at [344, 116] on div "202501093870" at bounding box center [342, 115] width 38 height 7
copy div "202501093870"
click at [306, 114] on div "Ticket Id 178230" at bounding box center [267, 111] width 102 height 13
click at [346, 118] on div "202501093870" at bounding box center [342, 115] width 38 height 7
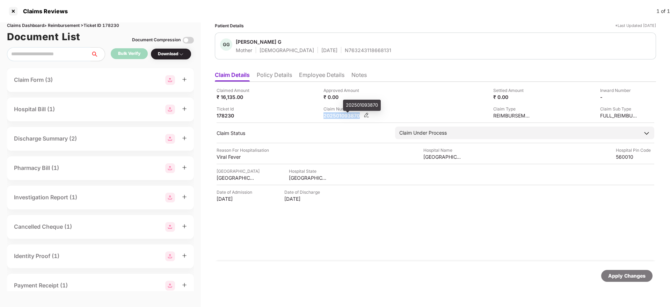
click at [346, 118] on div "202501093870" at bounding box center [342, 115] width 38 height 7
copy div "202501093870"
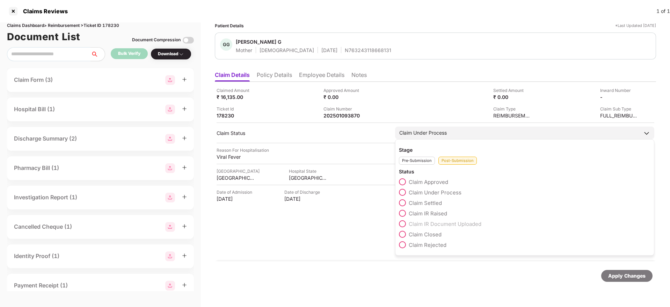
click at [405, 204] on span at bounding box center [402, 202] width 7 height 7
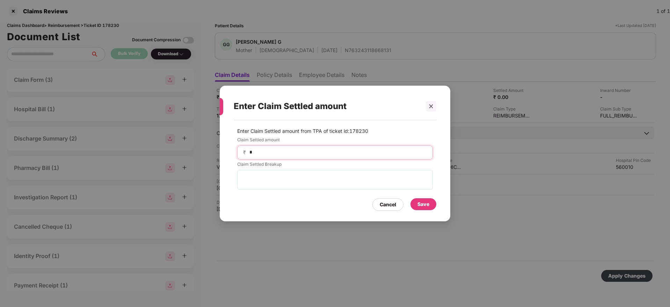
click at [277, 148] on input "*" at bounding box center [338, 151] width 178 height 7
click at [440, 33] on div "Enter Claim Settled amount Enter Claim Settled amount from TPA of ticket id: 17…" at bounding box center [335, 153] width 670 height 307
click at [266, 153] on input at bounding box center [338, 151] width 178 height 7
type input "*****"
click at [419, 206] on div "Save" at bounding box center [423, 204] width 12 height 8
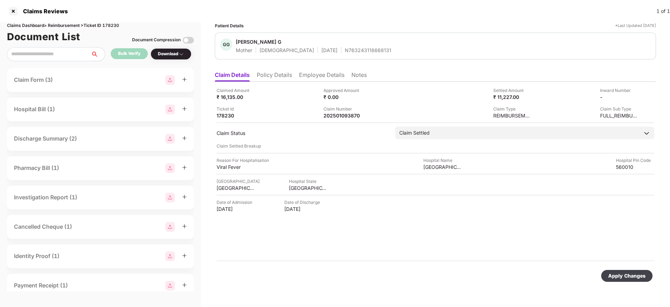
click at [623, 273] on div "Apply Changes" at bounding box center [626, 276] width 37 height 8
click at [315, 76] on li "Employee Details" at bounding box center [321, 76] width 45 height 10
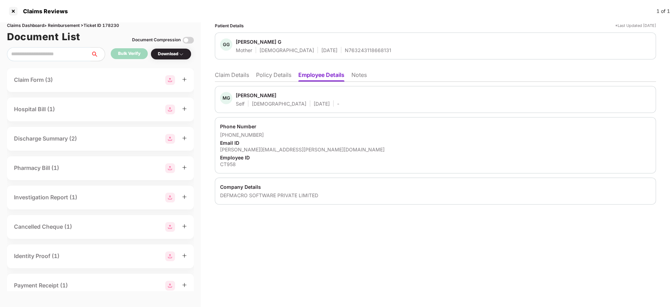
click at [227, 70] on ul "Claim Details Policy Details Employee Details Notes" at bounding box center [435, 75] width 441 height 14
click at [228, 74] on li "Claim Details" at bounding box center [232, 76] width 34 height 10
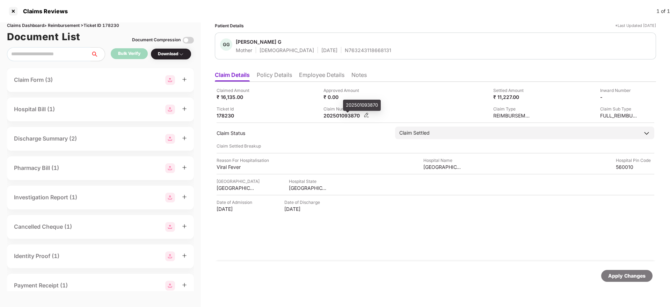
click at [341, 116] on div "202501093870" at bounding box center [342, 115] width 38 height 7
copy div "202501093870"
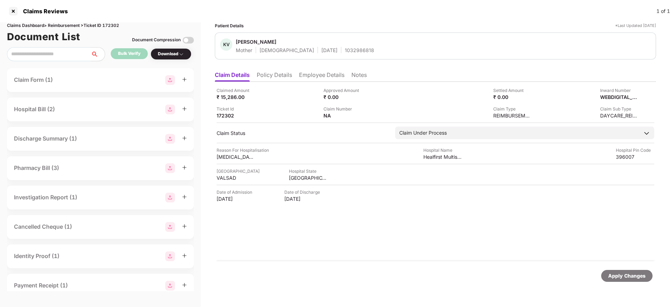
click at [277, 83] on div "Claimed Amount ₹ 15,286.00 Approved Amount ₹ 0.00 Settled Amount ₹ 0.00 Inward …" at bounding box center [435, 171] width 441 height 179
click at [278, 75] on li "Policy Details" at bounding box center [274, 76] width 35 height 10
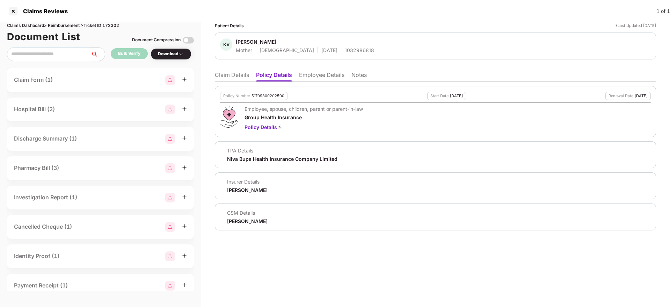
click at [225, 74] on li "Claim Details" at bounding box center [232, 76] width 34 height 10
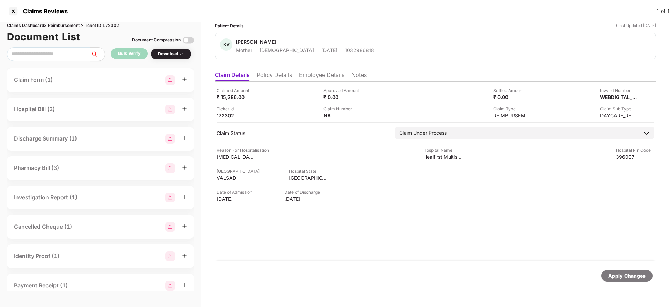
click at [345, 48] on div "1032986818" at bounding box center [359, 50] width 29 height 7
copy div "1032986818"
click at [368, 112] on img at bounding box center [366, 115] width 6 height 6
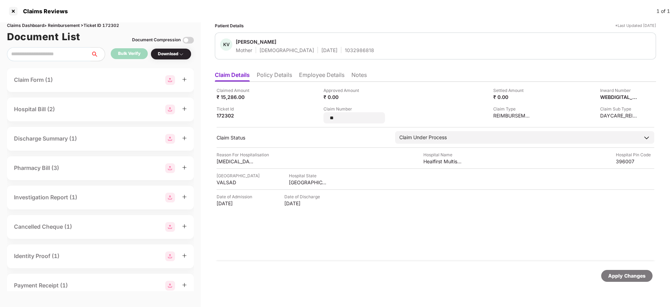
type input "*"
type input "**********"
click at [621, 276] on div "Apply Changes" at bounding box center [626, 276] width 37 height 8
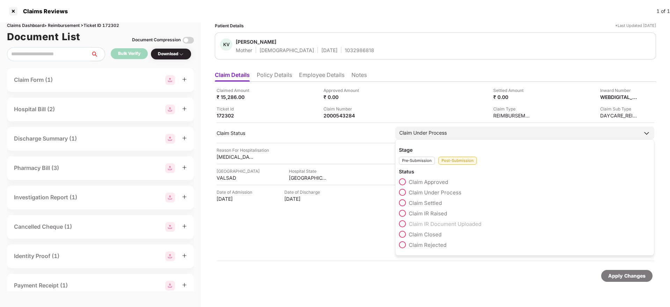
click at [403, 244] on span at bounding box center [402, 244] width 7 height 7
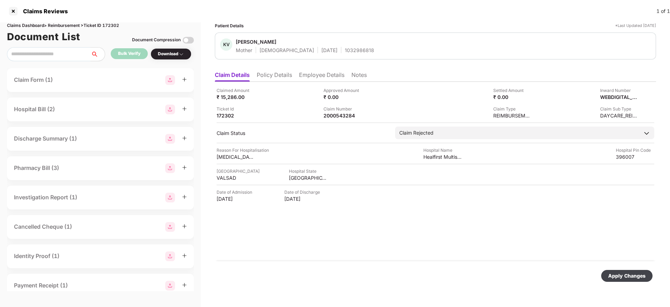
drag, startPoint x: 613, startPoint y: 279, endPoint x: 598, endPoint y: 269, distance: 18.4
click at [613, 279] on div "Apply Changes" at bounding box center [626, 276] width 51 height 12
click at [331, 72] on li "Employee Details" at bounding box center [321, 76] width 45 height 10
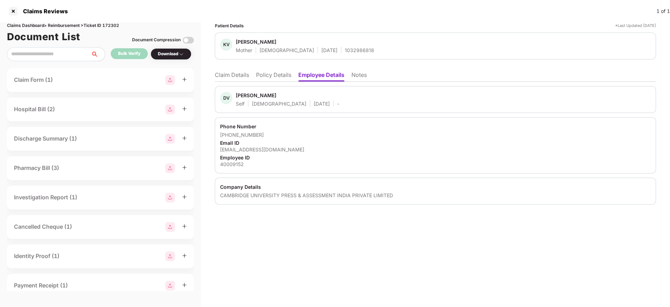
click at [277, 74] on li "Policy Details" at bounding box center [273, 76] width 35 height 10
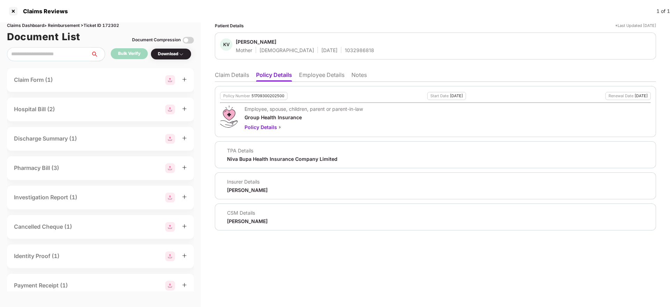
click at [318, 71] on li "Employee Details" at bounding box center [321, 76] width 45 height 10
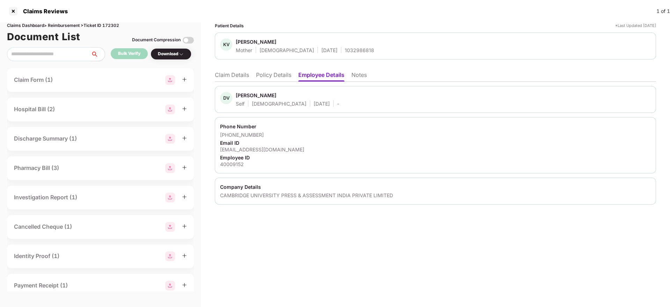
click at [281, 77] on li "Policy Details" at bounding box center [273, 76] width 35 height 10
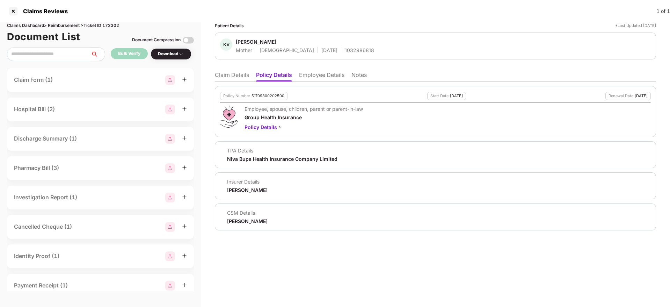
click at [237, 69] on ul "Claim Details Policy Details Employee Details Notes" at bounding box center [435, 75] width 441 height 14
click at [237, 75] on li "Claim Details" at bounding box center [232, 76] width 34 height 10
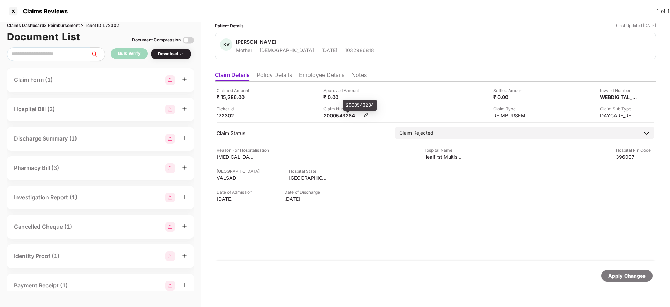
click at [344, 112] on div "2000543284" at bounding box center [342, 115] width 38 height 7
copy div "2000543284"
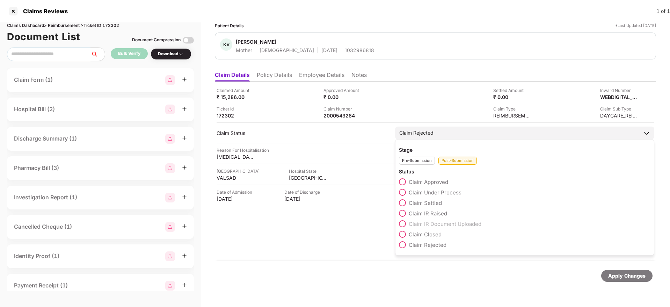
click at [404, 201] on span at bounding box center [402, 202] width 7 height 7
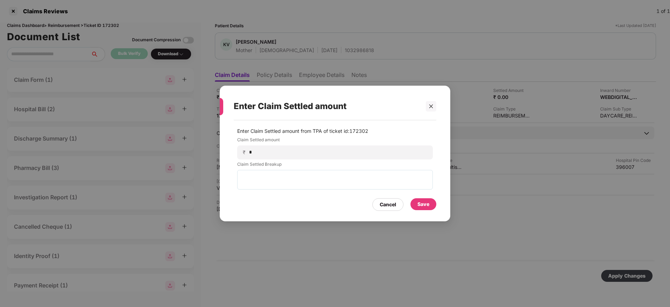
click at [379, 57] on div "Enter Claim Settled amount Enter Claim Settled amount from TPA of ticket id: 17…" at bounding box center [335, 153] width 670 height 307
click at [276, 151] on input "*" at bounding box center [338, 151] width 178 height 7
type input "*****"
click at [419, 204] on div "Save" at bounding box center [423, 204] width 12 height 8
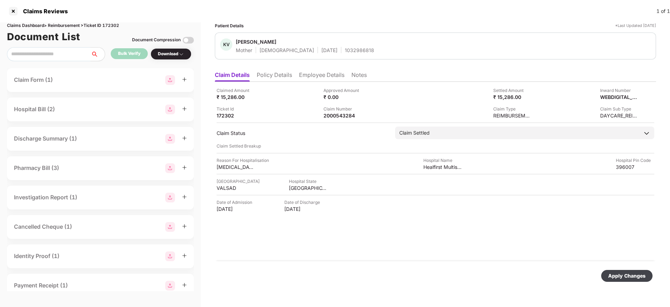
drag, startPoint x: 626, startPoint y: 281, endPoint x: 625, endPoint y: 275, distance: 5.6
click at [626, 277] on div "Apply Changes" at bounding box center [626, 276] width 51 height 12
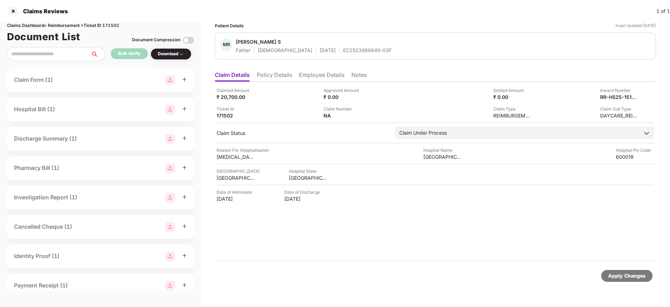
drag, startPoint x: 273, startPoint y: 73, endPoint x: 271, endPoint y: 79, distance: 6.6
click at [273, 73] on li "Policy Details" at bounding box center [274, 76] width 35 height 10
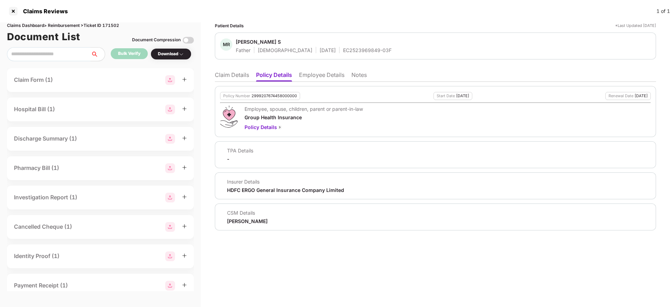
click at [229, 77] on li "Claim Details" at bounding box center [232, 76] width 34 height 10
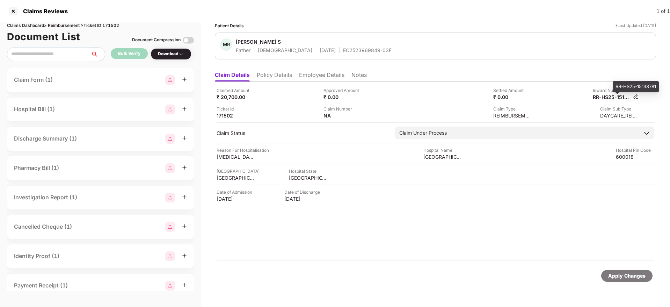
click at [608, 97] on div "RR-HS25-15138781" at bounding box center [612, 97] width 38 height 7
click at [609, 97] on div "RR-HS25-15138781" at bounding box center [612, 97] width 38 height 7
copy div
click at [630, 85] on div "RR-HS25-15138781" at bounding box center [635, 86] width 46 height 11
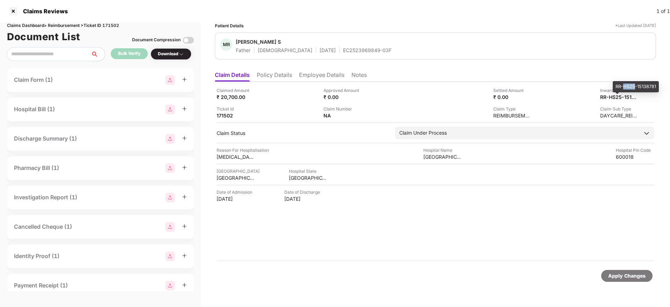
click at [630, 85] on div "RR-HS25-15138781" at bounding box center [635, 86] width 46 height 11
copy div "RR-HS25-15138781"
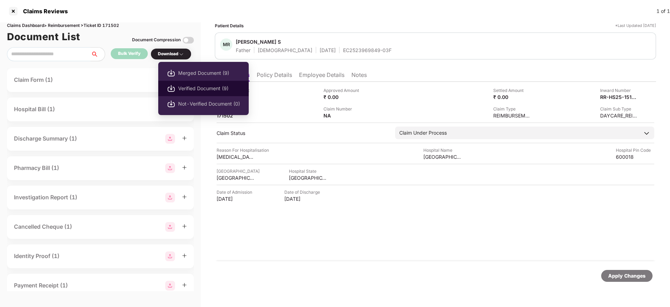
click at [182, 90] on span "Verified Document (9)" at bounding box center [209, 88] width 62 height 8
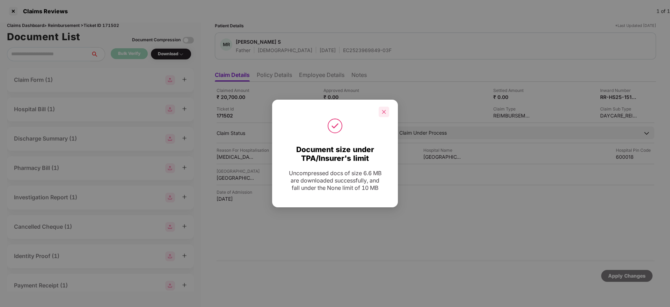
click at [383, 111] on icon "close" at bounding box center [383, 111] width 5 height 5
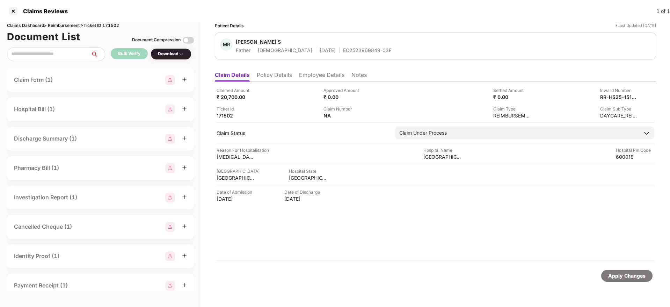
click at [287, 72] on li "Policy Details" at bounding box center [274, 76] width 35 height 10
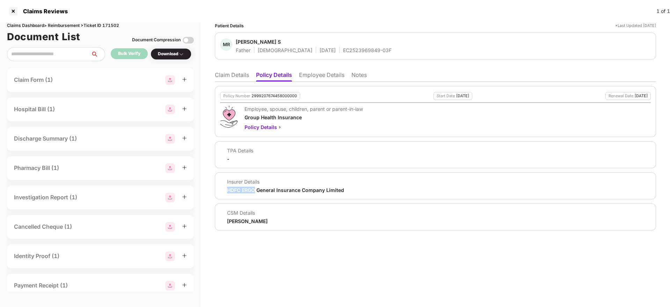
drag, startPoint x: 224, startPoint y: 192, endPoint x: 256, endPoint y: 191, distance: 31.8
click at [256, 191] on div "Insurer Details HDFC ERGO General Insurance Company Limited" at bounding box center [282, 185] width 124 height 15
copy div "HDFC ERGO"
click at [234, 74] on li "Claim Details" at bounding box center [232, 76] width 34 height 10
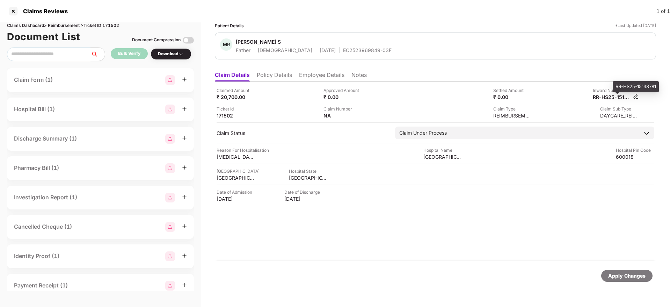
click at [602, 97] on div "RR-HS25-15138781" at bounding box center [612, 97] width 38 height 7
copy div
drag, startPoint x: 310, startPoint y: 50, endPoint x: 382, endPoint y: 53, distance: 72.7
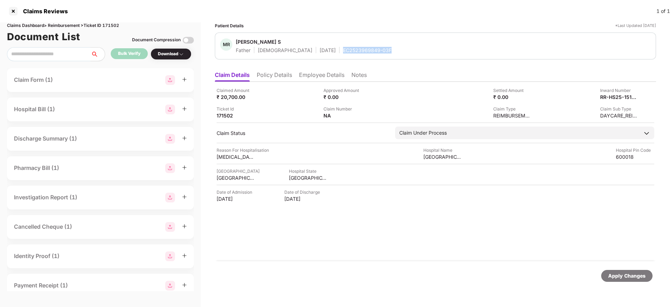
click at [382, 53] on div "MR Muthu Ramalingam S Father Male 07 Apr 1969 EC2523969849-03F" at bounding box center [435, 45] width 431 height 15
copy div "EC2523969849-03F"
